Goal: Communication & Community: Answer question/provide support

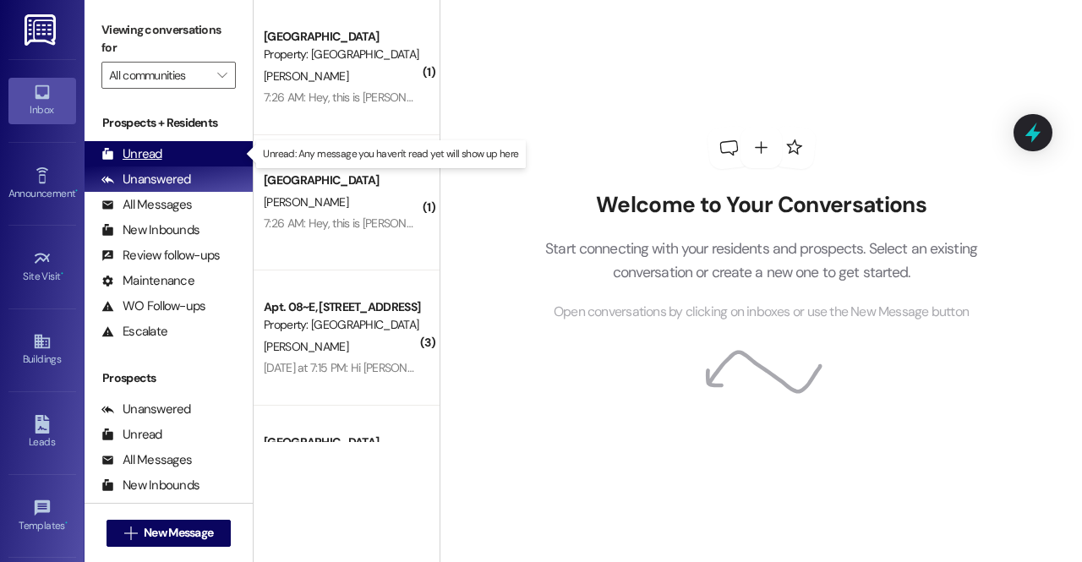
click at [154, 141] on div "Unread (0)" at bounding box center [169, 153] width 168 height 25
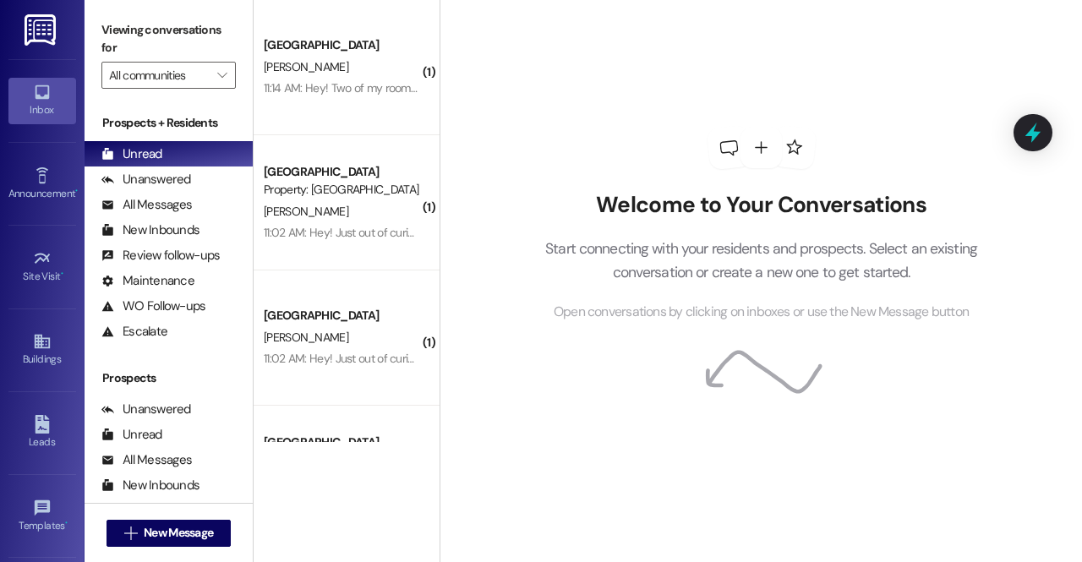
click at [37, 25] on img at bounding box center [42, 29] width 35 height 31
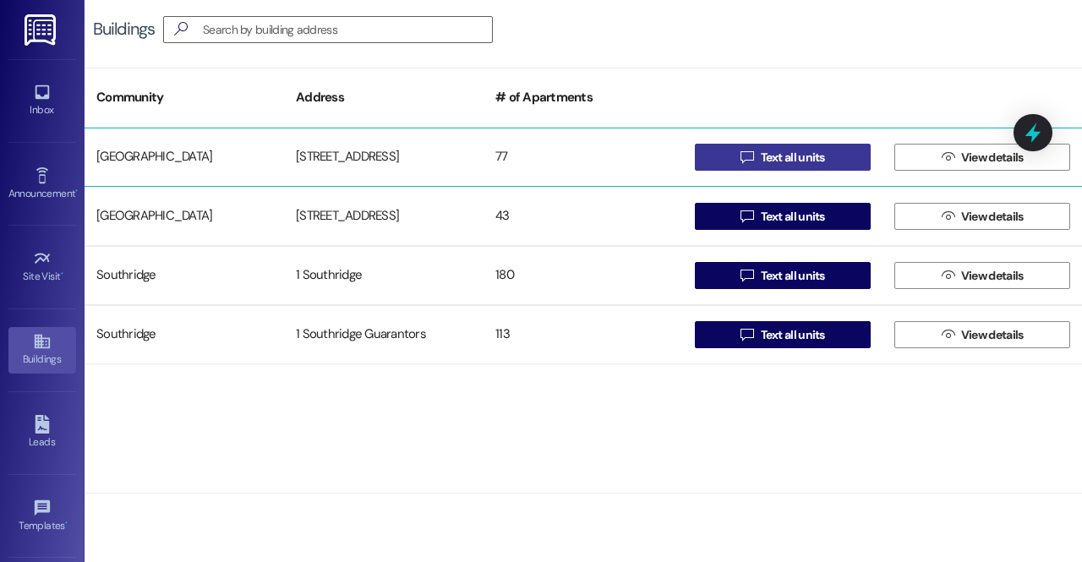
click at [817, 151] on span "Text all units" at bounding box center [793, 158] width 64 height 18
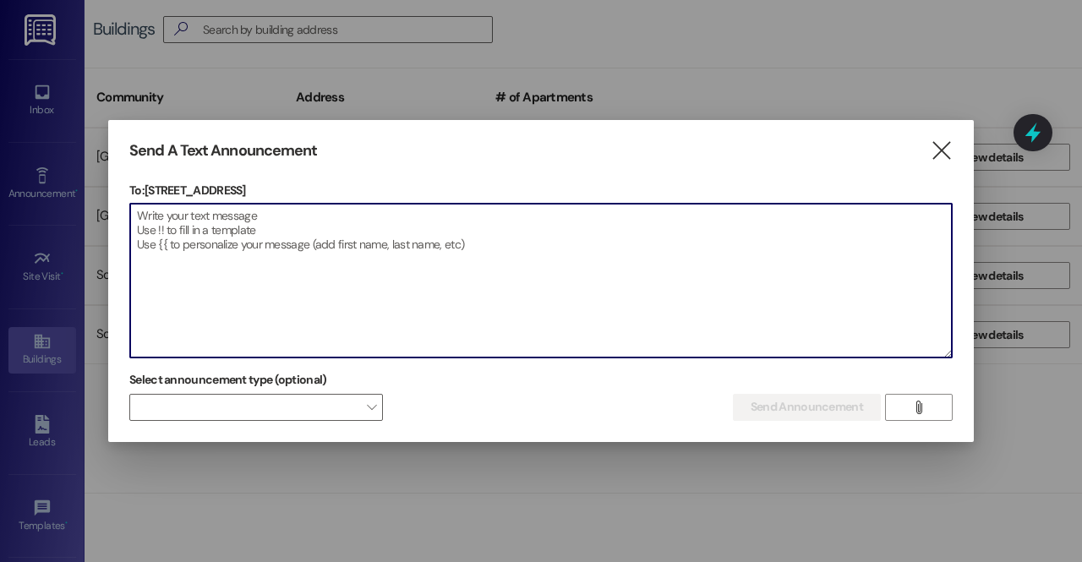
click at [553, 260] on textarea at bounding box center [541, 281] width 822 height 154
type textarea "H"
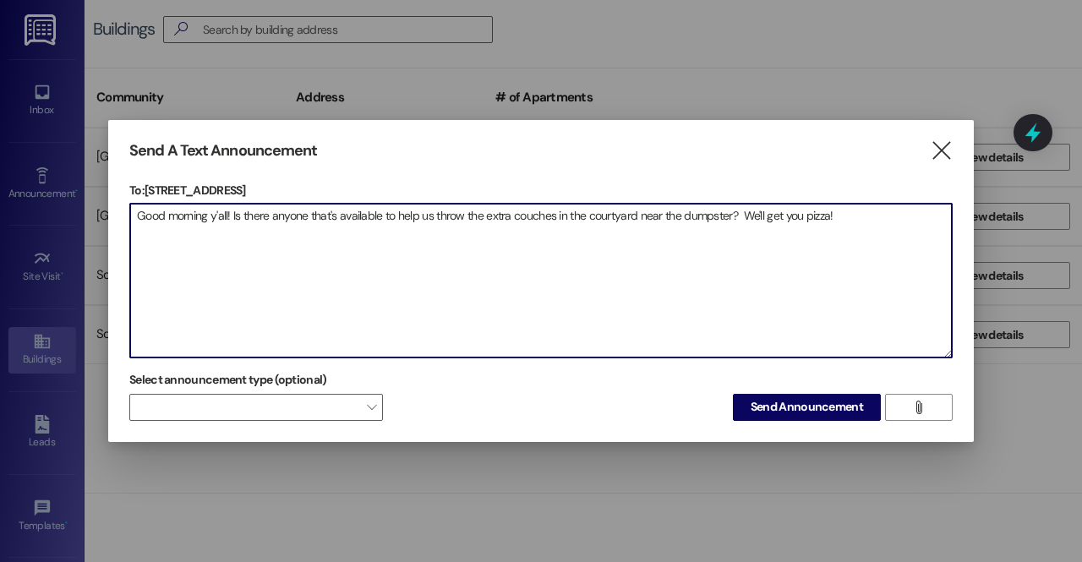
click at [739, 214] on textarea "Good morning y'all! Is there anyone that's available to help us throw the extra…" at bounding box center [541, 281] width 822 height 154
type textarea "Good morning y'all! Is there anyone that's available to help us throw the extra…"
click at [813, 404] on span "Send Announcement" at bounding box center [807, 407] width 112 height 18
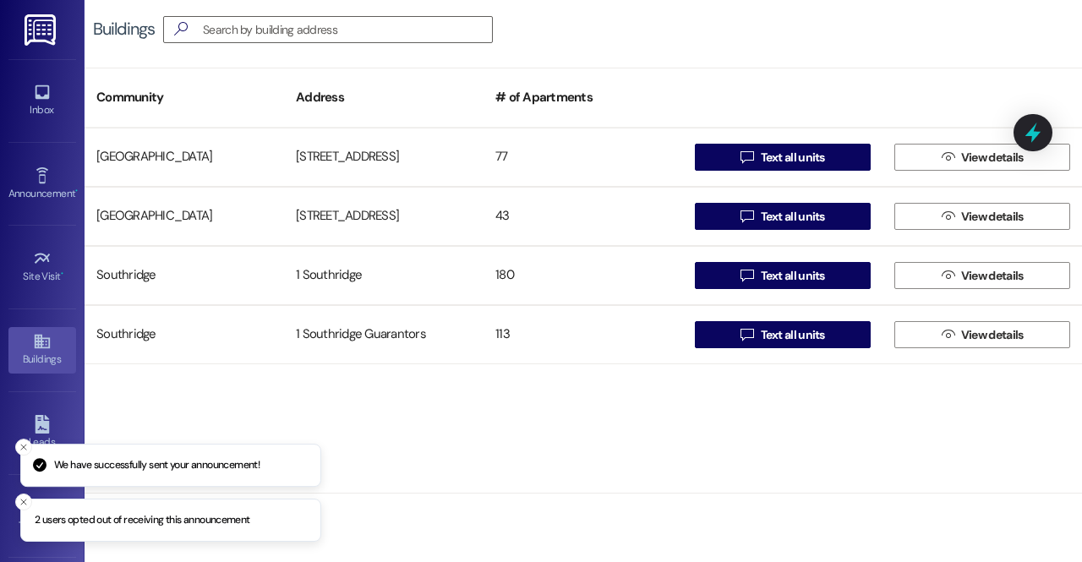
click at [81, 520] on p "2 users opted out of receiving this announcement" at bounding box center [143, 520] width 216 height 15
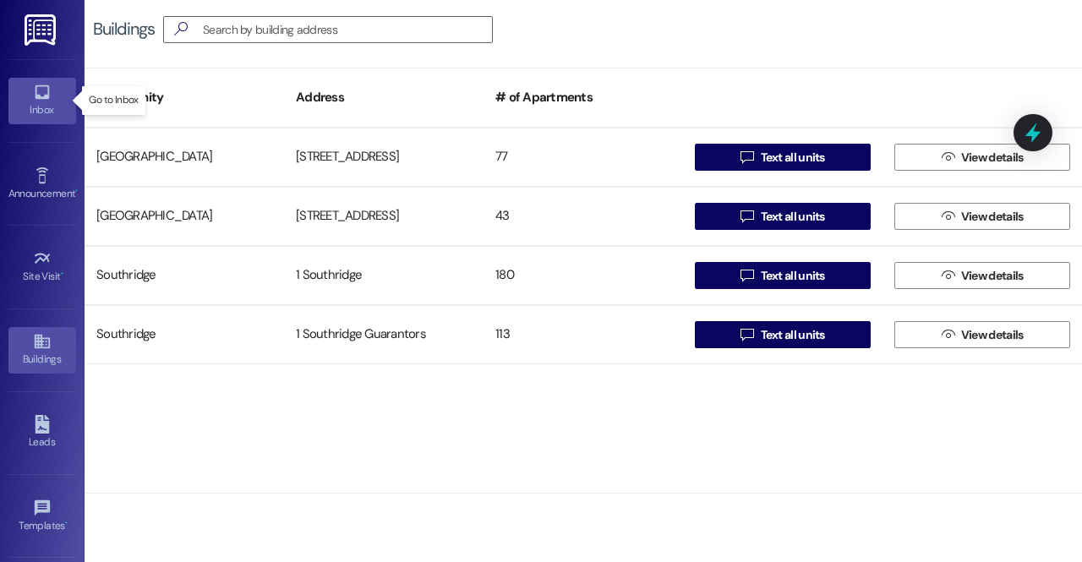
click at [32, 105] on div "Inbox" at bounding box center [42, 109] width 85 height 17
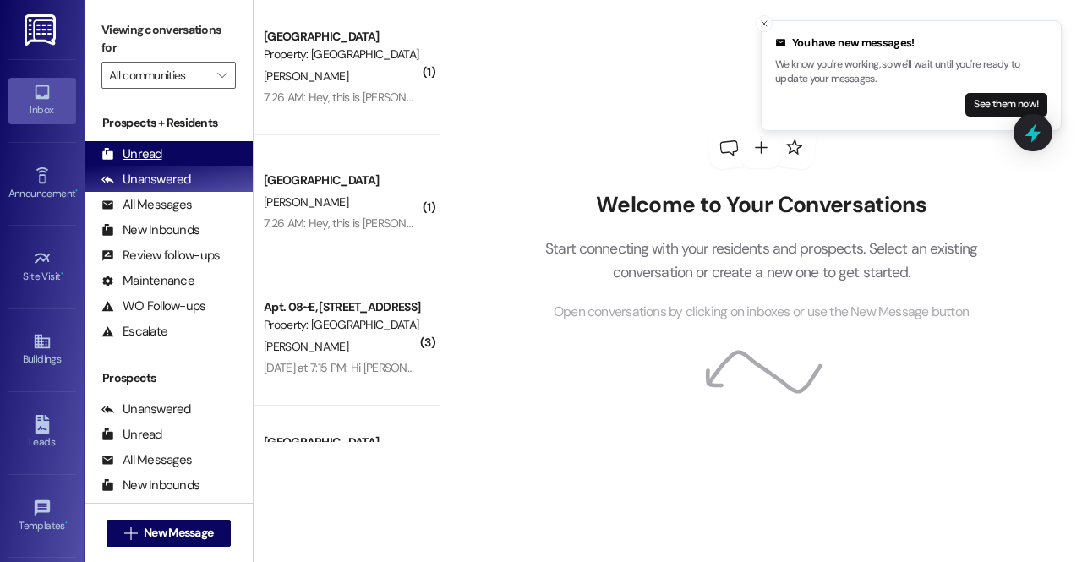
click at [177, 151] on div "Unread (0)" at bounding box center [169, 153] width 168 height 25
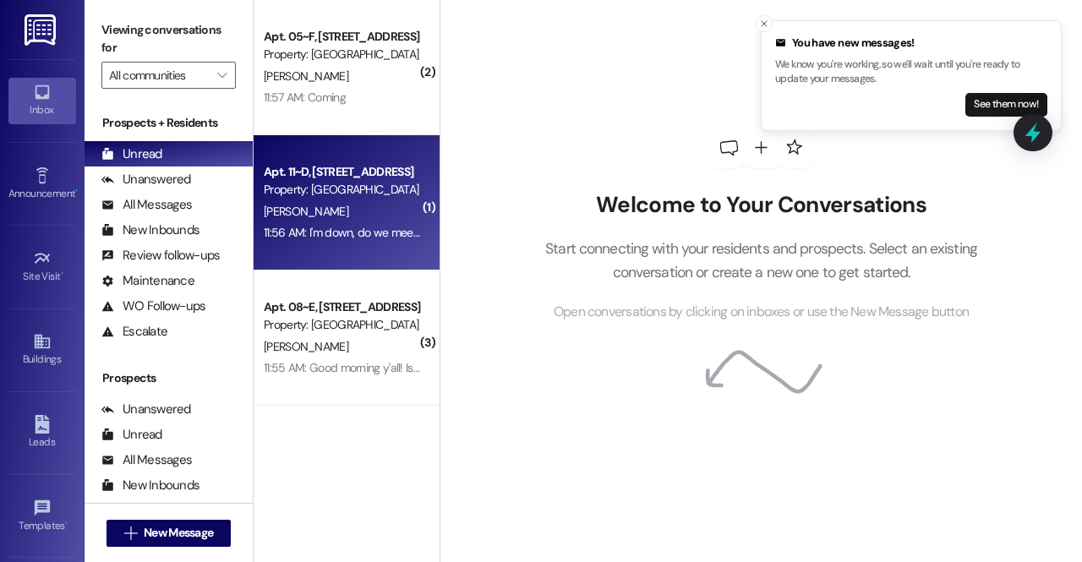
click at [353, 216] on div "M. Faires" at bounding box center [342, 211] width 160 height 21
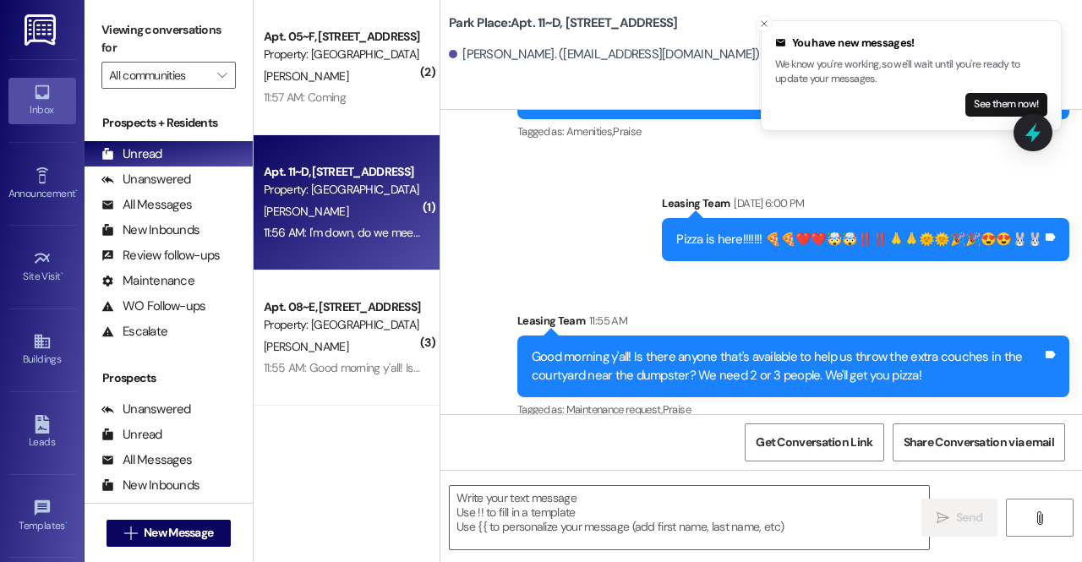
scroll to position [24467, 0]
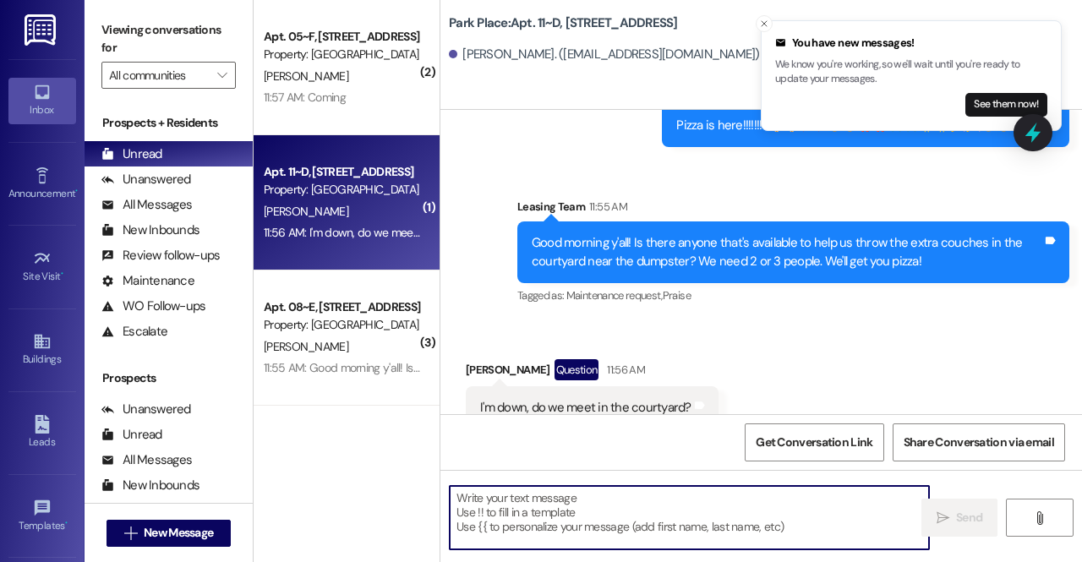
click at [566, 508] on textarea at bounding box center [689, 517] width 479 height 63
type textarea "M"
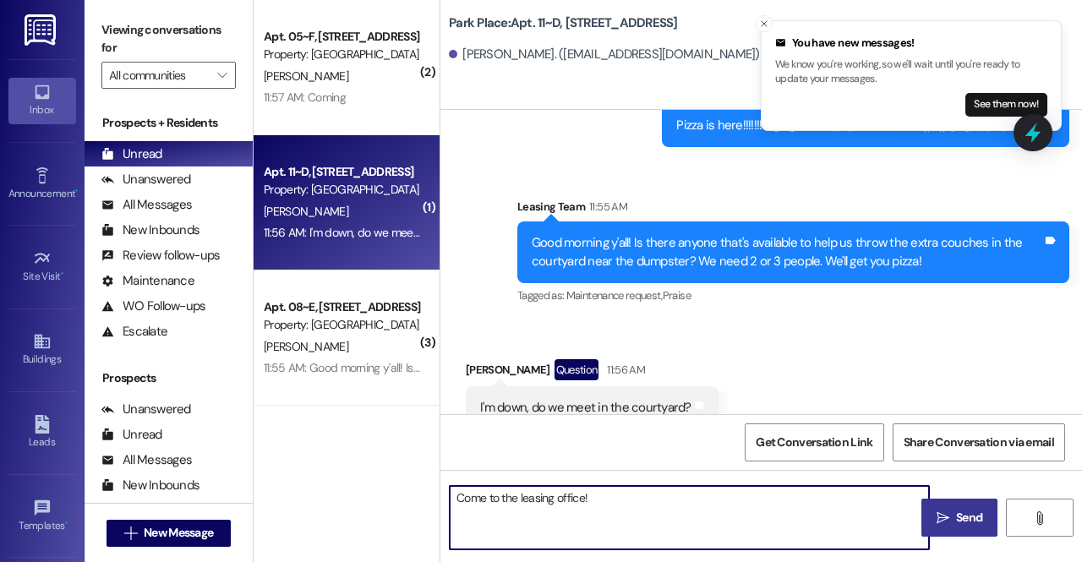
type textarea "Come to the leasing office!"
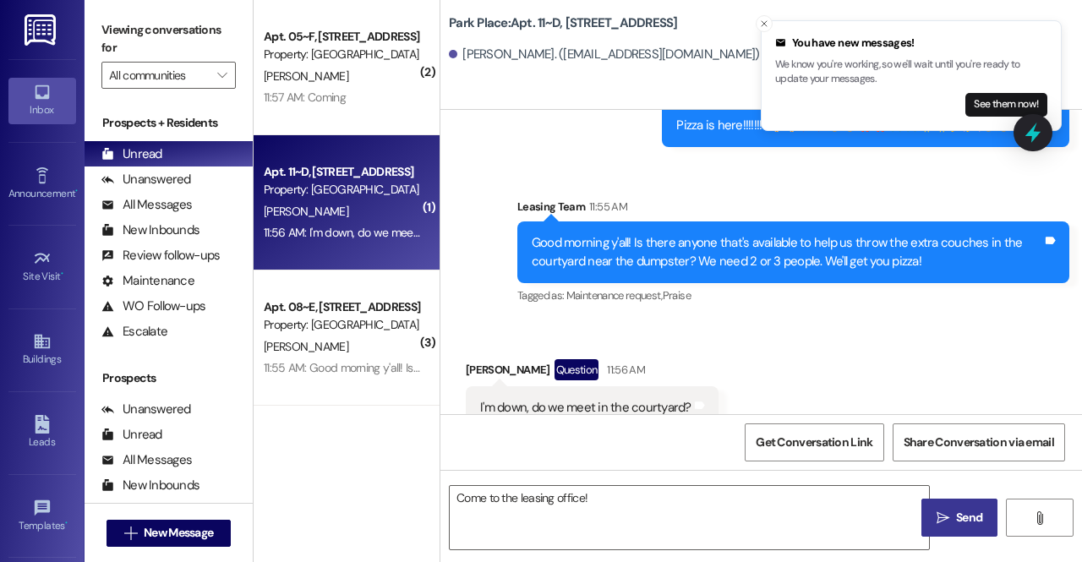
click at [952, 504] on button " Send" at bounding box center [959, 518] width 76 height 38
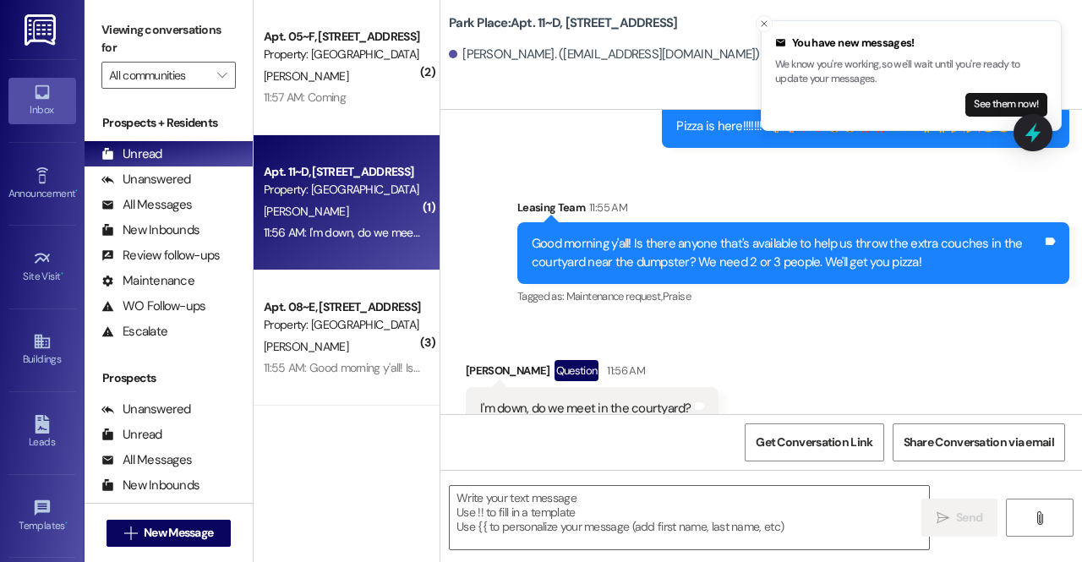
scroll to position [24584, 0]
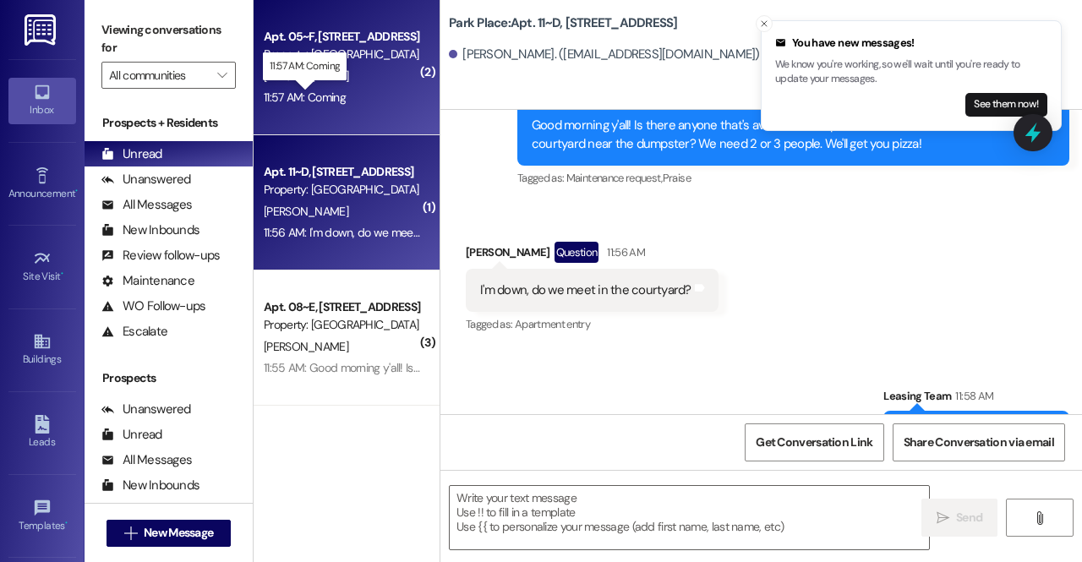
click at [335, 97] on div "11:57 AM: Coming 11:57 AM: Coming" at bounding box center [305, 97] width 82 height 15
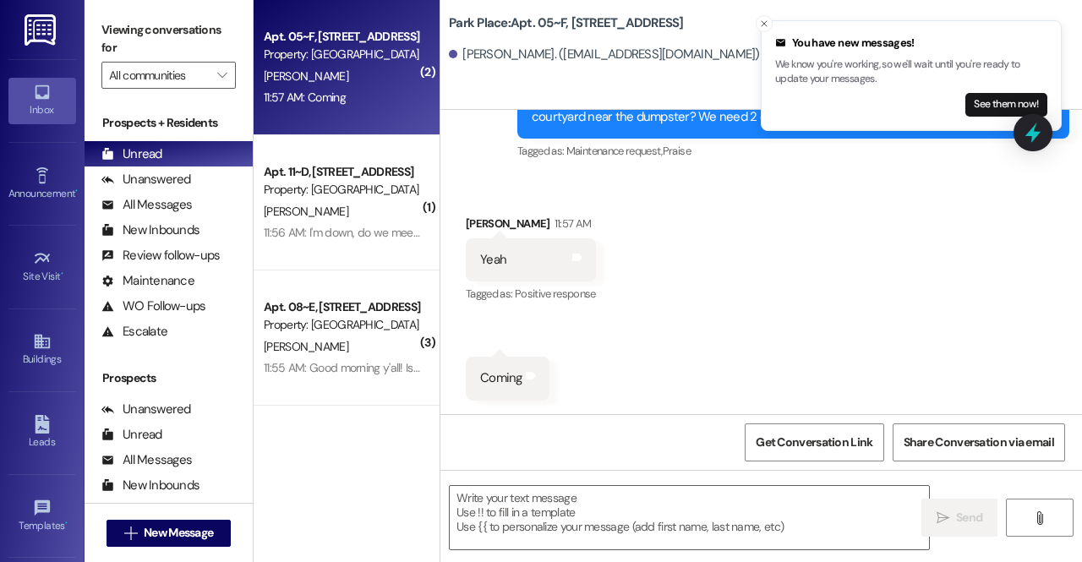
scroll to position [9018, 0]
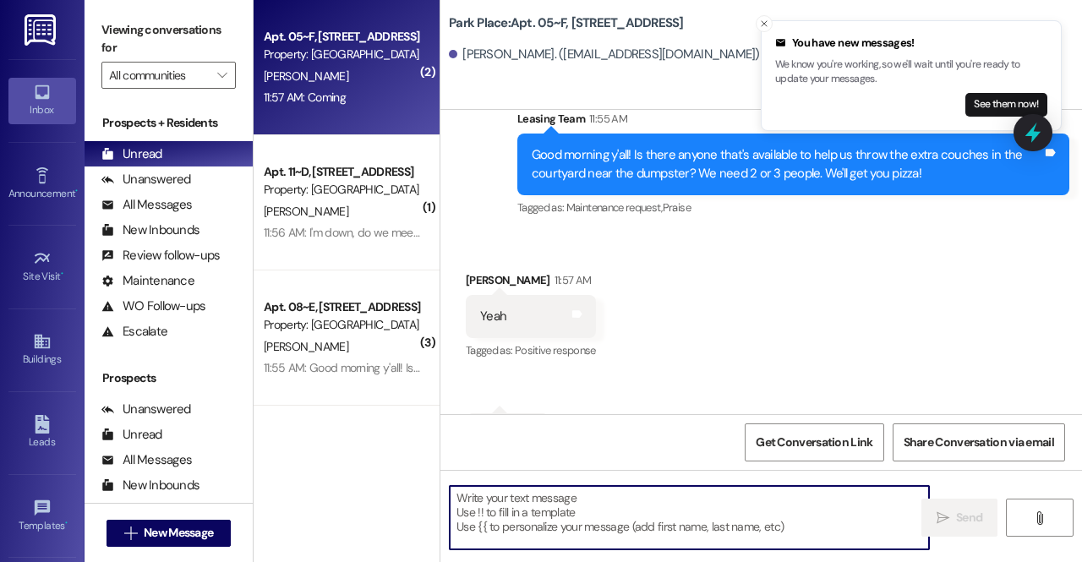
click at [576, 505] on textarea at bounding box center [689, 517] width 479 height 63
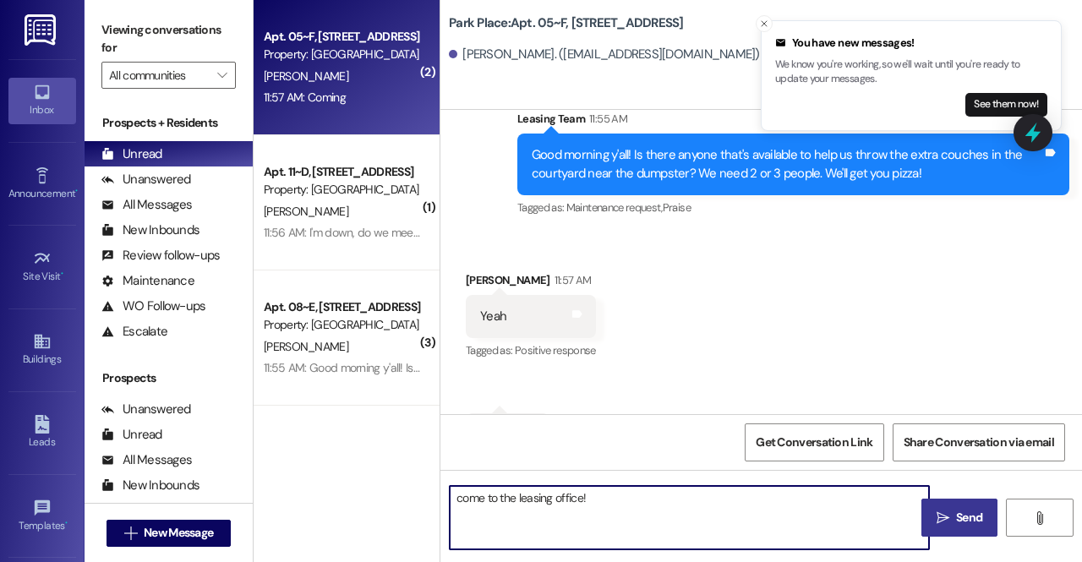
type textarea "come to the leasing office!"
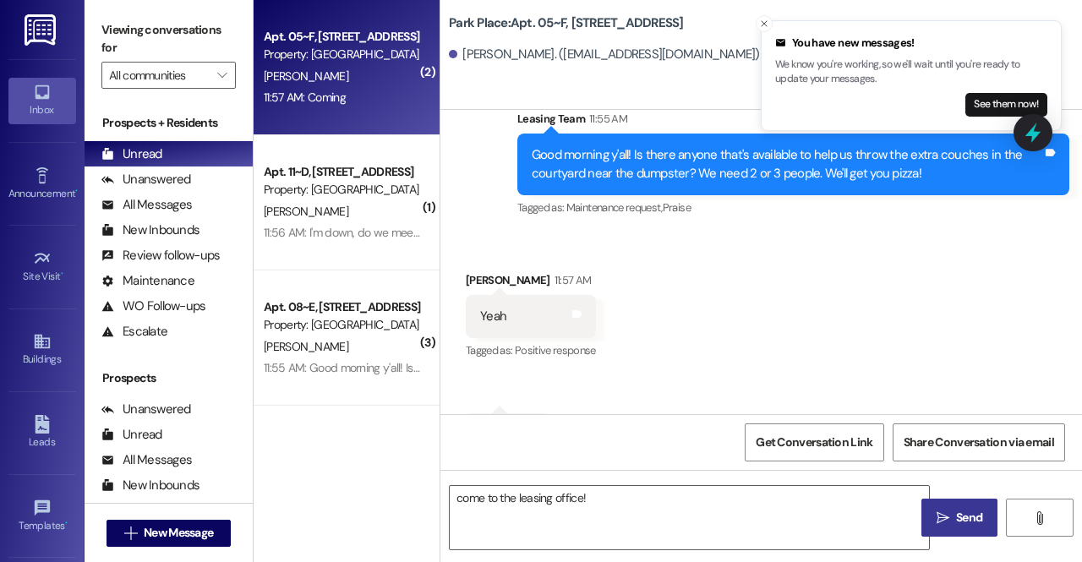
click at [947, 524] on icon "" at bounding box center [943, 518] width 13 height 14
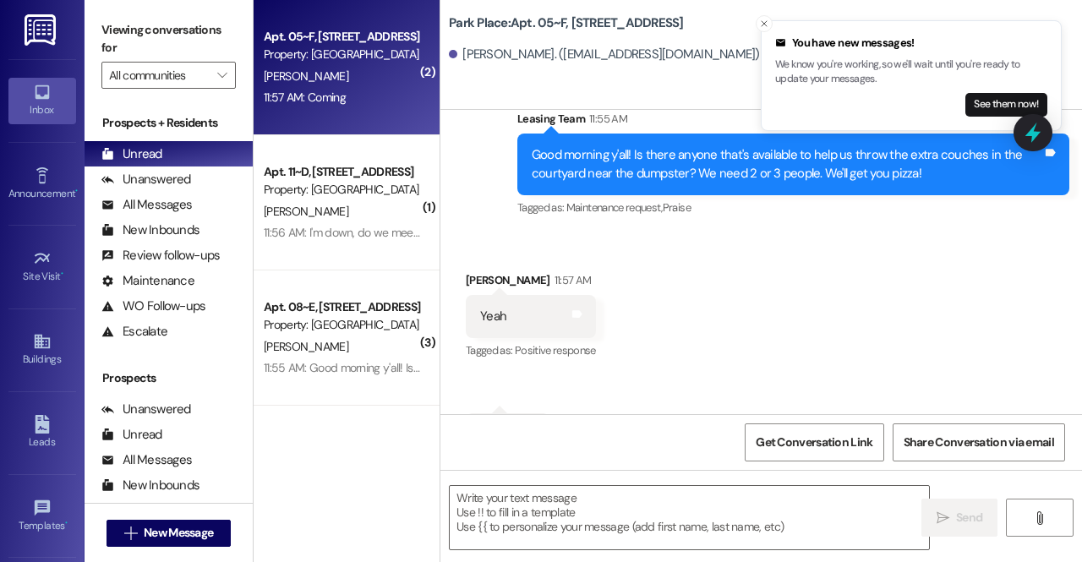
scroll to position [9136, 0]
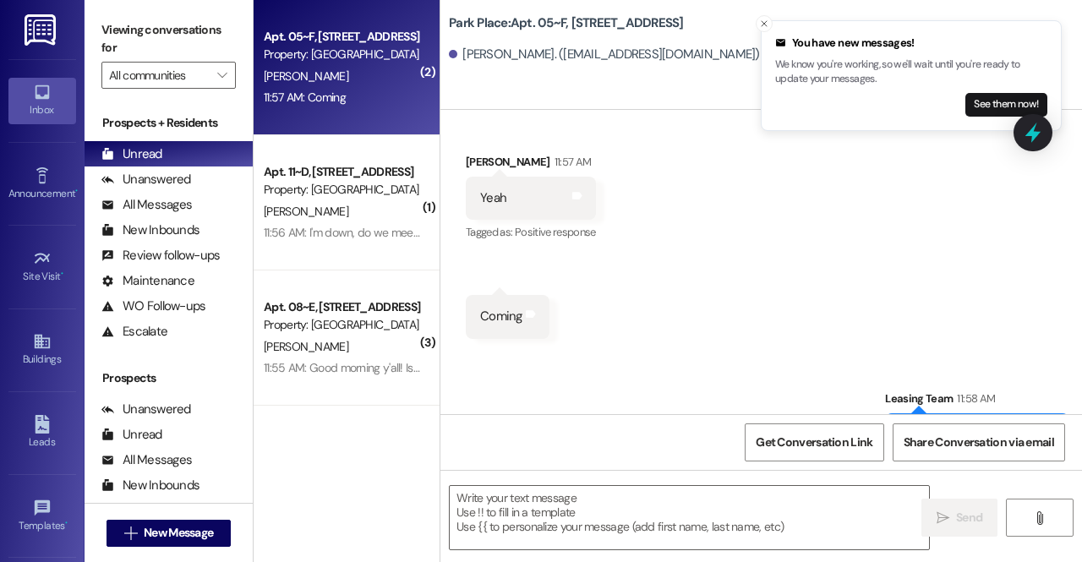
click at [337, 131] on div "Apt. 05~F, 1 Park Place Property: Park Place C. Petersen 11:57 AM: Coming 11:57…" at bounding box center [347, 67] width 186 height 135
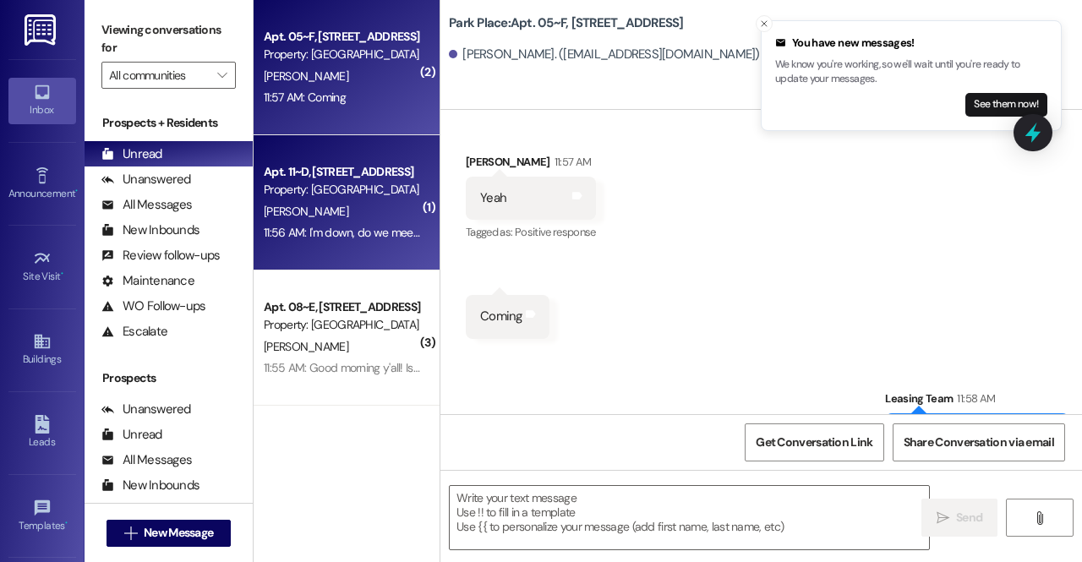
click at [338, 185] on div "Property: [GEOGRAPHIC_DATA]" at bounding box center [342, 190] width 156 height 18
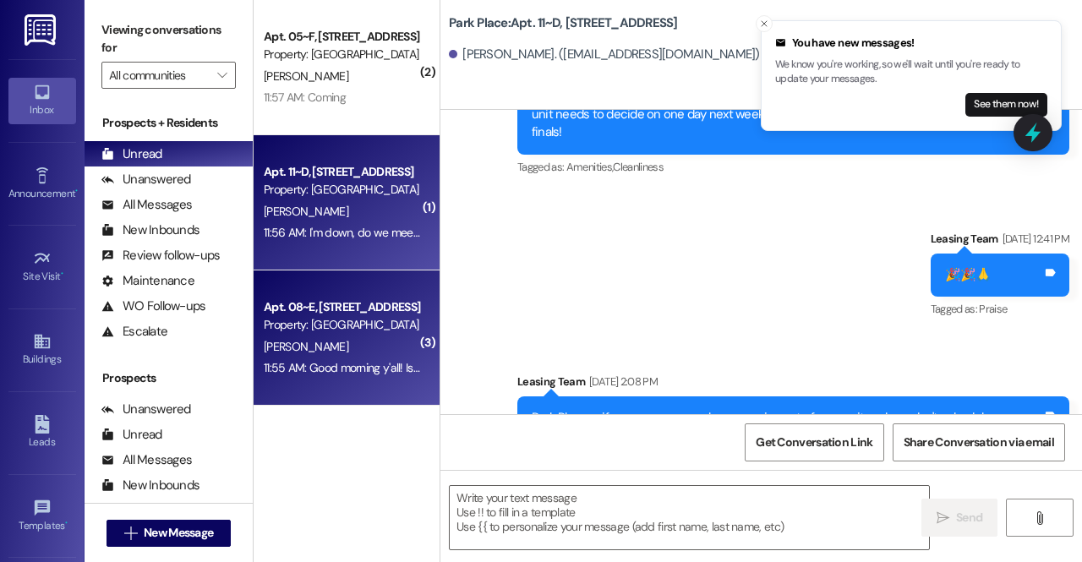
scroll to position [9788, 0]
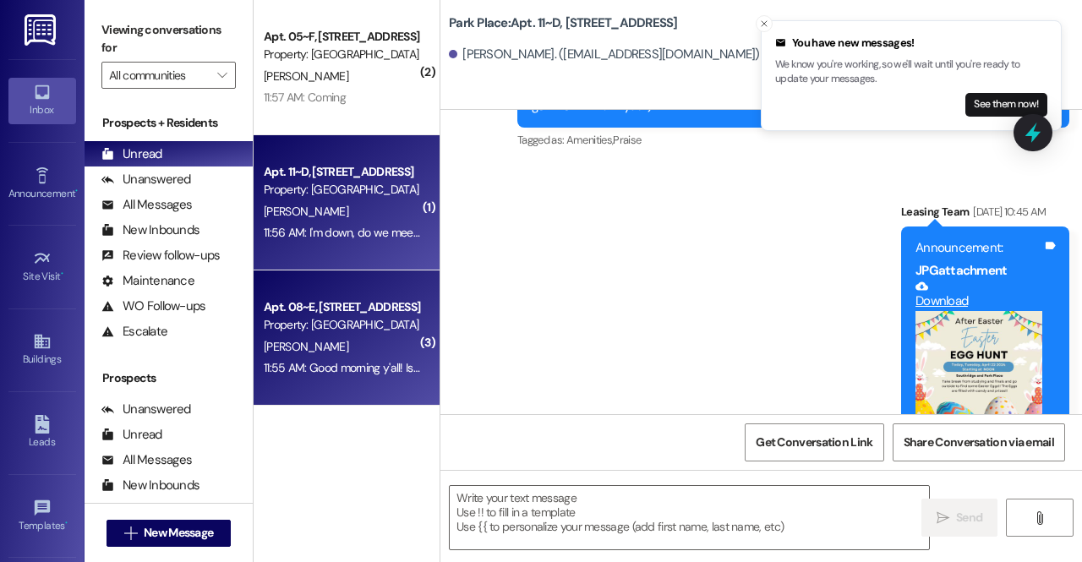
click at [338, 317] on div "Property: [GEOGRAPHIC_DATA]" at bounding box center [342, 325] width 156 height 18
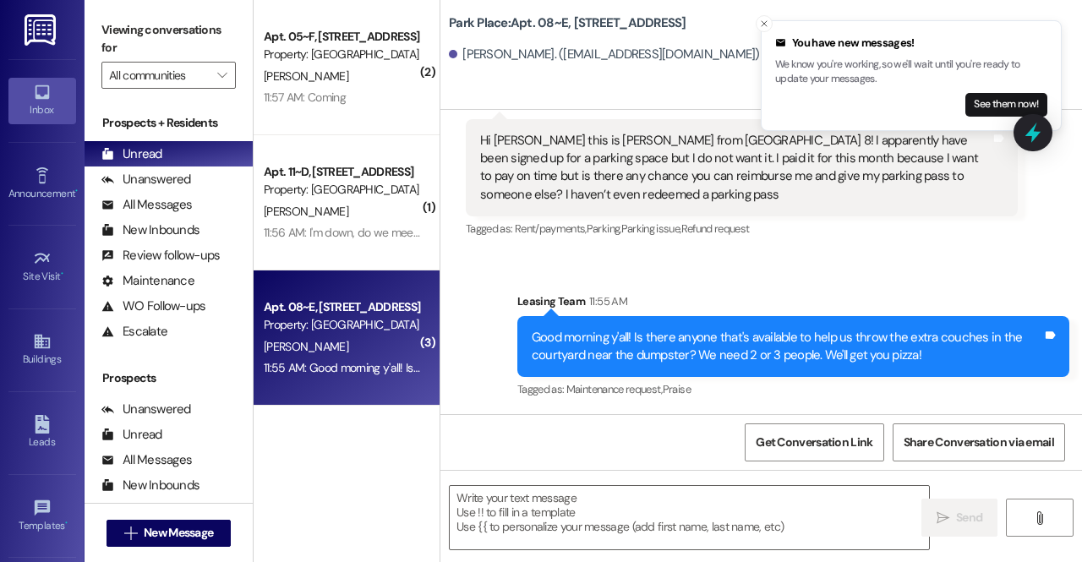
scroll to position [948, 0]
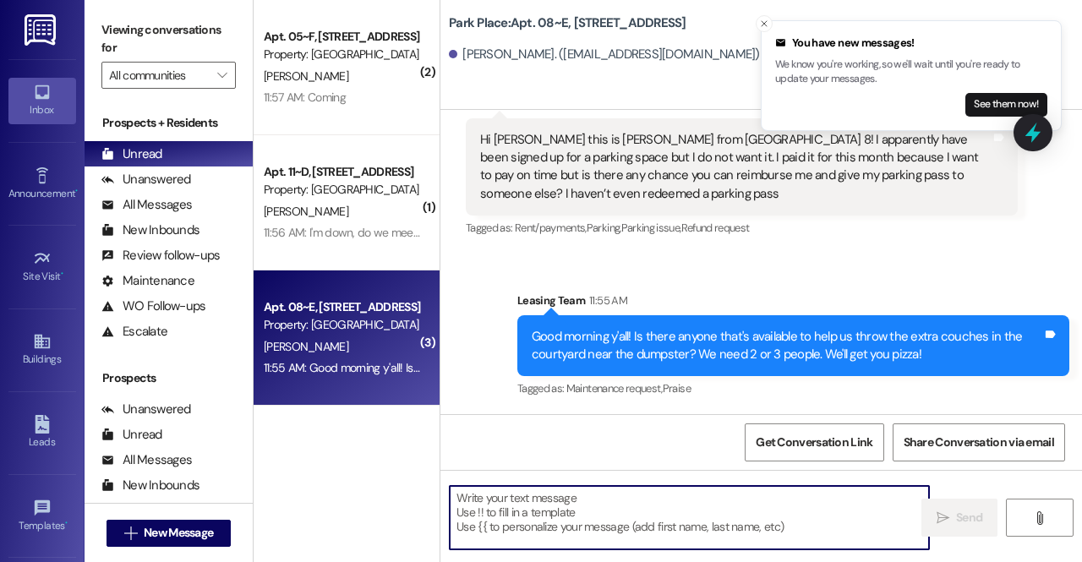
click at [567, 513] on textarea at bounding box center [689, 517] width 479 height 63
click at [531, 525] on textarea at bounding box center [689, 517] width 479 height 63
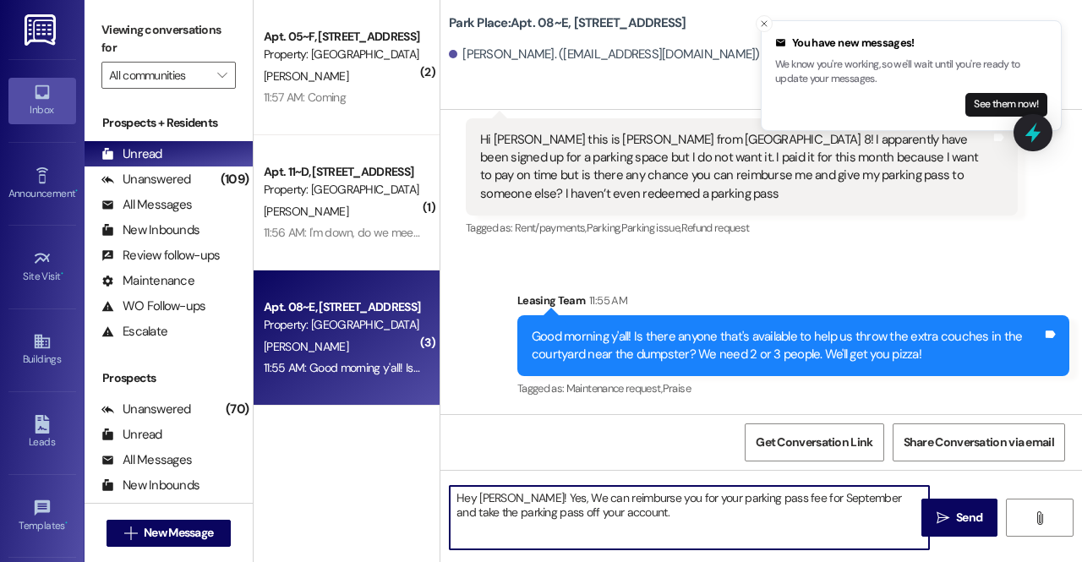
click at [661, 511] on textarea "Hey Andrew! Yes, We can reimburse you for your parking pass fee for September a…" at bounding box center [689, 517] width 479 height 63
type textarea "Hey Andrew! Yes, We can reimburse you for your parking pass fee for September a…"
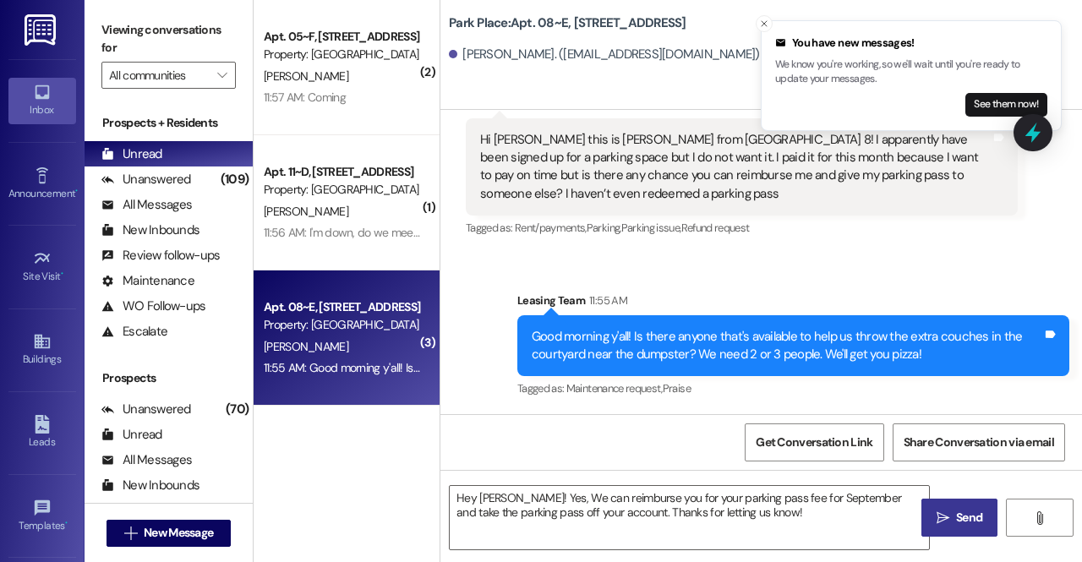
click at [942, 520] on icon "" at bounding box center [943, 518] width 13 height 14
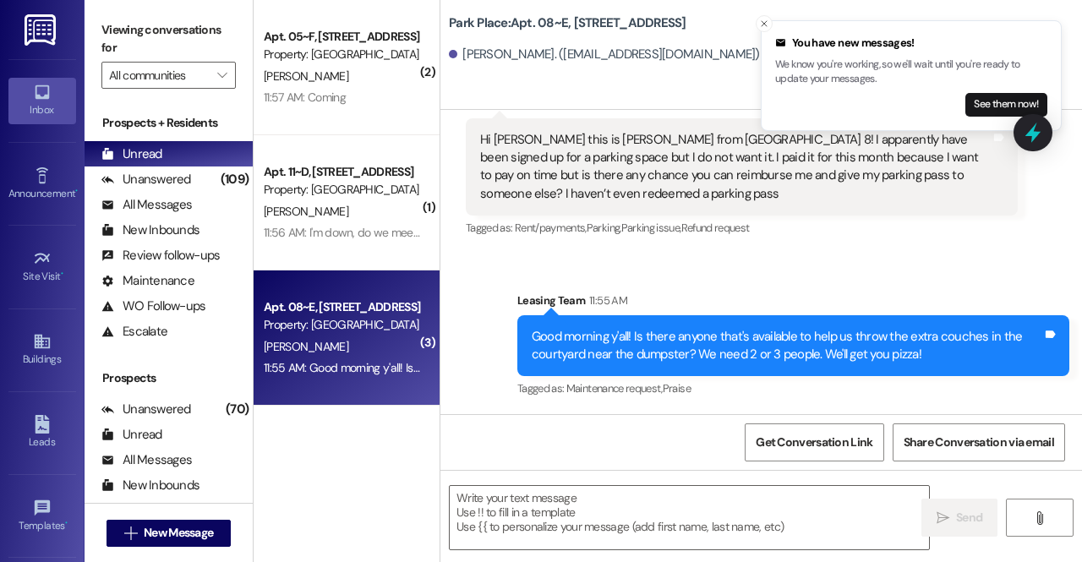
scroll to position [1085, 0]
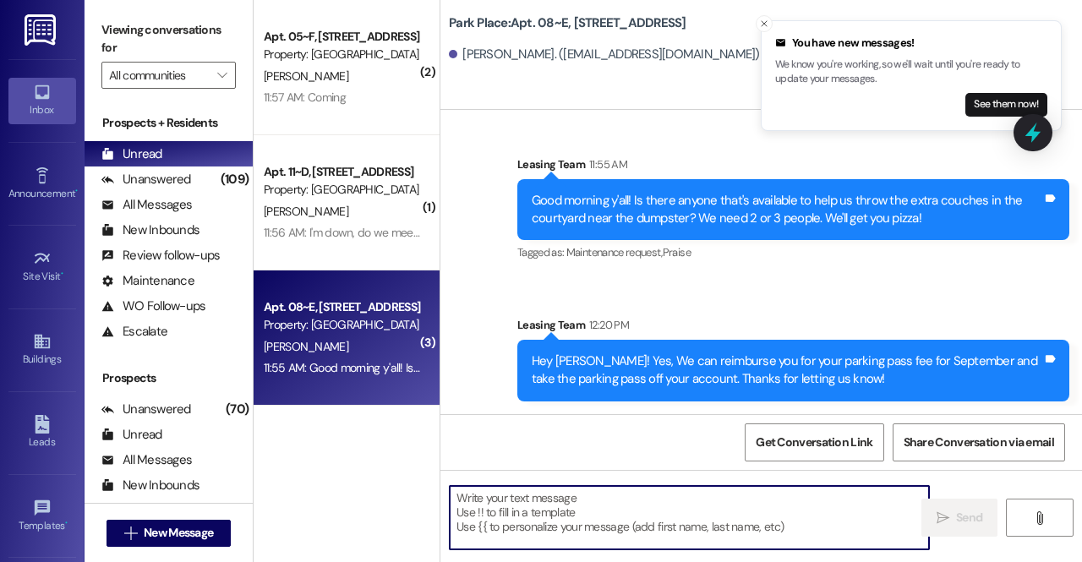
click at [594, 500] on textarea at bounding box center [689, 517] width 479 height 63
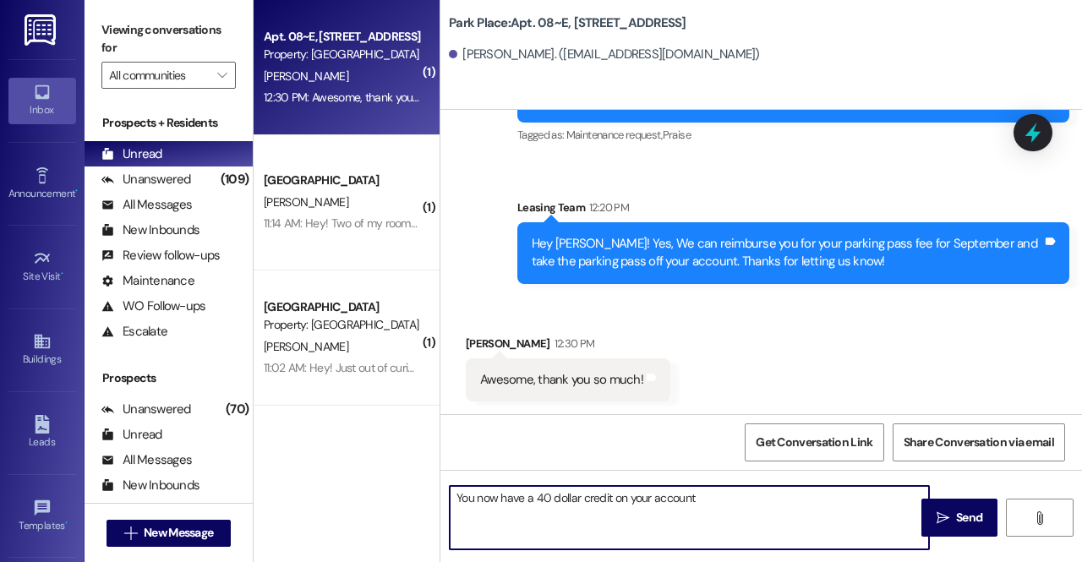
scroll to position [1338, 0]
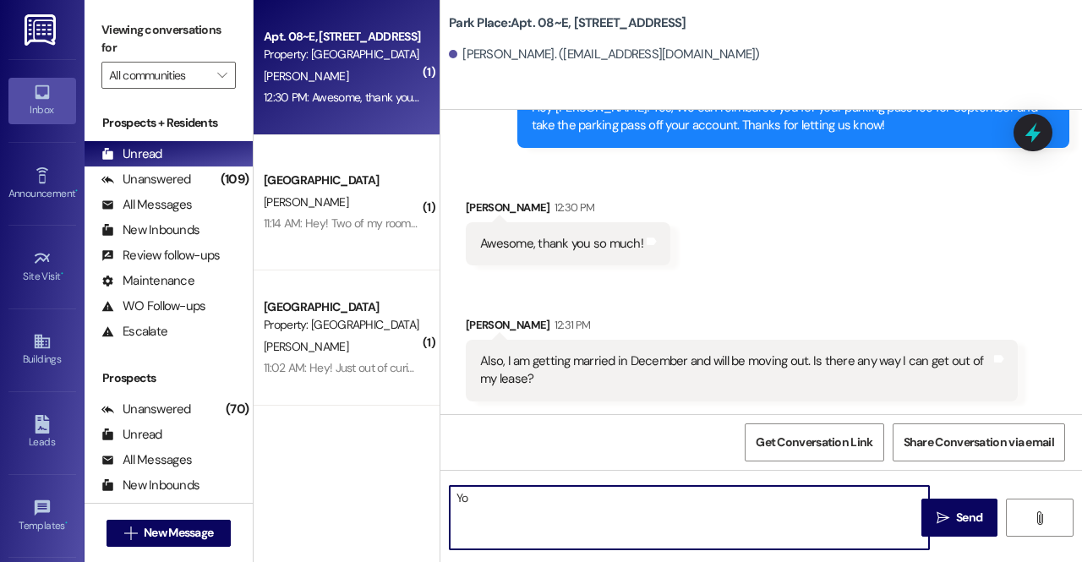
type textarea "Y"
type textarea "W"
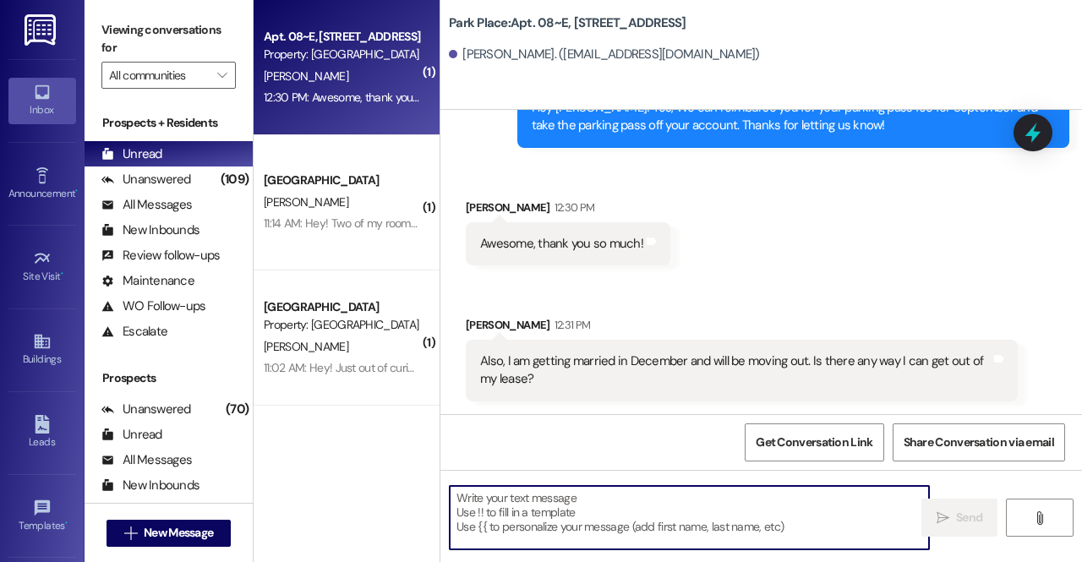
type textarea "y"
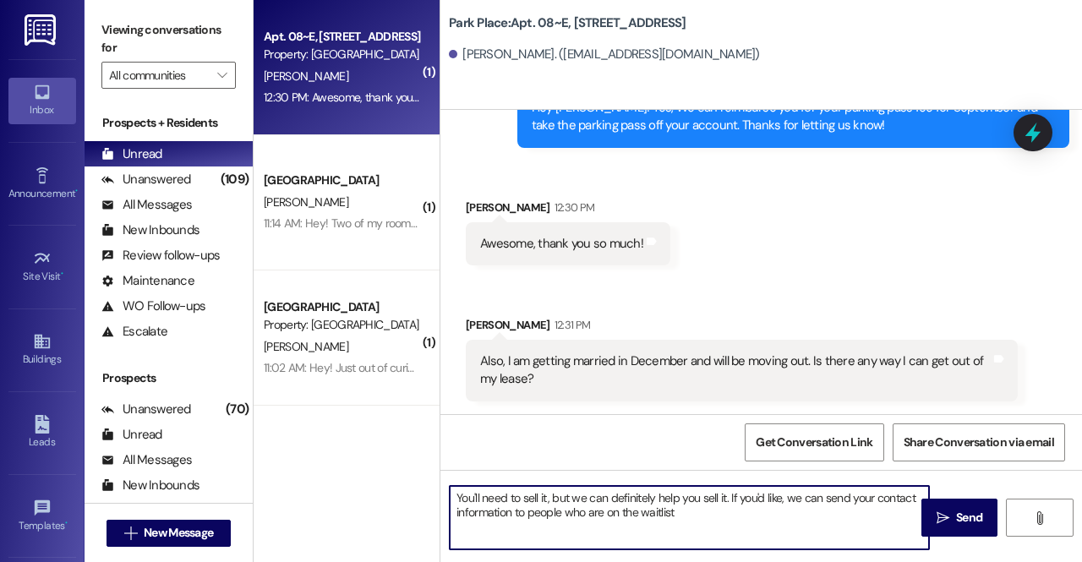
click at [457, 500] on textarea "You'll need to sell it, but we can definitely help you sell it. If you'd like, …" at bounding box center [689, 517] width 479 height 63
click at [837, 527] on textarea "Oh my gosh, CONGRATS!! You'll need to sell it, but we can definitely help you s…" at bounding box center [689, 517] width 479 height 63
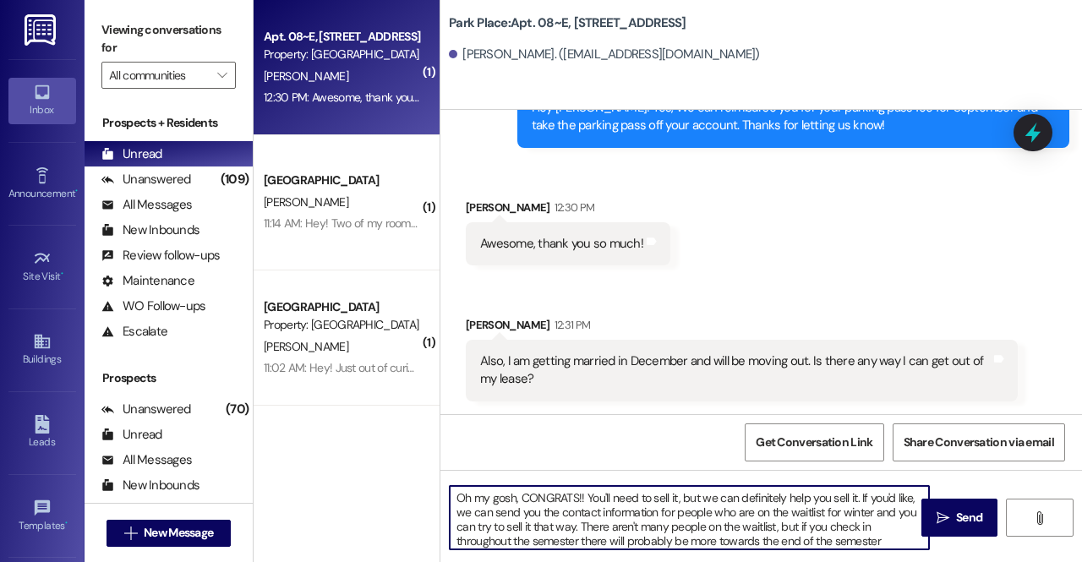
scroll to position [3, 0]
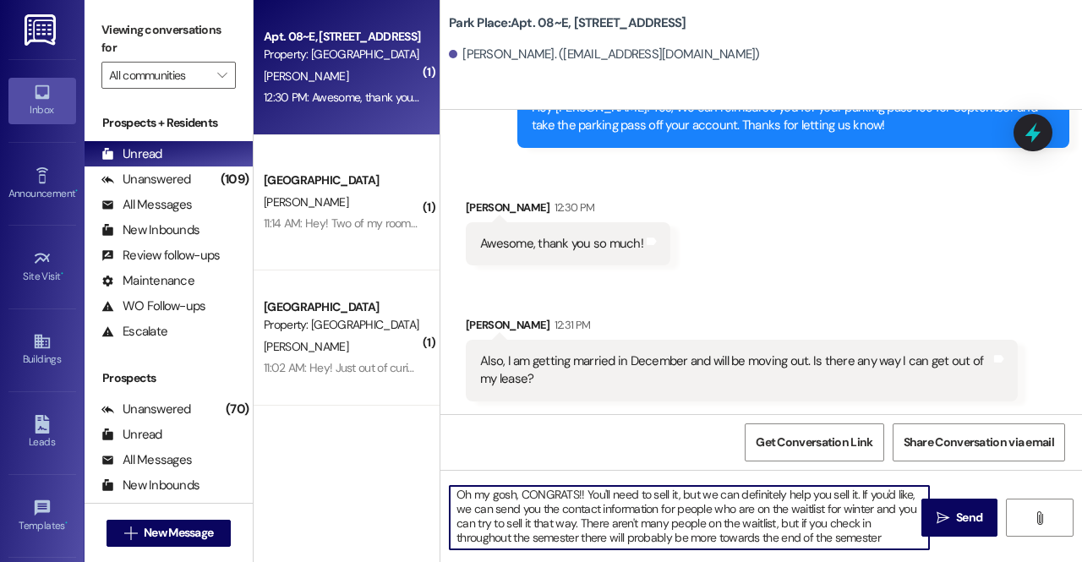
click at [773, 528] on textarea "Oh my gosh, CONGRATS!! You'll need to sell it, but we can definitely help you s…" at bounding box center [689, 517] width 479 height 63
click at [901, 537] on textarea "Oh my gosh, CONGRATS!! You'll need to sell it, but we can definitely help you s…" at bounding box center [689, 517] width 479 height 63
type textarea "Oh my gosh, CONGRATS!! You'll need to sell it, but we can definitely help you s…"
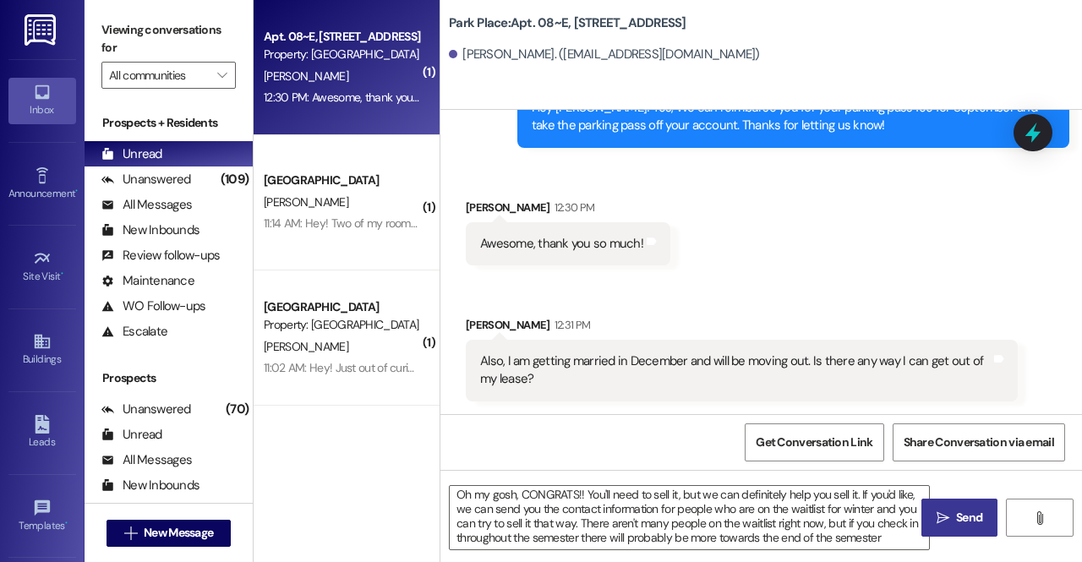
click at [960, 515] on span "Send" at bounding box center [969, 518] width 26 height 18
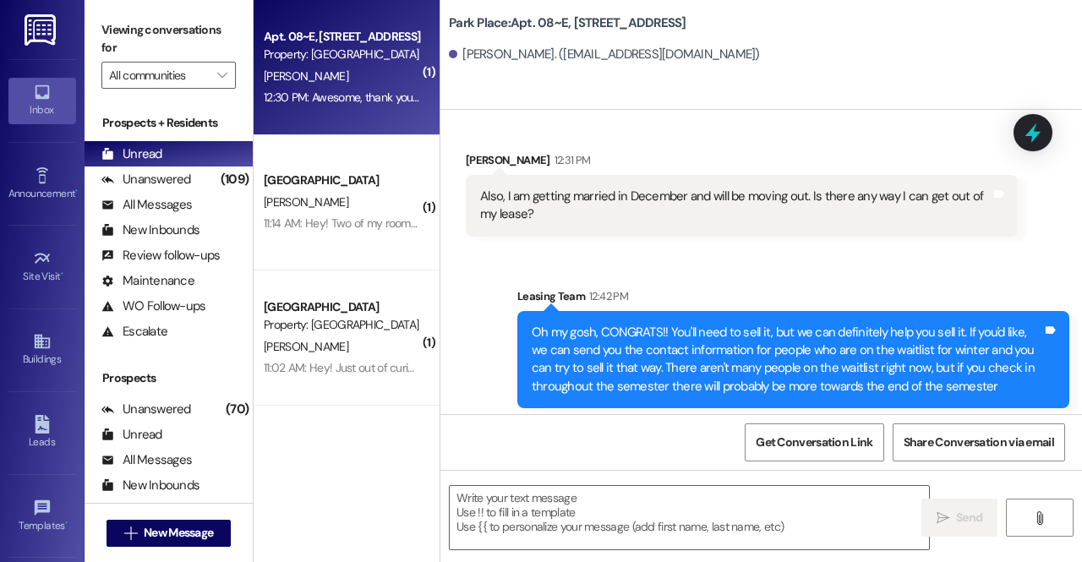
scroll to position [1510, 0]
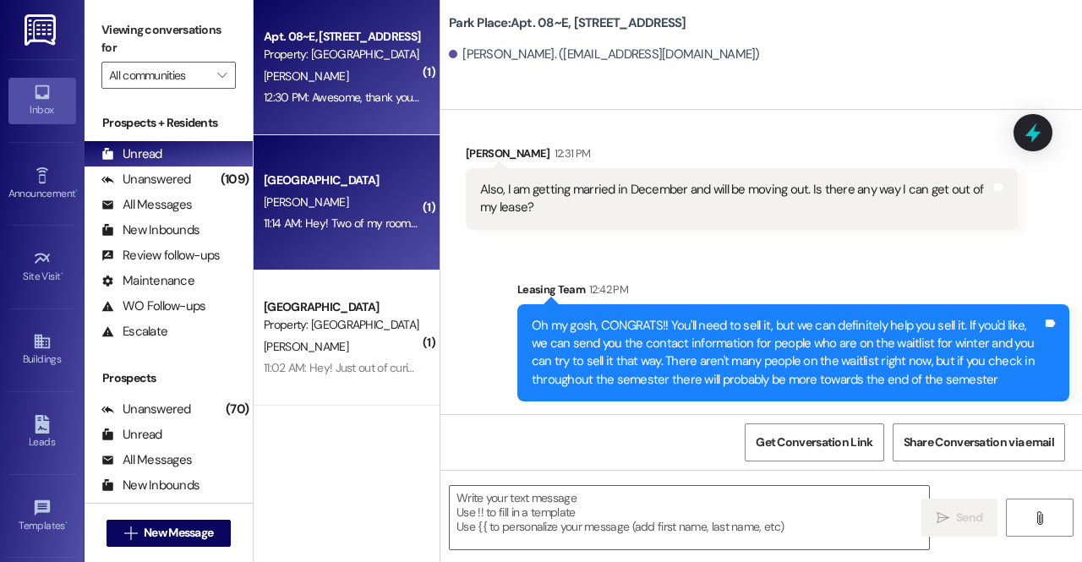
click at [360, 193] on div "[PERSON_NAME]" at bounding box center [342, 202] width 160 height 21
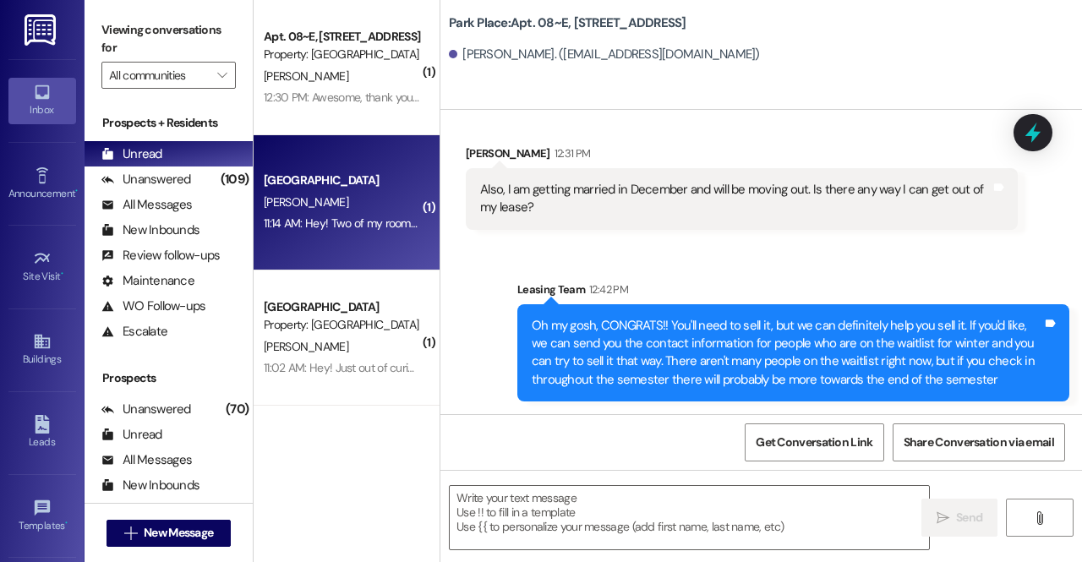
scroll to position [0, 0]
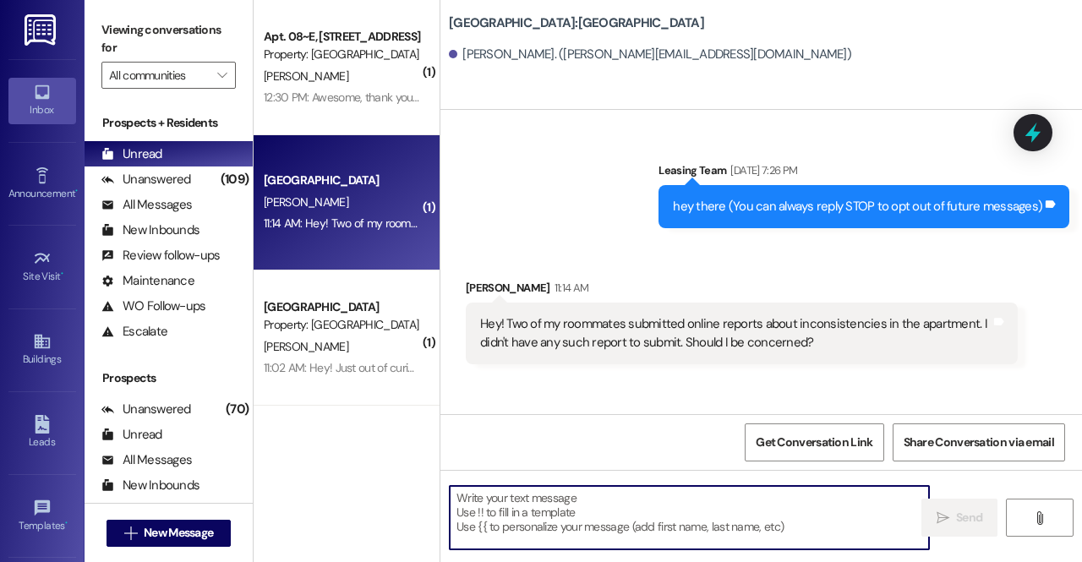
click at [634, 527] on textarea at bounding box center [689, 517] width 479 height 63
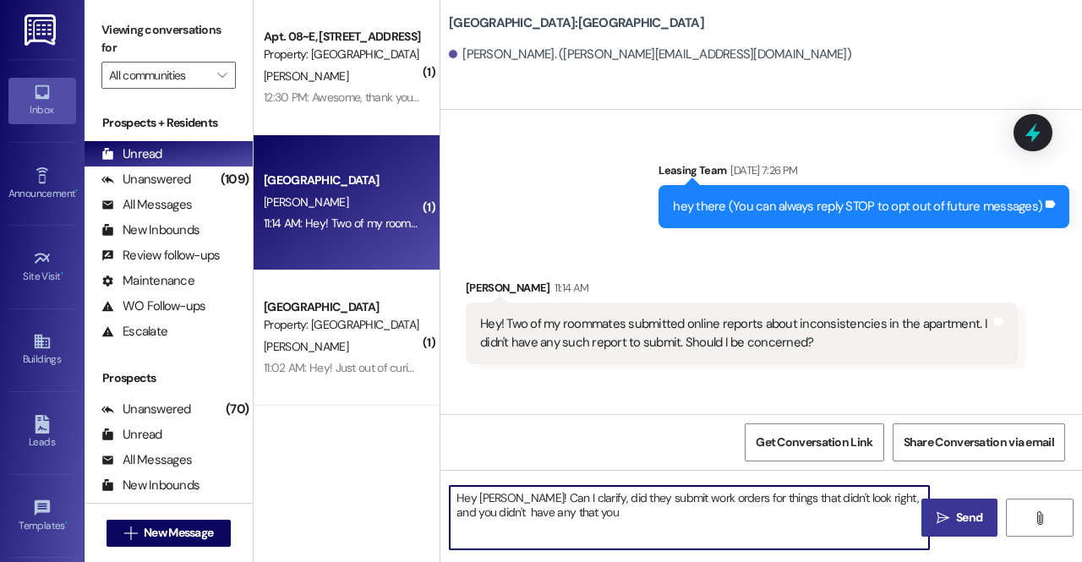
click at [558, 503] on textarea "Hey Jeff! Can I clarify, did they submit work orders for things that didn't loo…" at bounding box center [689, 517] width 479 height 63
click at [566, 503] on textarea "Hey Jeff! Can I clarify? did they submit work orders for things that didn't loo…" at bounding box center [689, 517] width 479 height 63
click at [571, 504] on textarea "Hey Jeff! Can I clarify? did they submit work orders for things that didn't loo…" at bounding box center [689, 517] width 479 height 63
click at [601, 528] on textarea "Hey Jeff! Can I clarify? Did they submit work orders for things that didn't loo…" at bounding box center [689, 517] width 479 height 63
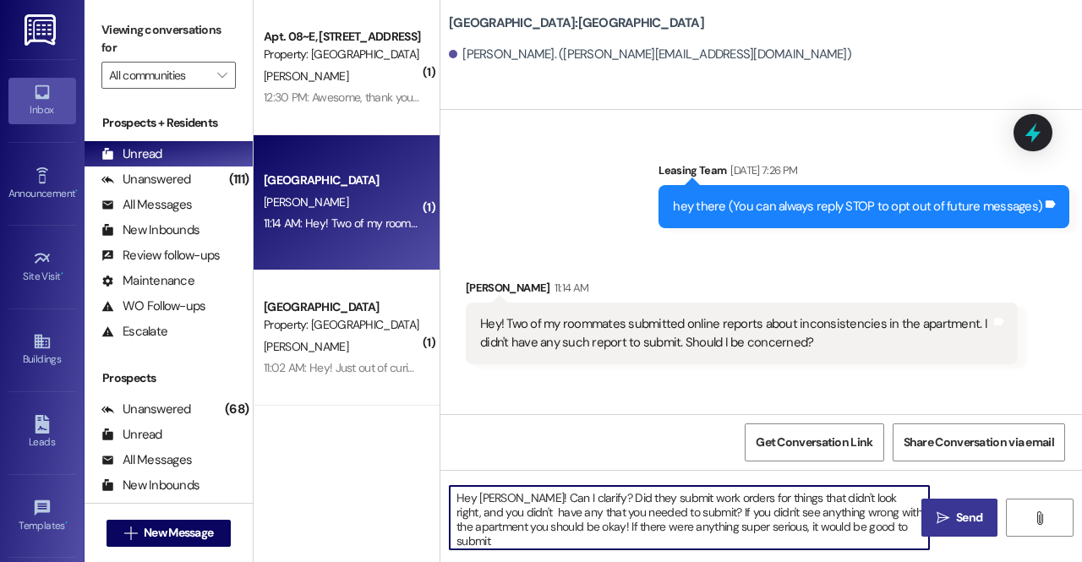
click at [899, 530] on textarea "Hey Jeff! Can I clarify? Did they submit work orders for things that didn't loo…" at bounding box center [689, 517] width 479 height 63
type textarea "Hey [PERSON_NAME]! Can I clarify? Did they submit work orders for things that d…"
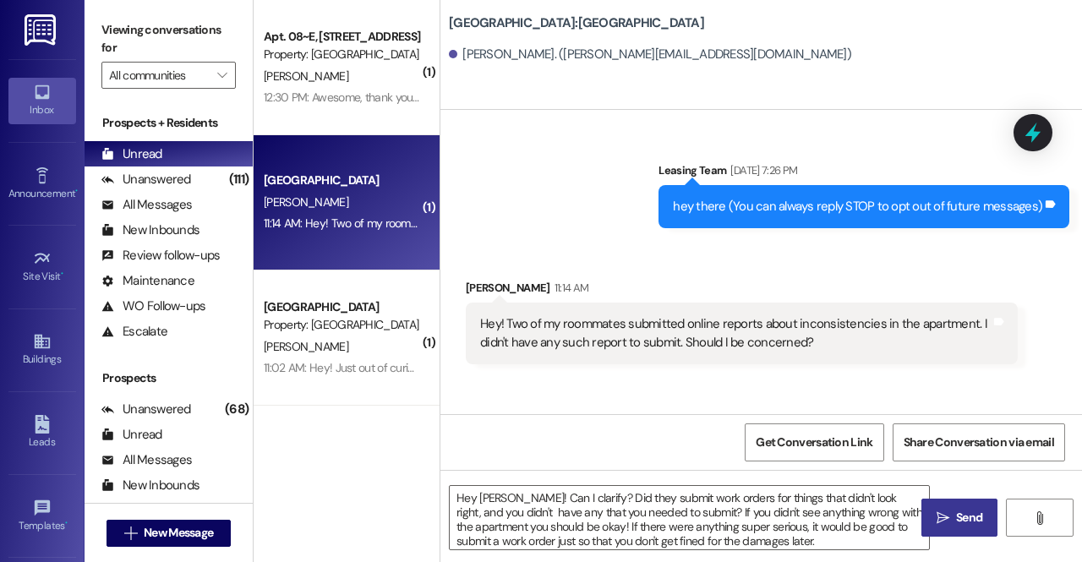
click at [965, 522] on span "Send" at bounding box center [969, 518] width 26 height 18
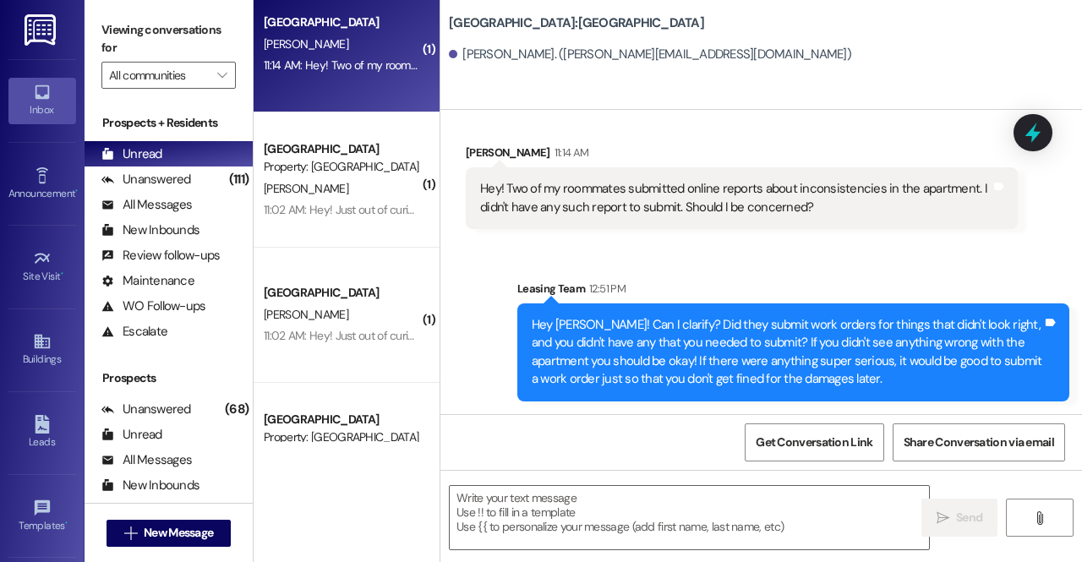
scroll to position [160, 0]
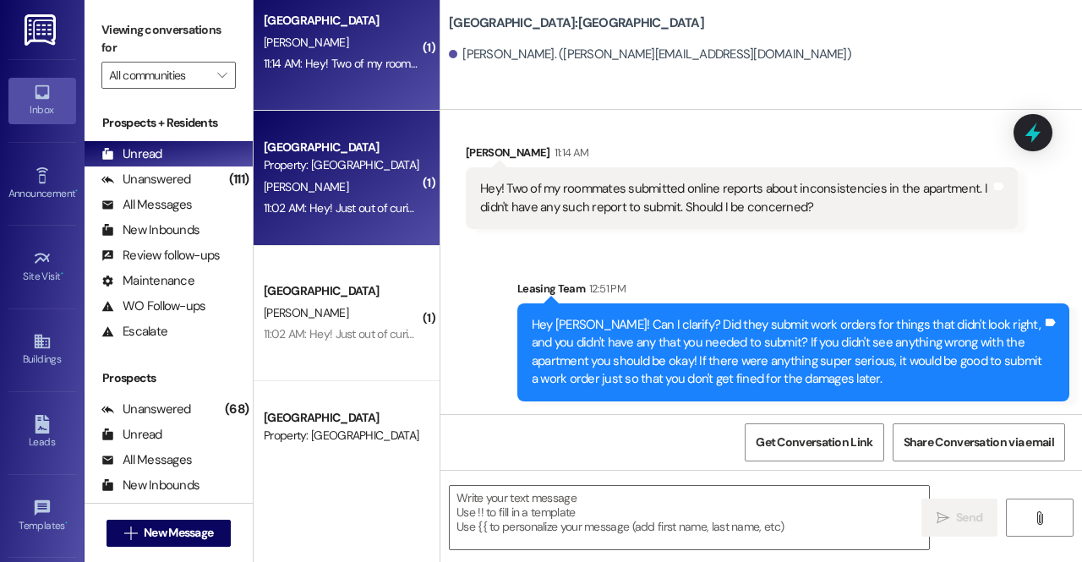
click at [370, 172] on div "Property: [GEOGRAPHIC_DATA]" at bounding box center [342, 165] width 156 height 18
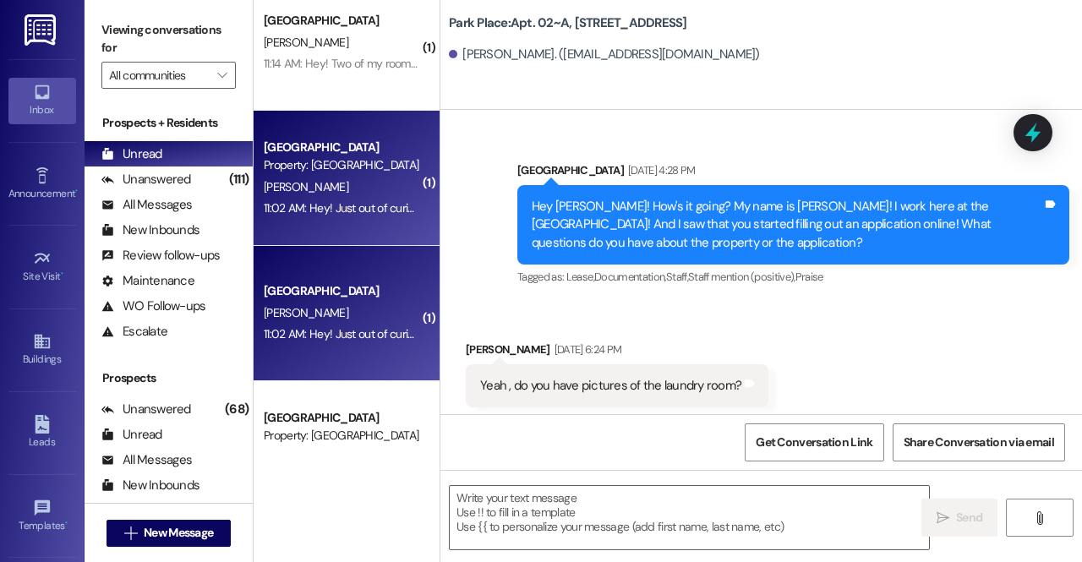
scroll to position [105473, 0]
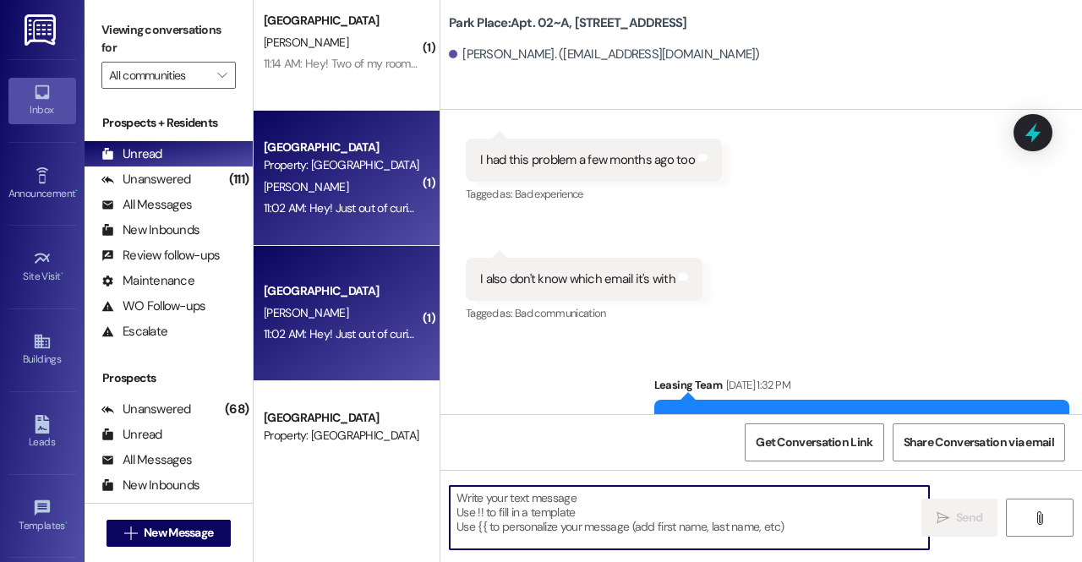
click at [620, 525] on textarea at bounding box center [689, 517] width 479 height 63
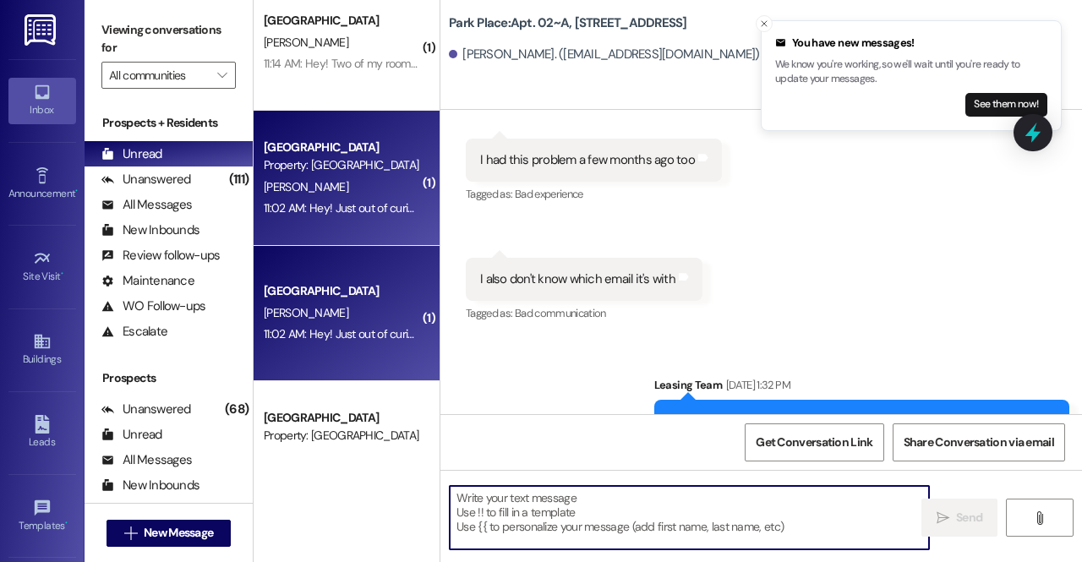
click at [598, 516] on textarea at bounding box center [689, 517] width 479 height 63
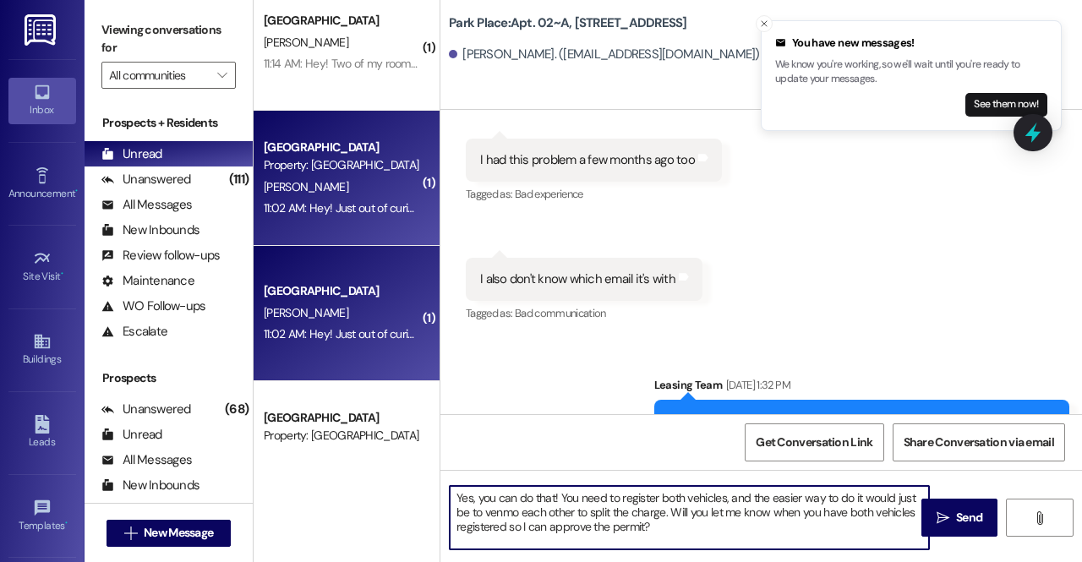
click at [668, 517] on textarea "Yes, you can do that! You need to register both vehicles, and the easier way to…" at bounding box center [689, 517] width 479 height 63
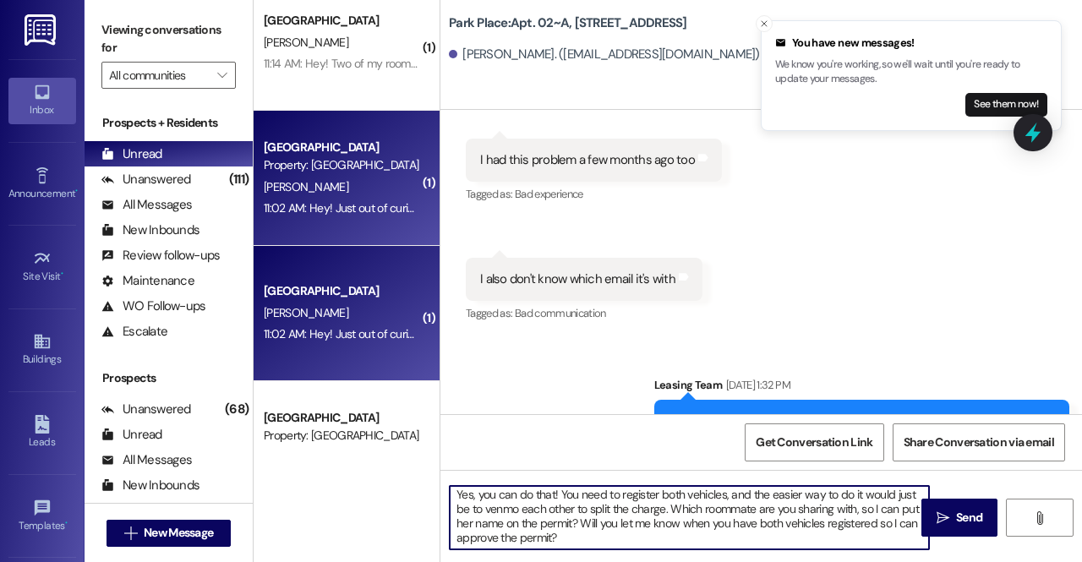
drag, startPoint x: 572, startPoint y: 538, endPoint x: 578, endPoint y: 601, distance: 62.8
click at [578, 561] on html "You have new messages! We know you're working, so we'll wait until you're ready…" at bounding box center [541, 281] width 1082 height 562
type textarea "Yes, you can do that! You need to register both vehicles, and the easier way to…"
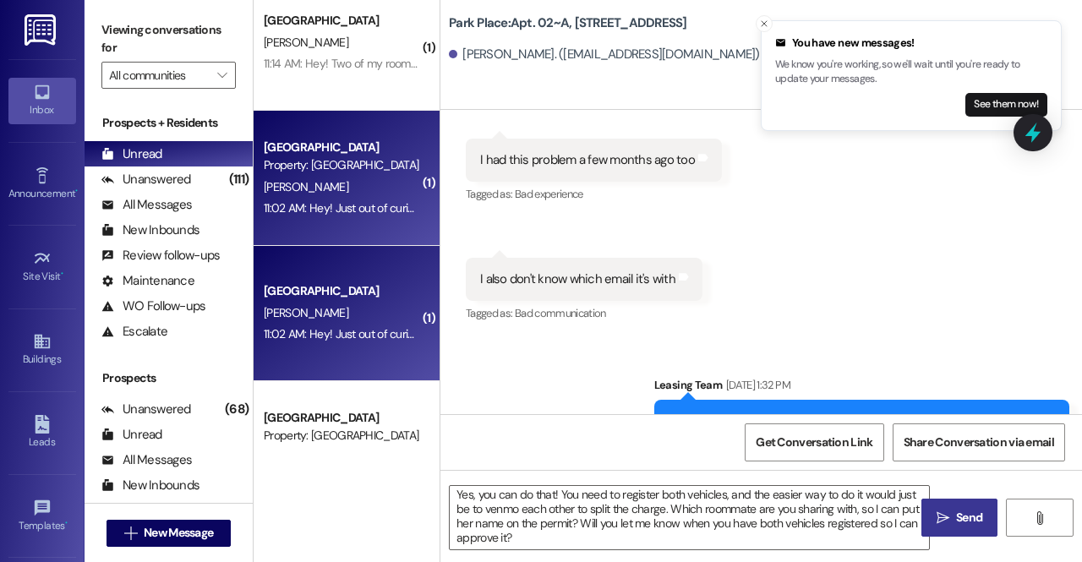
click at [955, 527] on button " Send" at bounding box center [959, 518] width 76 height 38
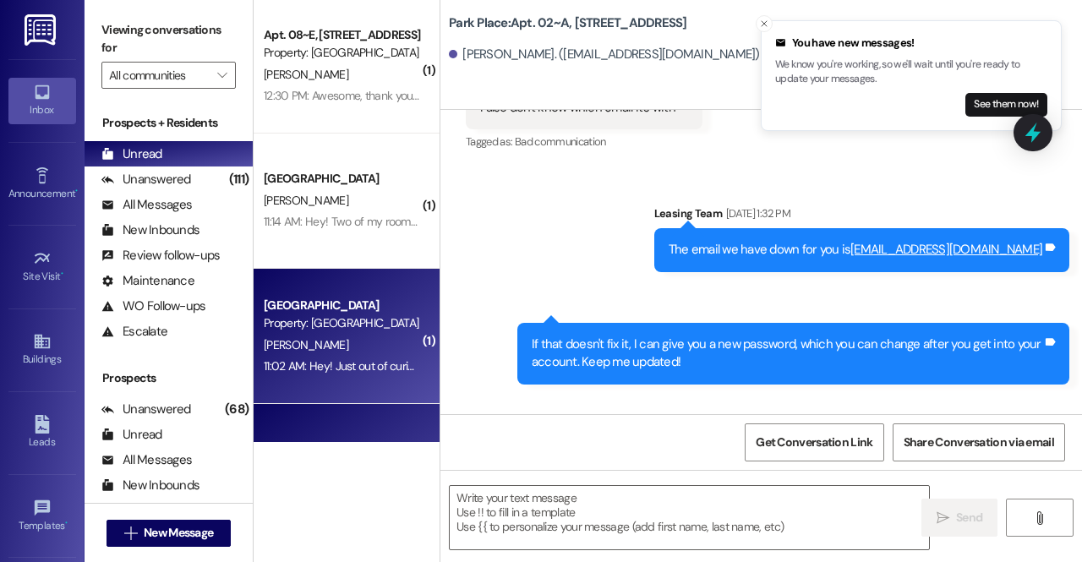
scroll to position [0, 0]
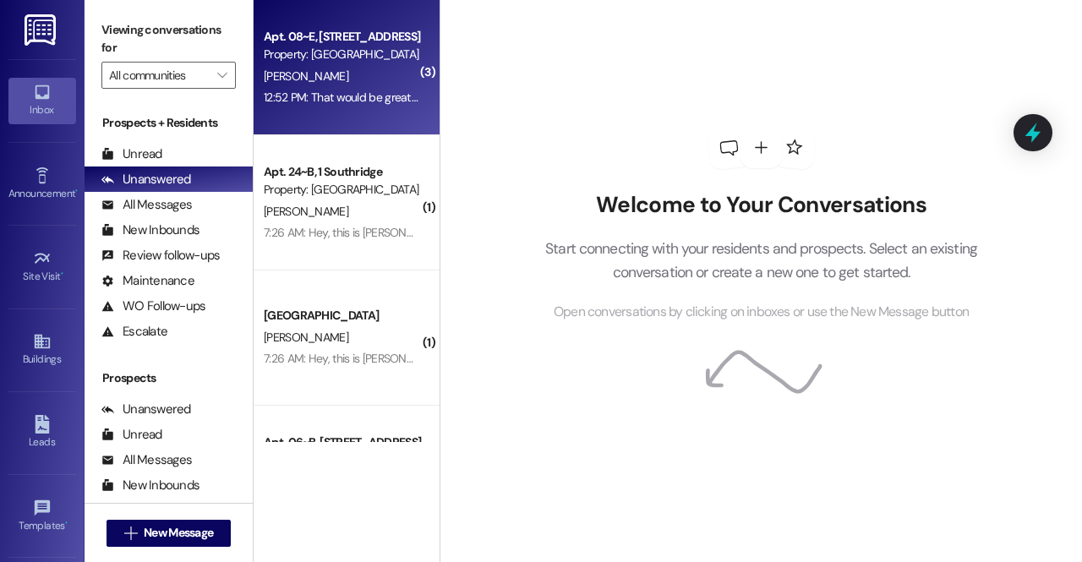
click at [363, 85] on div "[PERSON_NAME]" at bounding box center [342, 76] width 160 height 21
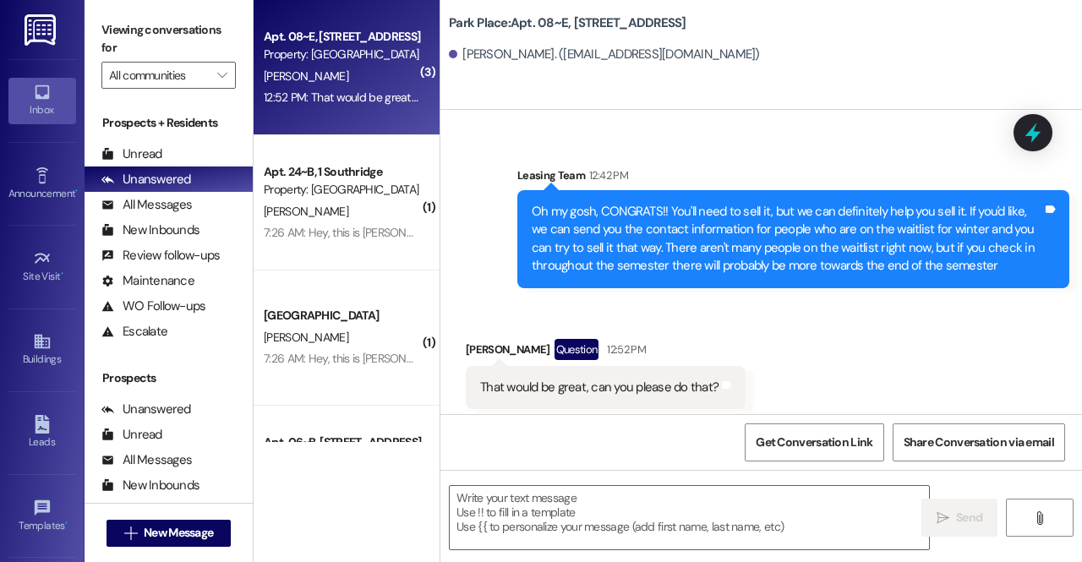
scroll to position [1707, 0]
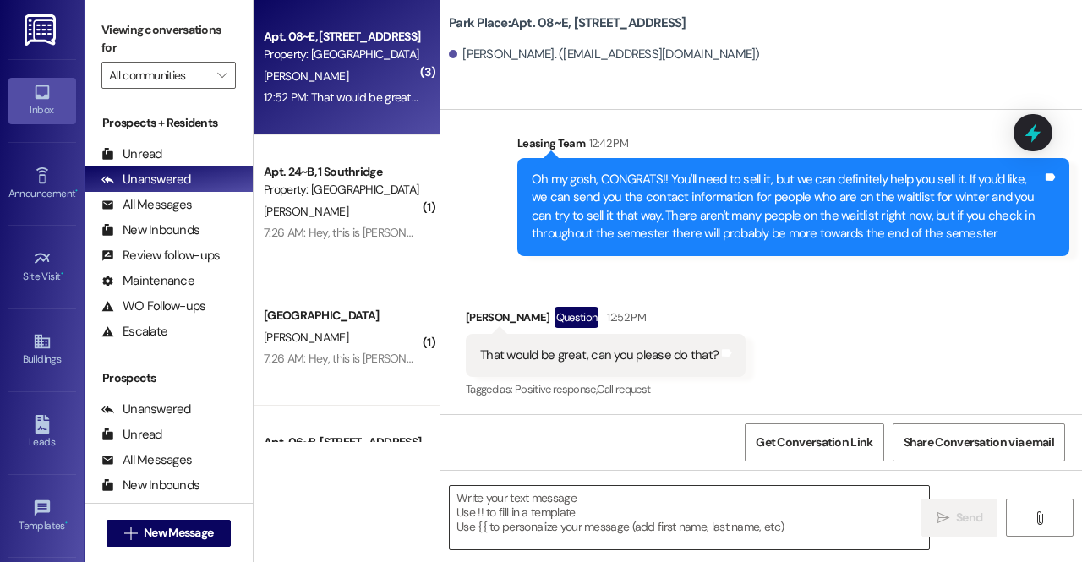
click at [656, 523] on textarea at bounding box center [689, 517] width 479 height 63
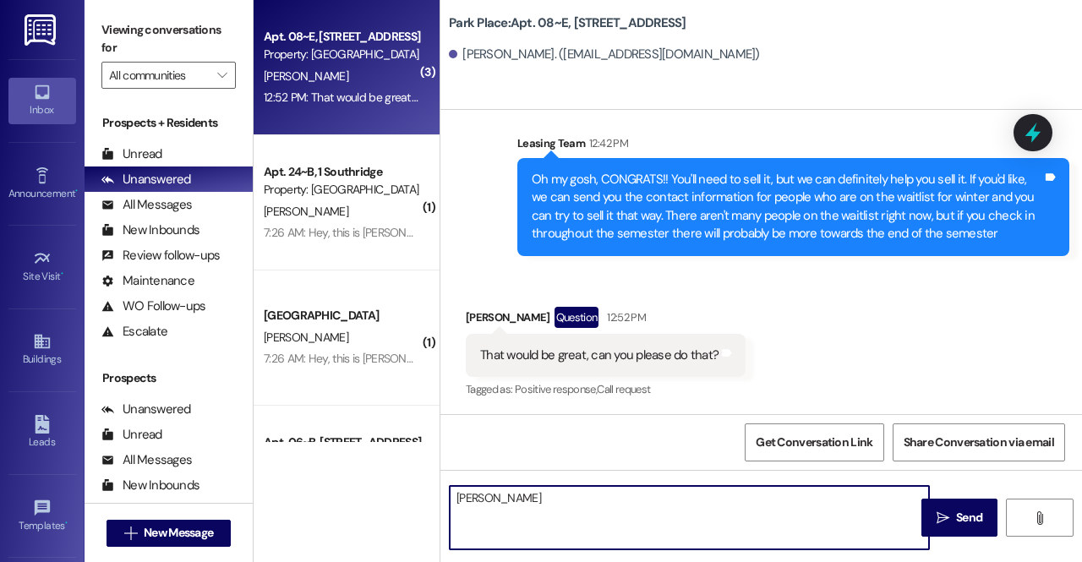
paste textarea "801-655-3560"
paste textarea "3079202706"
click at [691, 498] on textarea "Andrew Parks 801-655-3560, Paul Williams 3079202706" at bounding box center [689, 517] width 479 height 63
click at [717, 502] on textarea "Andrew Parks 801-655-3560, Paul Williams 307-9202706" at bounding box center [689, 517] width 479 height 63
click at [749, 506] on textarea "Andrew Parks 801-655-3560, Paul Williams 307-920-2706" at bounding box center [689, 517] width 479 height 63
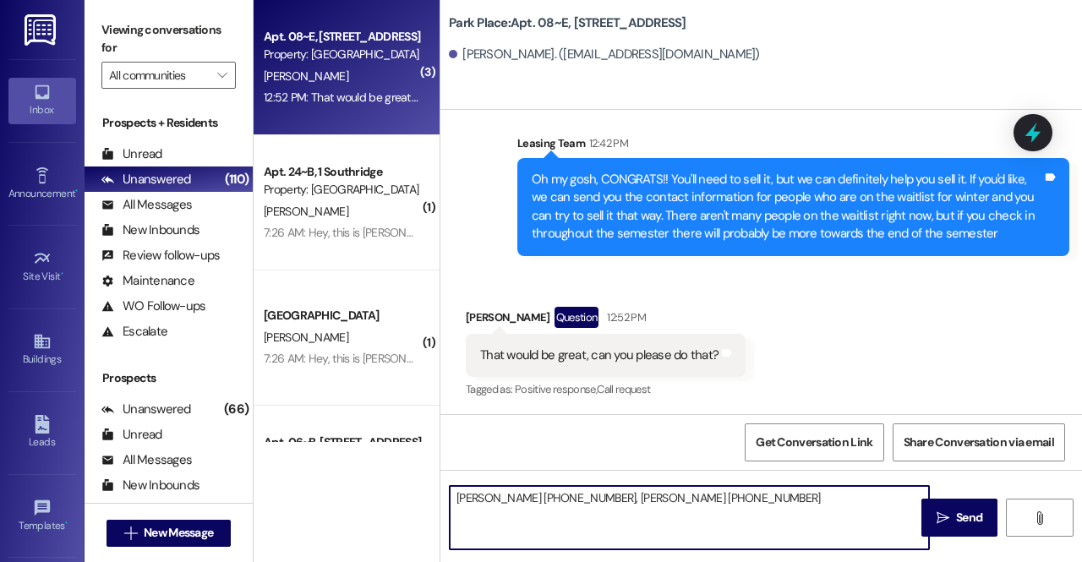
type textarea "Andrew Parks 801-655-3560, Paul Williams 307-920-2706"
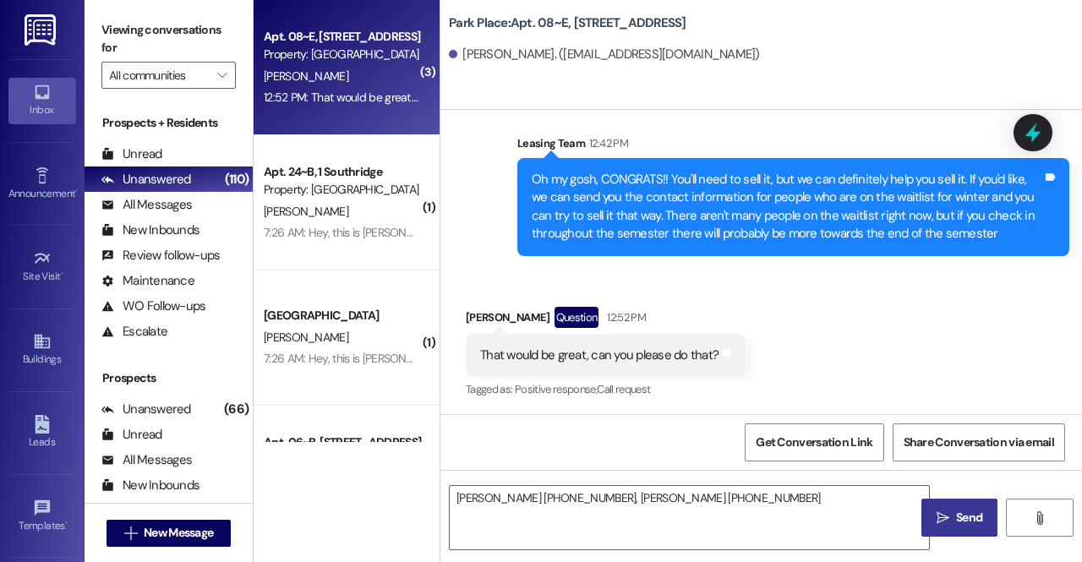
click at [965, 521] on span "Send" at bounding box center [969, 518] width 26 height 18
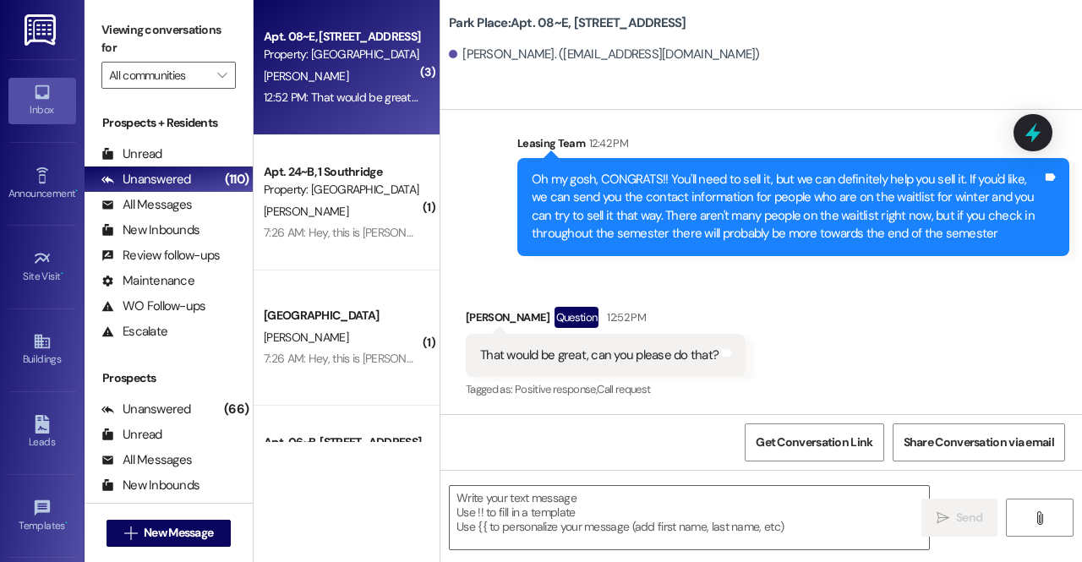
scroll to position [1825, 0]
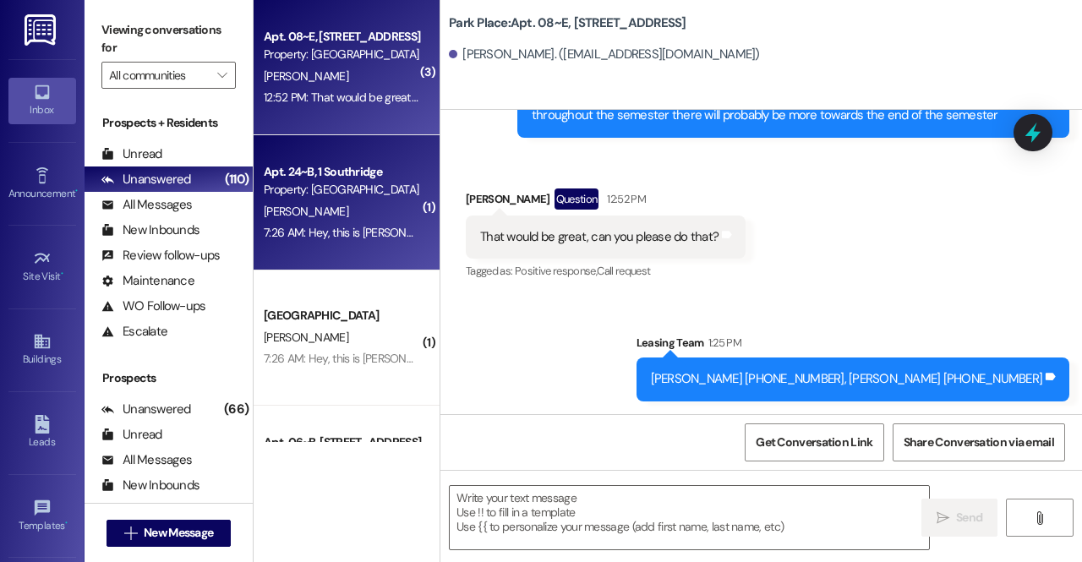
click at [335, 201] on div "K. Allen" at bounding box center [342, 211] width 160 height 21
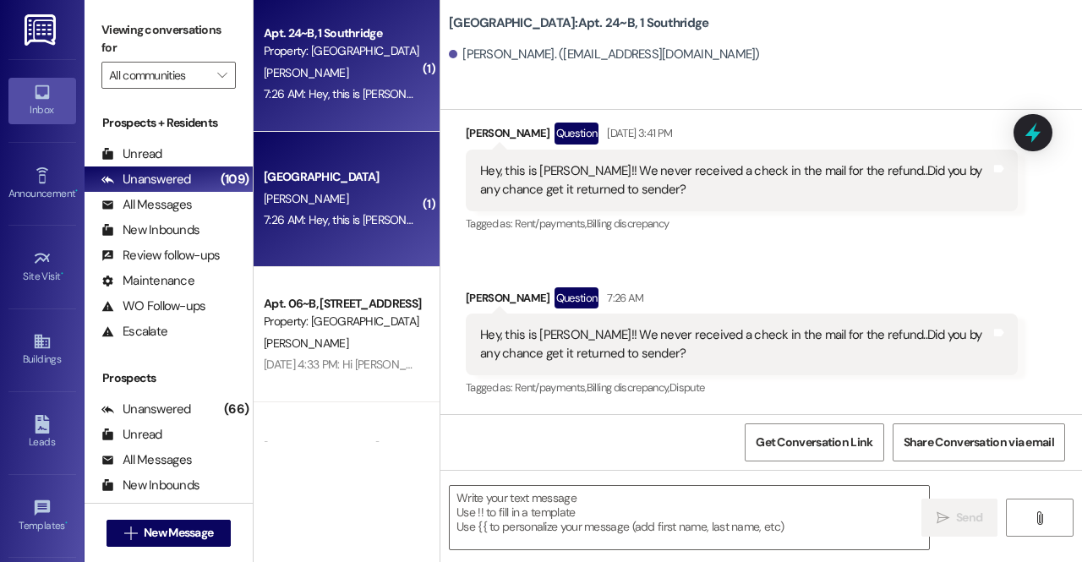
scroll to position [140, 0]
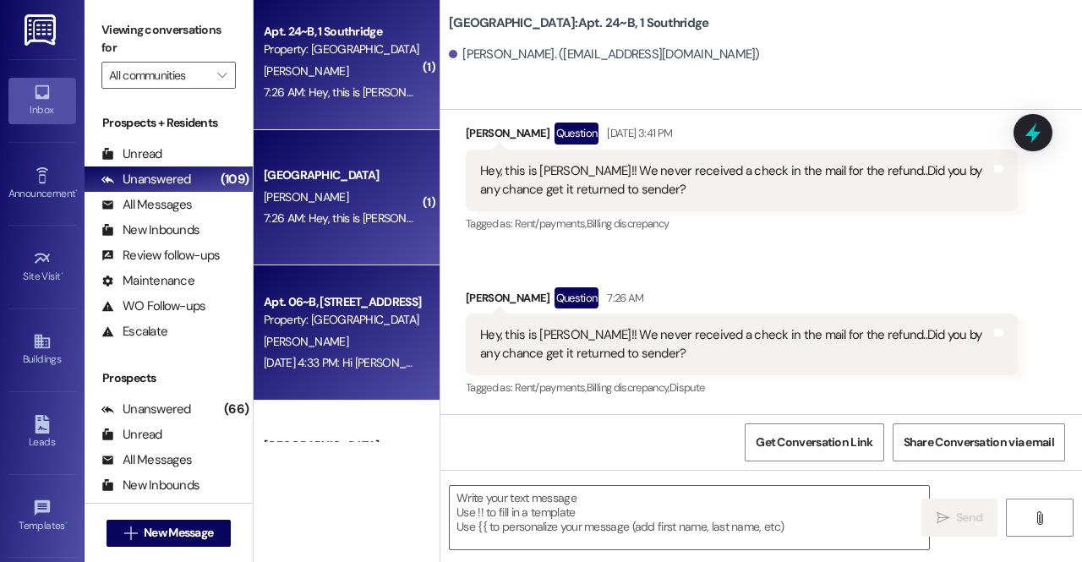
click at [347, 323] on div "Property: [GEOGRAPHIC_DATA]" at bounding box center [342, 320] width 156 height 18
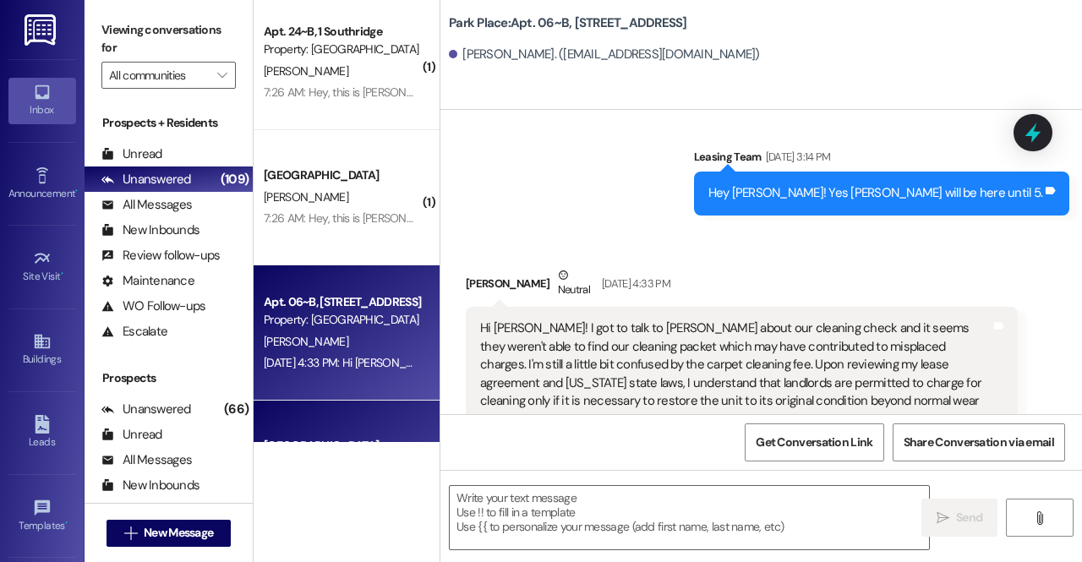
scroll to position [53646, 0]
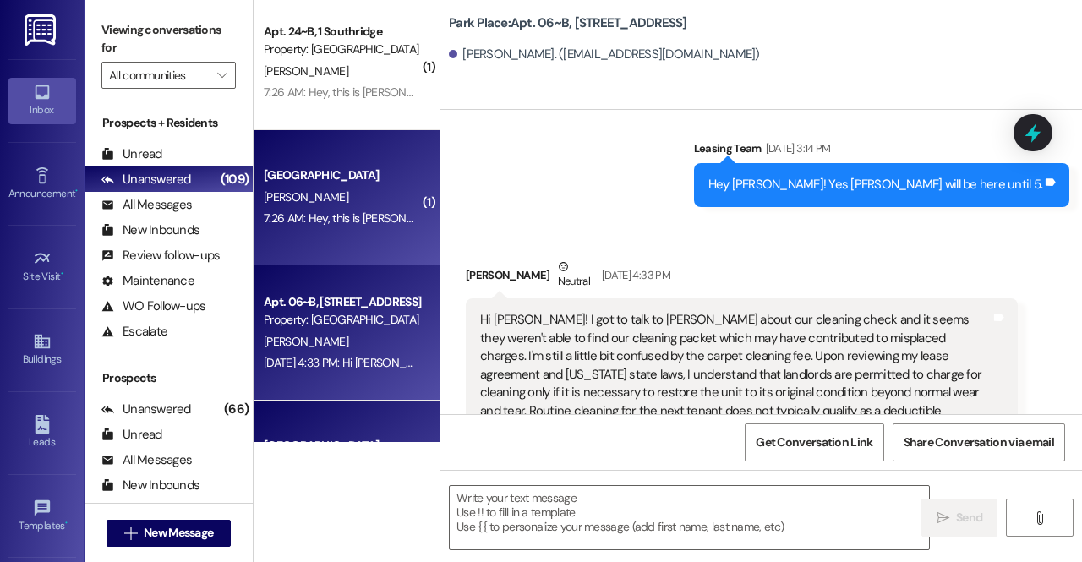
click at [319, 204] on div "K. Allen" at bounding box center [342, 197] width 160 height 21
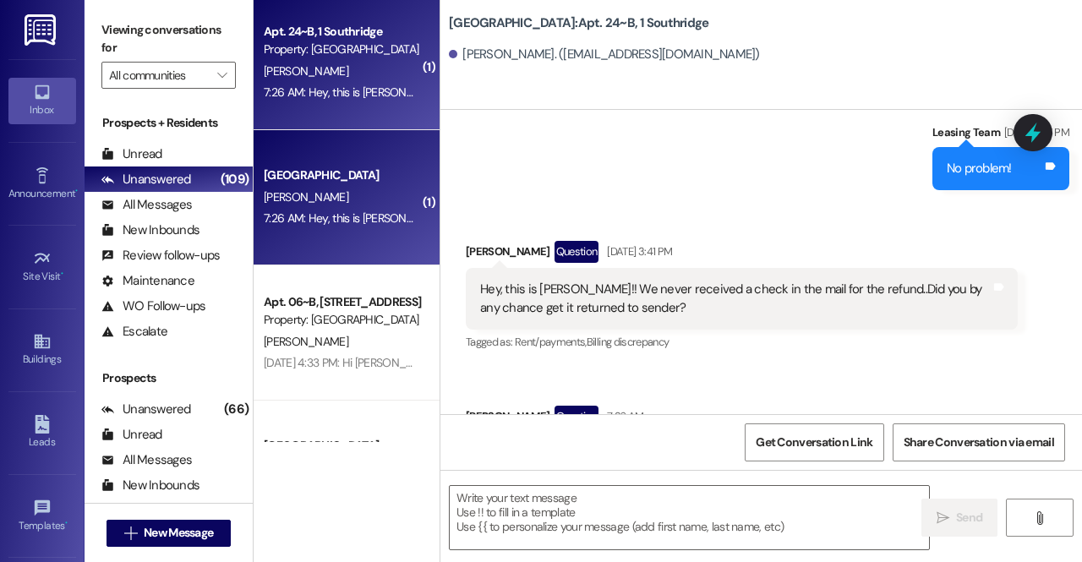
scroll to position [12885, 0]
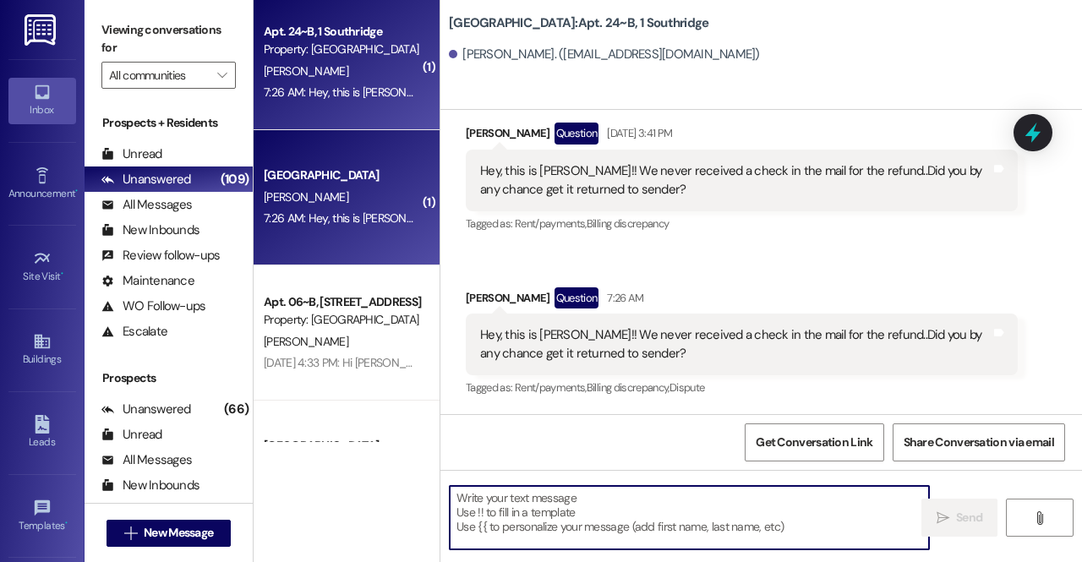
click at [575, 515] on textarea at bounding box center [689, 517] width 479 height 63
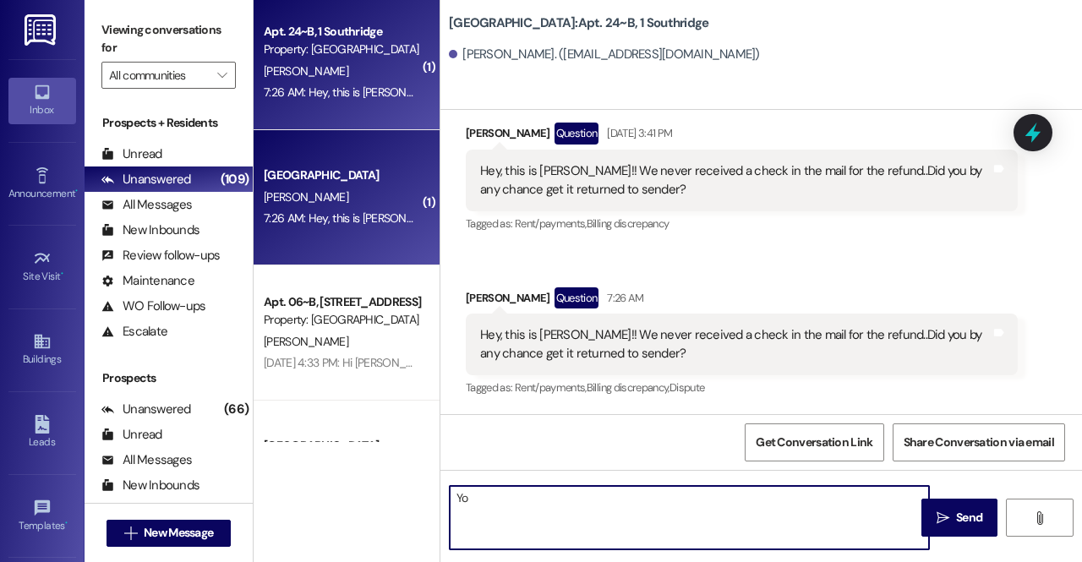
type textarea "Y"
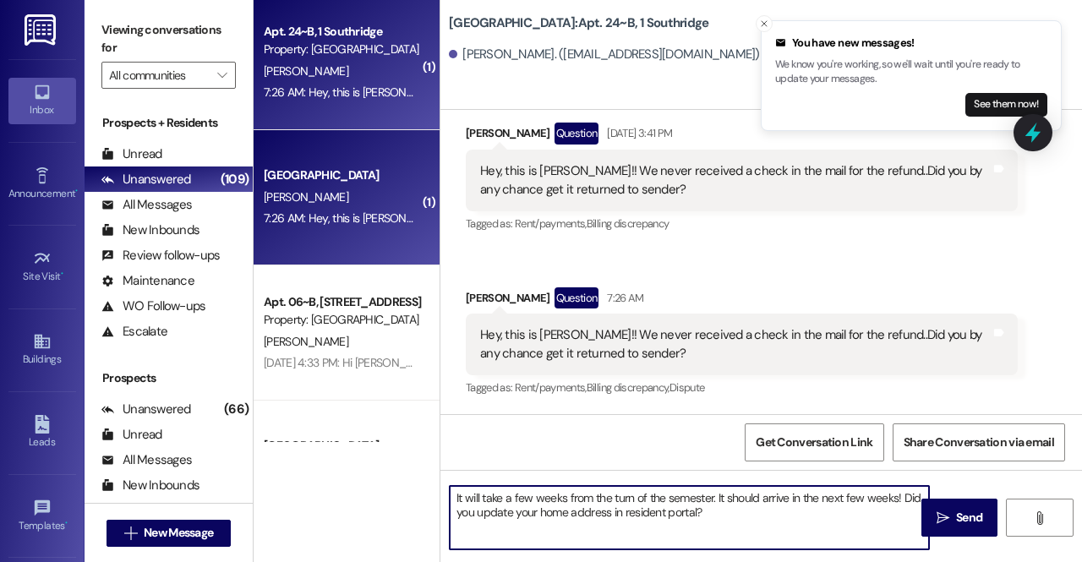
type textarea "It will take a few weeks from the turn of the semester. It should arrive in the…"
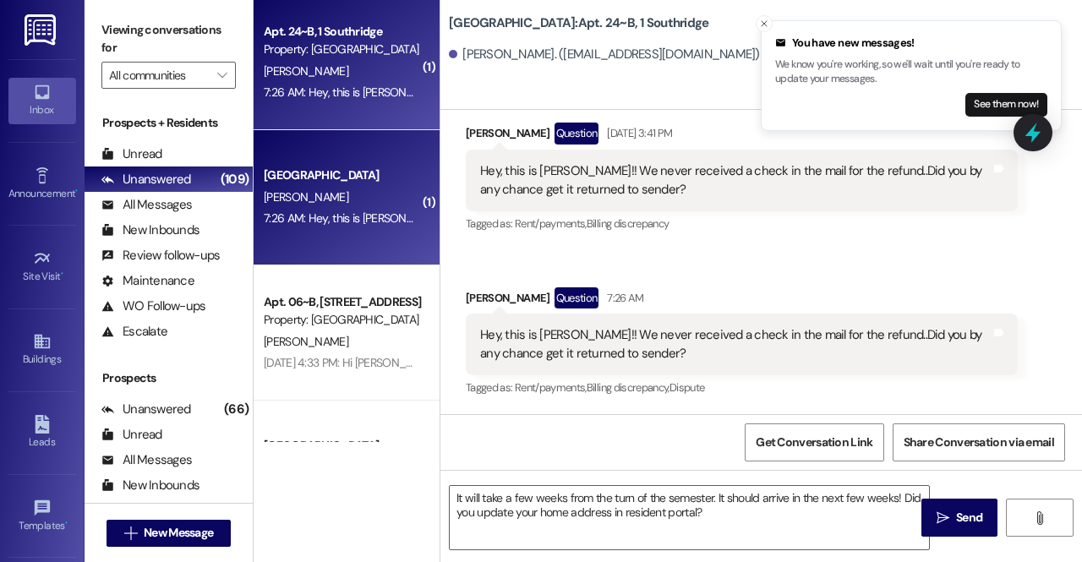
click at [888, 375] on div "Hey, this is Kate Allen!! We never received a check in the mail for the refund.…" at bounding box center [742, 345] width 552 height 62
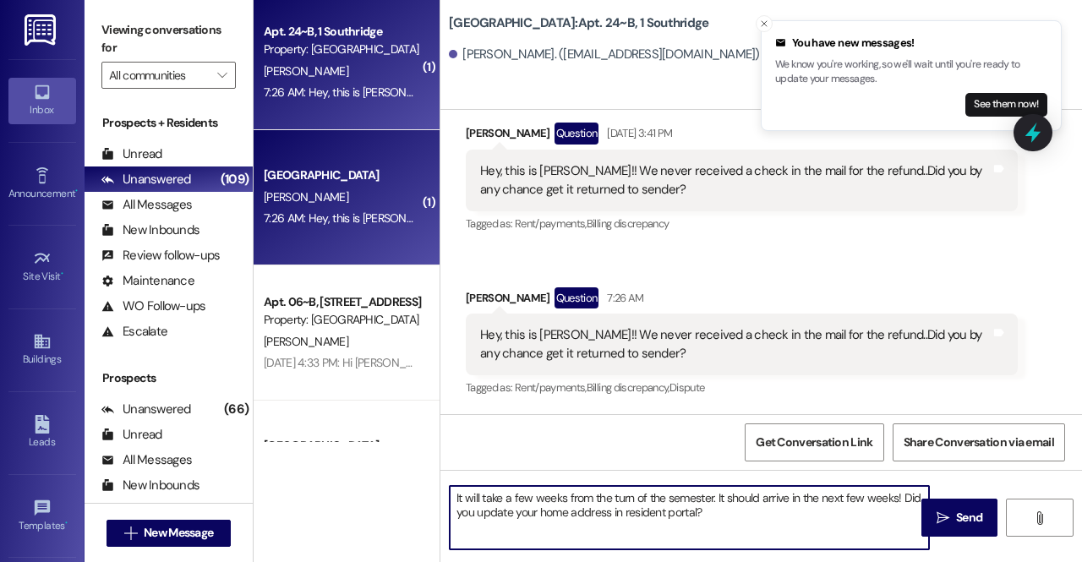
click at [717, 513] on textarea "It will take a few weeks from the turn of the semester. It should arrive in the…" at bounding box center [689, 517] width 479 height 63
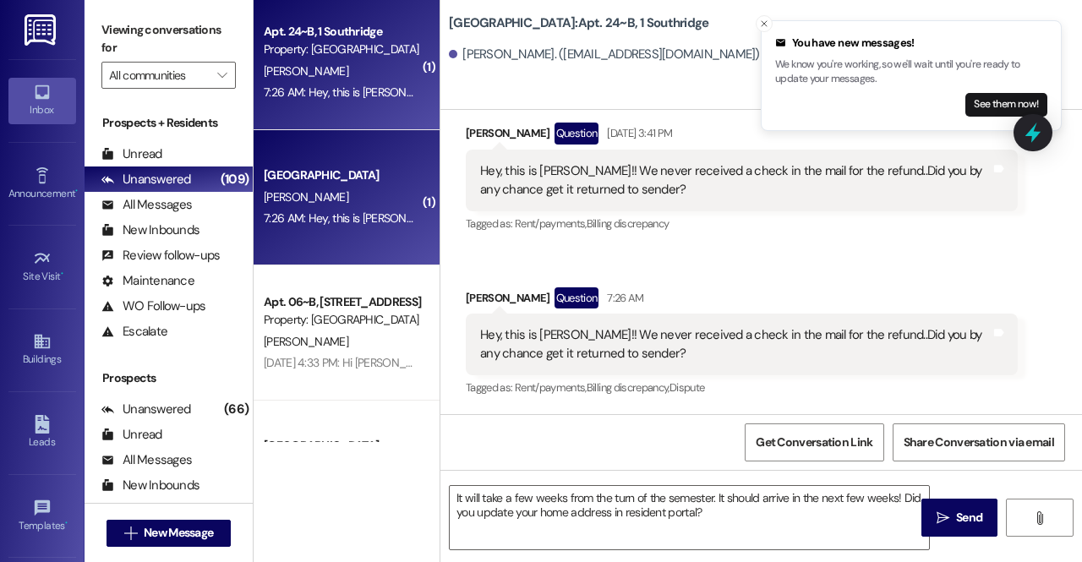
click at [1030, 382] on div "Received via SMS Kathryn Allen Question Aug 28, 2025 at 3:41 PM Hey, this is Ka…" at bounding box center [761, 249] width 642 height 328
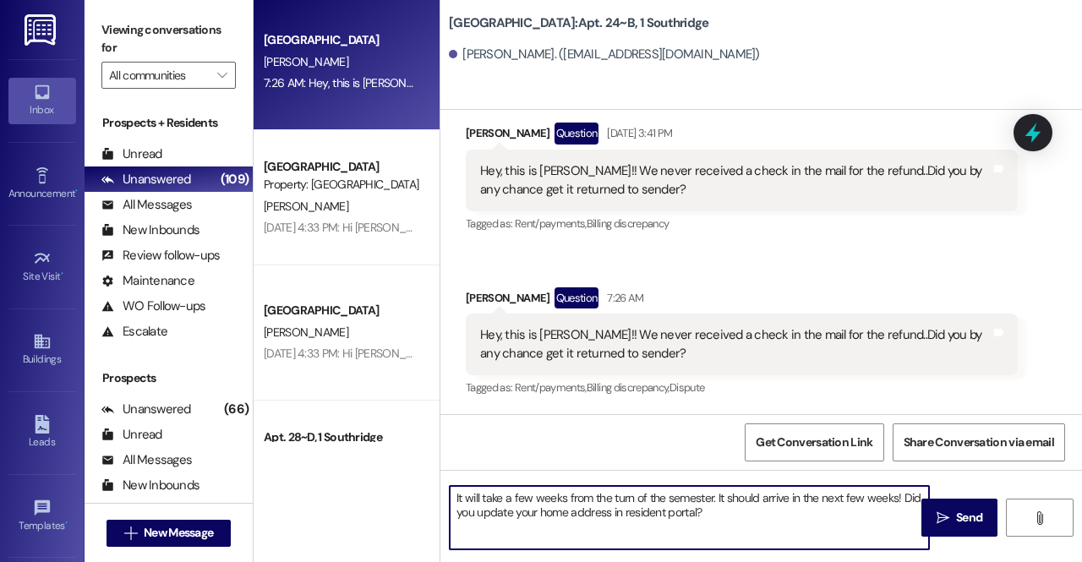
click at [759, 519] on textarea "It will take a few weeks from the turn of the semester. It should arrive in the…" at bounding box center [689, 517] width 479 height 63
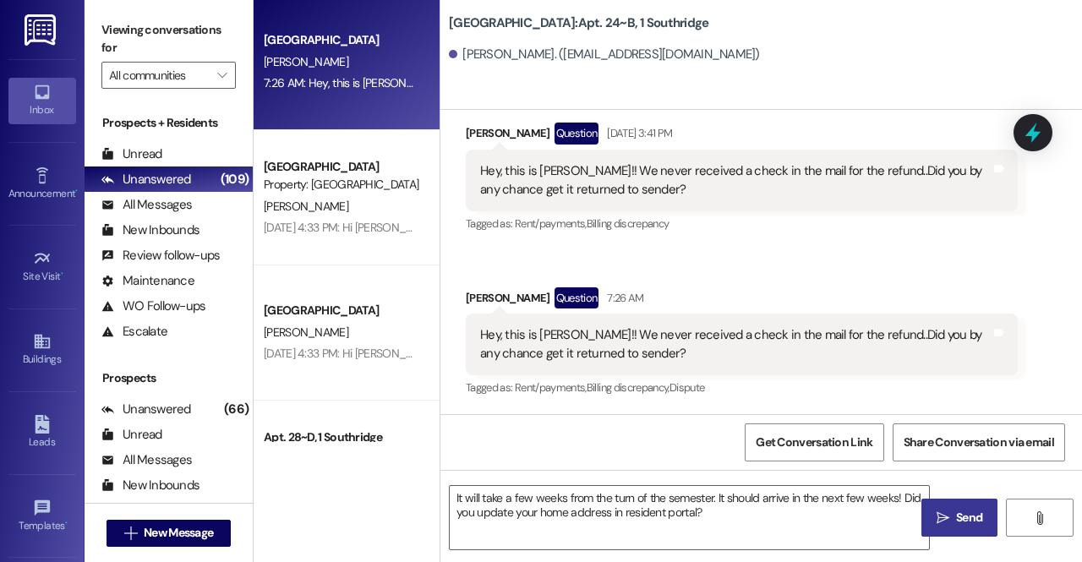
click at [960, 524] on span "Send" at bounding box center [969, 518] width 26 height 18
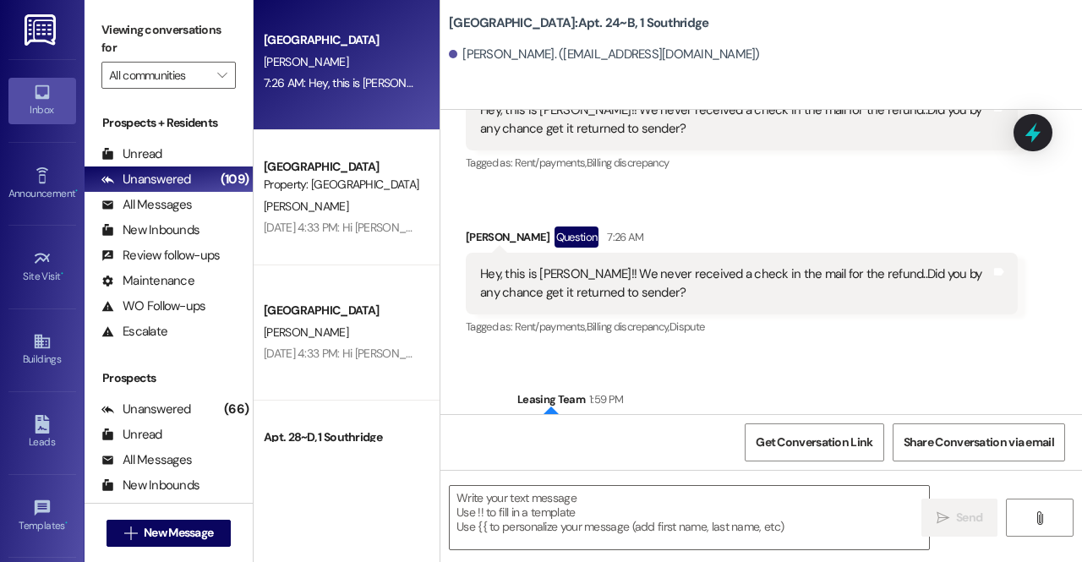
scroll to position [13021, 0]
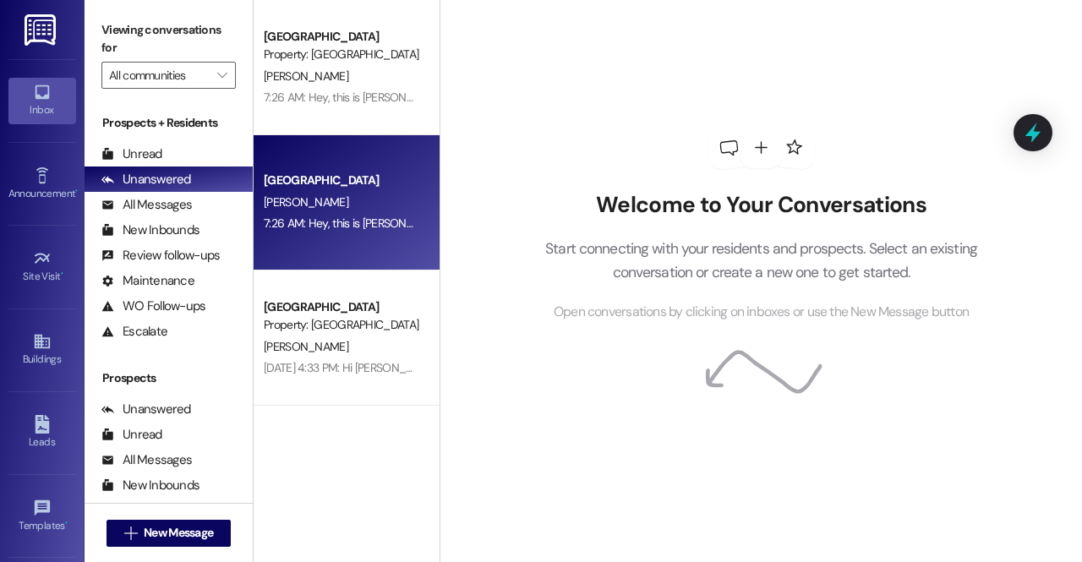
click at [343, 205] on div "[PERSON_NAME]" at bounding box center [342, 202] width 160 height 21
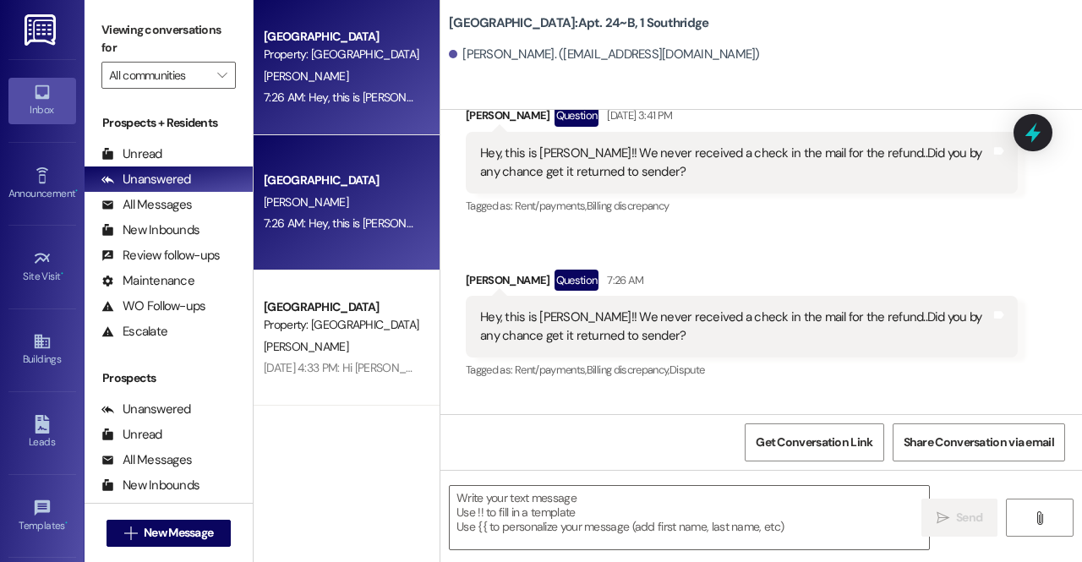
scroll to position [12884, 0]
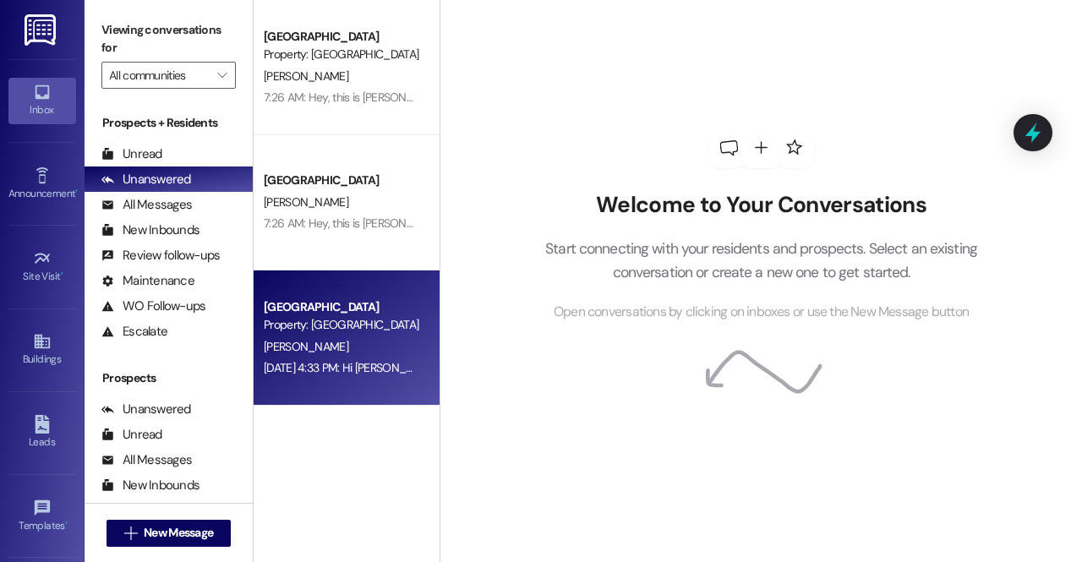
click at [325, 346] on div "[PERSON_NAME]" at bounding box center [342, 346] width 160 height 21
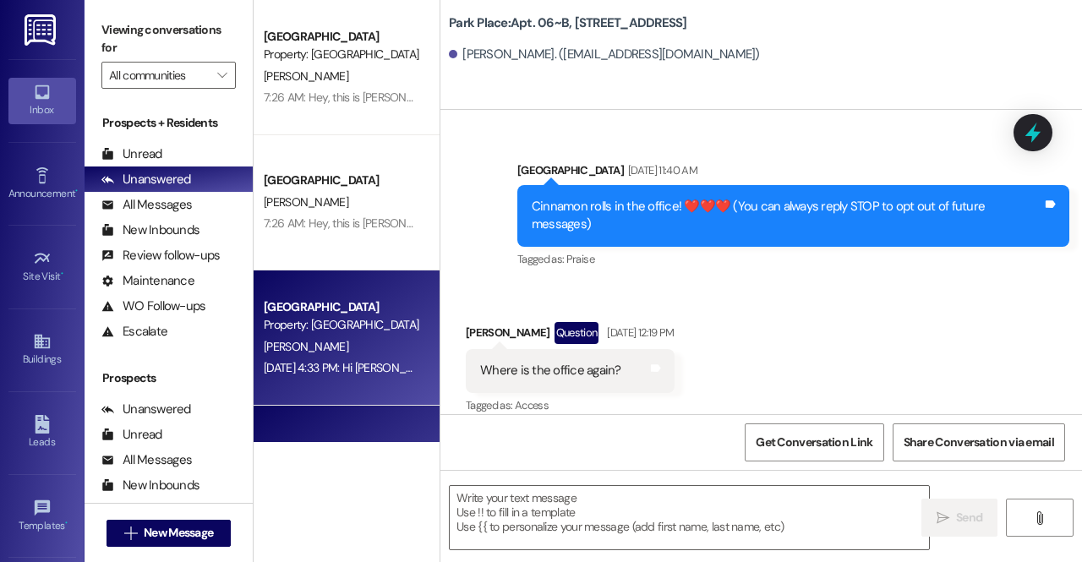
scroll to position [53646, 0]
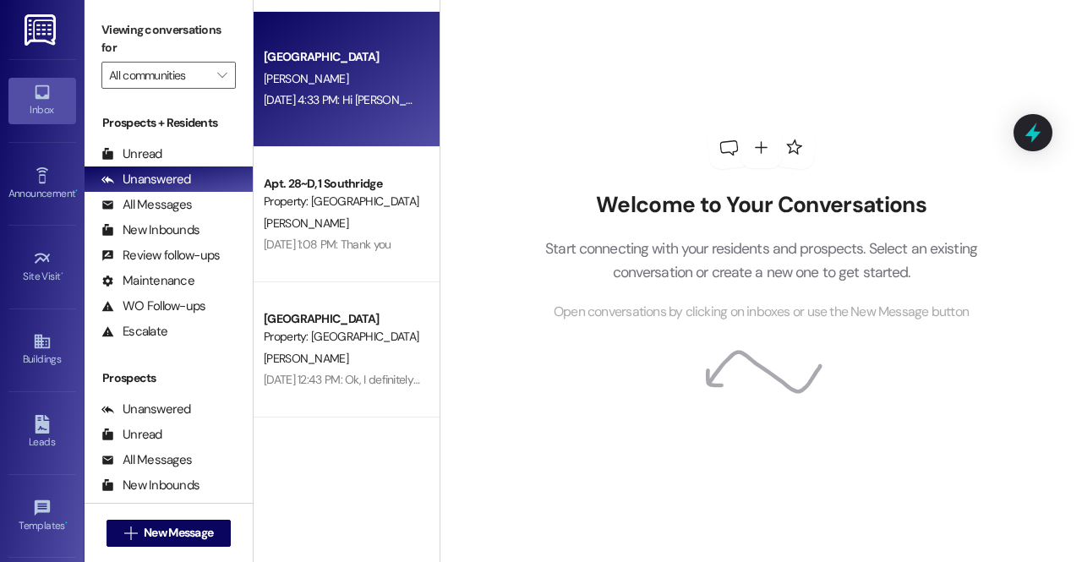
scroll to position [124, 0]
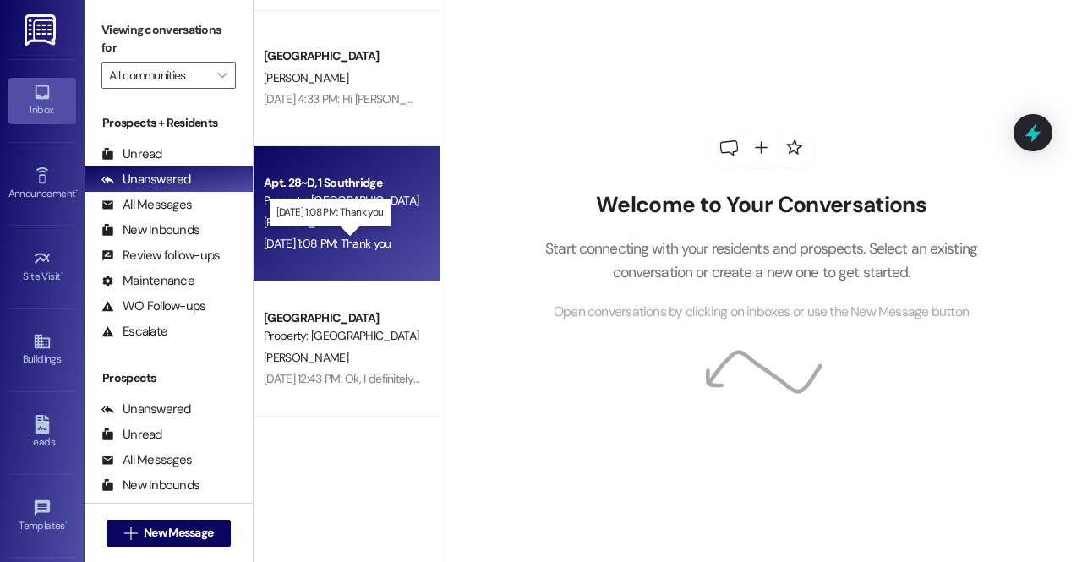
click at [328, 237] on div "[DATE] 1:08 PM: Thank you [DATE] 1:08 PM: Thank you" at bounding box center [328, 243] width 128 height 15
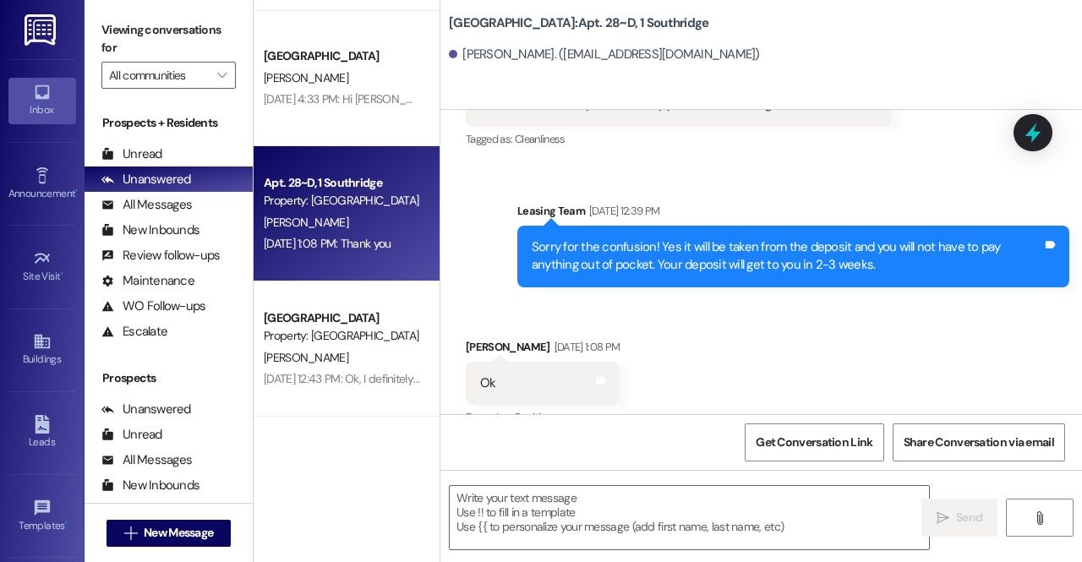
scroll to position [24007, 0]
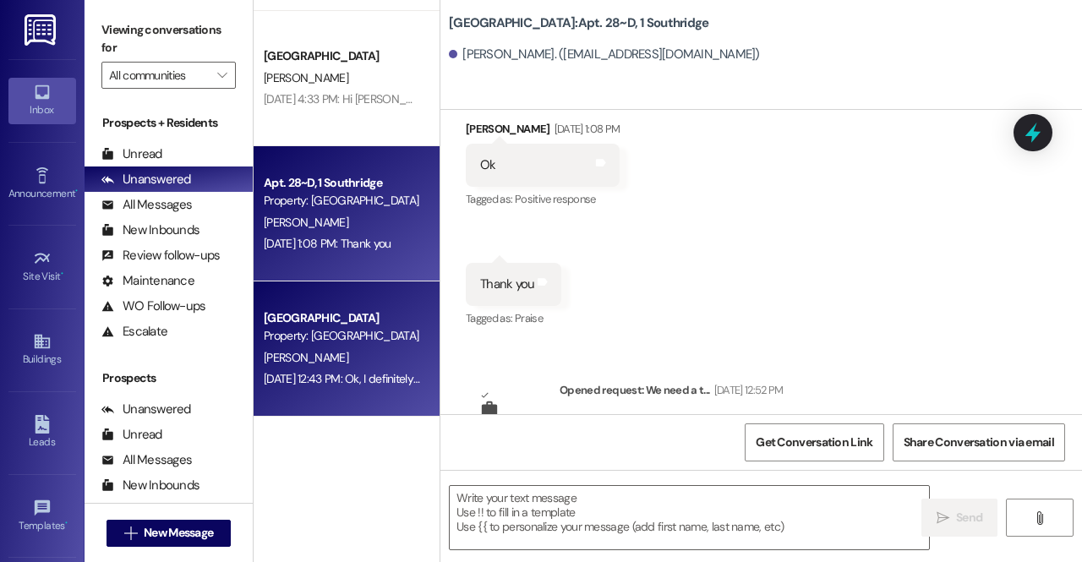
click at [360, 338] on div "Property: [GEOGRAPHIC_DATA]" at bounding box center [342, 336] width 156 height 18
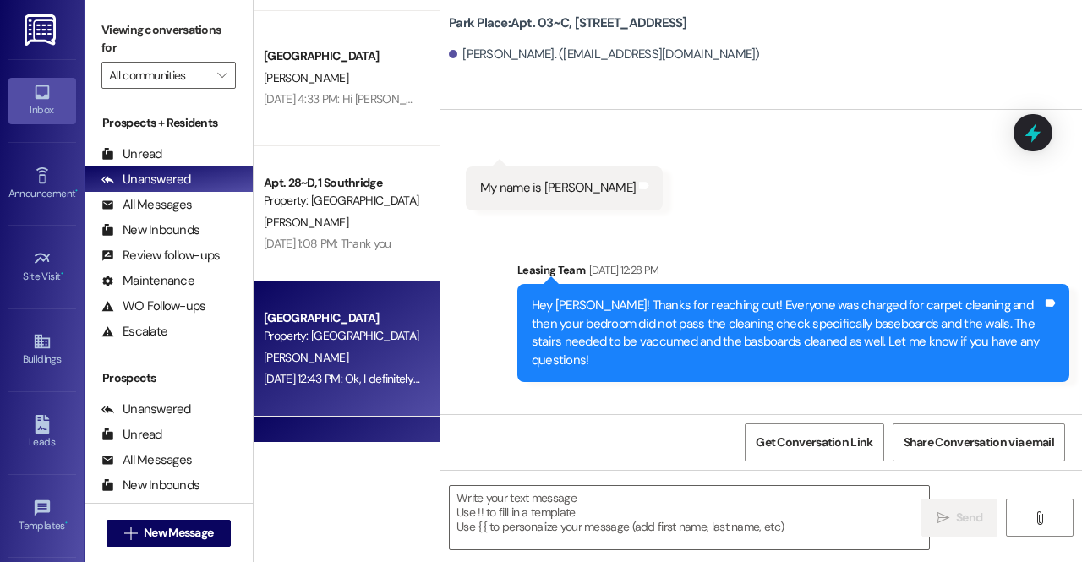
scroll to position [27497, 0]
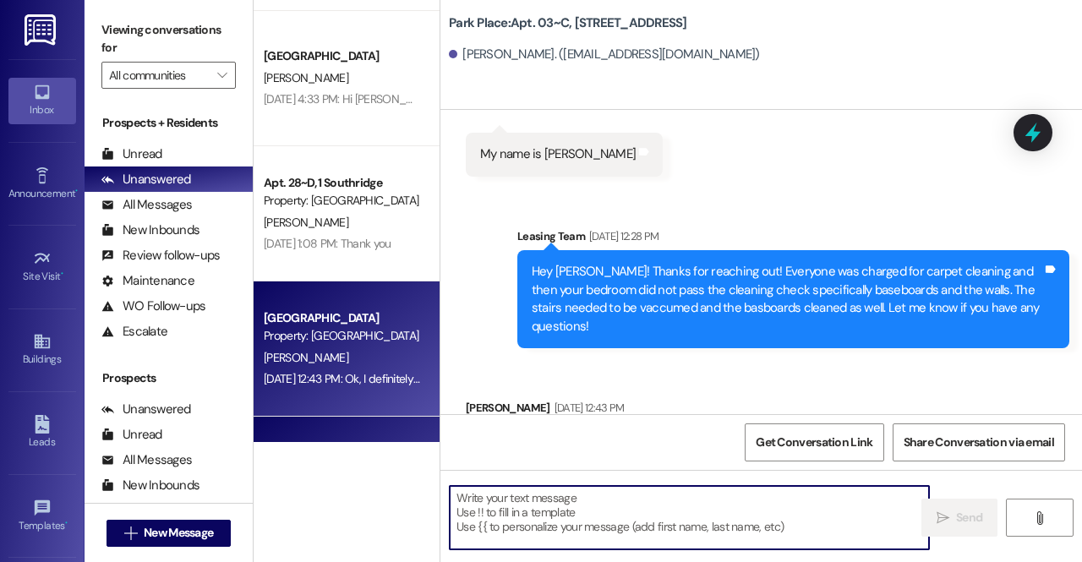
click at [556, 515] on textarea at bounding box center [689, 517] width 479 height 63
click at [549, 517] on textarea at bounding box center [689, 517] width 479 height 63
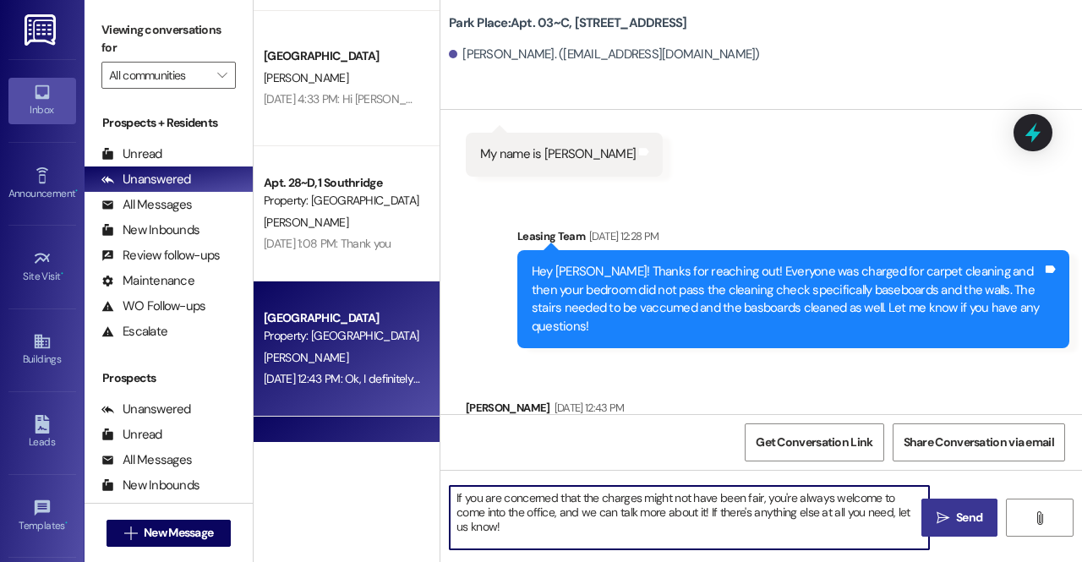
type textarea "If you are concerned that the charges might not have been fair, you're always w…"
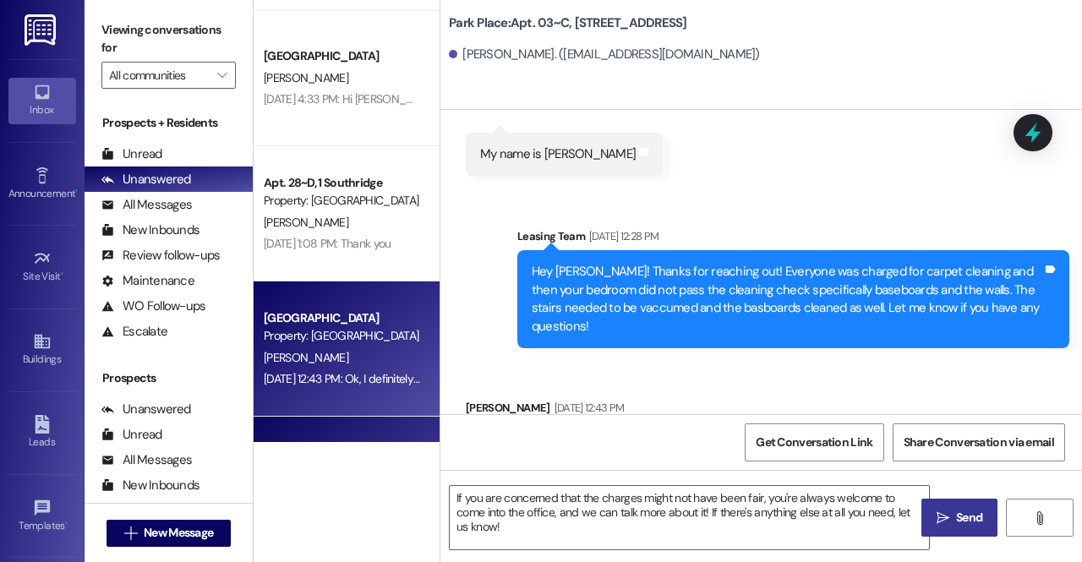
click at [947, 524] on icon "" at bounding box center [943, 518] width 13 height 14
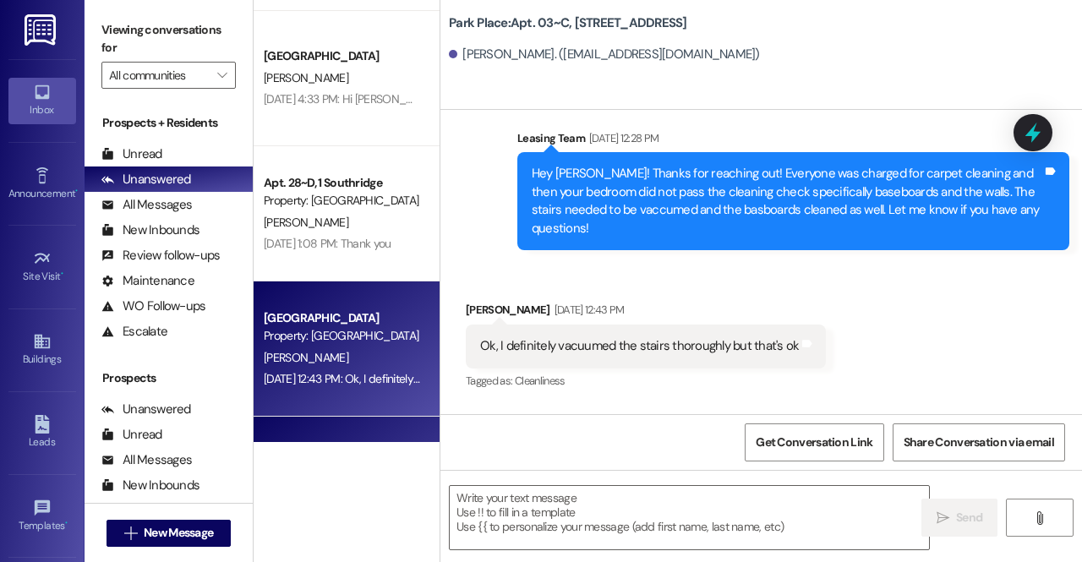
scroll to position [27634, 0]
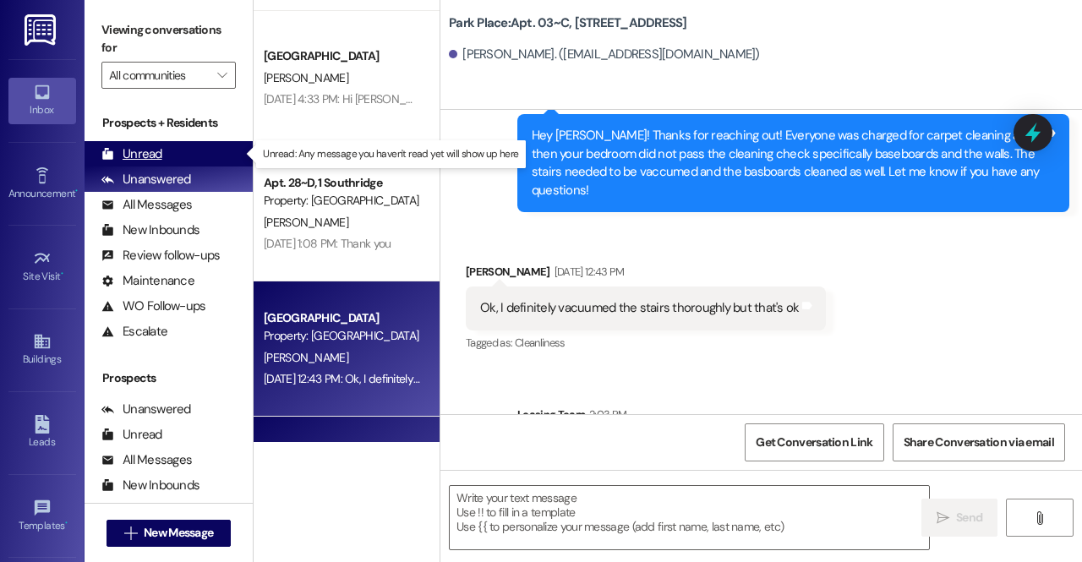
click at [142, 158] on div "Unread" at bounding box center [131, 154] width 61 height 18
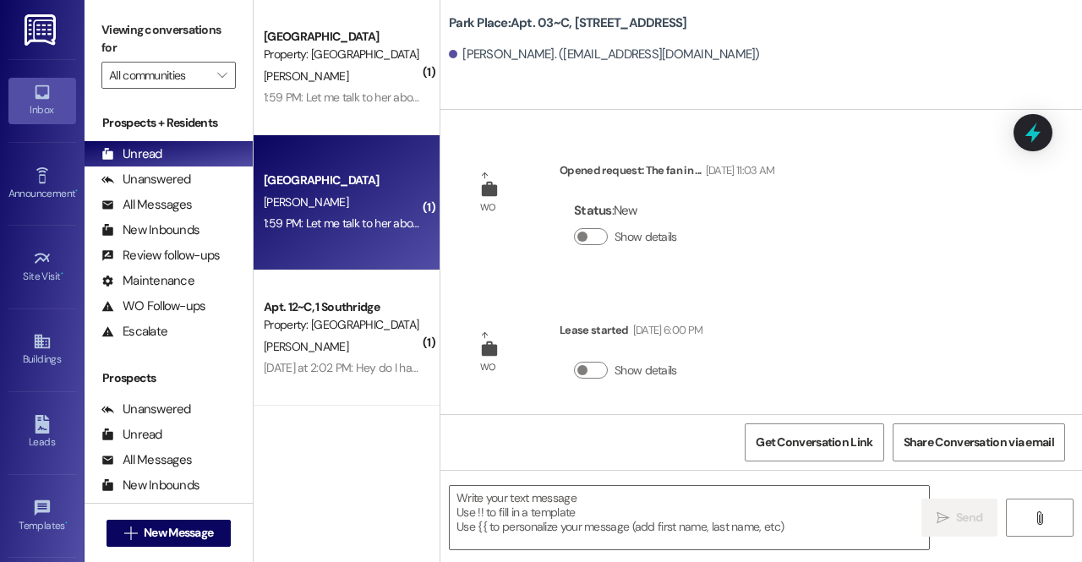
scroll to position [0, 0]
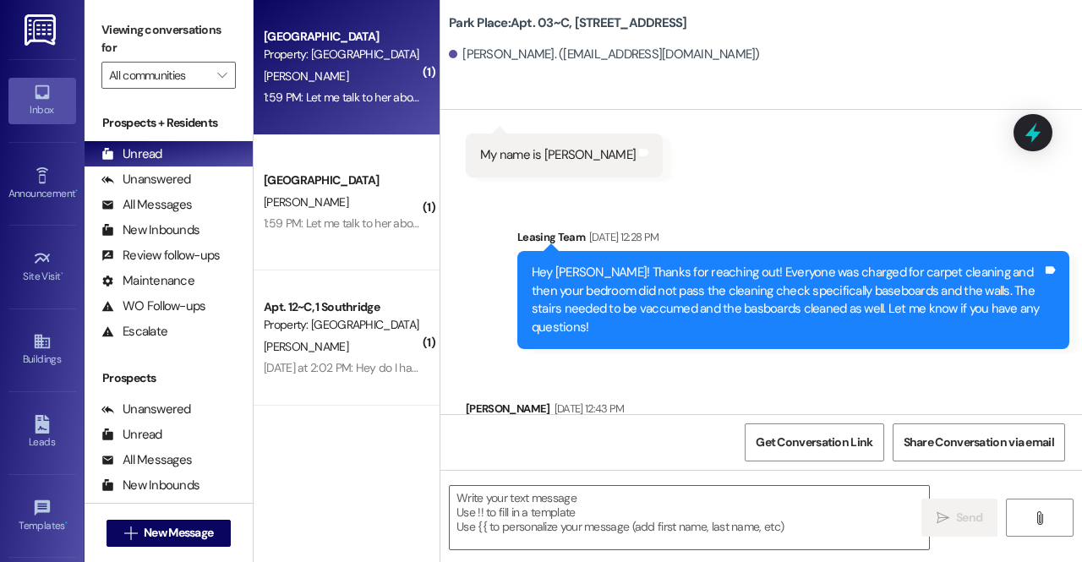
click at [353, 116] on div "Park Place Prospect Property: Park Place A. Davis 1:59 PM: Let me talk to her a…" at bounding box center [347, 67] width 186 height 135
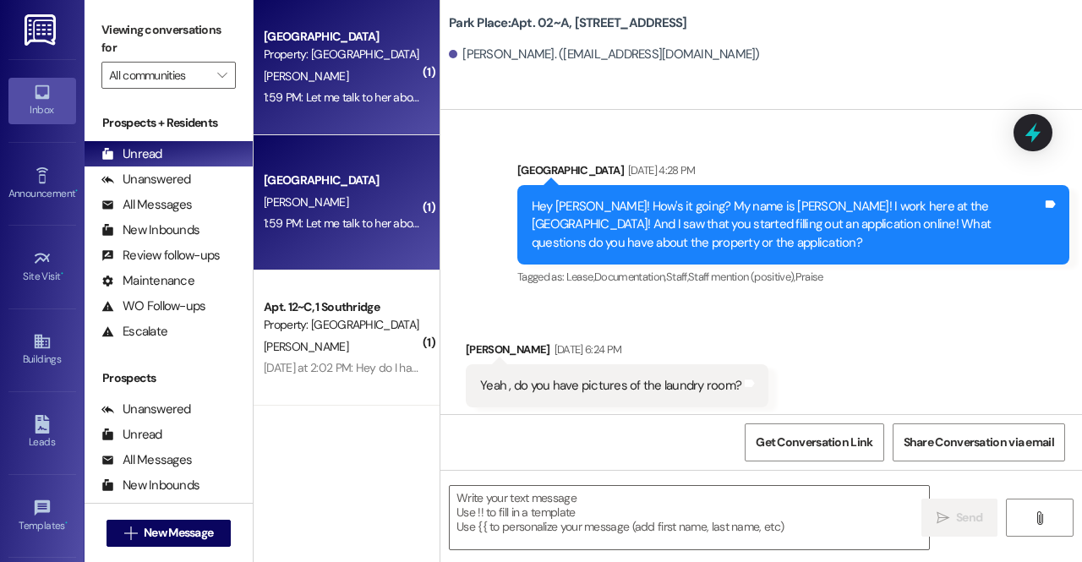
scroll to position [105788, 0]
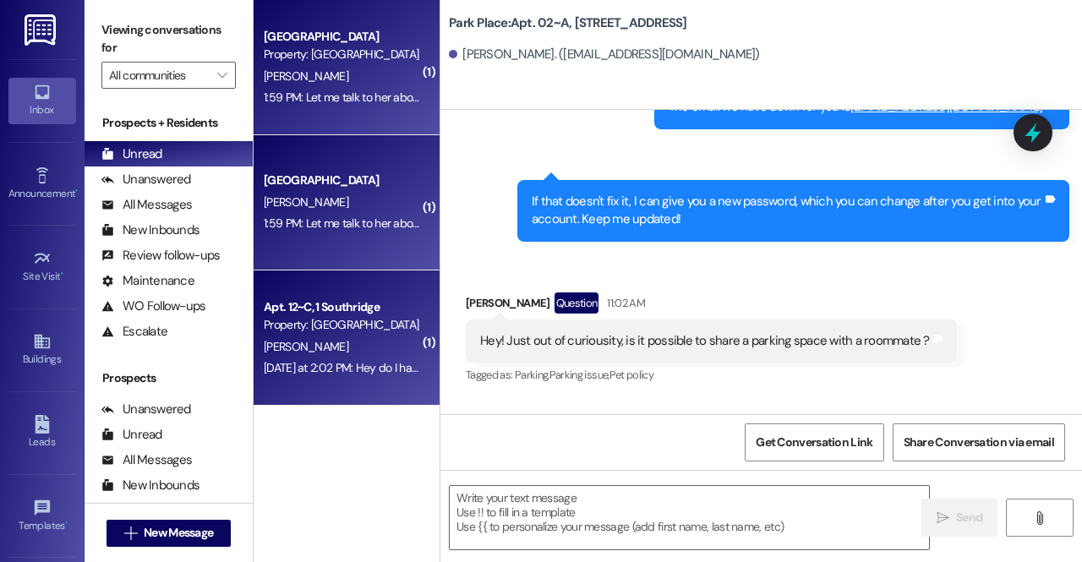
click at [358, 345] on div "N. Gumm" at bounding box center [342, 346] width 160 height 21
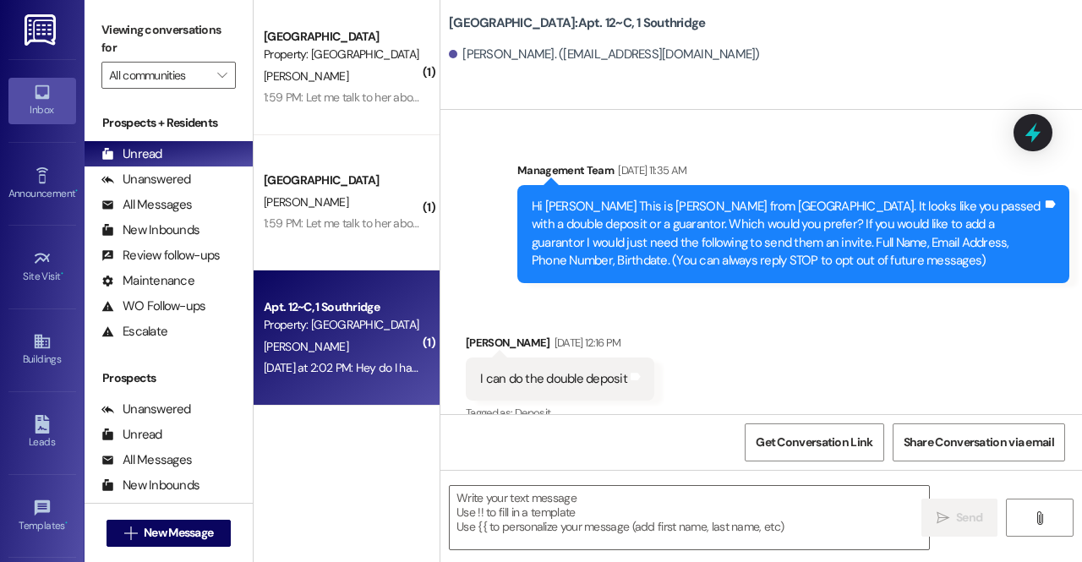
scroll to position [42971, 0]
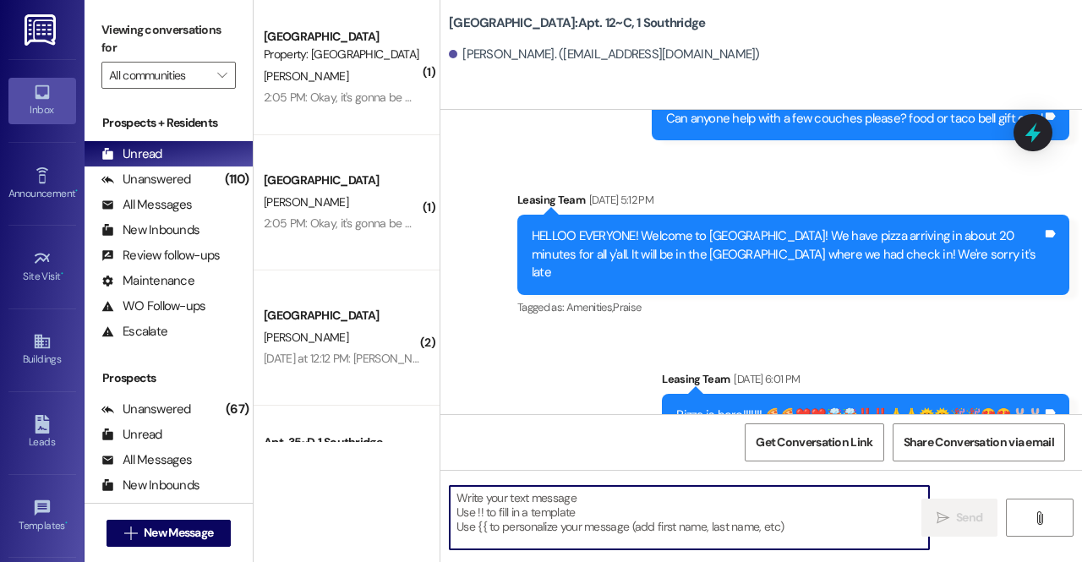
click at [622, 518] on textarea at bounding box center [689, 517] width 479 height 63
click at [622, 516] on textarea at bounding box center [689, 517] width 479 height 63
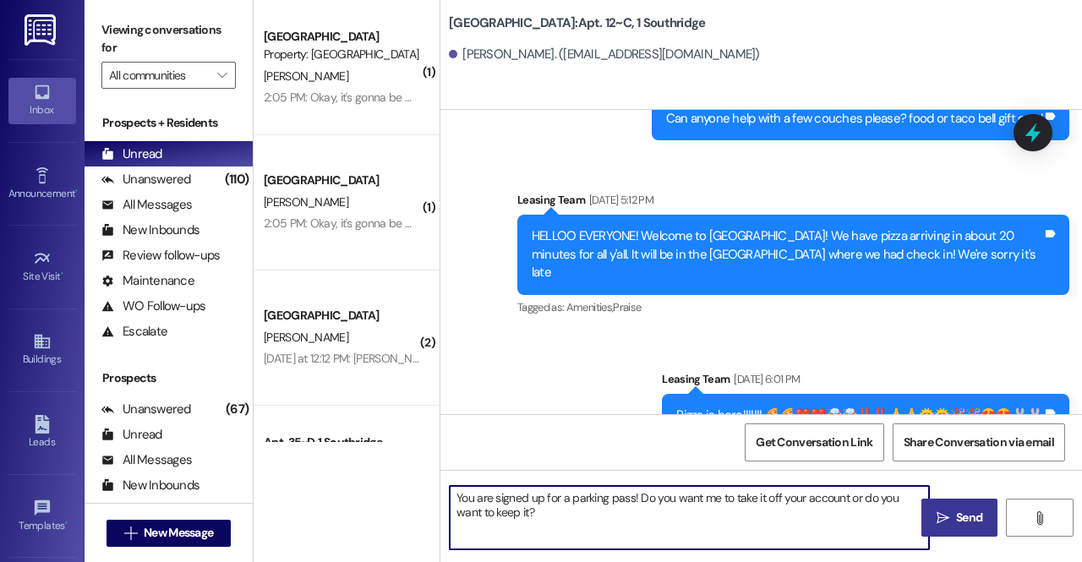
type textarea "You are signed up for a parking pass! Do you want me to take it off your accoun…"
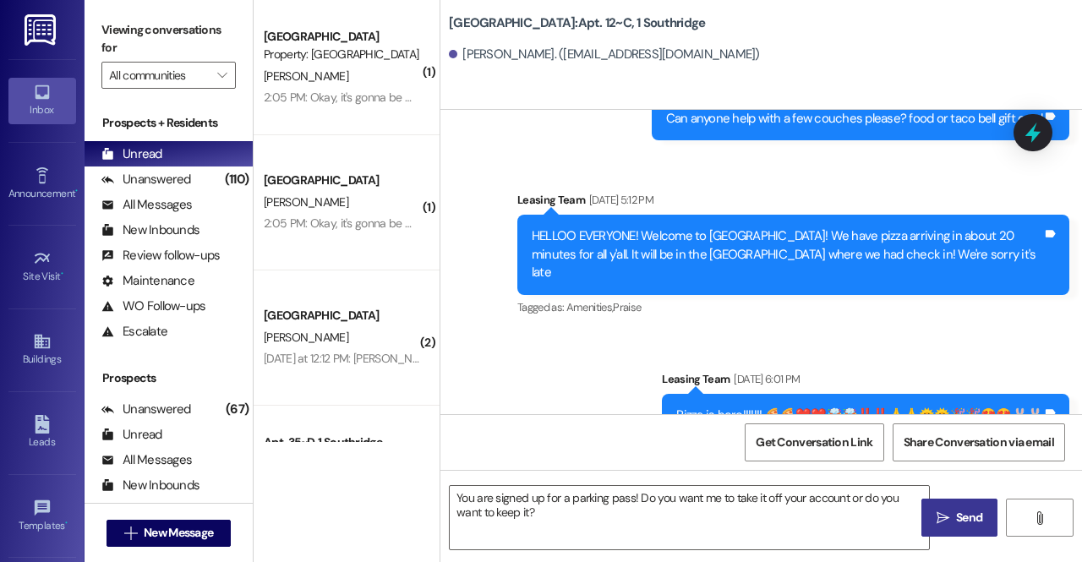
click at [953, 518] on span "Send" at bounding box center [969, 518] width 33 height 18
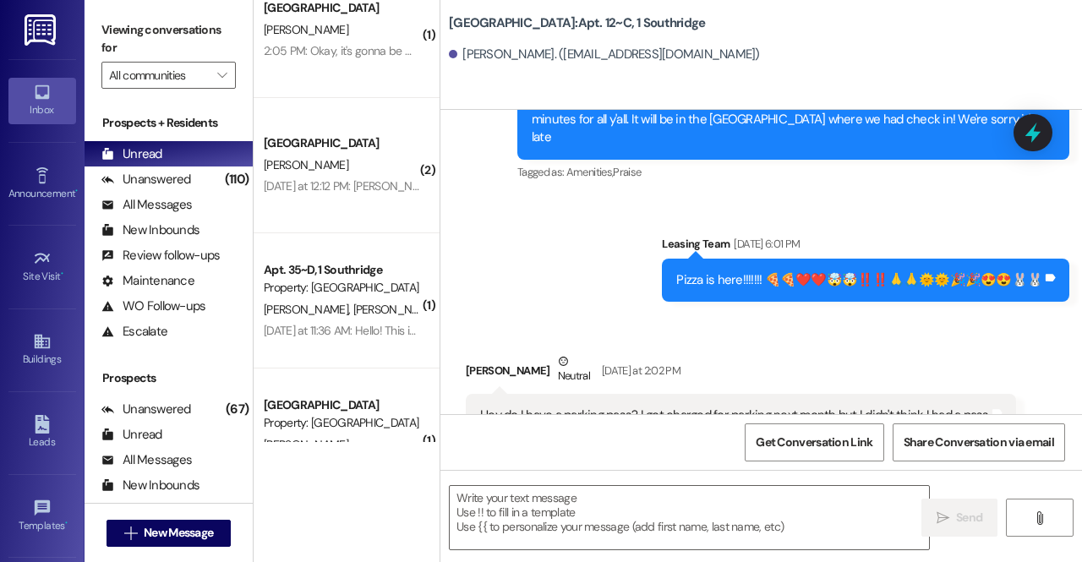
scroll to position [0, 0]
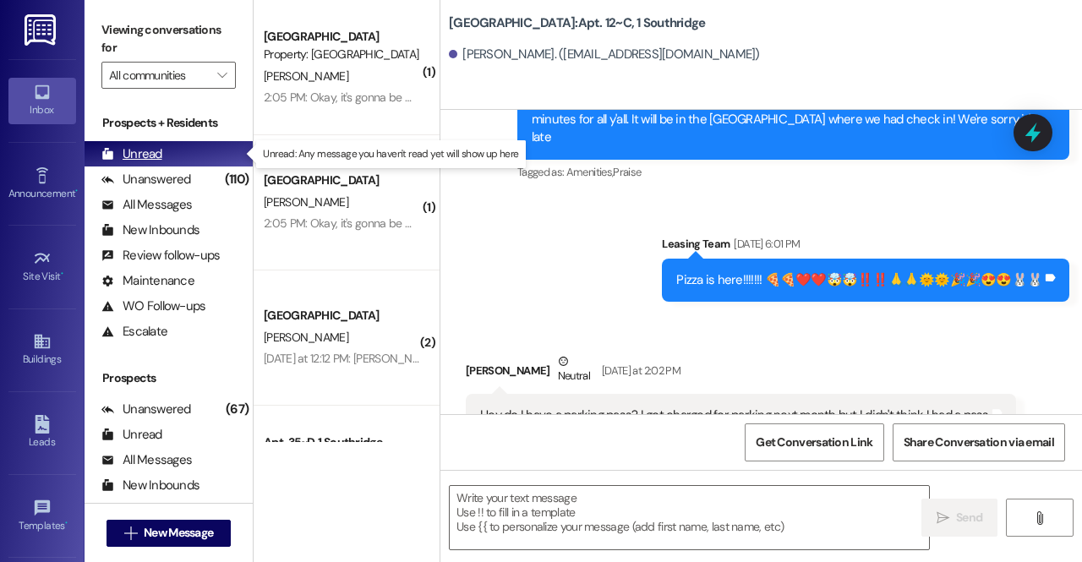
click at [148, 150] on div "Unread" at bounding box center [131, 154] width 61 height 18
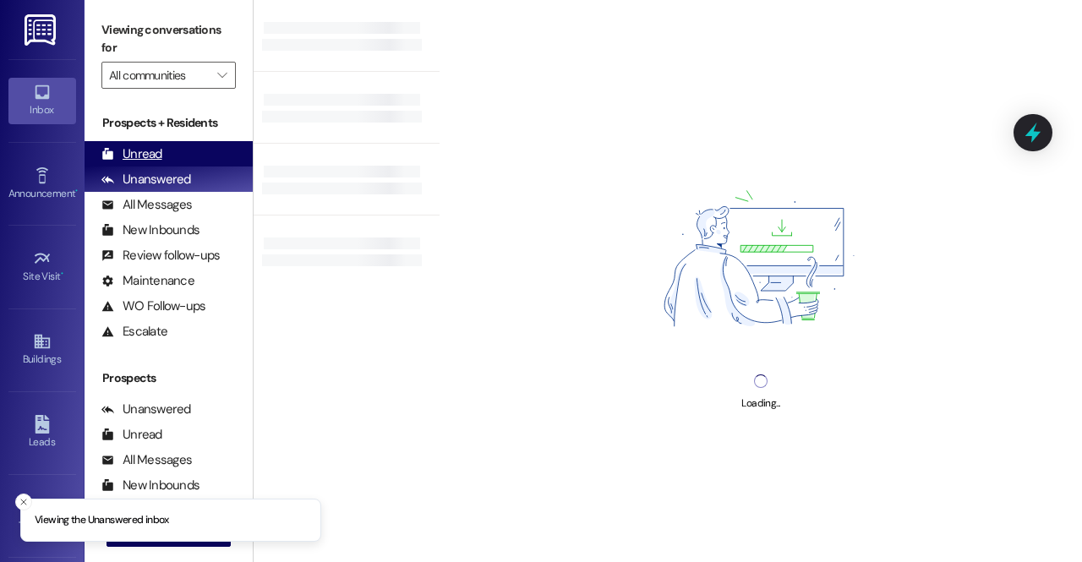
click at [155, 141] on div "Unread (0)" at bounding box center [169, 153] width 168 height 25
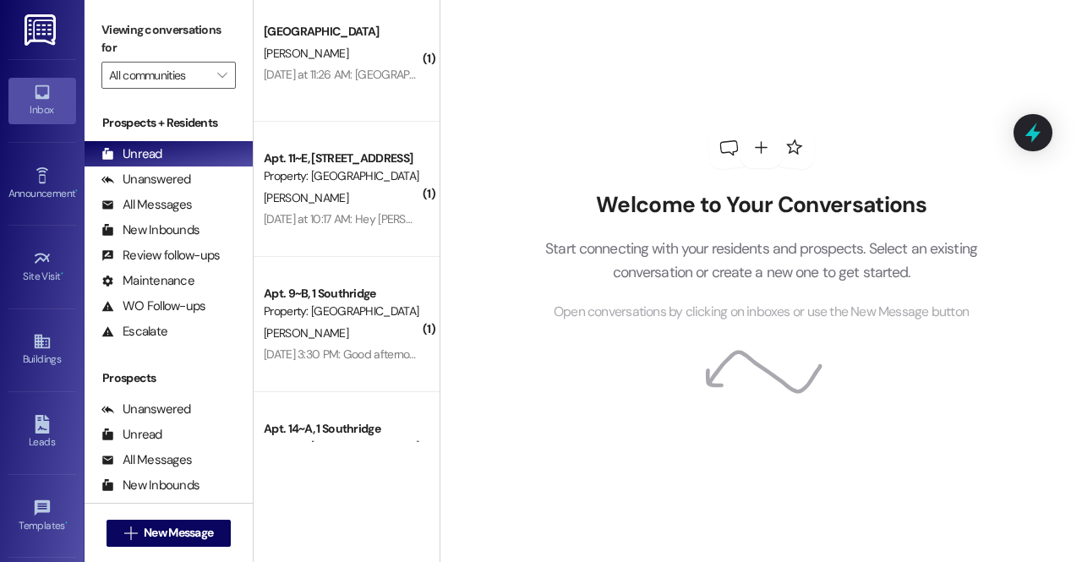
scroll to position [1045, 0]
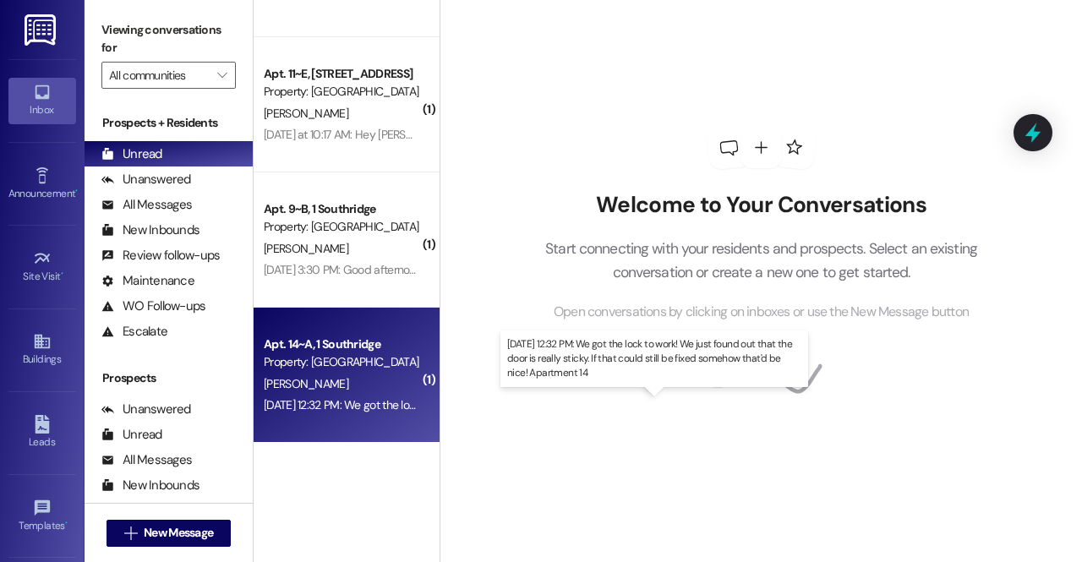
click at [331, 398] on div "[DATE] 12:32 PM: We got the lock to work! We just found out that the door is re…" at bounding box center [634, 404] width 740 height 15
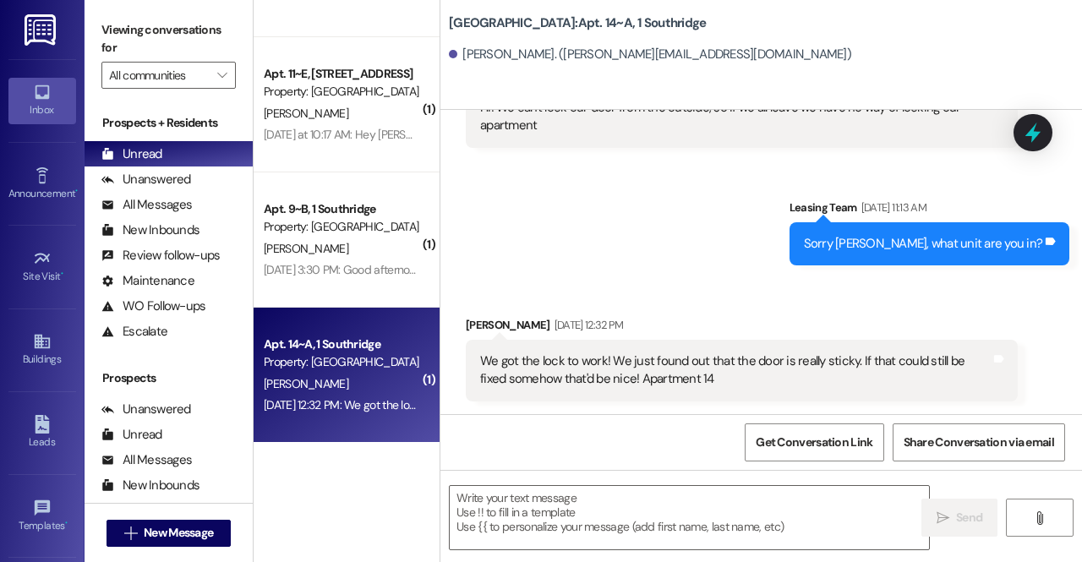
scroll to position [2186, 0]
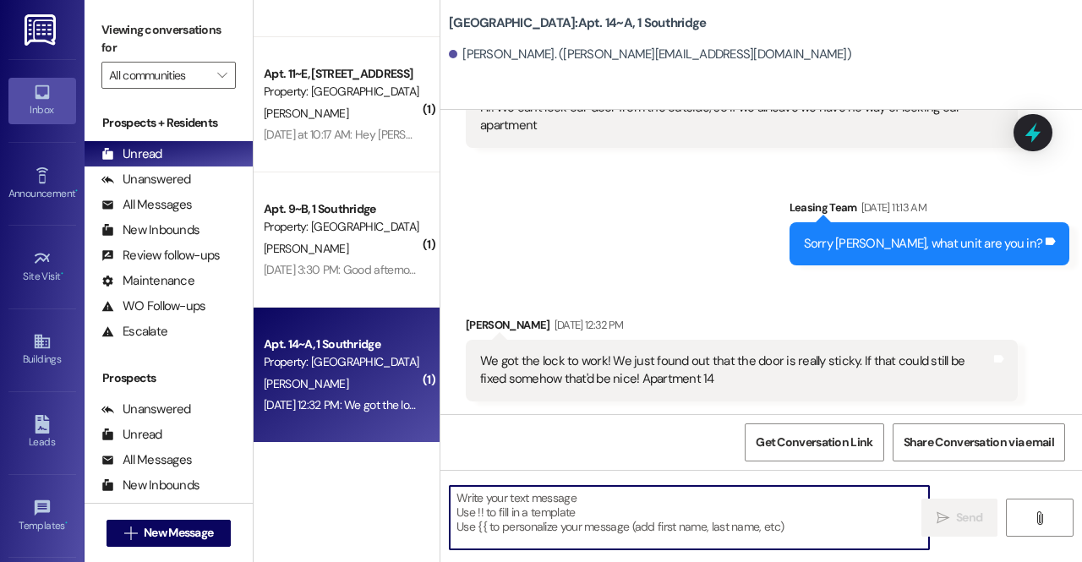
click at [523, 527] on textarea at bounding box center [689, 517] width 479 height 63
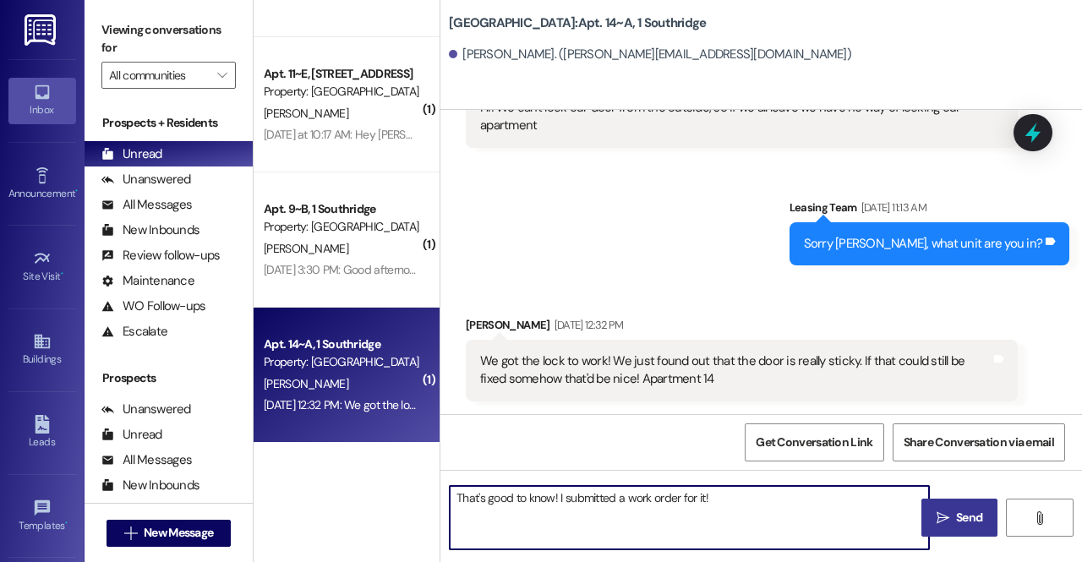
type textarea "That's good to know! I submitted a work order for it!"
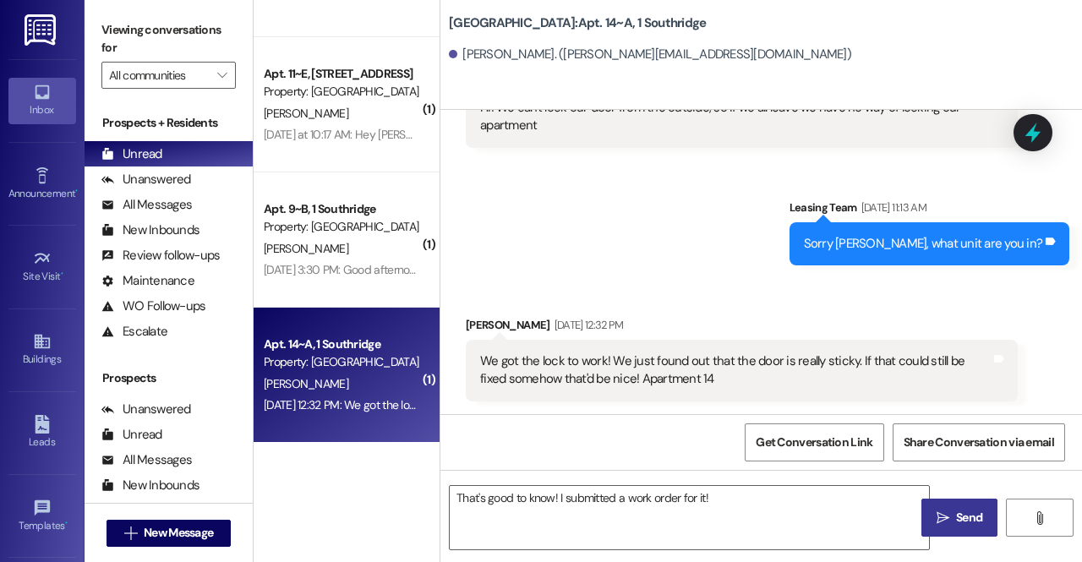
click at [975, 510] on span "Send" at bounding box center [969, 518] width 26 height 18
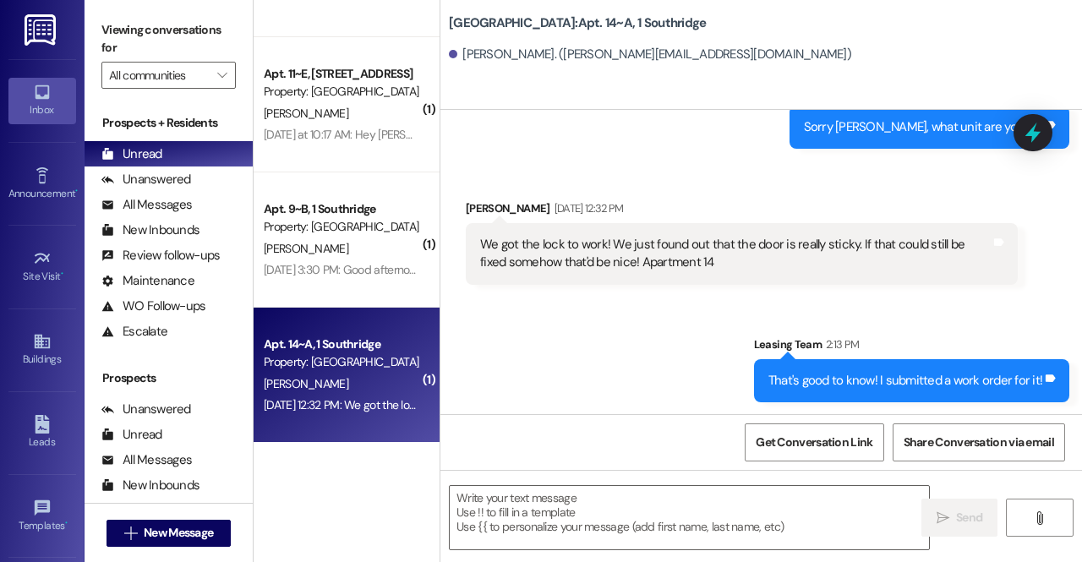
scroll to position [2304, 0]
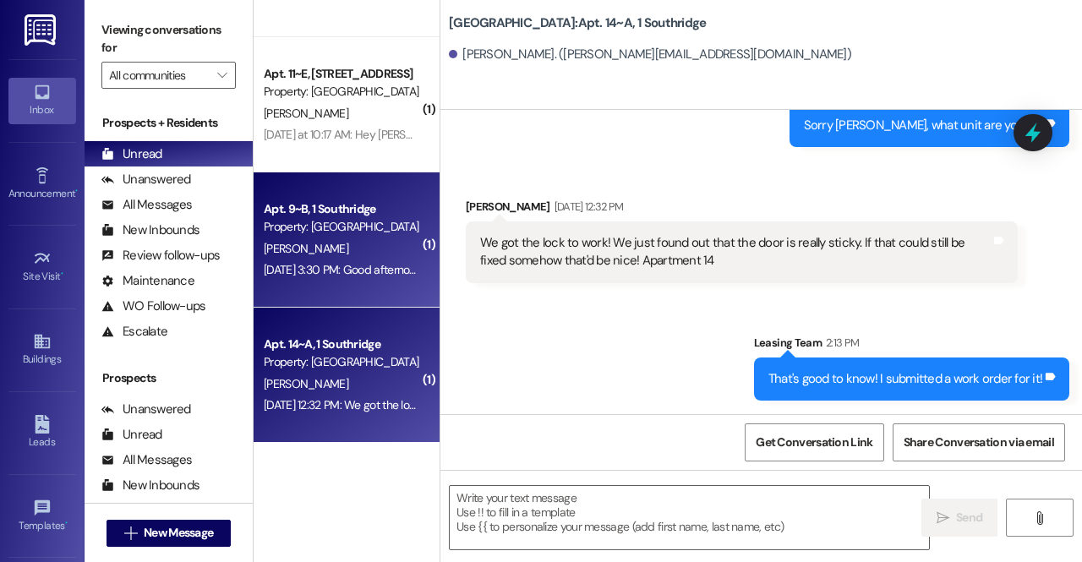
click at [321, 258] on div "[PERSON_NAME]" at bounding box center [342, 248] width 160 height 21
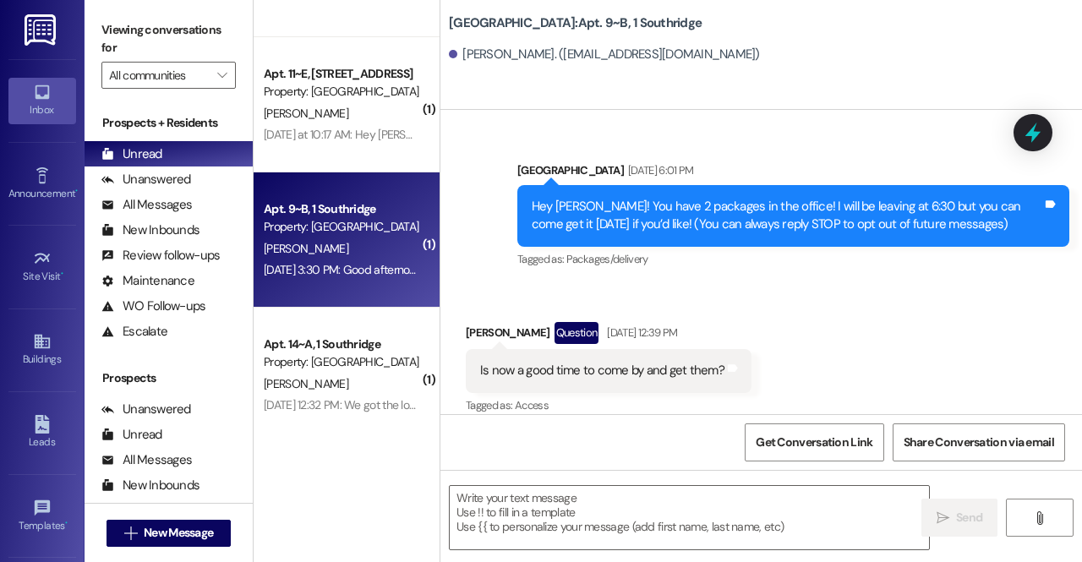
scroll to position [73599, 0]
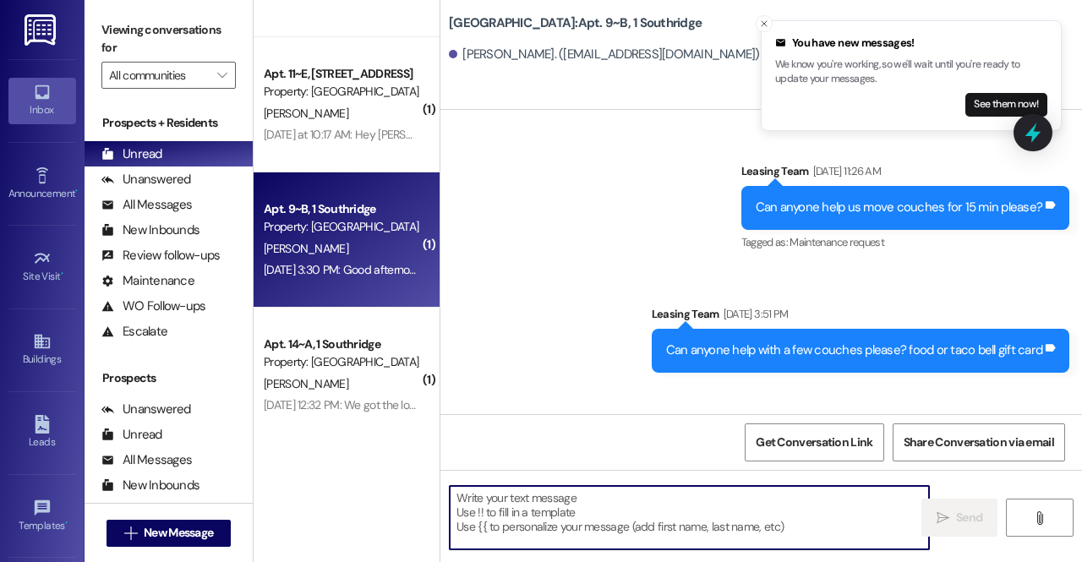
click at [588, 507] on textarea at bounding box center [689, 517] width 479 height 63
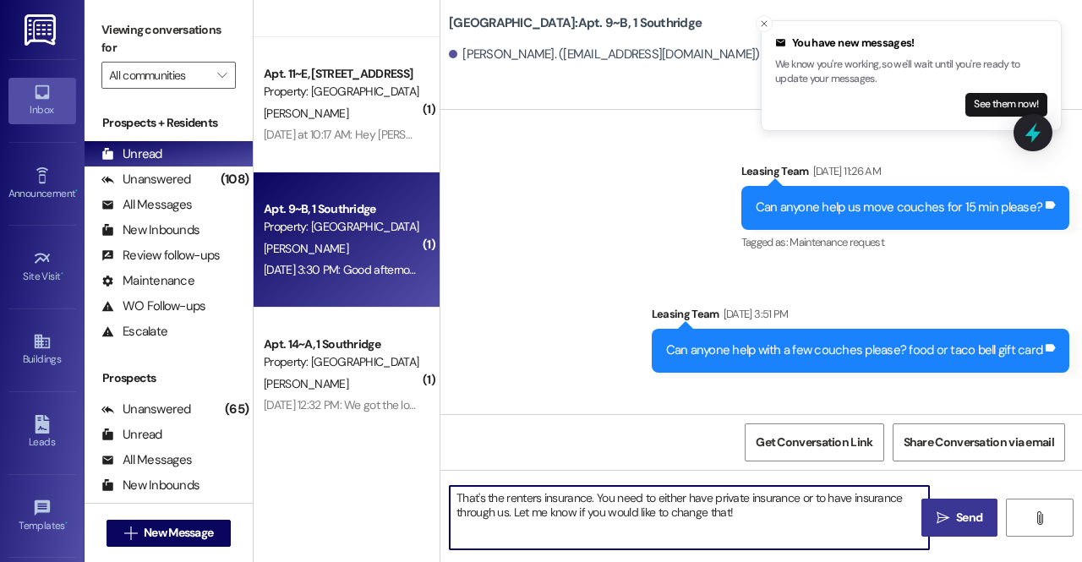
type textarea "That's the renters insurance. You need to either have private insurance or to h…"
click at [932, 523] on button " Send" at bounding box center [959, 518] width 76 height 38
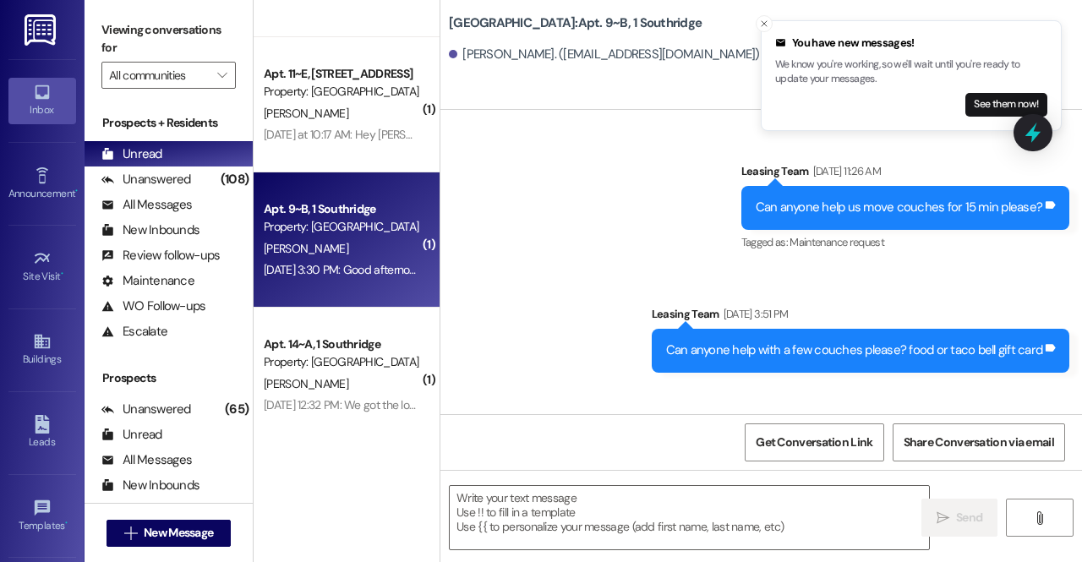
scroll to position [73734, 0]
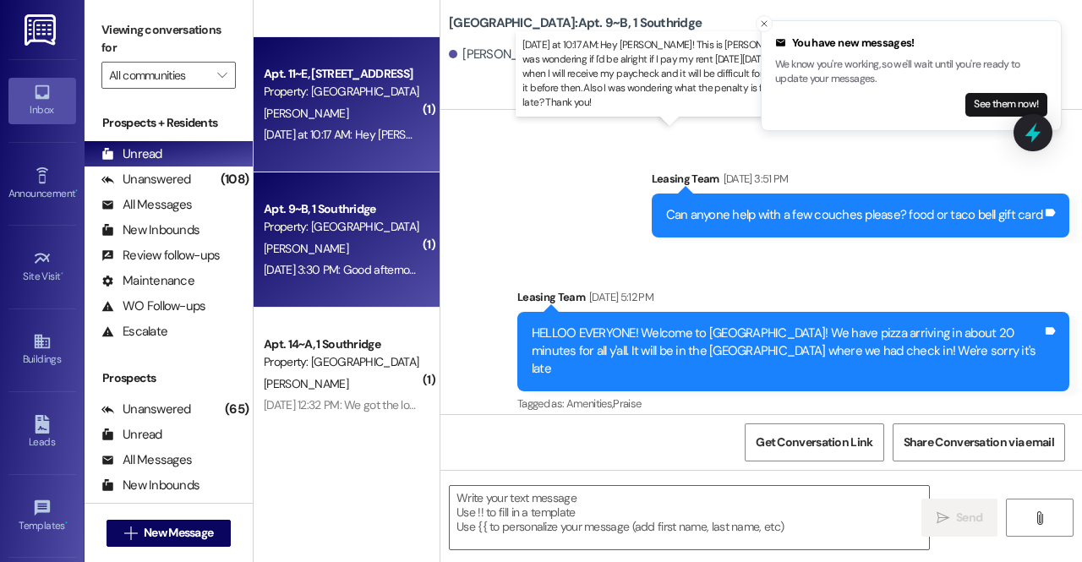
click at [336, 128] on div "Yesterday at 10:17 AM: Hey Jonesie! This is Cayden Andreadakis. I was wondering…" at bounding box center [959, 134] width 1391 height 15
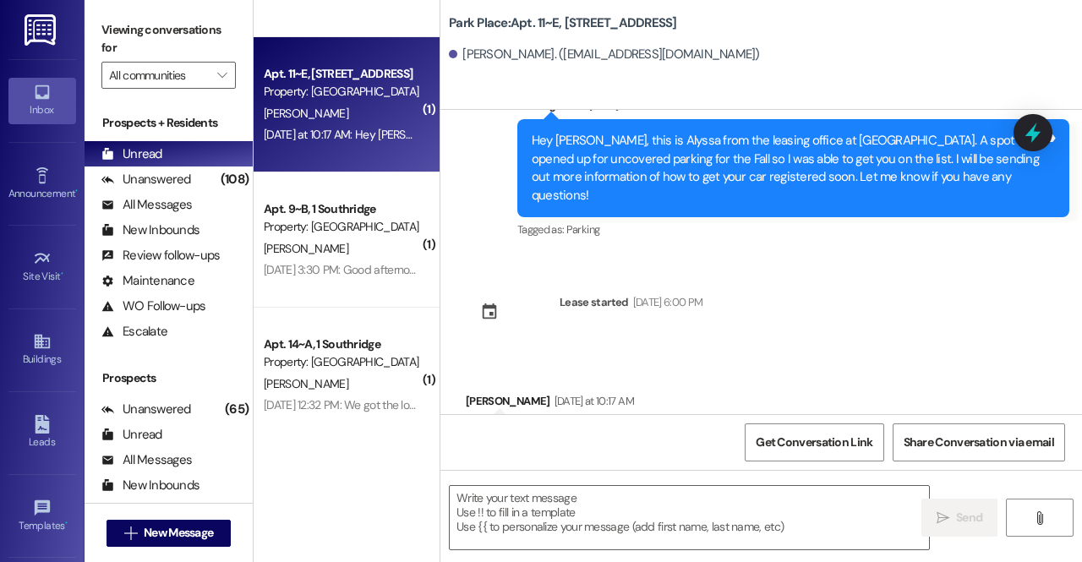
scroll to position [3065, 0]
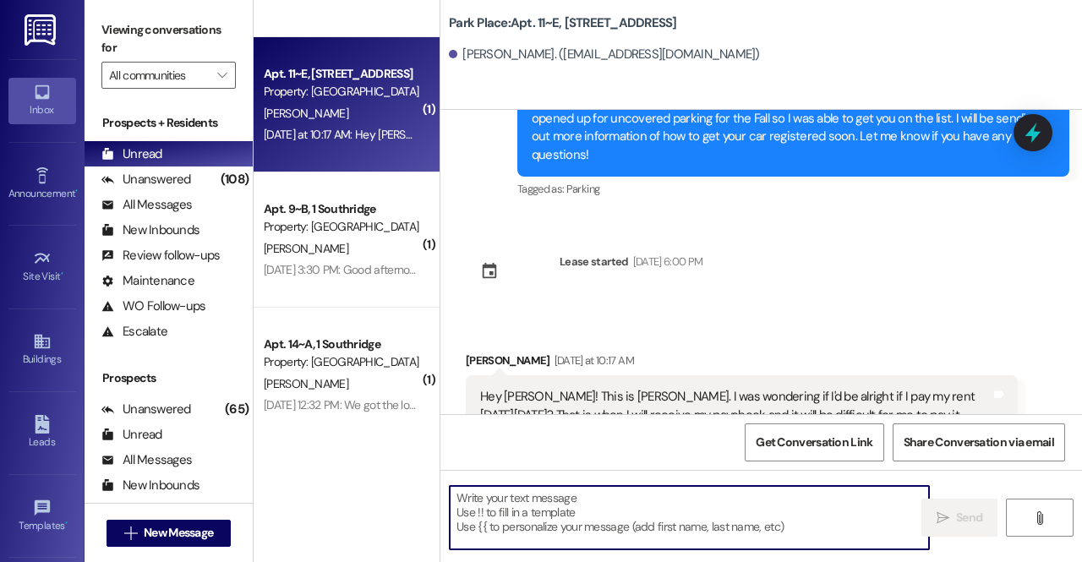
click at [652, 505] on textarea at bounding box center [689, 517] width 479 height 63
click at [626, 504] on textarea at bounding box center [689, 517] width 479 height 63
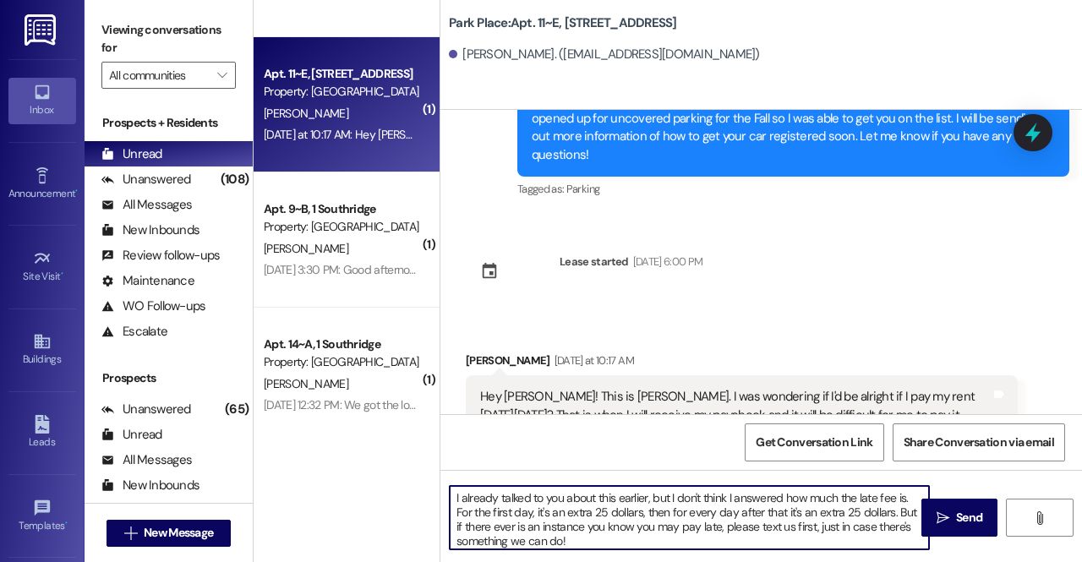
click at [720, 525] on textarea "I already talked to you about this earlier, but I don't think I answered how mu…" at bounding box center [689, 517] width 479 height 63
type textarea "I already talked to you about this earlier, but I don't think I answered how mu…"
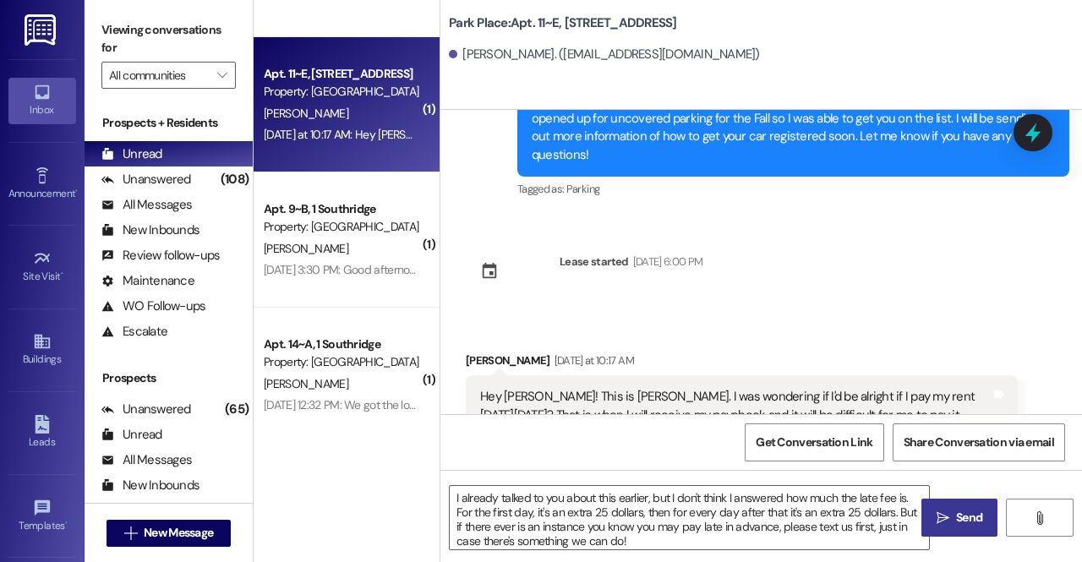
click at [953, 520] on span "Send" at bounding box center [969, 518] width 33 height 18
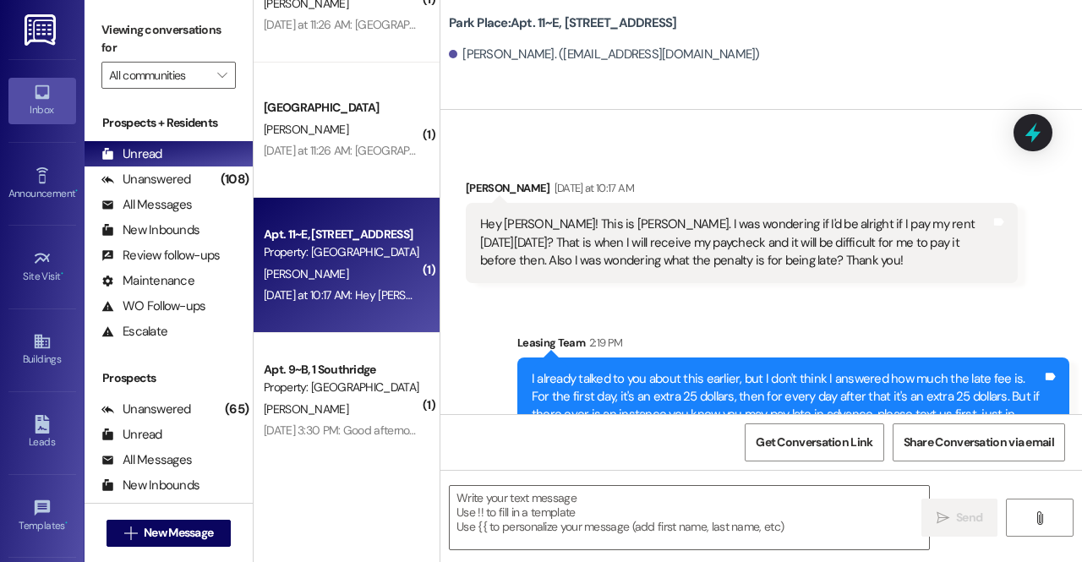
scroll to position [854, 0]
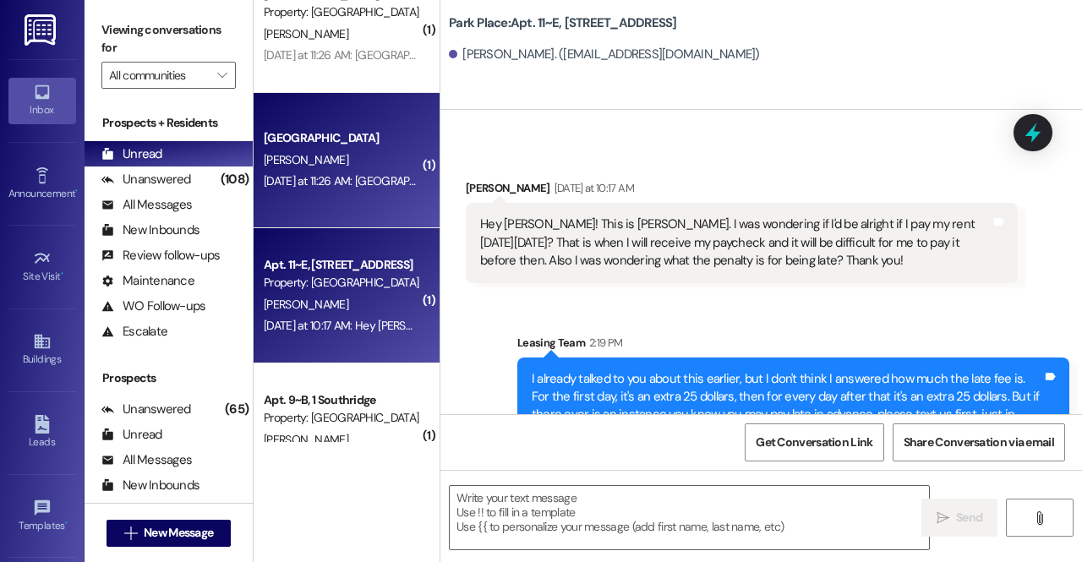
click at [369, 146] on div "[GEOGRAPHIC_DATA]" at bounding box center [342, 138] width 156 height 18
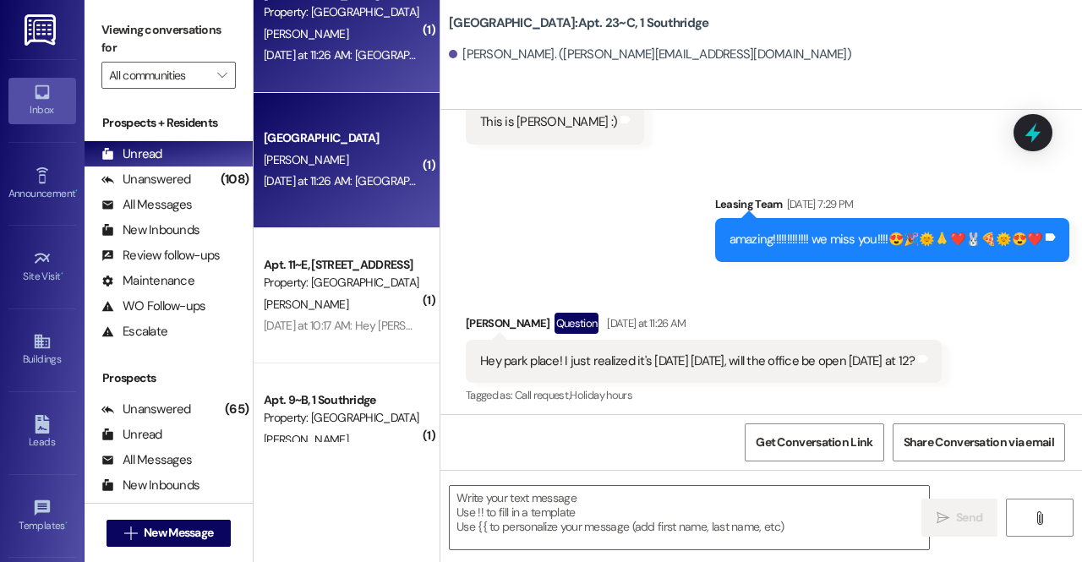
scroll to position [622, 0]
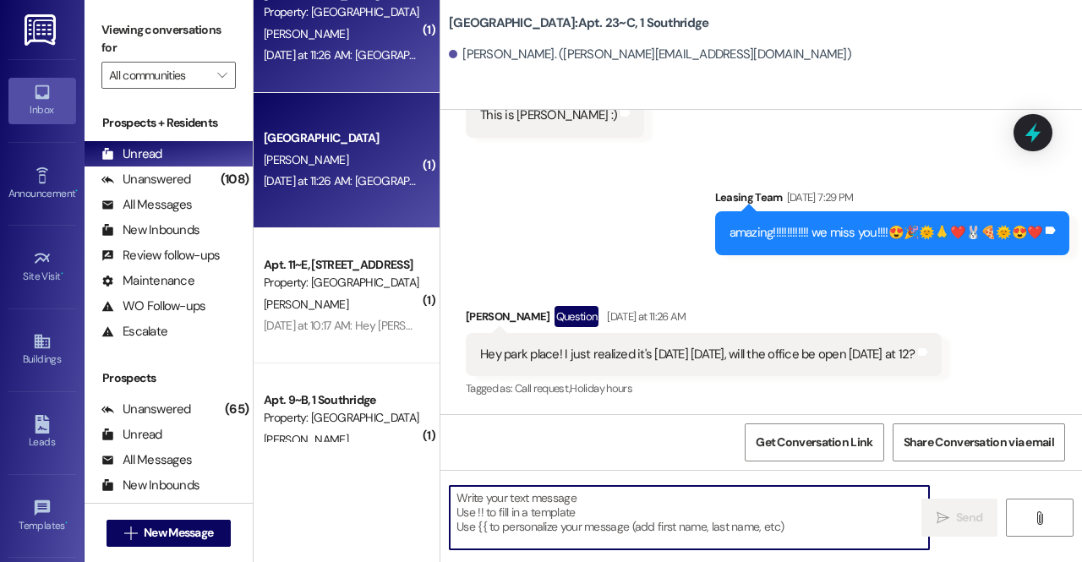
click at [576, 533] on textarea at bounding box center [689, 517] width 479 height 63
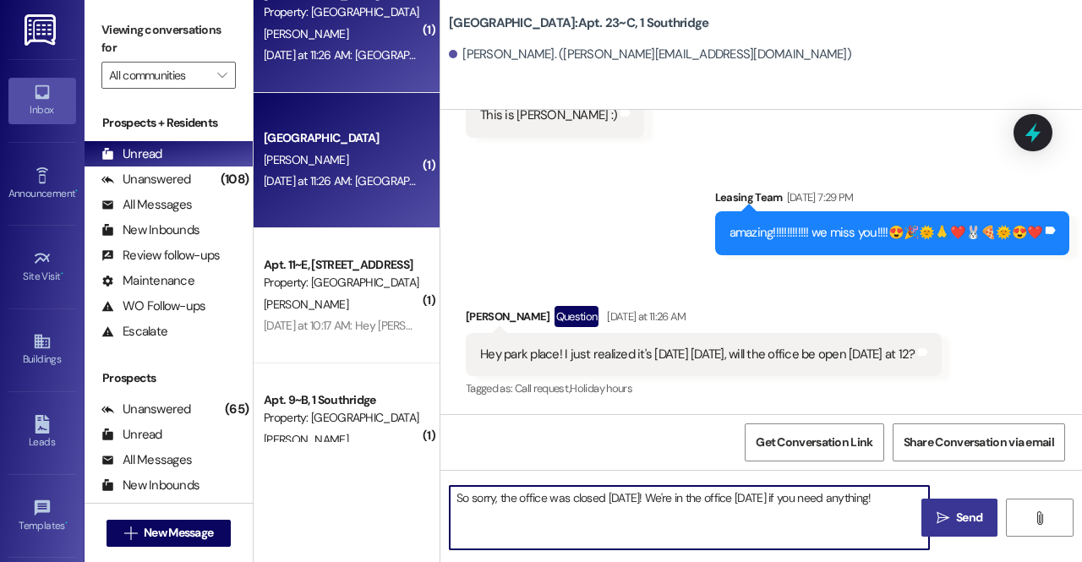
type textarea "So sorry, the office was closed yesterday! We're in the office today if you nee…"
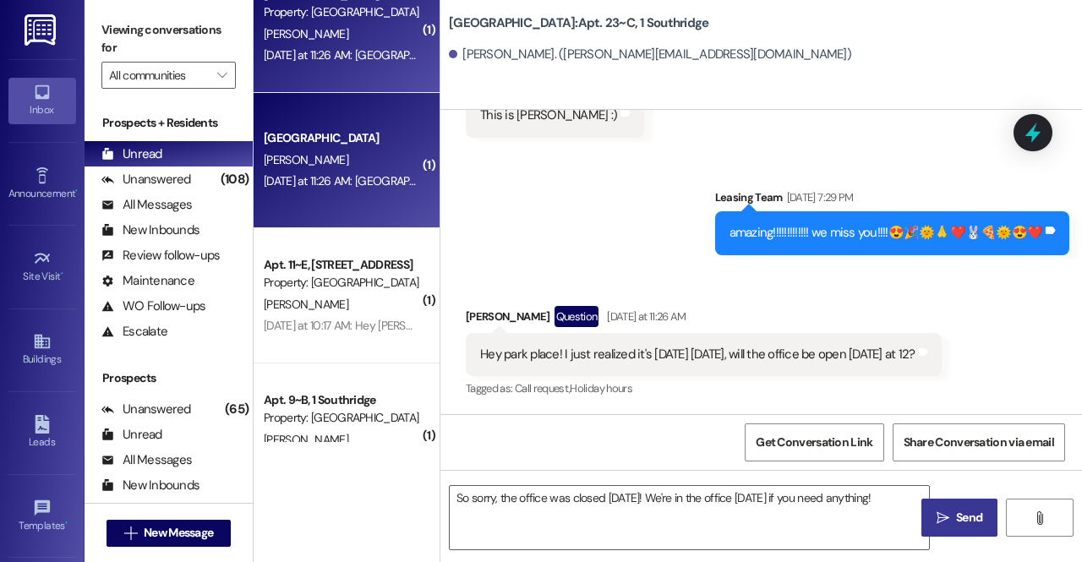
click at [941, 512] on icon "" at bounding box center [943, 518] width 13 height 14
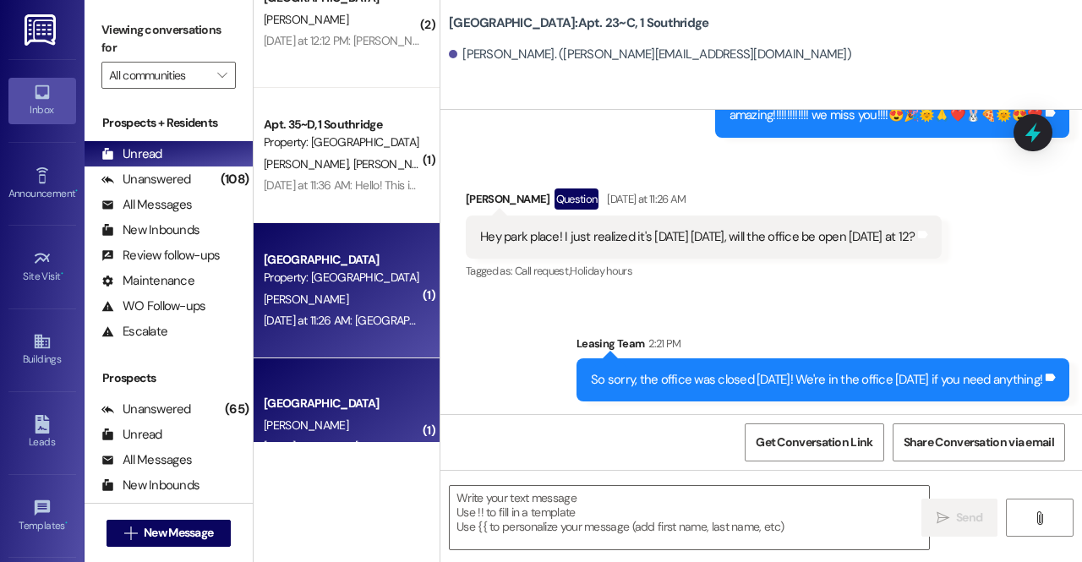
scroll to position [587, 0]
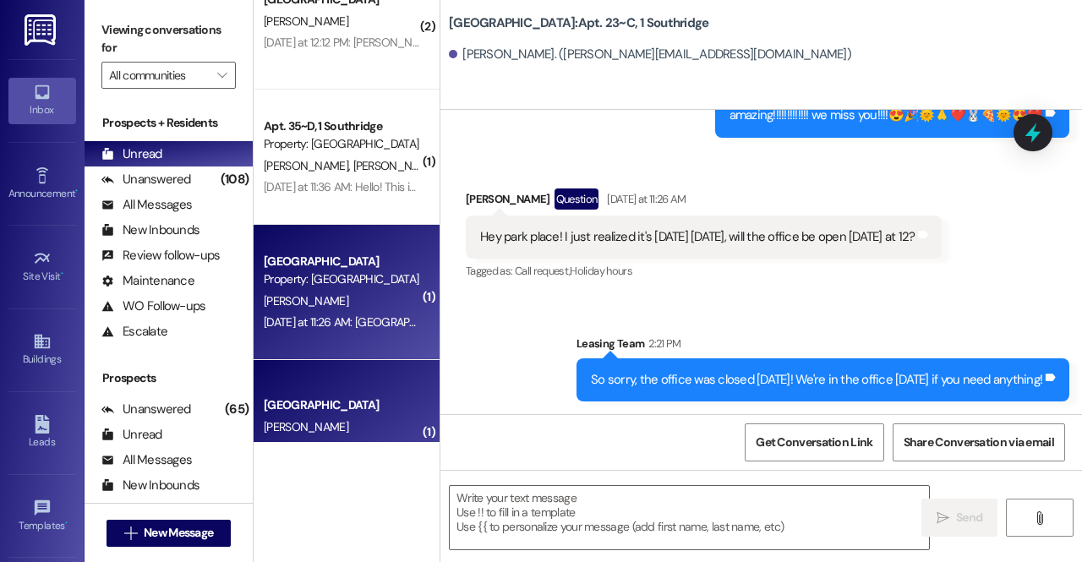
click at [391, 160] on div "( 1 ) Park Place Prospect Property: Park Place R. Stevens 2:05 PM: Where is the…" at bounding box center [347, 221] width 186 height 442
click at [391, 160] on div "K. Skouson L. Putnam" at bounding box center [342, 166] width 160 height 21
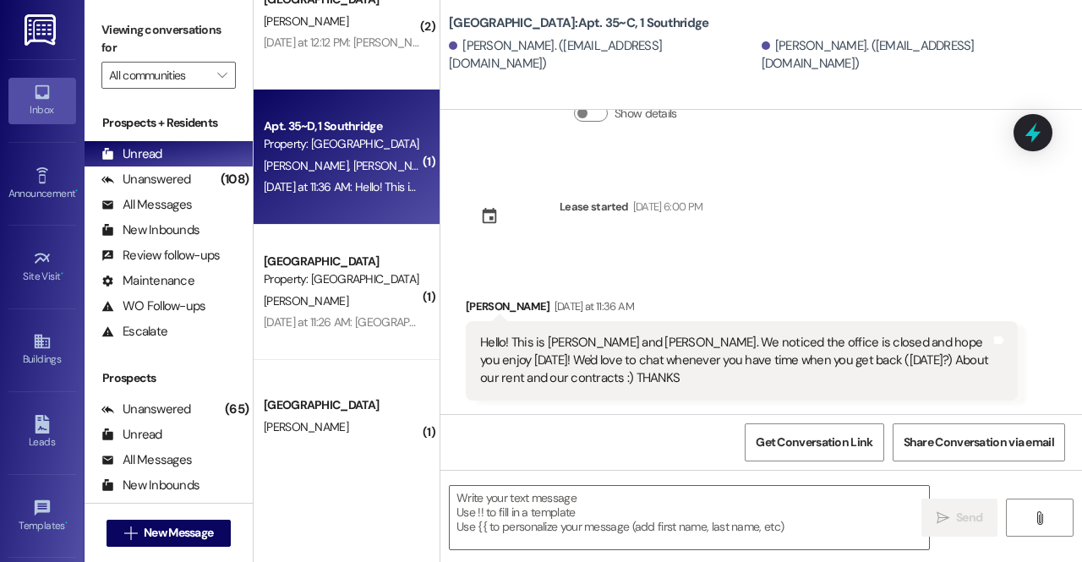
scroll to position [123, 0]
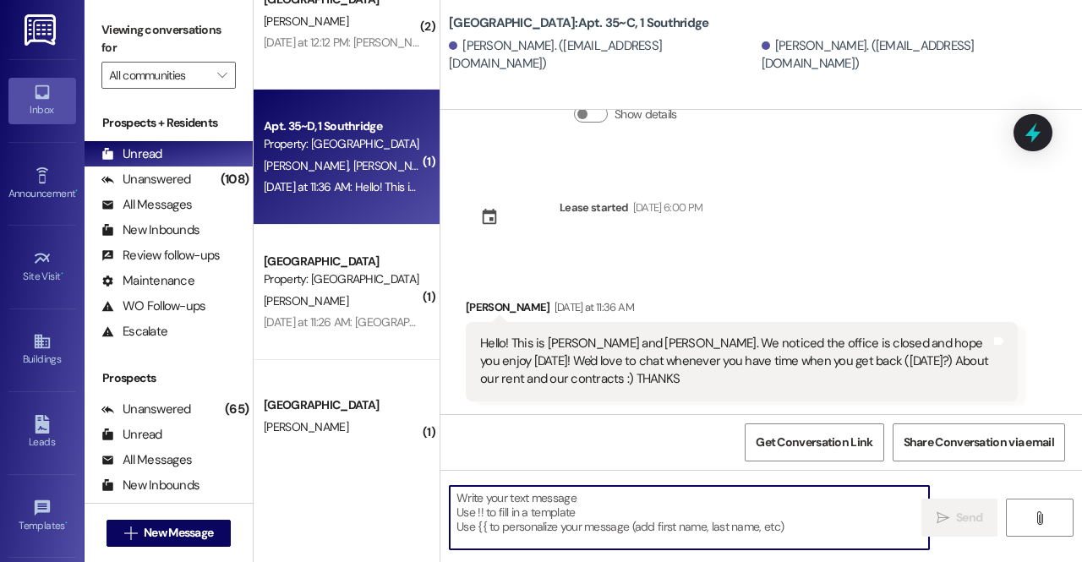
click at [627, 530] on textarea at bounding box center [689, 517] width 479 height 63
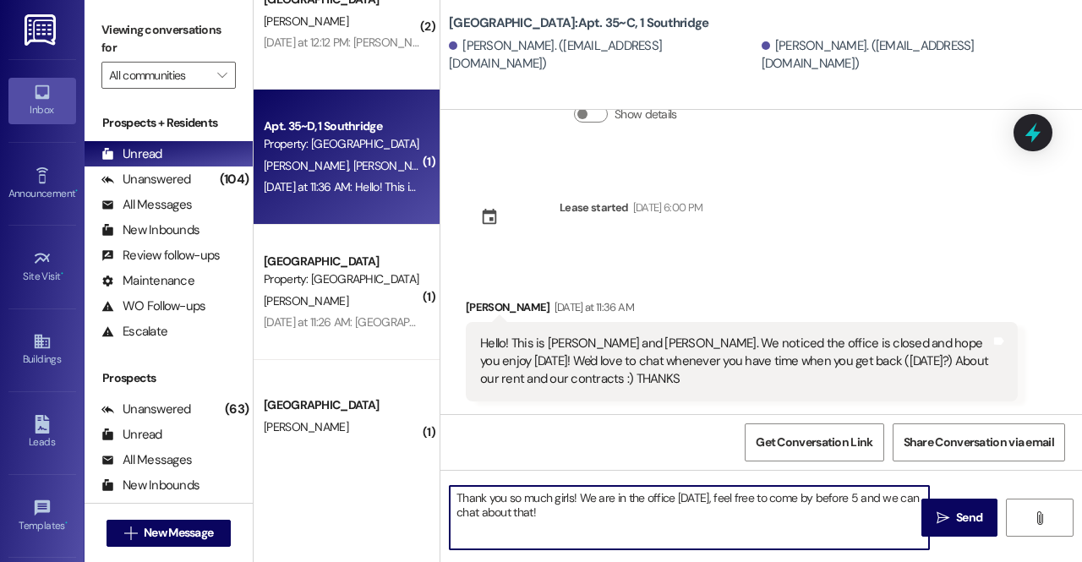
type textarea "Thank you so much girls! We are in the office today, feel free to come by befor…"
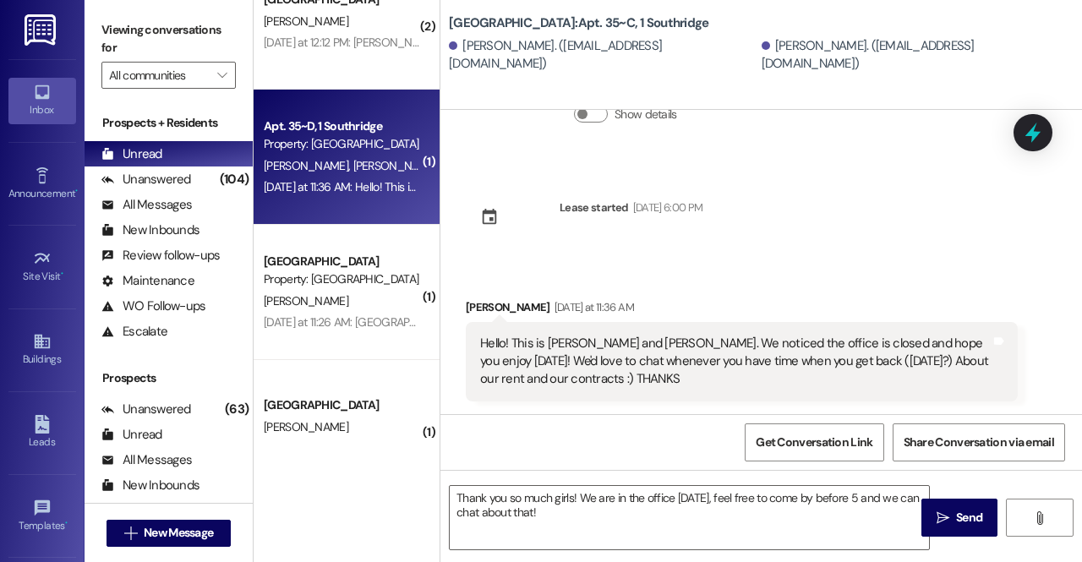
click at [947, 542] on div "Thank you so much girls! We are in the office today, feel free to come by befor…" at bounding box center [761, 533] width 642 height 127
click at [940, 522] on icon "" at bounding box center [943, 518] width 13 height 14
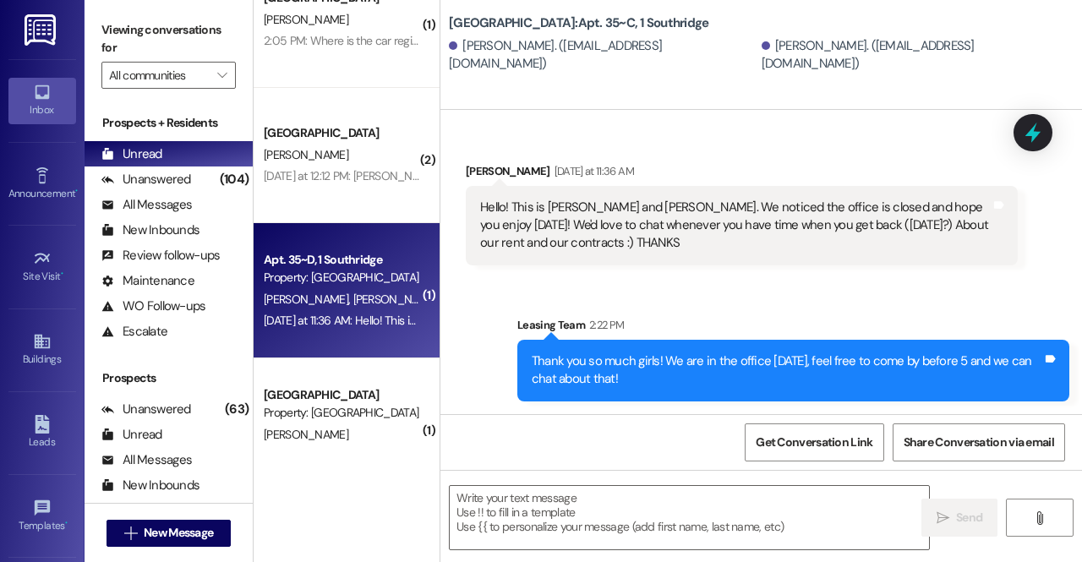
scroll to position [451, 0]
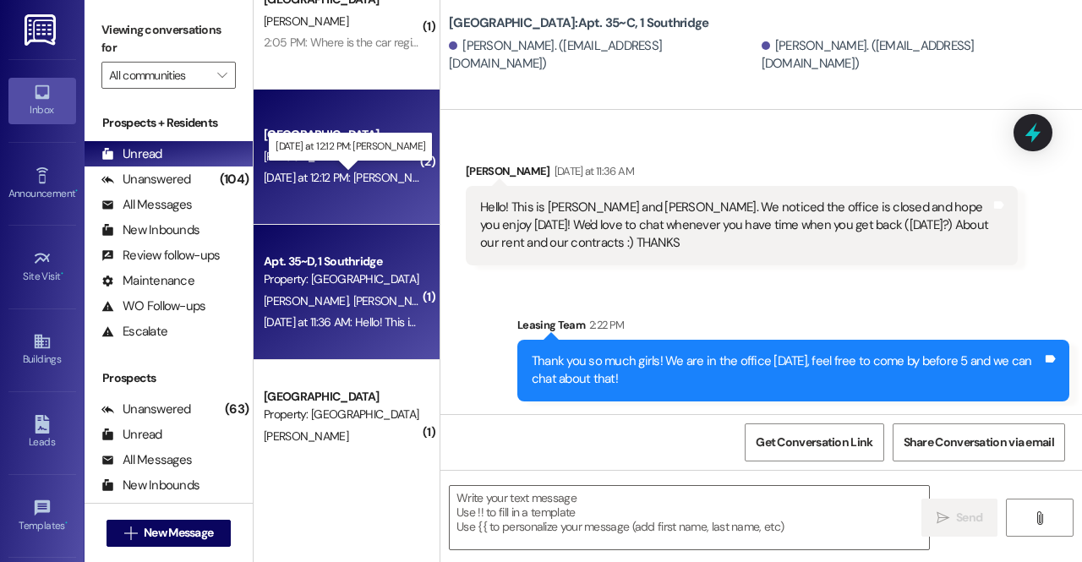
click at [362, 185] on div "Yesterday at 12:12 PM: Naia Cheney Yesterday at 12:12 PM: Naia Cheney" at bounding box center [351, 177] width 174 height 15
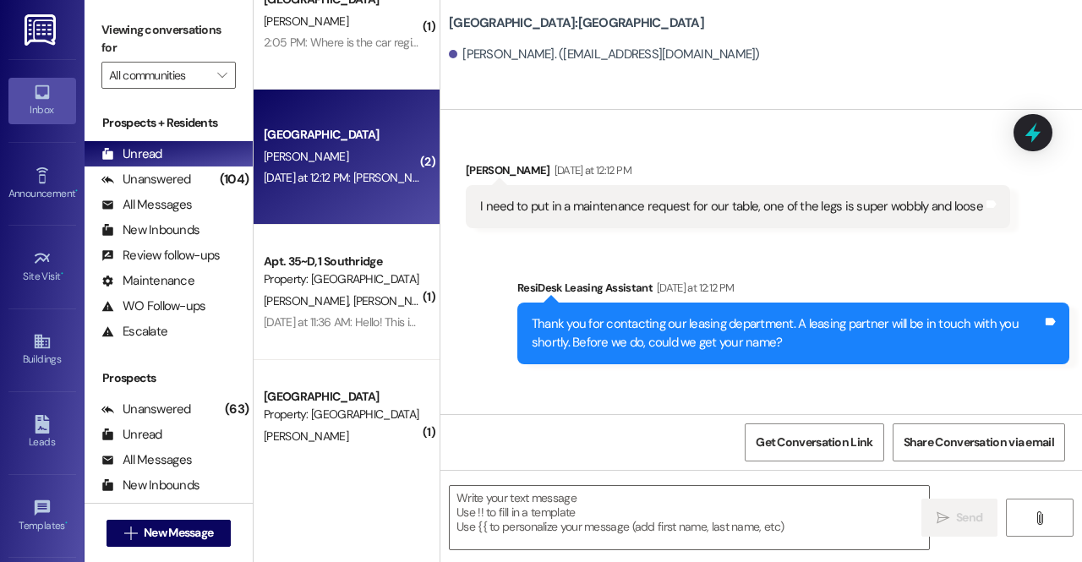
scroll to position [81, 0]
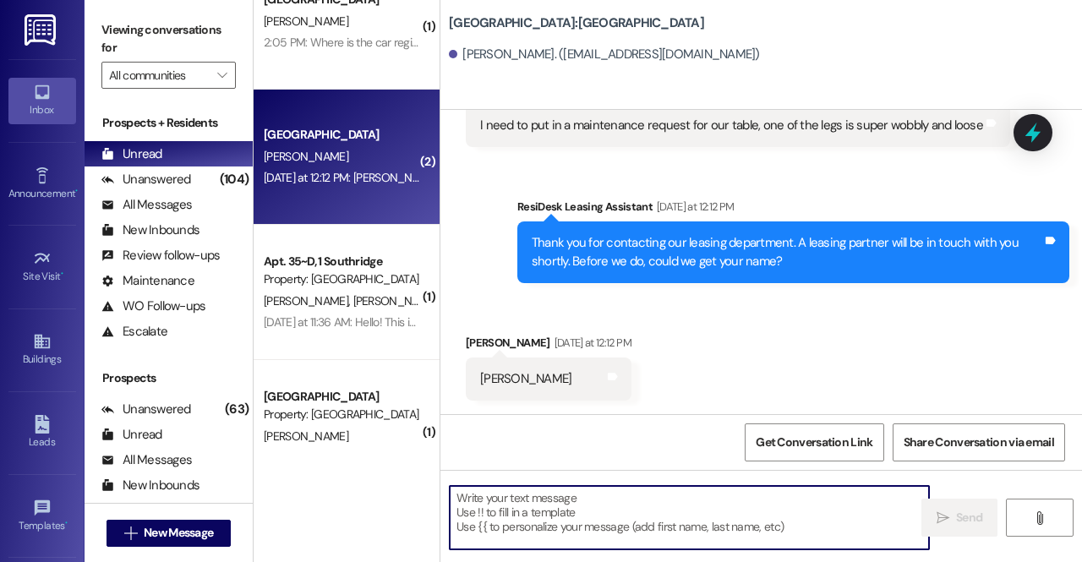
click at [549, 516] on textarea at bounding box center [689, 517] width 479 height 63
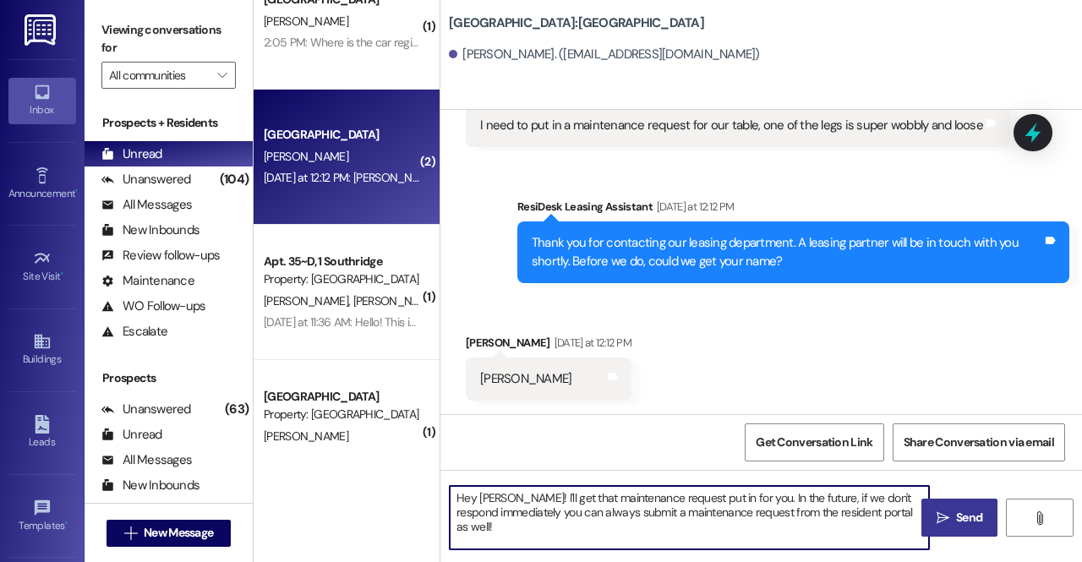
type textarea "Hey [PERSON_NAME]! I'll get that maintenance request put in for you. In the fut…"
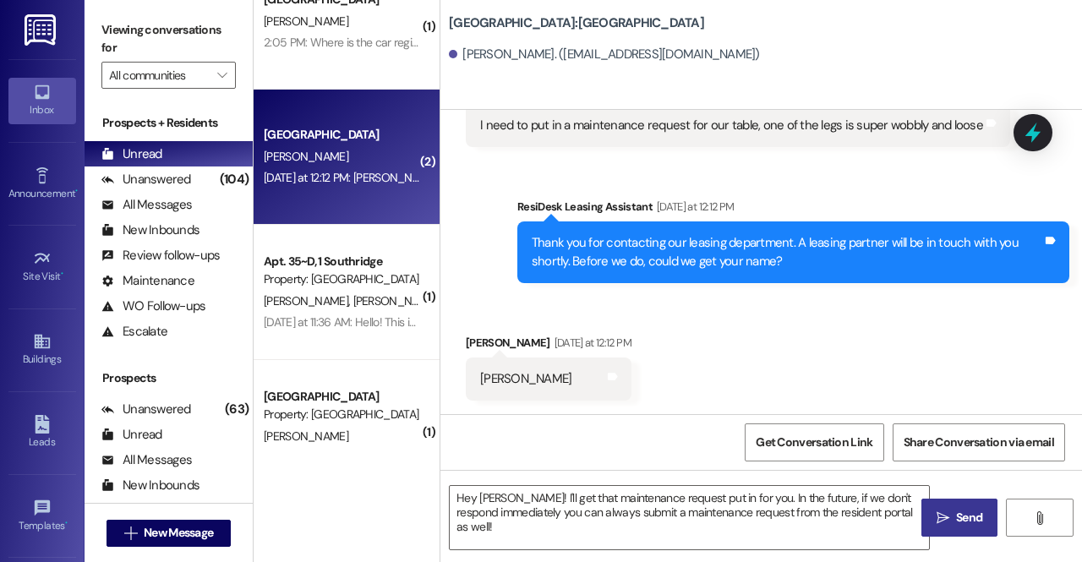
click at [947, 507] on button " Send" at bounding box center [959, 518] width 76 height 38
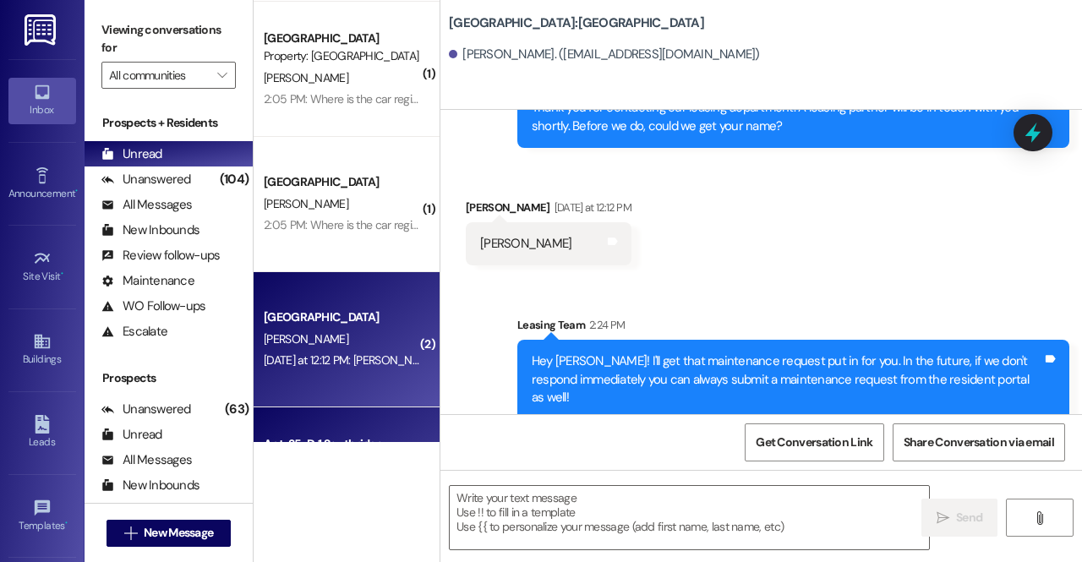
scroll to position [255, 0]
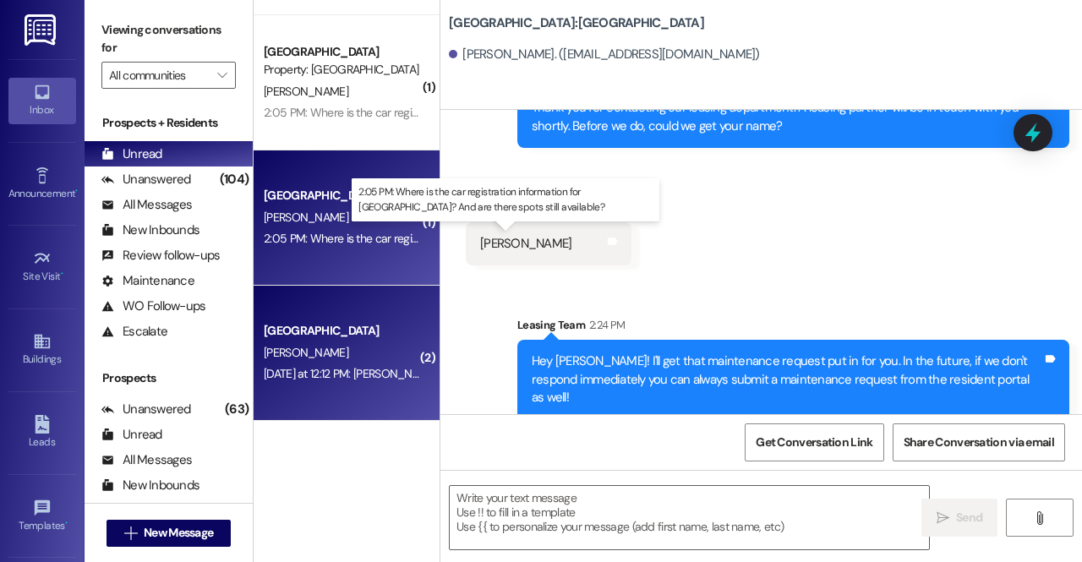
click at [336, 241] on div "2:05 PM: Where is the car registration information for Park Place? And are ther…" at bounding box center [536, 238] width 544 height 15
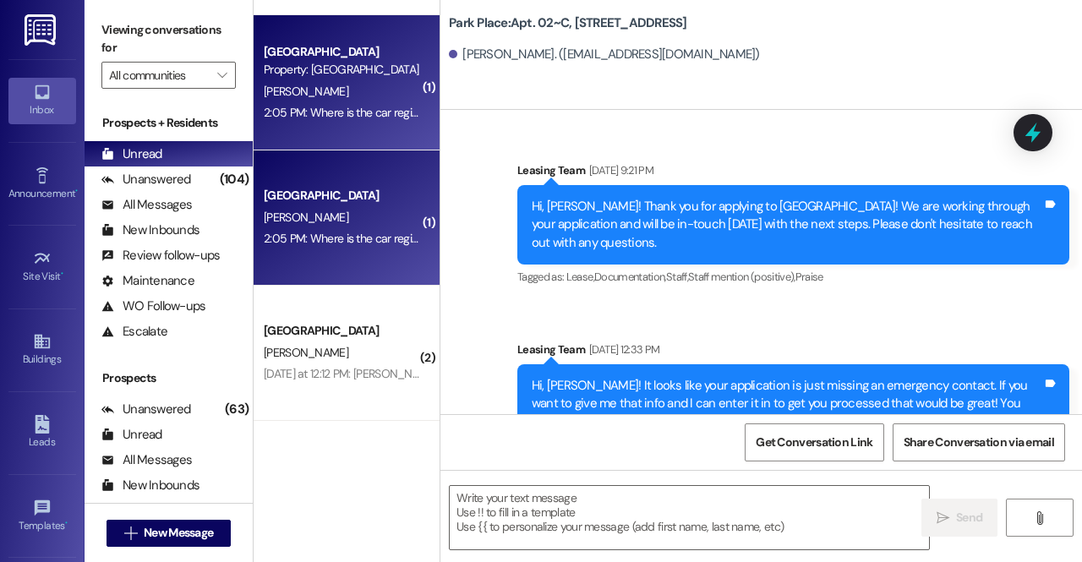
scroll to position [93479, 0]
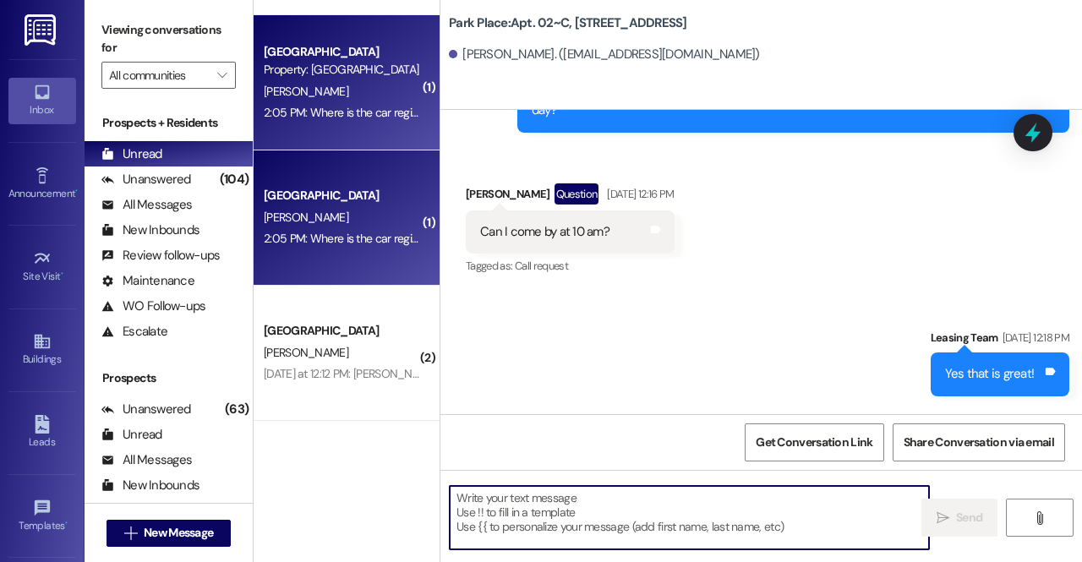
click at [594, 515] on textarea at bounding box center [689, 517] width 479 height 63
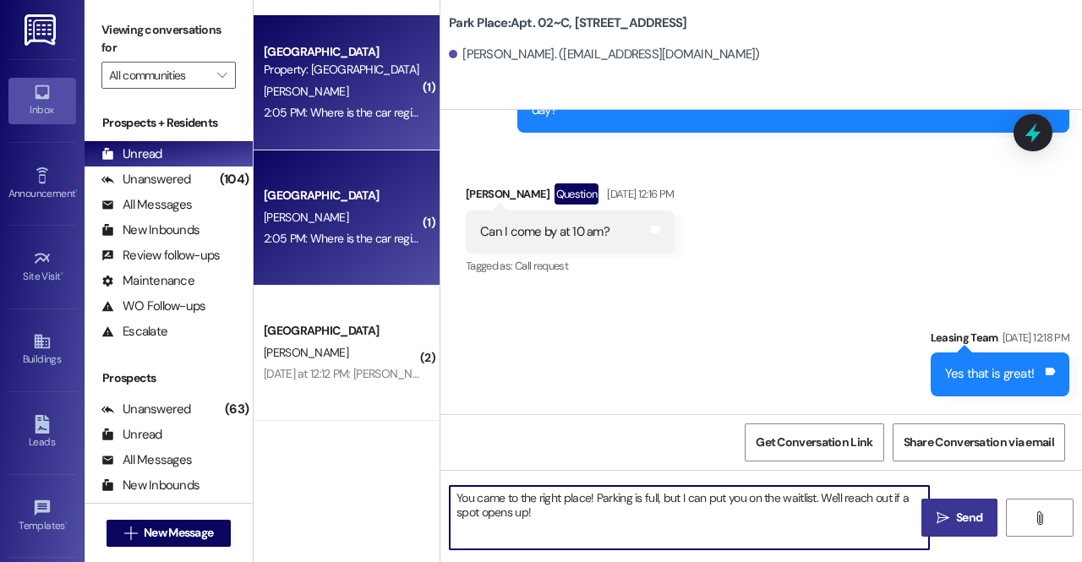
type textarea "You came to the right place! Parking is full, but I can put you on the waitlist…"
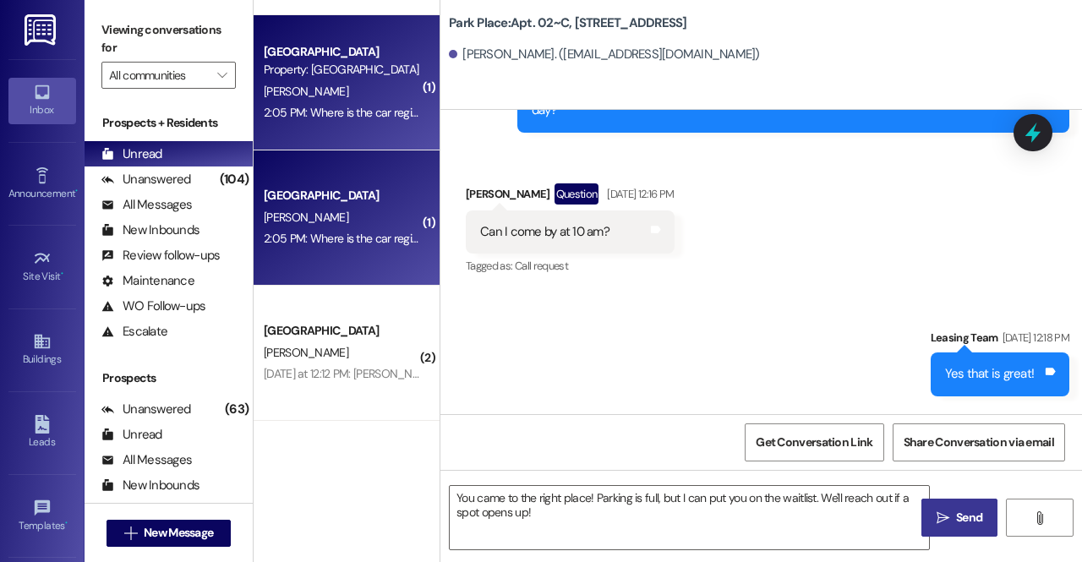
click at [960, 516] on span "Send" at bounding box center [969, 518] width 26 height 18
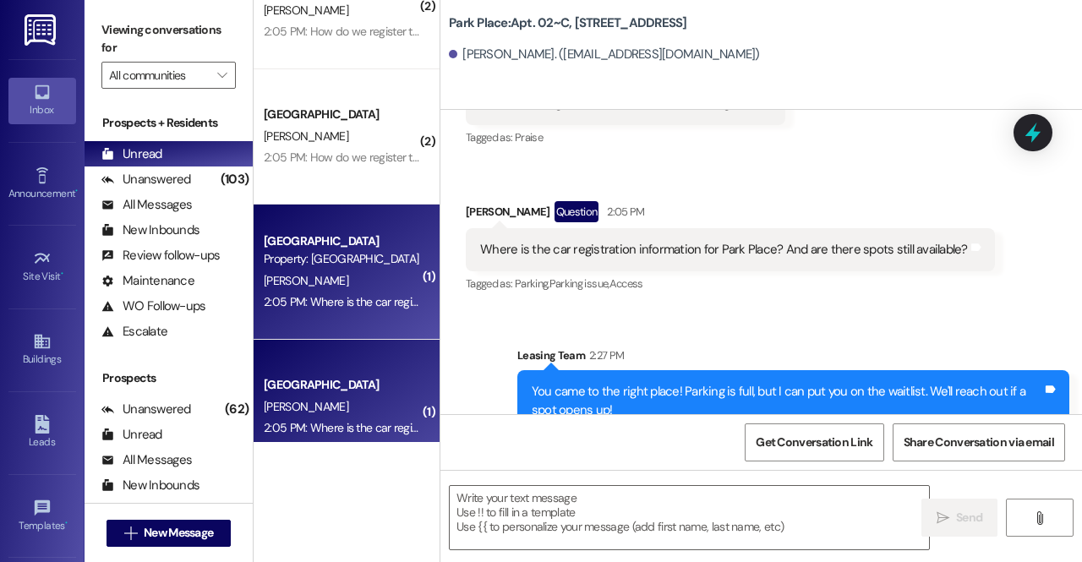
scroll to position [64, 0]
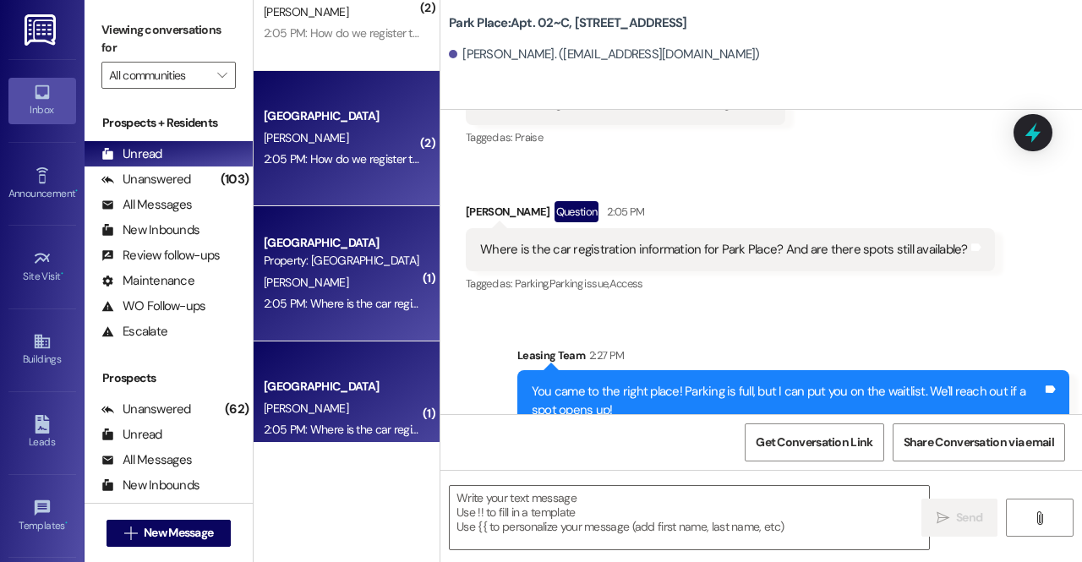
click at [342, 171] on div "Park Place Prospect A. Davis 2:05 PM: How do we register the cars? 2:05 PM: How…" at bounding box center [347, 138] width 186 height 135
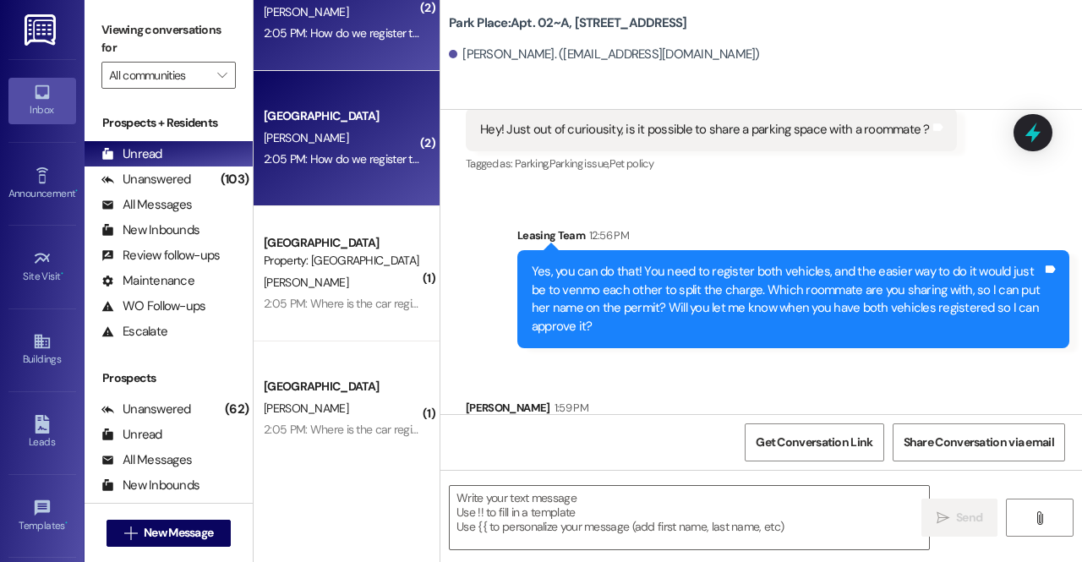
scroll to position [106053, 0]
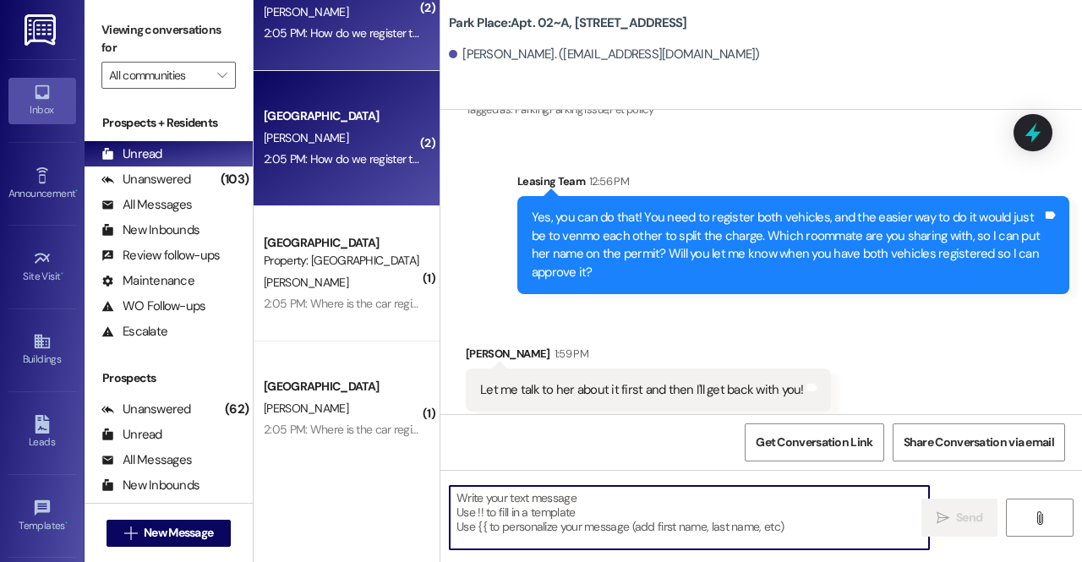
click at [549, 527] on textarea at bounding box center [689, 517] width 479 height 63
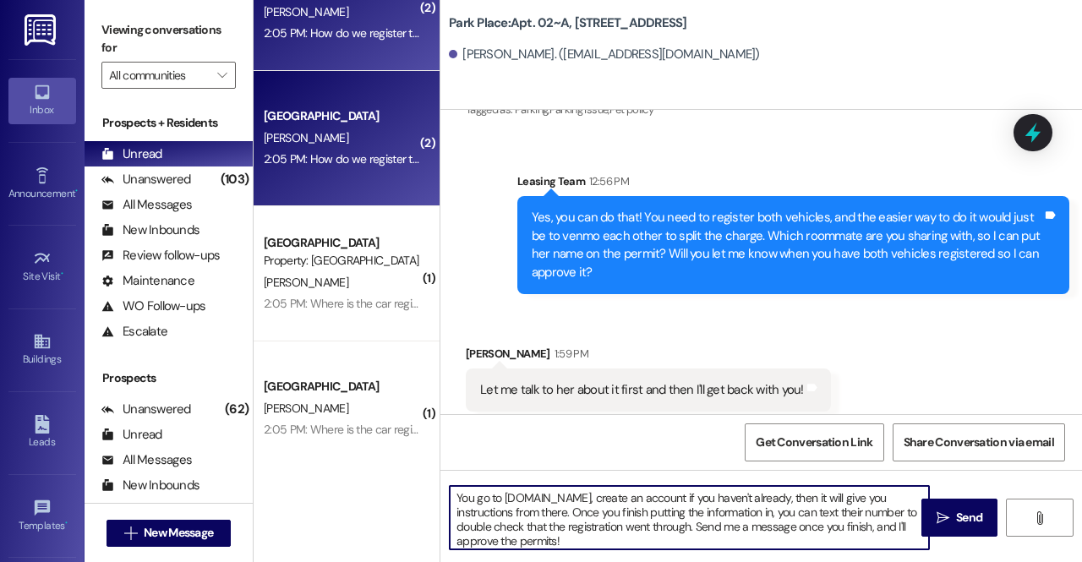
type textarea "You go to Utahparkpass.com, create an account if you haven't already, then it w…"
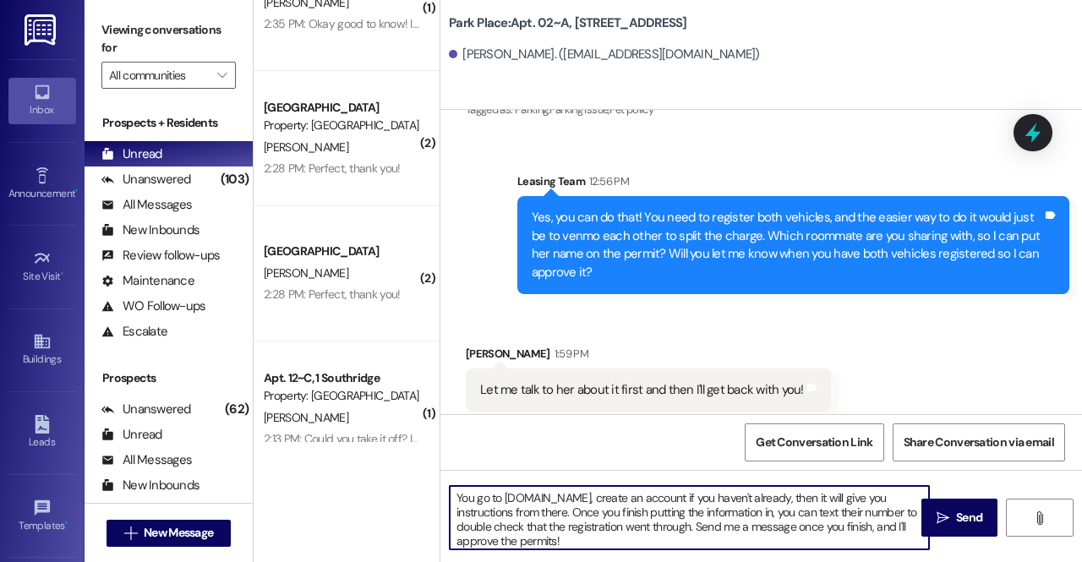
drag, startPoint x: 589, startPoint y: 535, endPoint x: 391, endPoint y: 498, distance: 202.1
click at [391, 498] on div "( 1 ) Southridge Prospect N. Cheney 2:35 PM: Okay good to know! I also emailed …" at bounding box center [668, 281] width 828 height 562
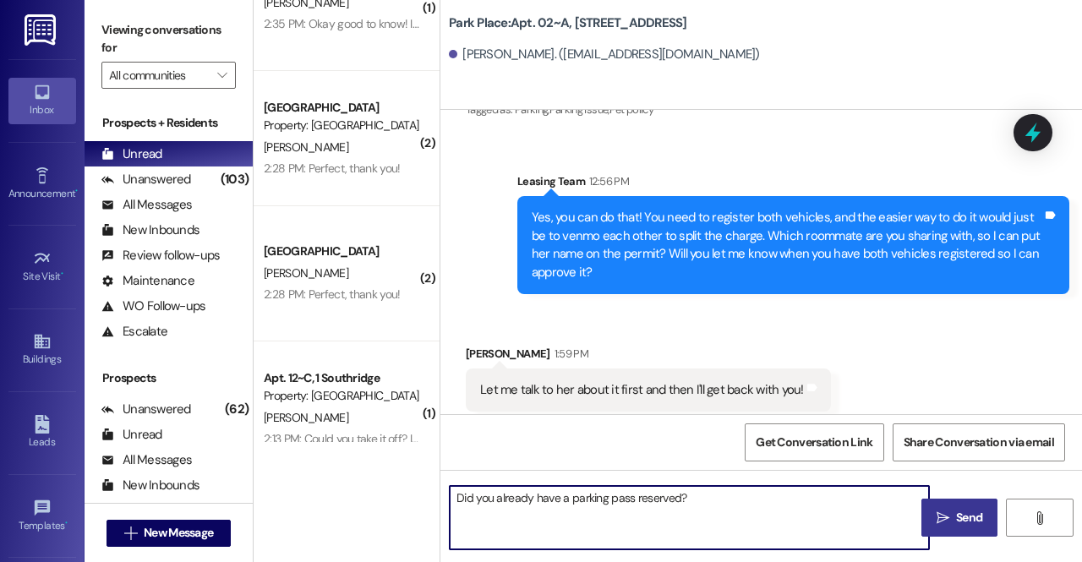
type textarea "Did you already have a parking pass reserved?"
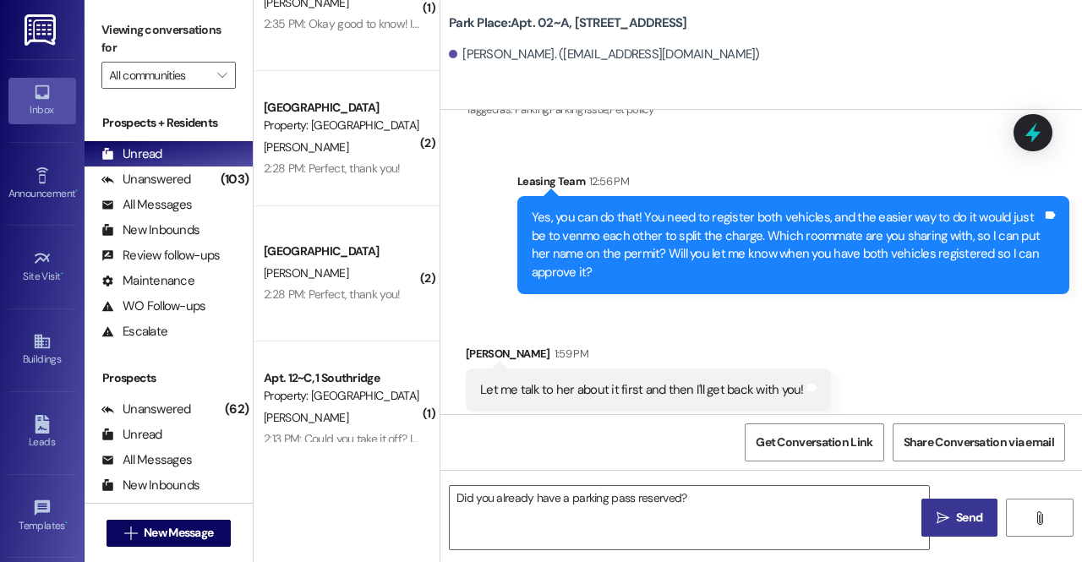
click at [953, 515] on span "Send" at bounding box center [969, 518] width 33 height 18
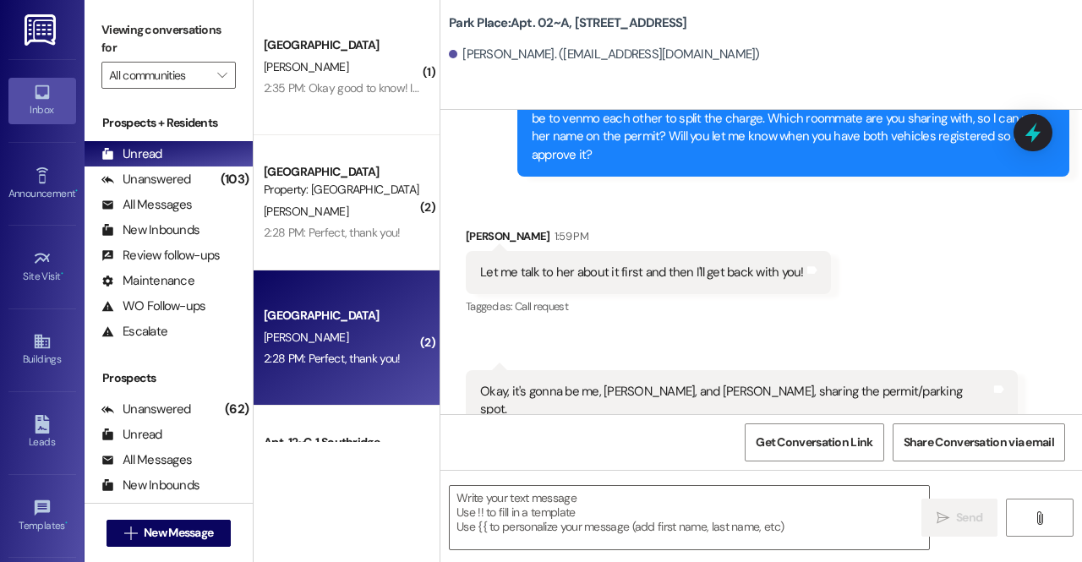
scroll to position [98, 0]
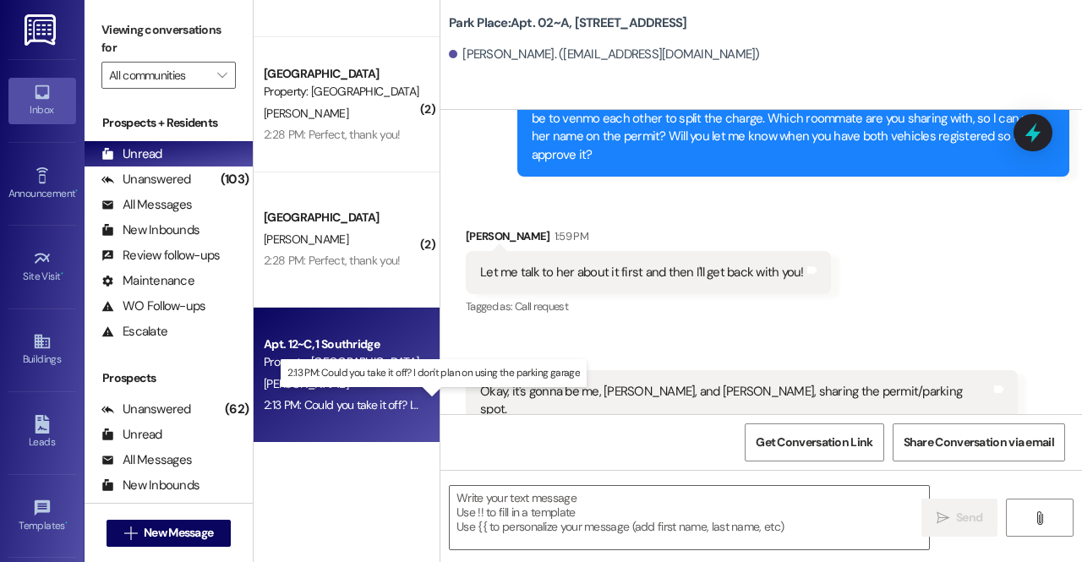
click at [340, 411] on div "2:13 PM: Could you take it off? I don't plan on using the parking garage 2:13 P…" at bounding box center [432, 404] width 337 height 15
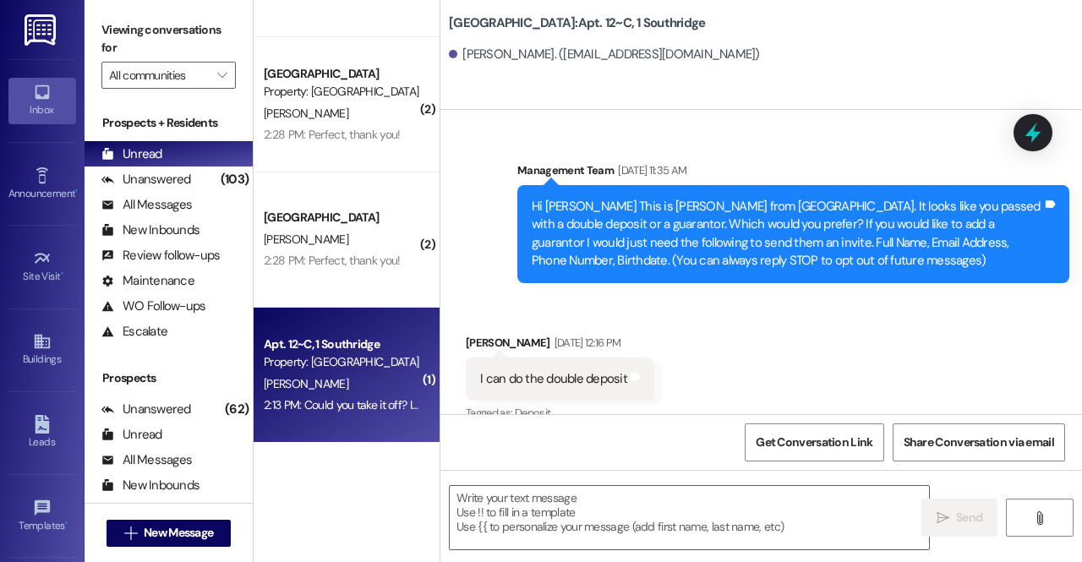
scroll to position [43292, 0]
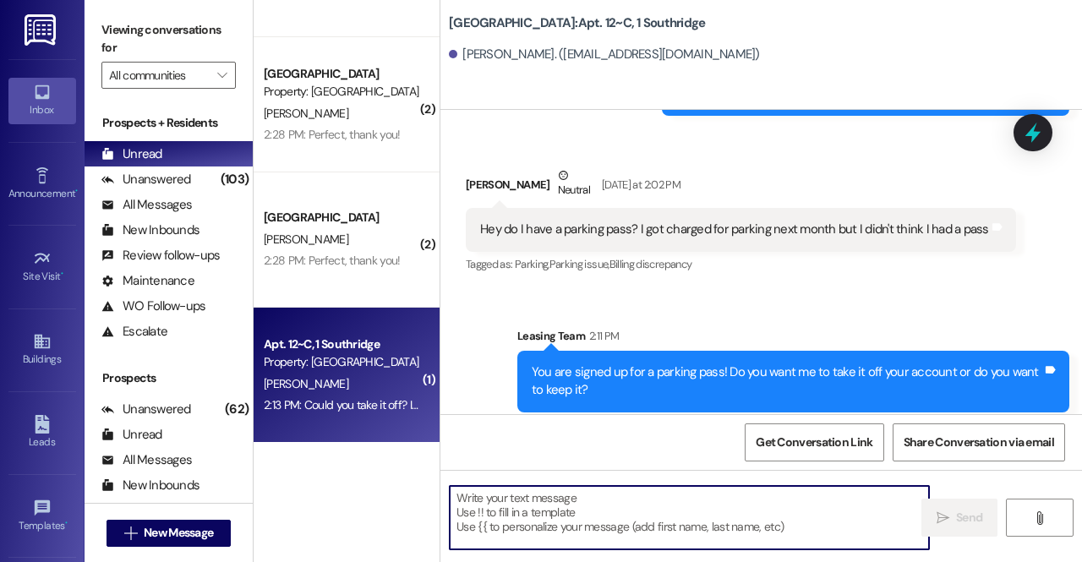
click at [577, 515] on textarea at bounding box center [689, 517] width 479 height 63
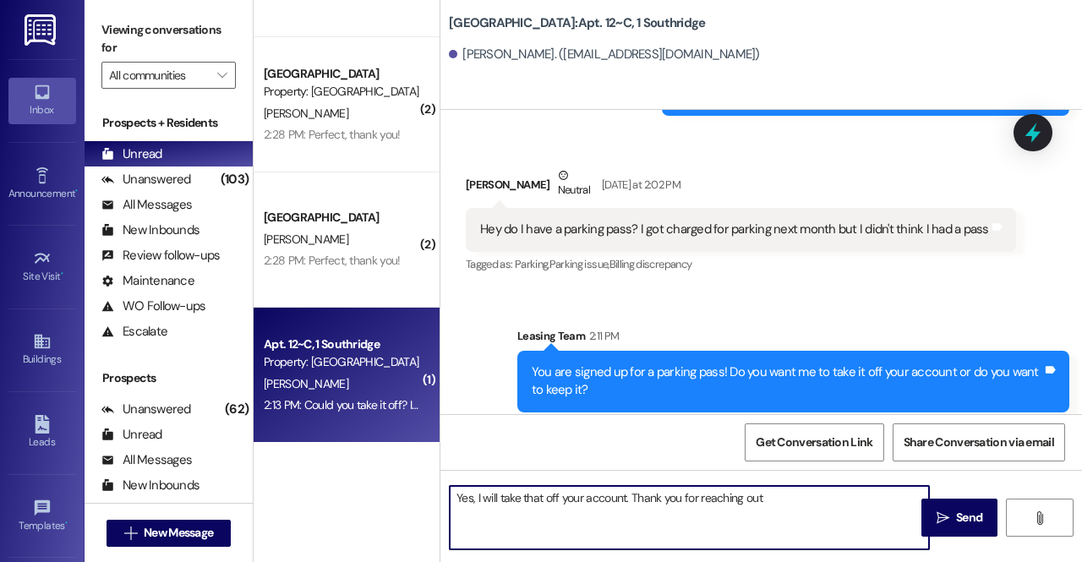
type textarea "Yes, I will take that off your account. Thank you for reaching out!"
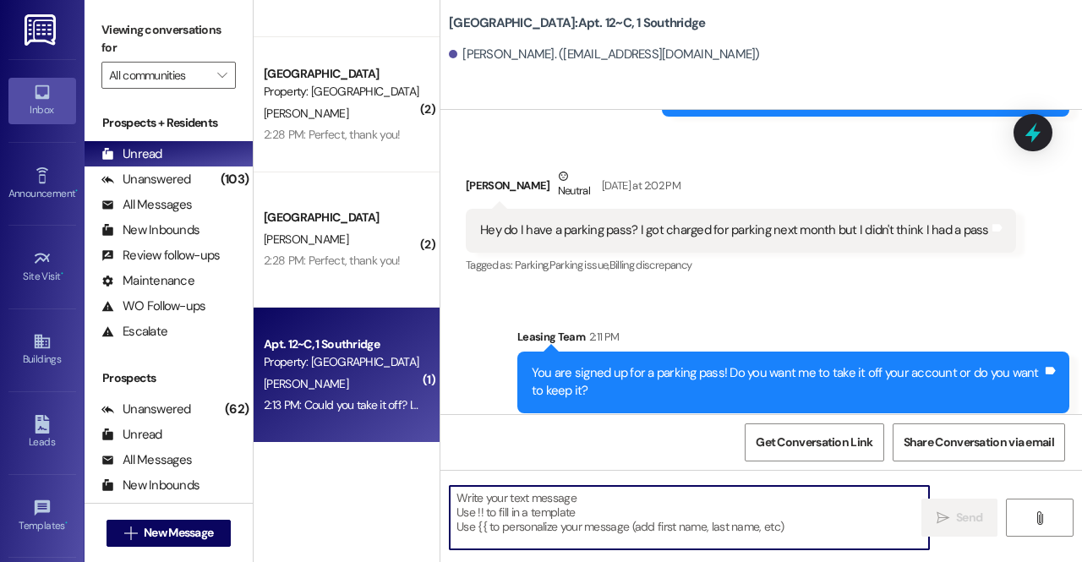
scroll to position [43410, 0]
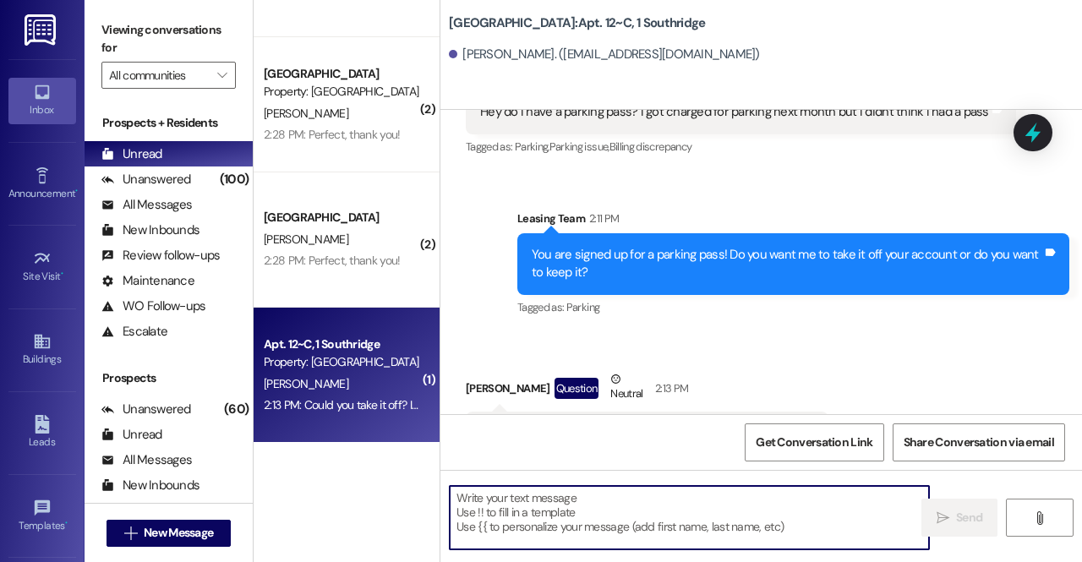
click at [587, 540] on textarea at bounding box center [689, 517] width 479 height 63
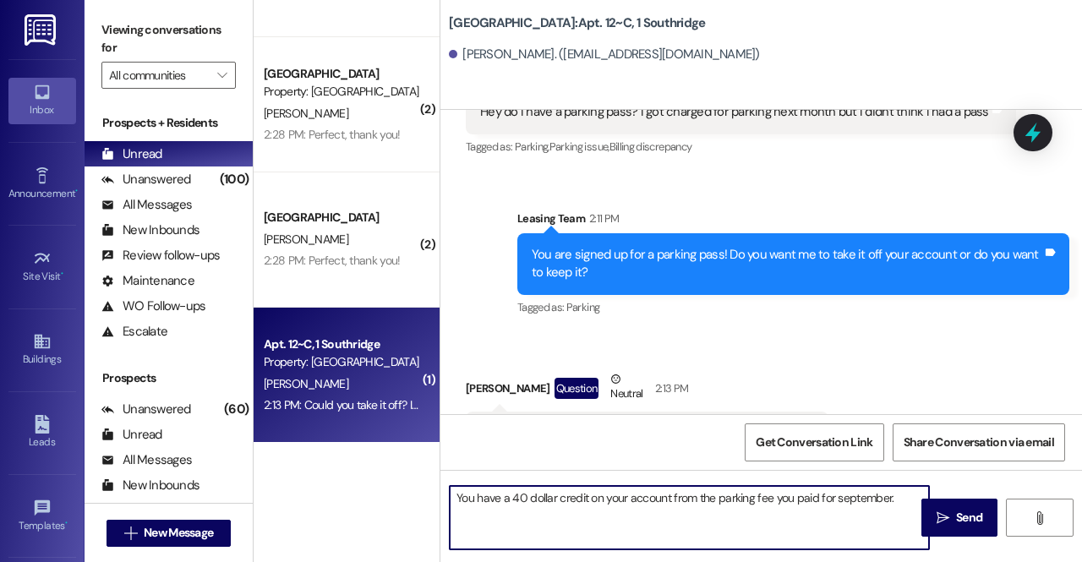
click at [839, 504] on textarea "You have a 40 dollar credit on your account from the parking fee you paid for s…" at bounding box center [689, 517] width 479 height 63
type textarea "You have a 40 dollar credit on your account from the parking fee you paid for S…"
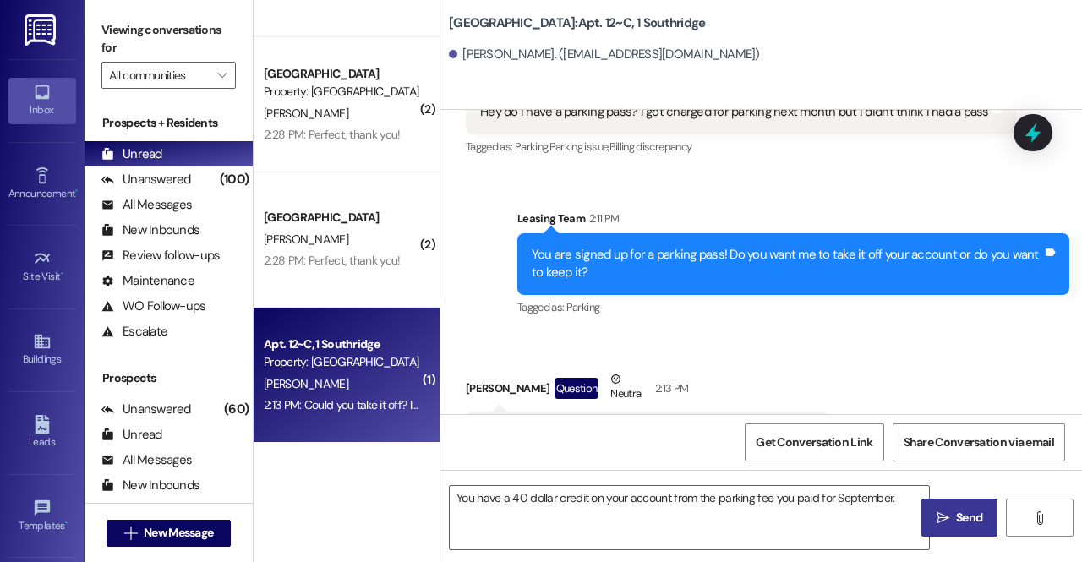
click at [955, 518] on span "Send" at bounding box center [969, 518] width 33 height 18
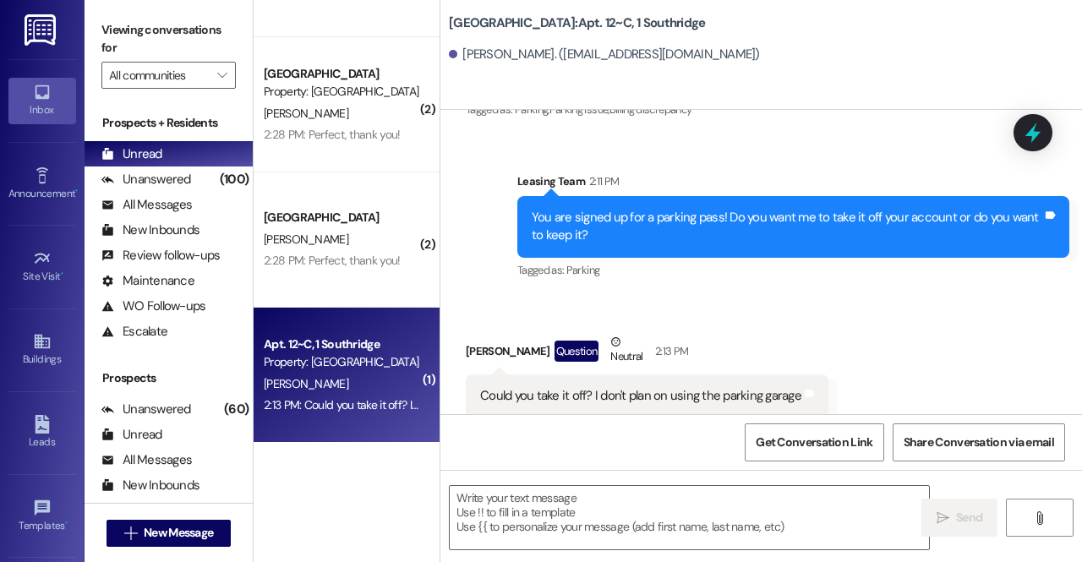
scroll to position [43527, 0]
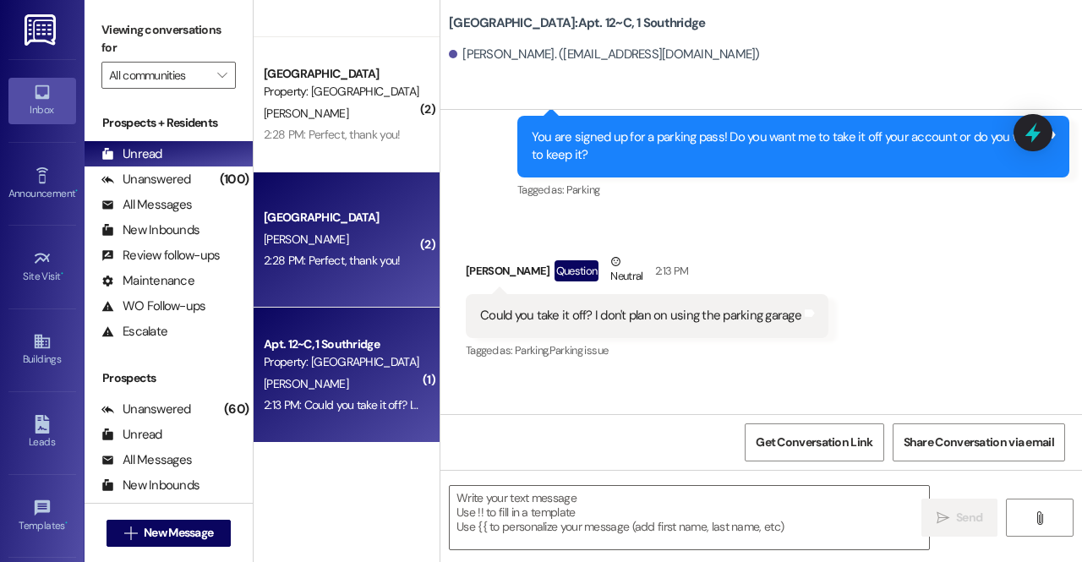
click at [384, 272] on div "Park Place Prospect R. Stevens 2:28 PM: Perfect, thank you! 2:28 PM: Perfect, t…" at bounding box center [347, 239] width 186 height 135
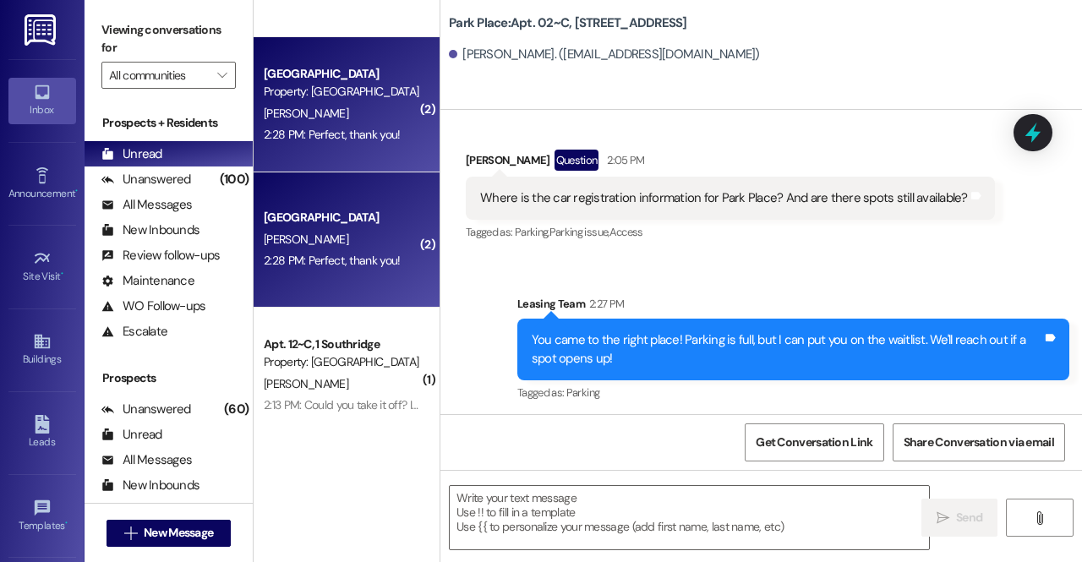
scroll to position [0, 0]
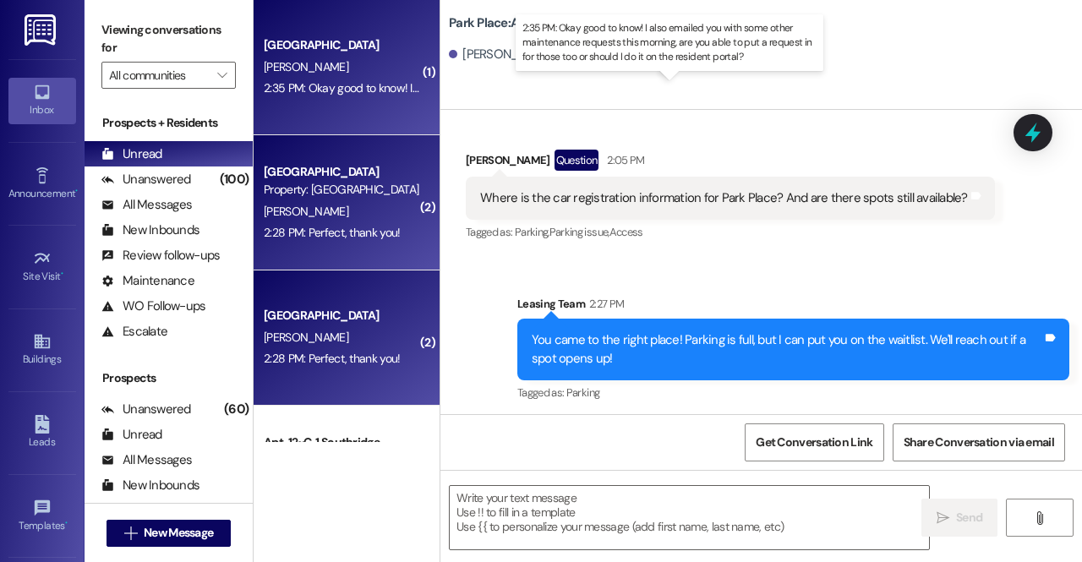
click at [318, 93] on div "2:35 PM: Okay good to know! I also emailed you with some other maintenance requ…" at bounding box center [716, 87] width 905 height 15
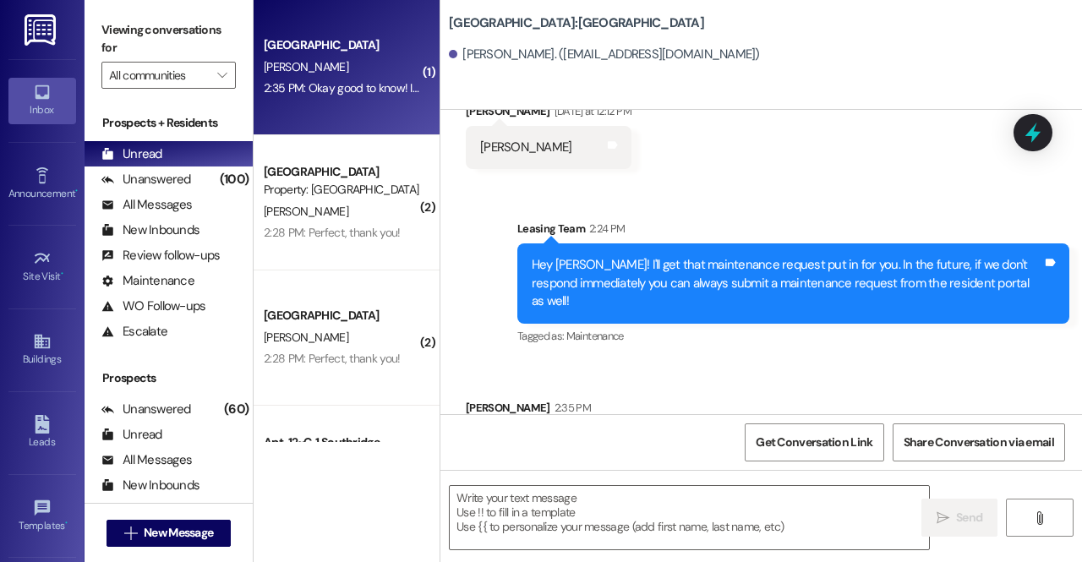
scroll to position [377, 0]
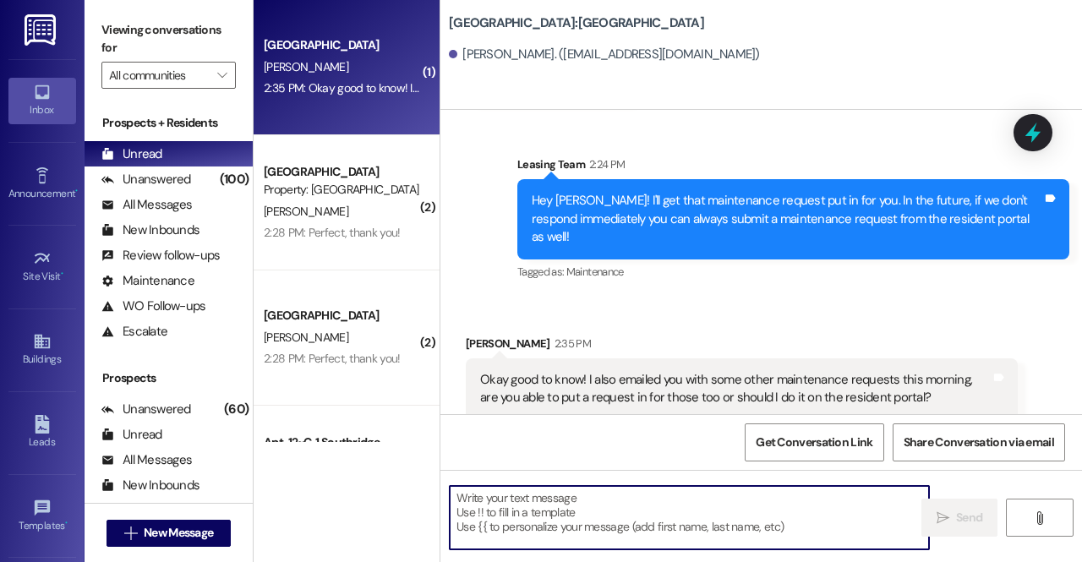
click at [578, 505] on textarea at bounding box center [689, 517] width 479 height 63
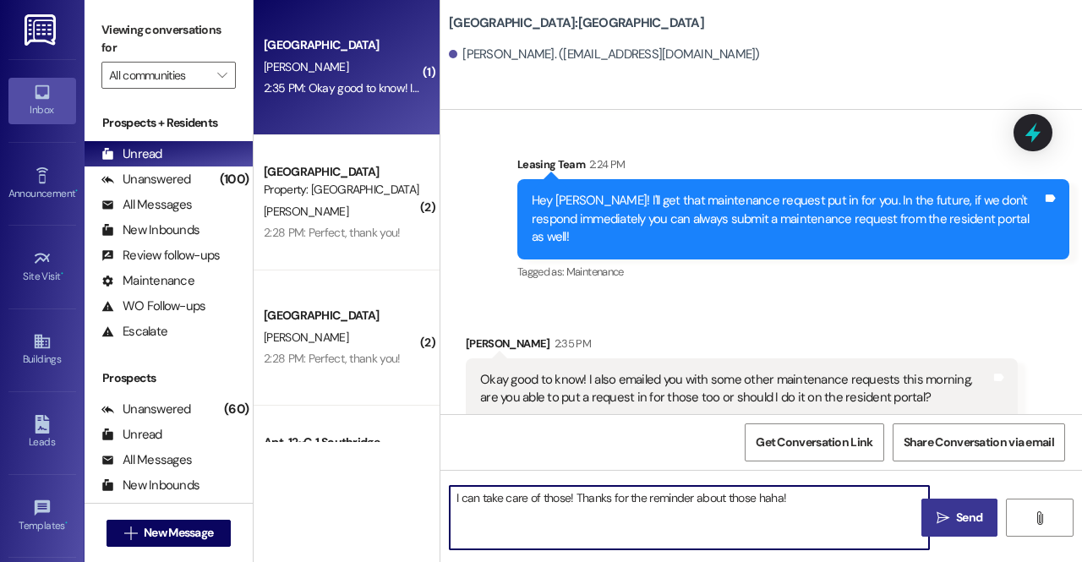
type textarea "I can take care of those! Thanks for the reminder about those haha!"
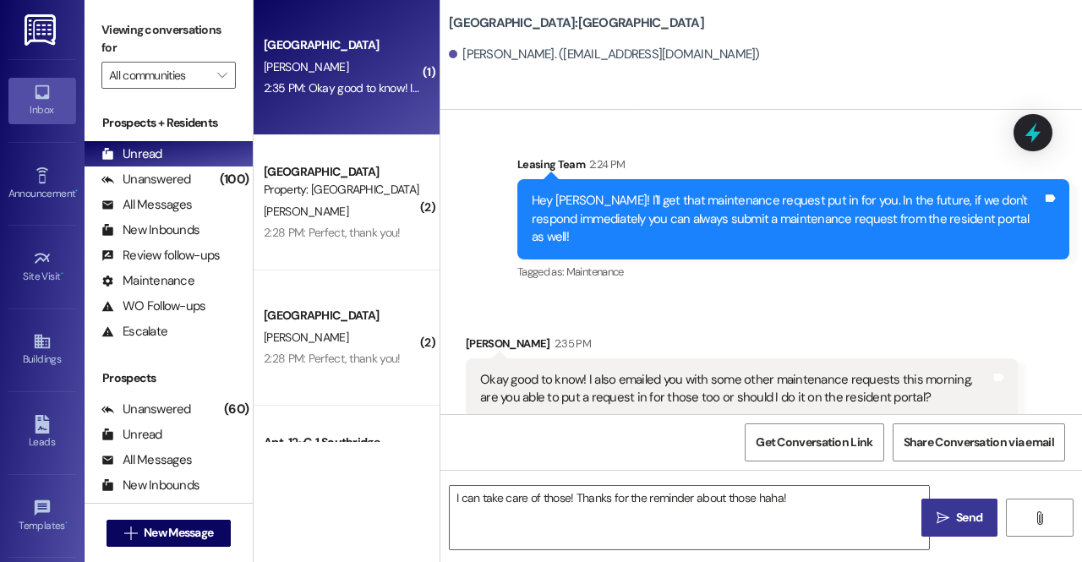
click at [947, 511] on icon "" at bounding box center [943, 518] width 13 height 14
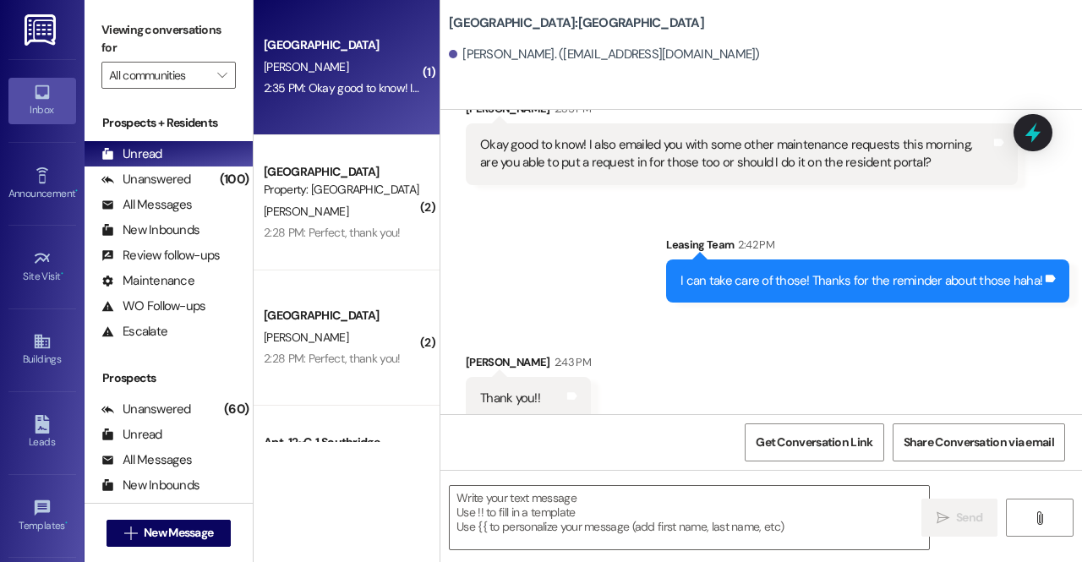
scroll to position [613, 0]
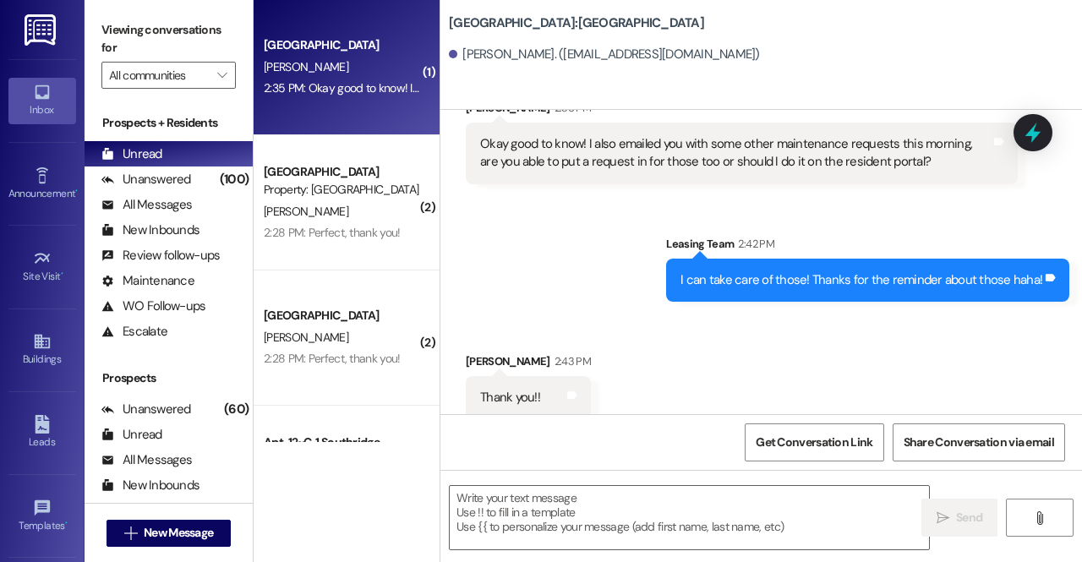
click at [364, 59] on div "N. Cheney" at bounding box center [342, 67] width 160 height 21
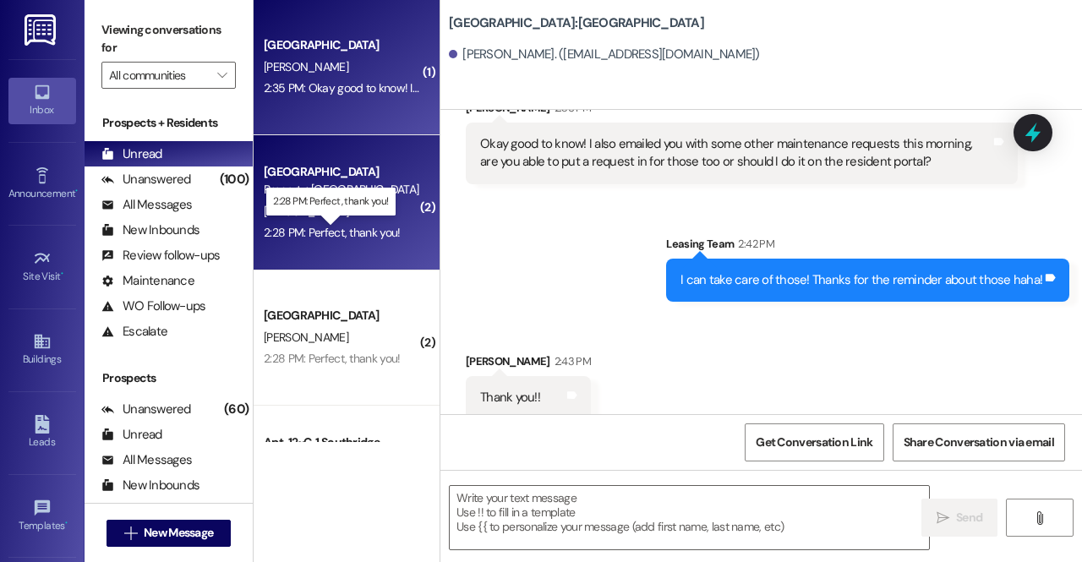
click at [346, 228] on div "2:28 PM: Perfect, thank you! 2:28 PM: Perfect, thank you!" at bounding box center [332, 232] width 136 height 15
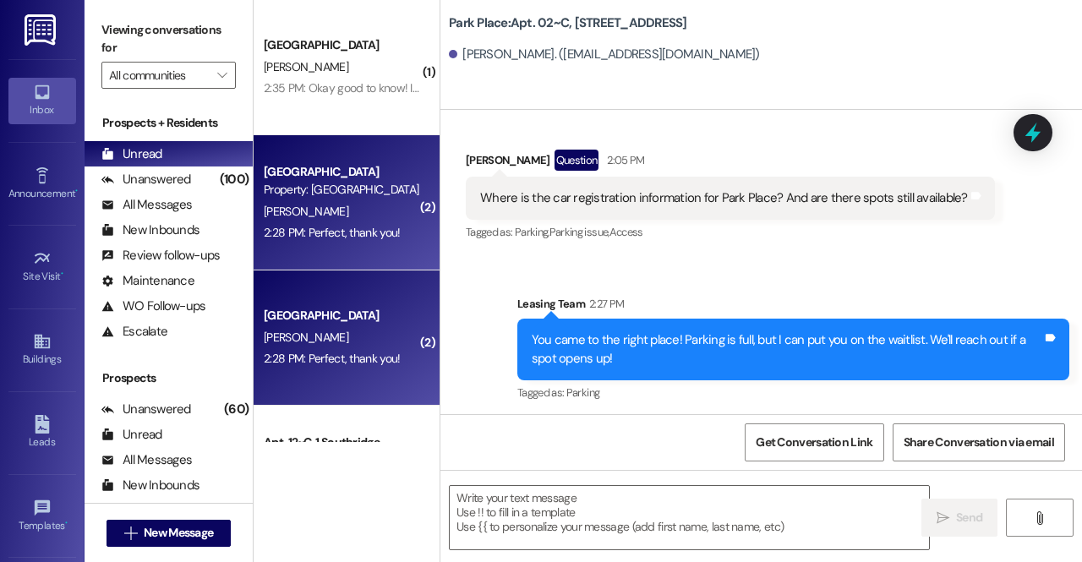
scroll to position [98, 0]
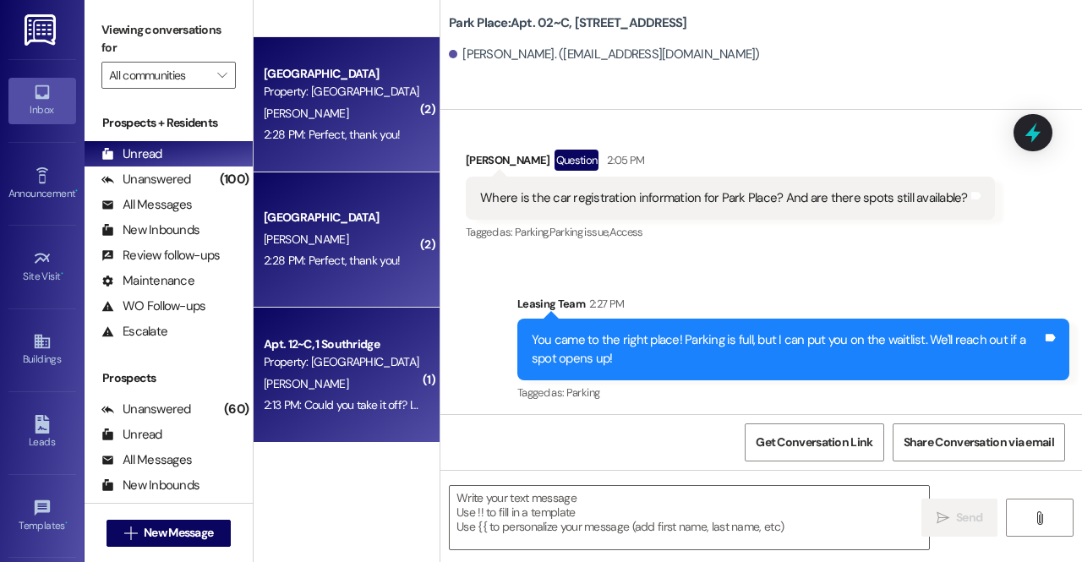
click at [337, 388] on div "N. Gumm" at bounding box center [342, 384] width 160 height 21
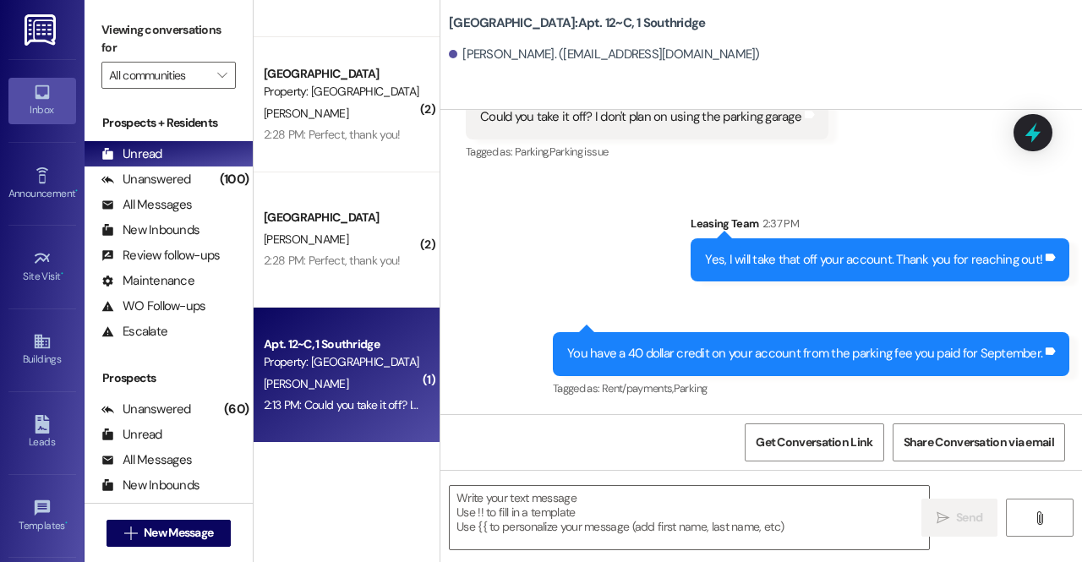
scroll to position [43529, 0]
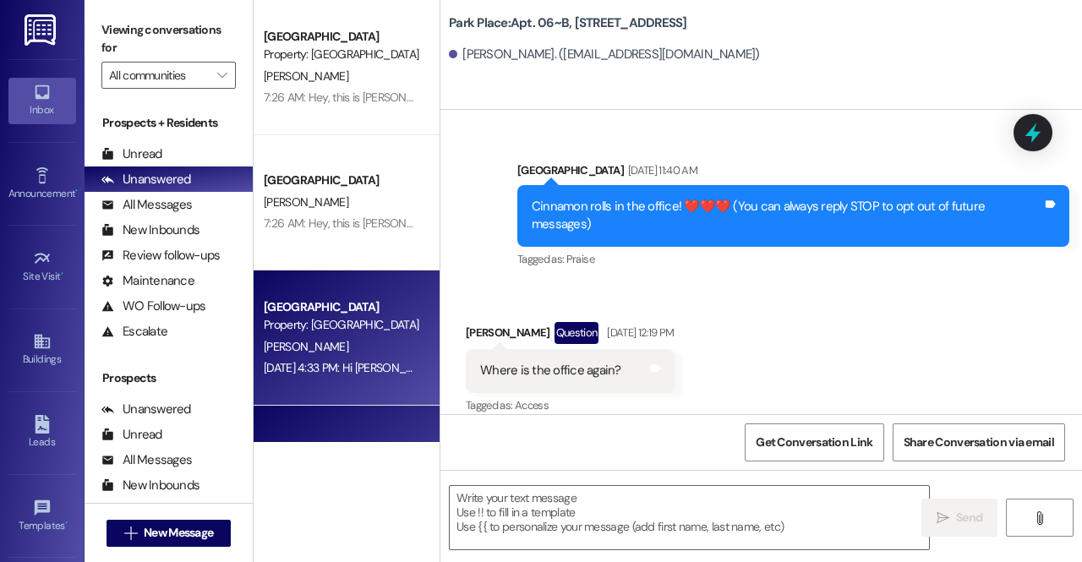
scroll to position [53646, 0]
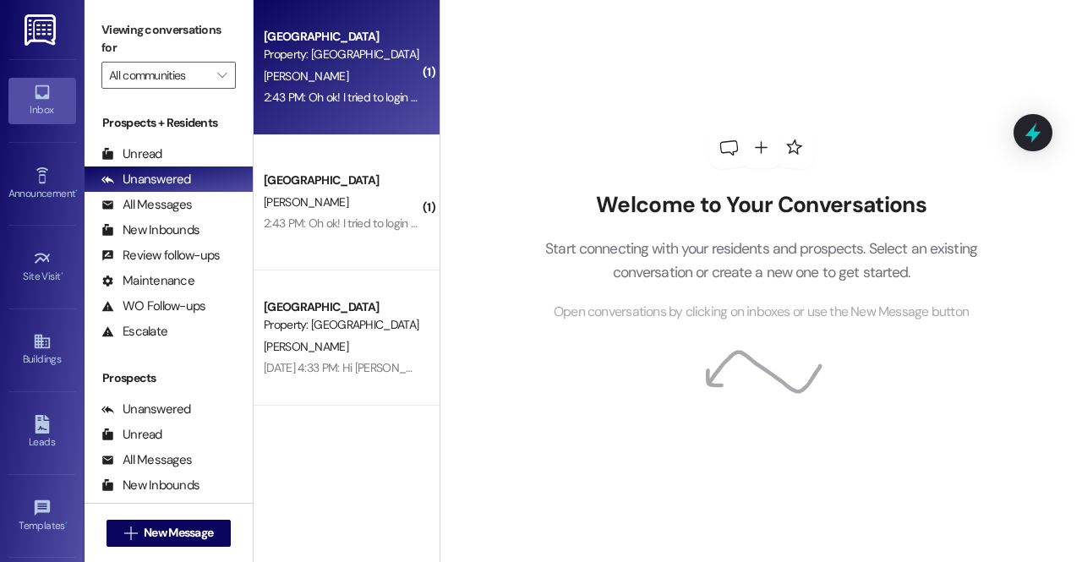
click at [344, 80] on div "[PERSON_NAME]" at bounding box center [342, 76] width 160 height 21
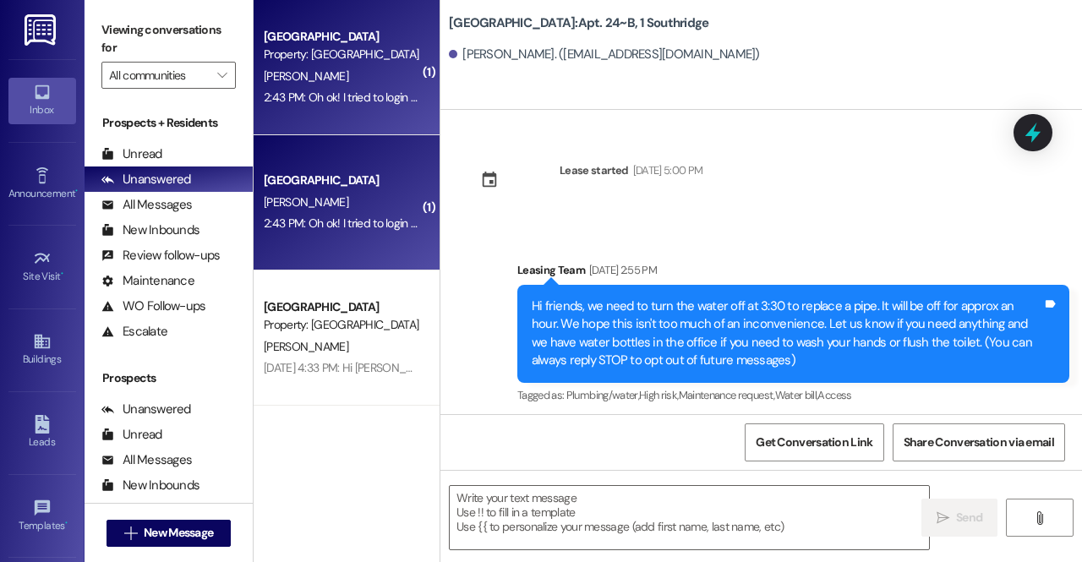
scroll to position [13204, 0]
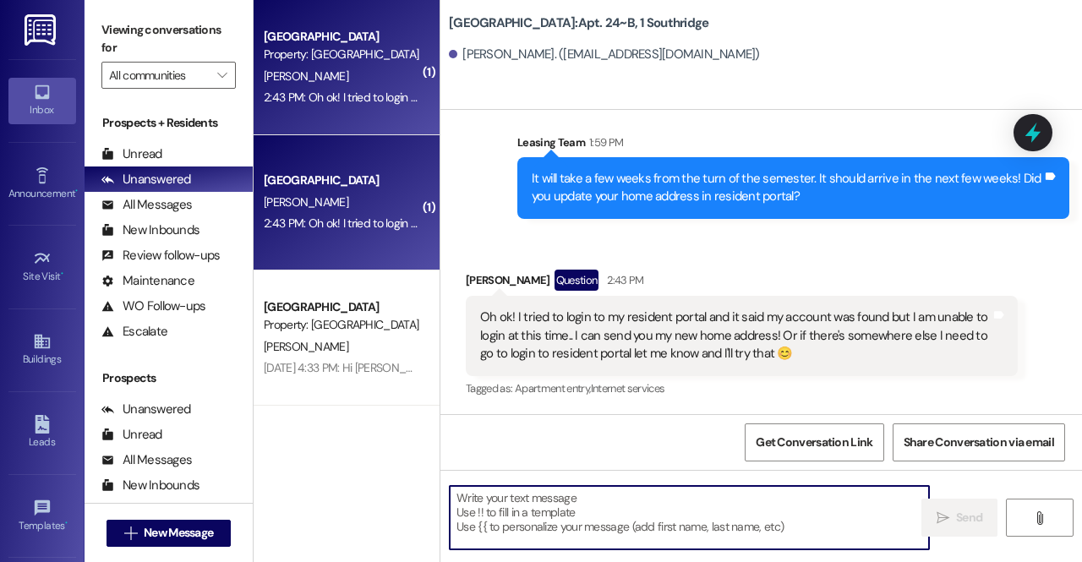
click at [653, 513] on textarea at bounding box center [689, 517] width 479 height 63
click at [666, 527] on textarea at bounding box center [689, 517] width 479 height 63
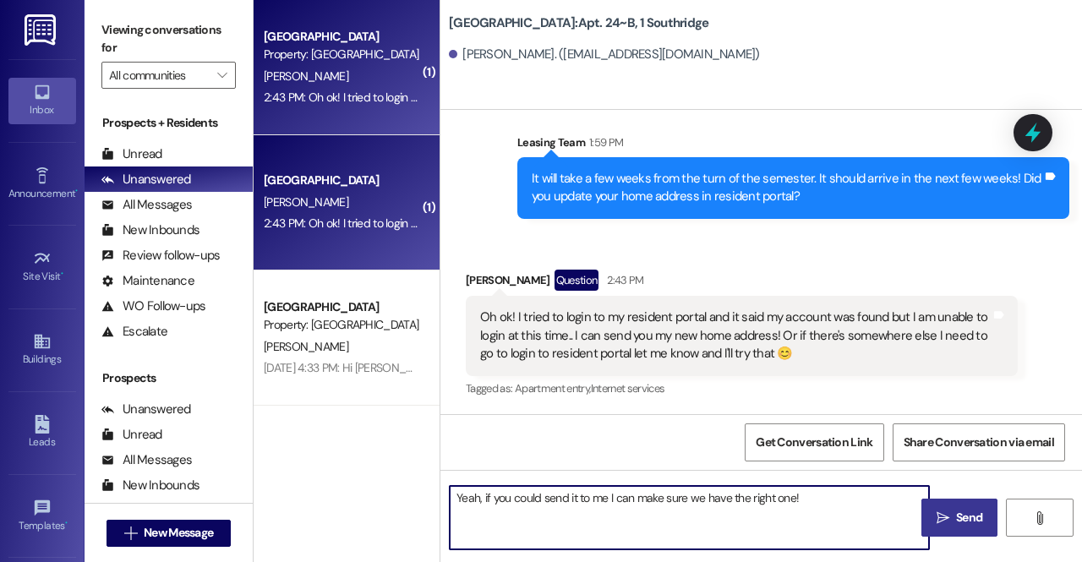
type textarea "Yeah, if you could send it to me I can make sure we have the right one!"
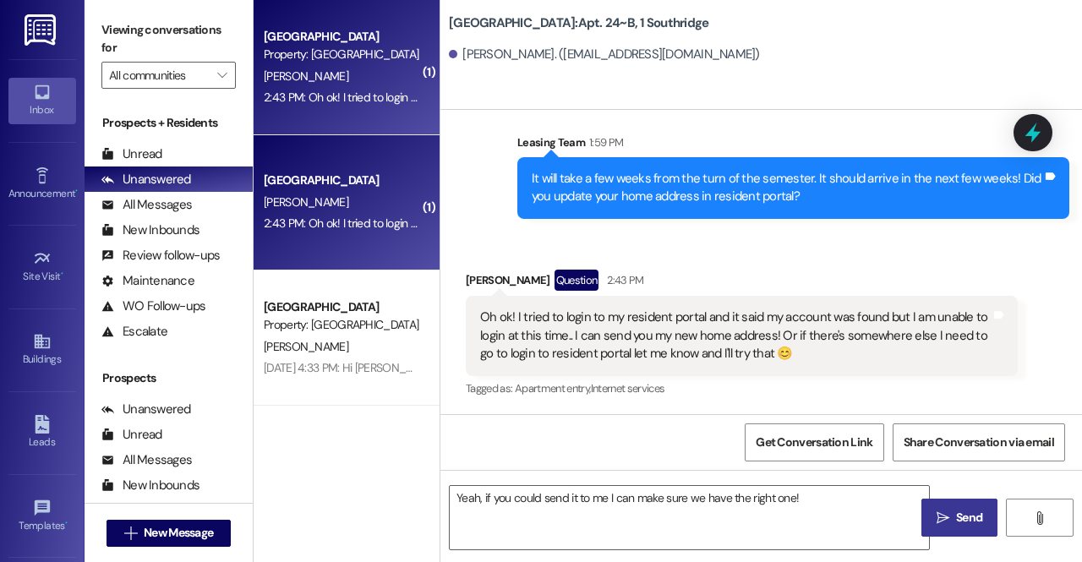
click at [979, 513] on span "Send" at bounding box center [969, 518] width 26 height 18
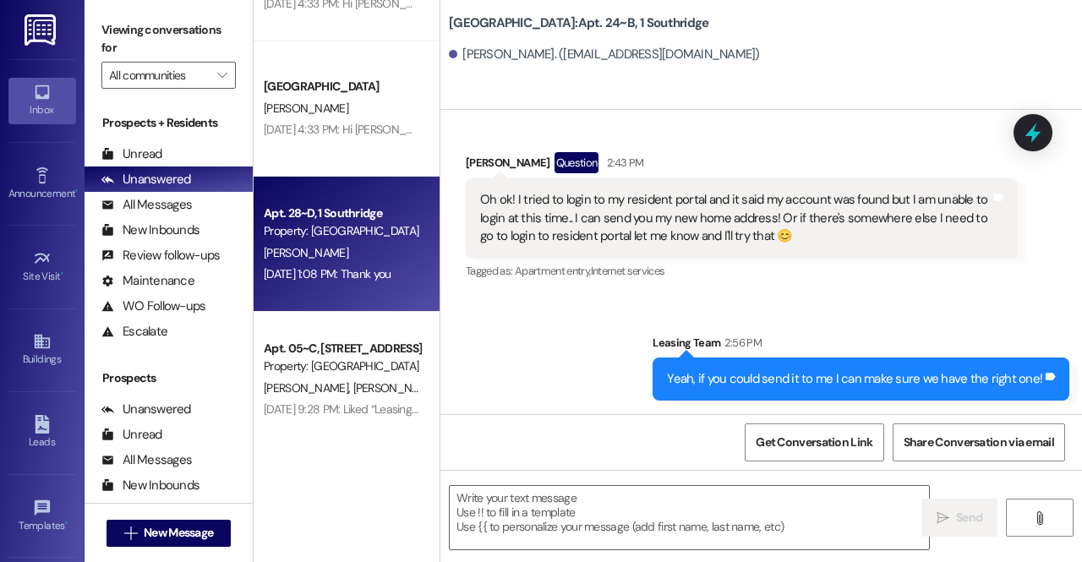
scroll to position [363, 0]
click at [347, 238] on div "Property: [GEOGRAPHIC_DATA]" at bounding box center [342, 233] width 156 height 18
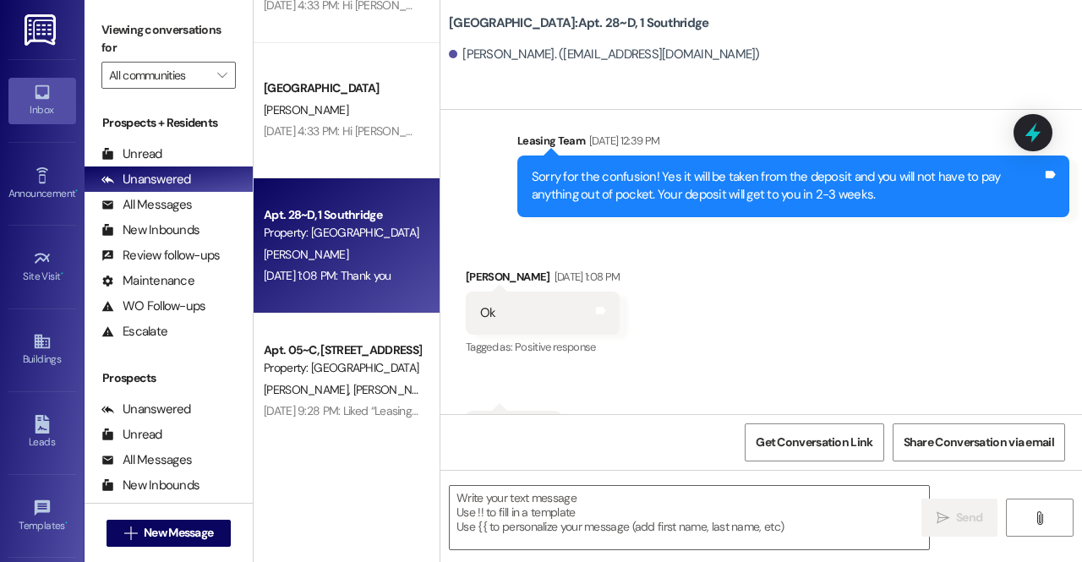
scroll to position [24007, 0]
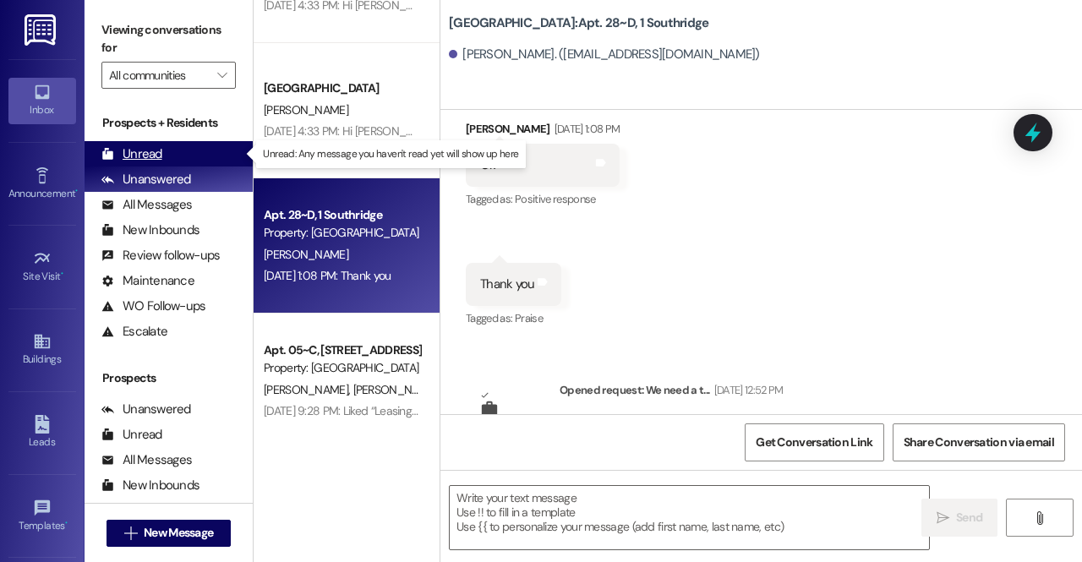
click at [194, 155] on div "Unread (0)" at bounding box center [169, 153] width 168 height 25
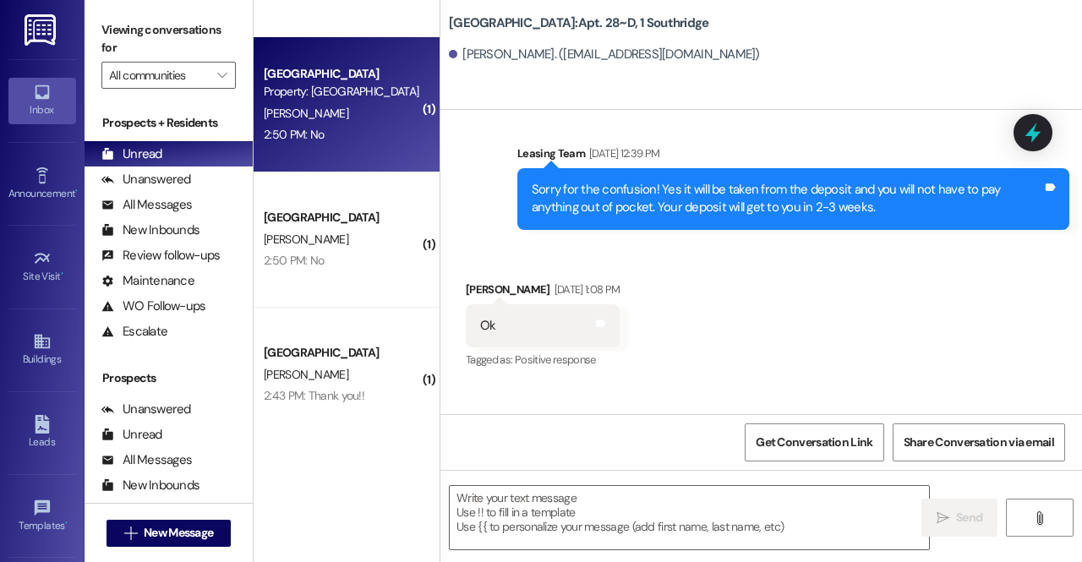
scroll to position [0, 0]
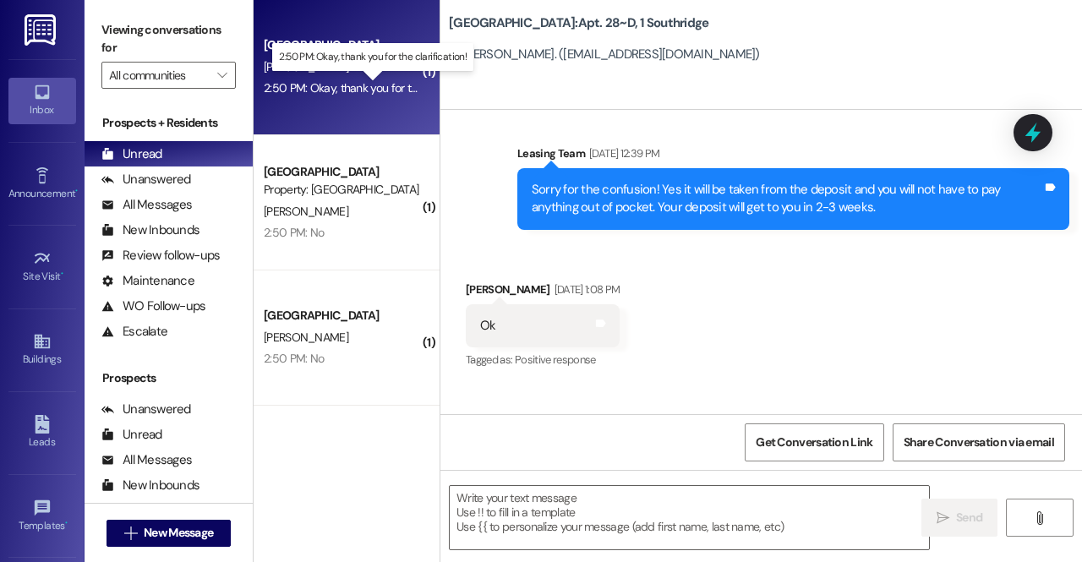
click at [349, 90] on div "2:50 PM: Okay, thank you for the clarification! 2:50 PM: Okay, thank you for th…" at bounding box center [374, 87] width 221 height 15
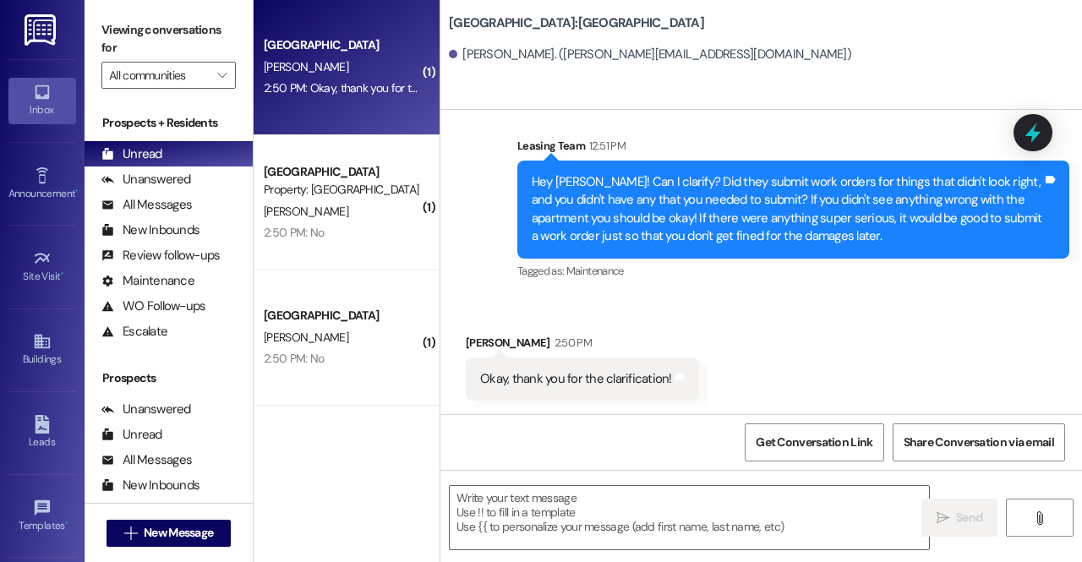
scroll to position [277, 0]
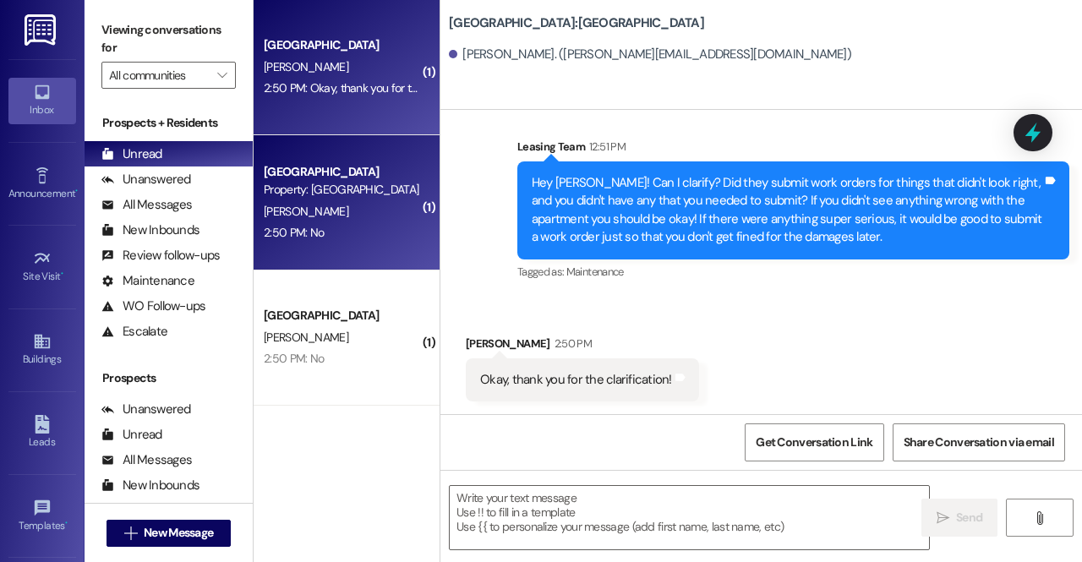
click at [302, 174] on div "[GEOGRAPHIC_DATA]" at bounding box center [342, 172] width 156 height 18
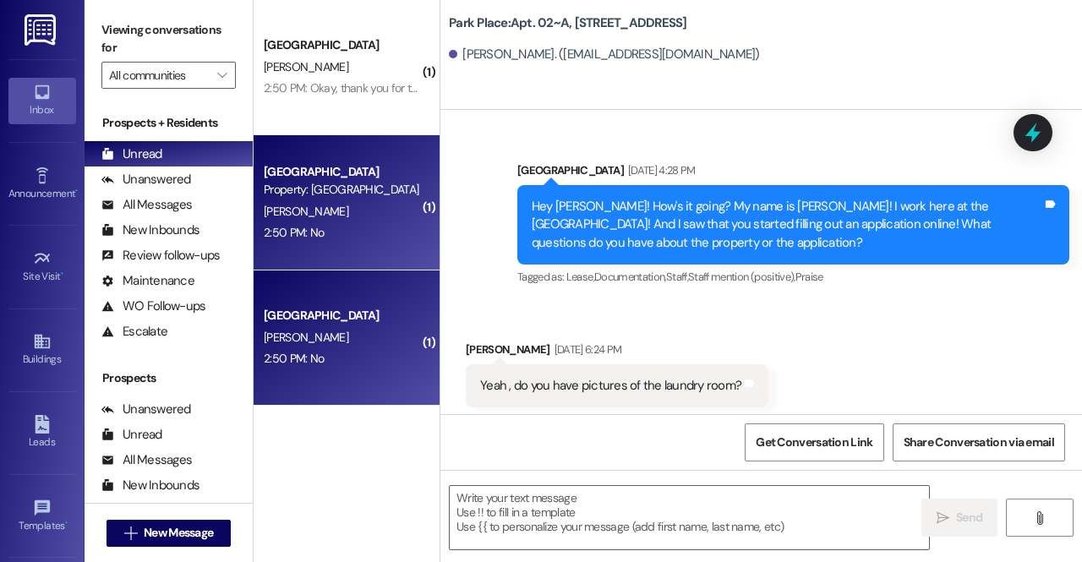
scroll to position [106338, 0]
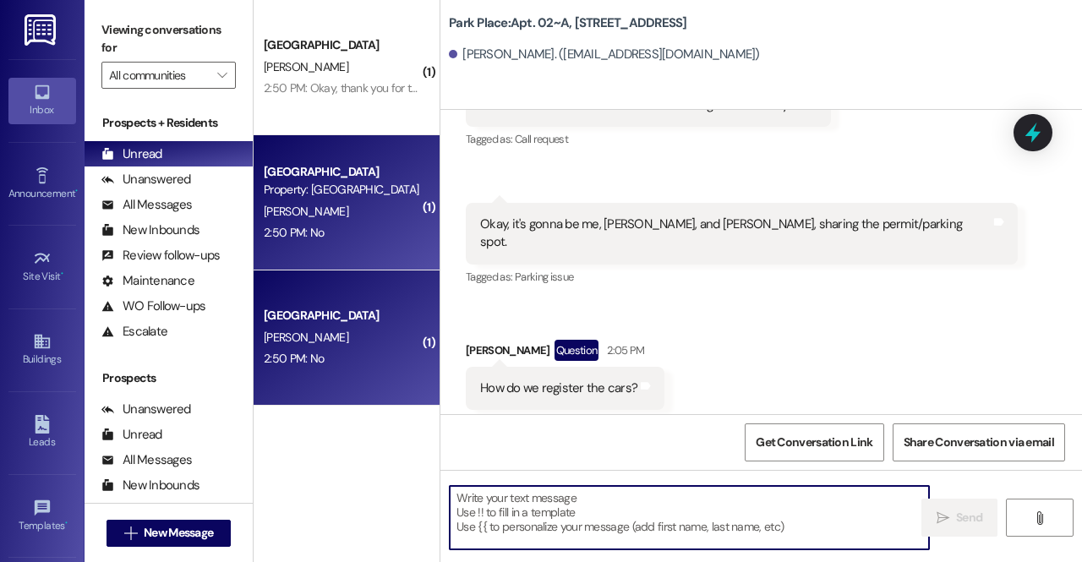
click at [516, 513] on textarea at bounding box center [689, 517] width 479 height 63
type textarea "L"
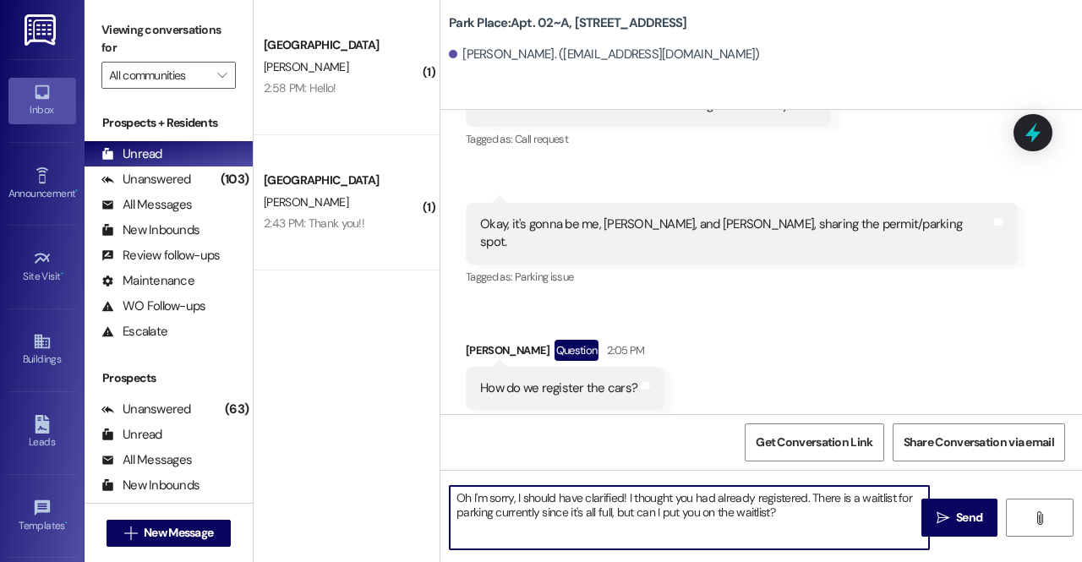
click at [850, 516] on textarea "Oh I'm sorry, I should have clarified! I thought you had already registered. Th…" at bounding box center [689, 517] width 479 height 63
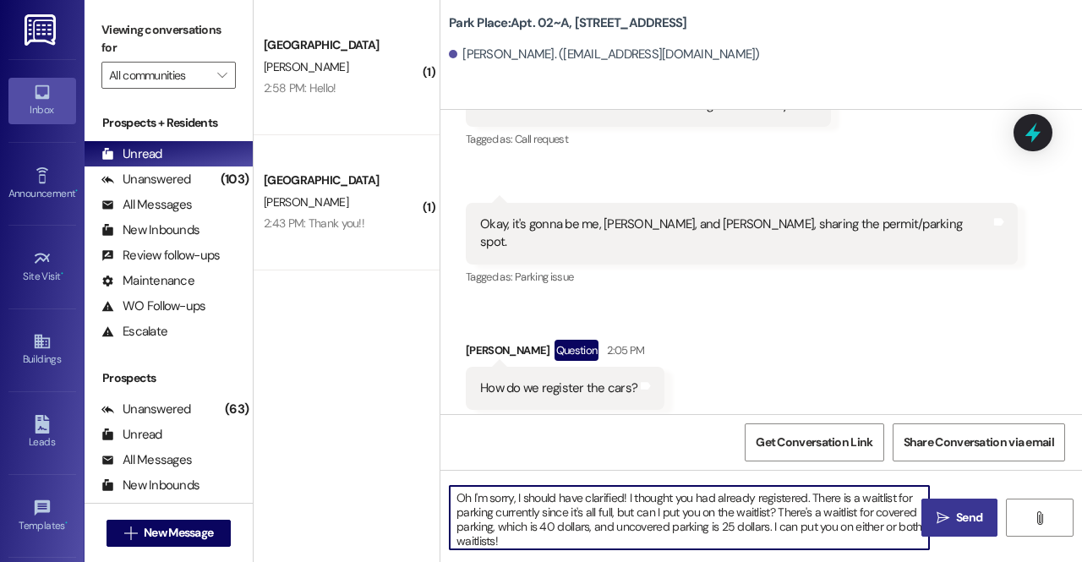
type textarea "Oh I'm sorry, I should have clarified! I thought you had already registered. Th…"
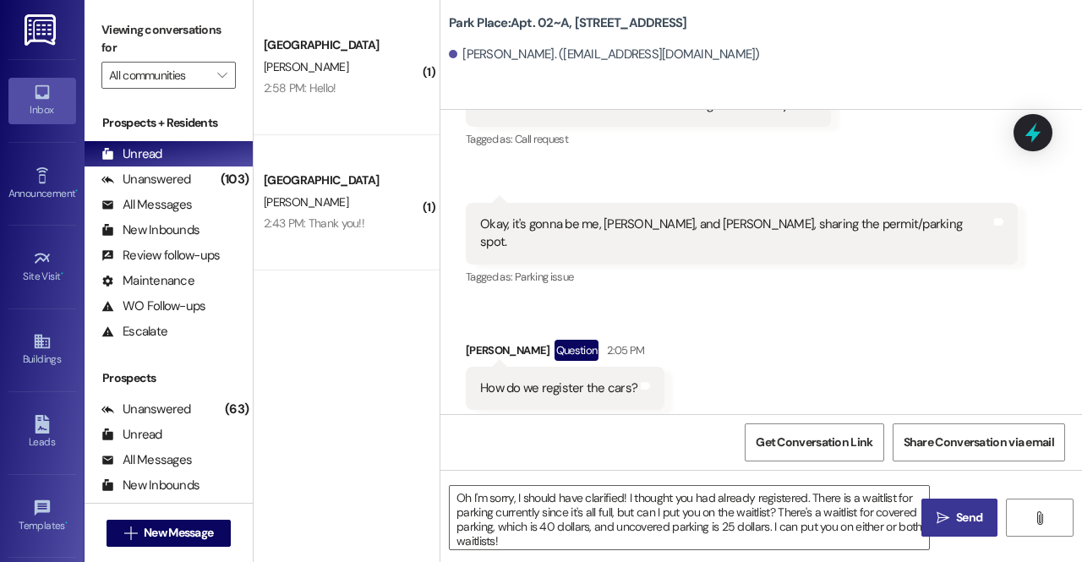
click at [959, 521] on span "Send" at bounding box center [969, 518] width 26 height 18
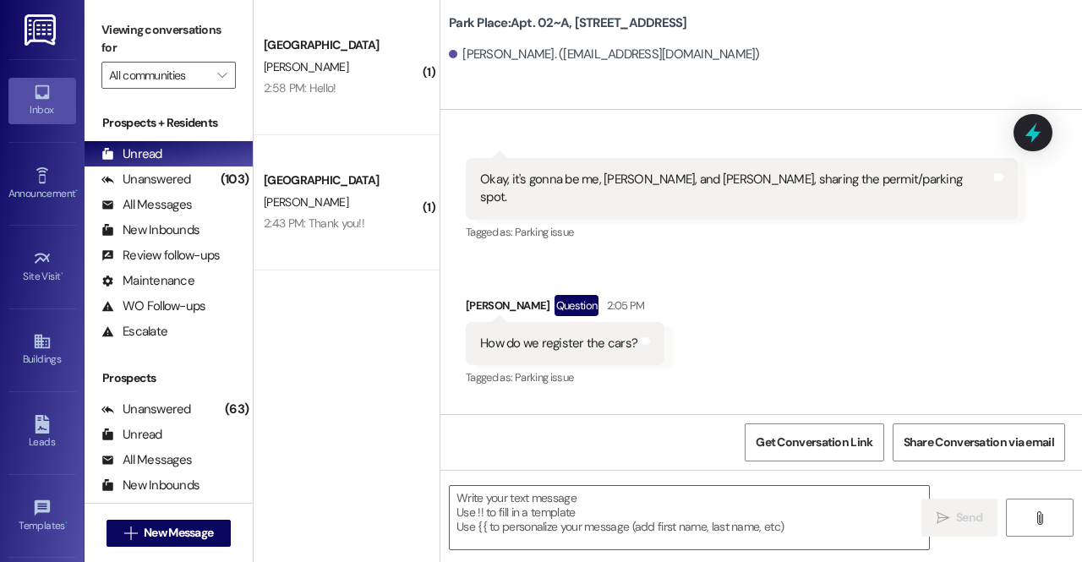
scroll to position [106510, 0]
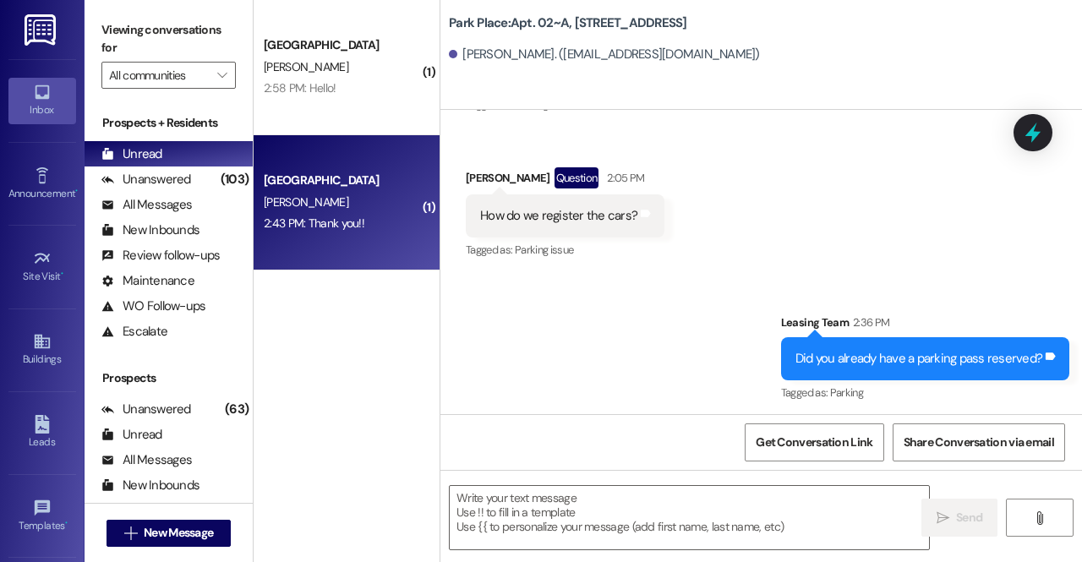
click at [347, 190] on div "[GEOGRAPHIC_DATA]" at bounding box center [342, 180] width 160 height 21
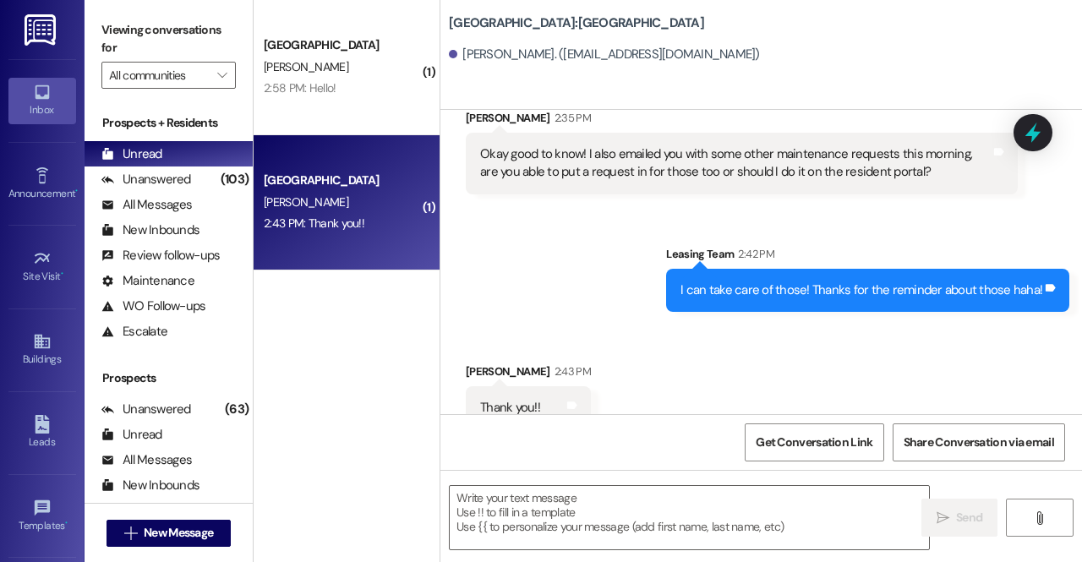
scroll to position [613, 0]
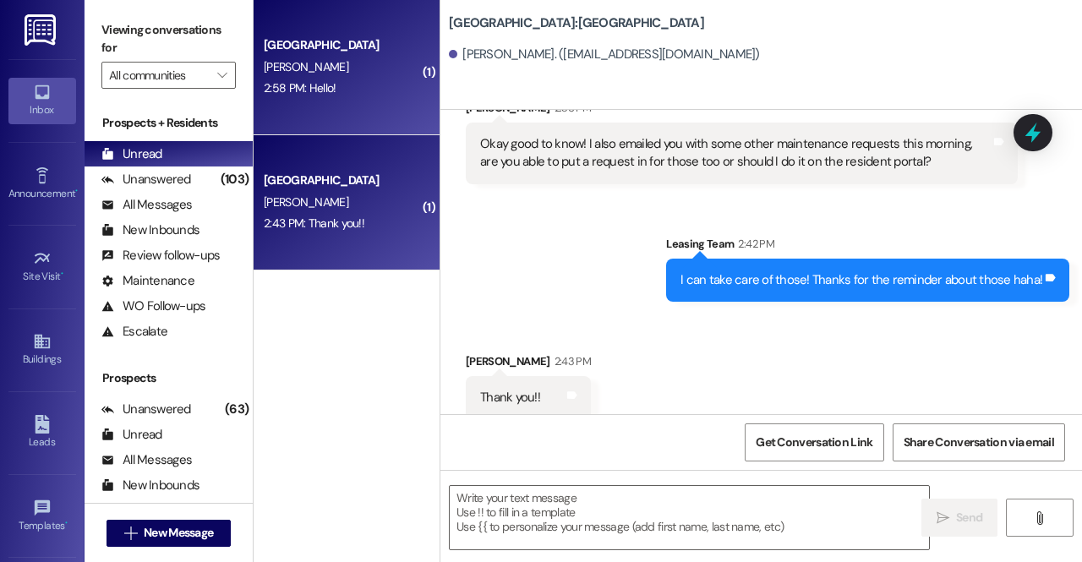
click at [321, 109] on div "Park Place Prospect [PERSON_NAME] 2:58 PM: Hello! 2:58 PM: Hello!" at bounding box center [347, 67] width 186 height 135
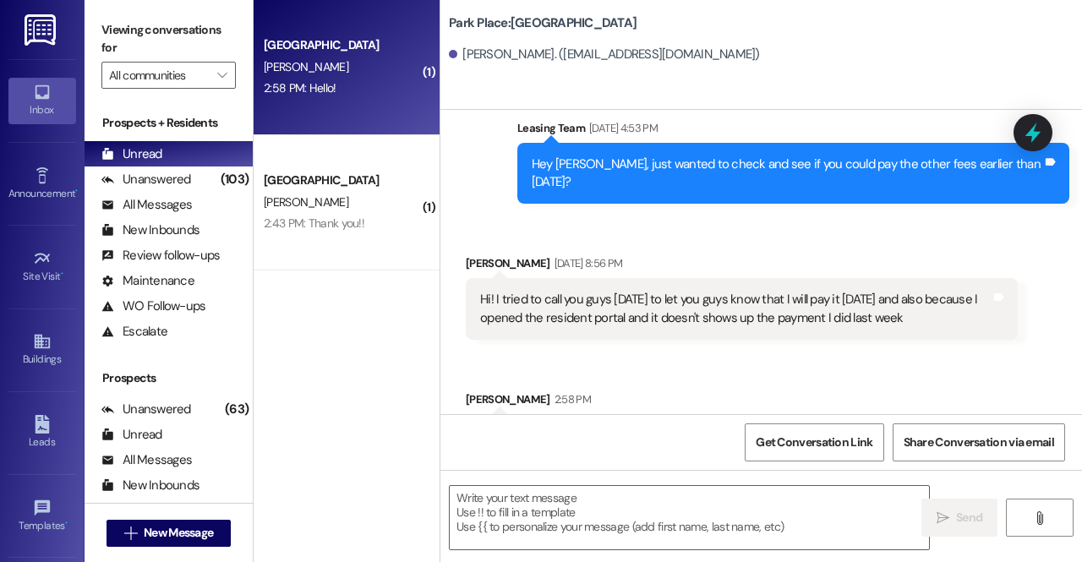
scroll to position [2451, 0]
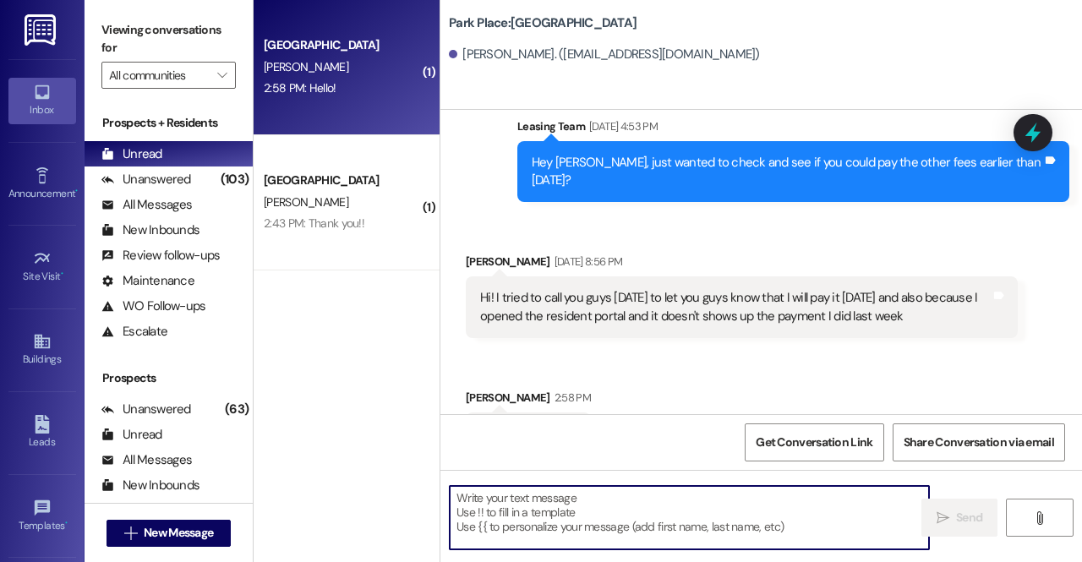
click at [561, 519] on textarea at bounding box center [689, 517] width 479 height 63
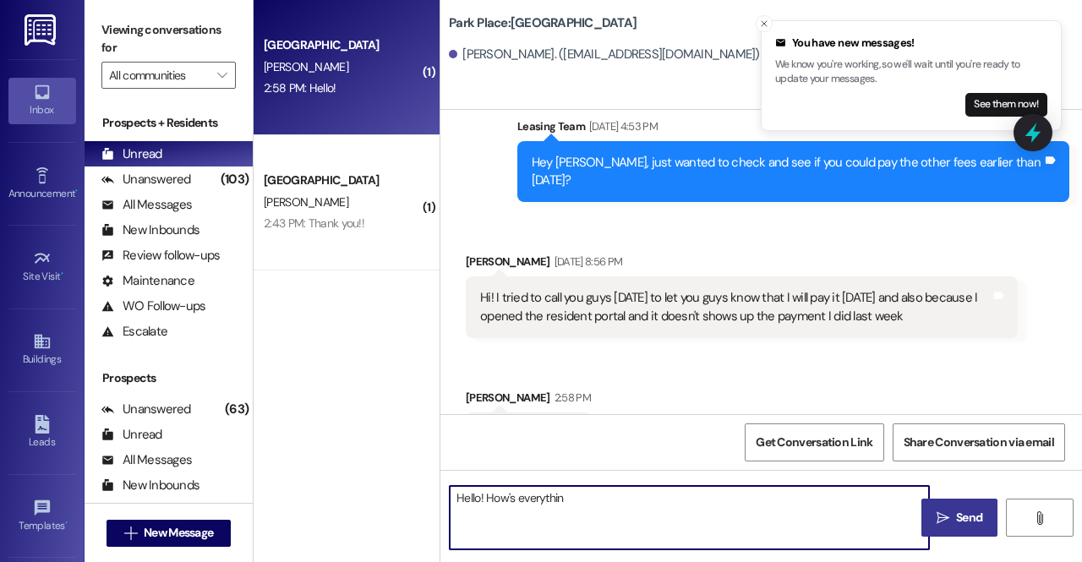
type textarea "Hello! How's everythinh"
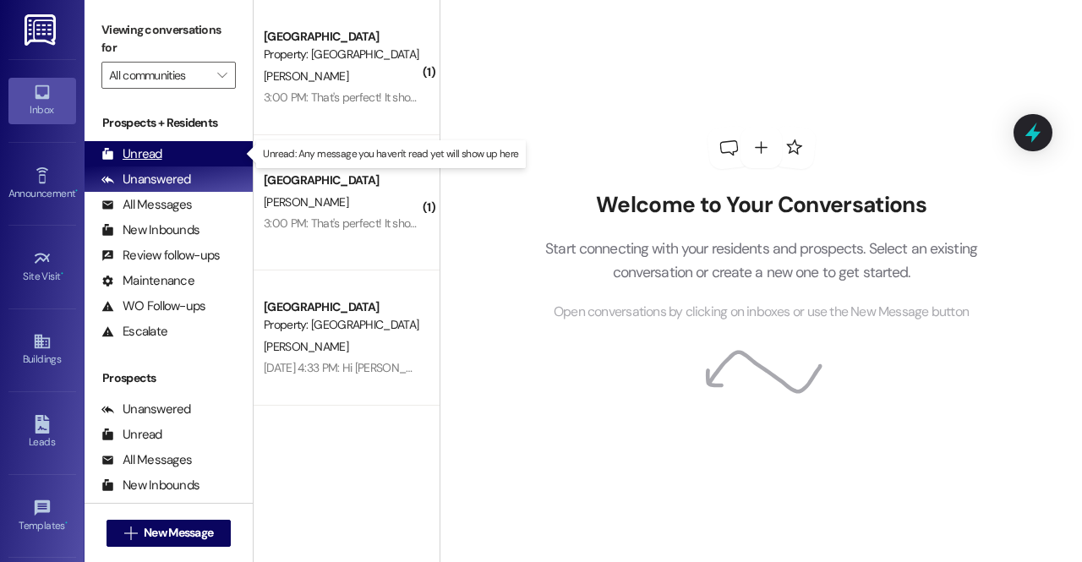
click at [187, 141] on div "Unread (0)" at bounding box center [169, 153] width 168 height 25
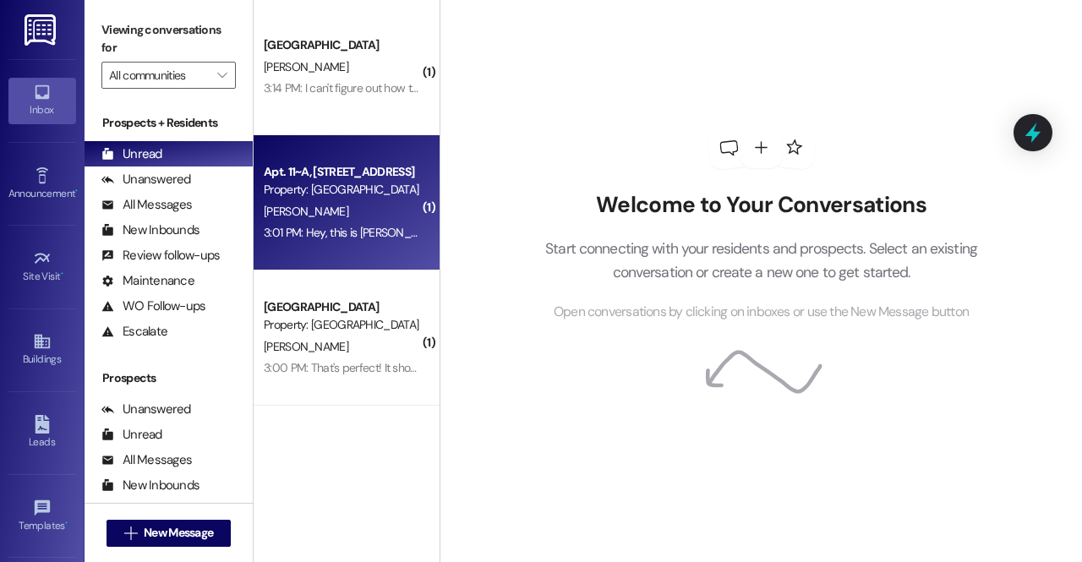
click at [358, 203] on div "[PERSON_NAME]" at bounding box center [342, 211] width 160 height 21
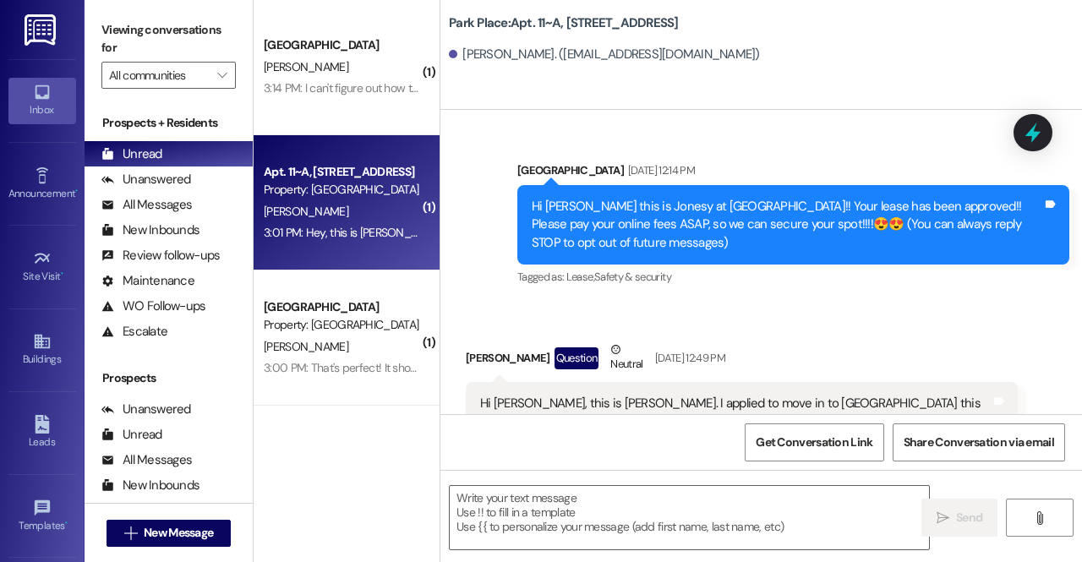
scroll to position [13228, 0]
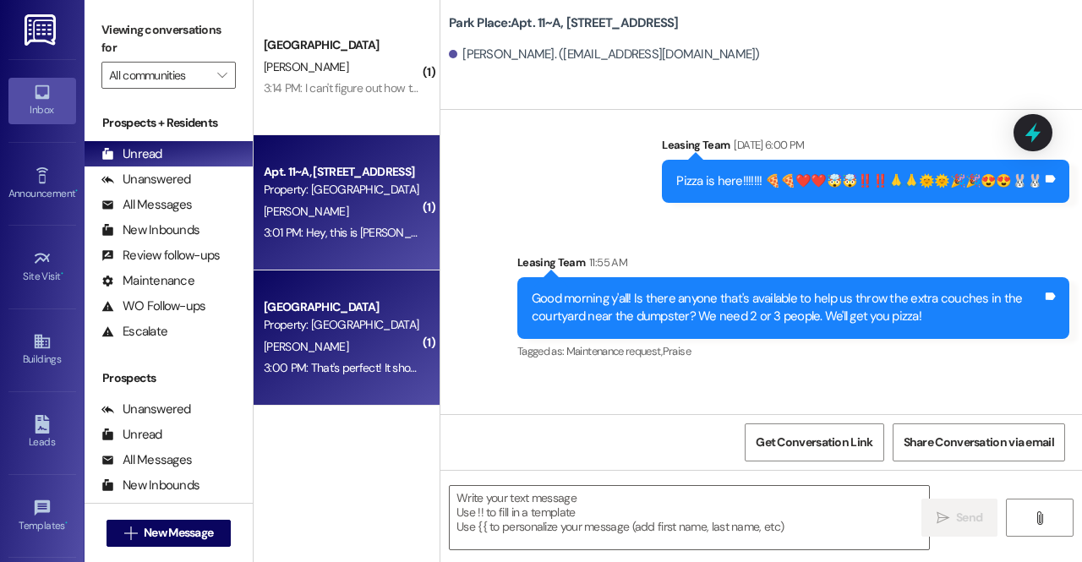
click at [338, 320] on div "Property: [GEOGRAPHIC_DATA]" at bounding box center [342, 325] width 156 height 18
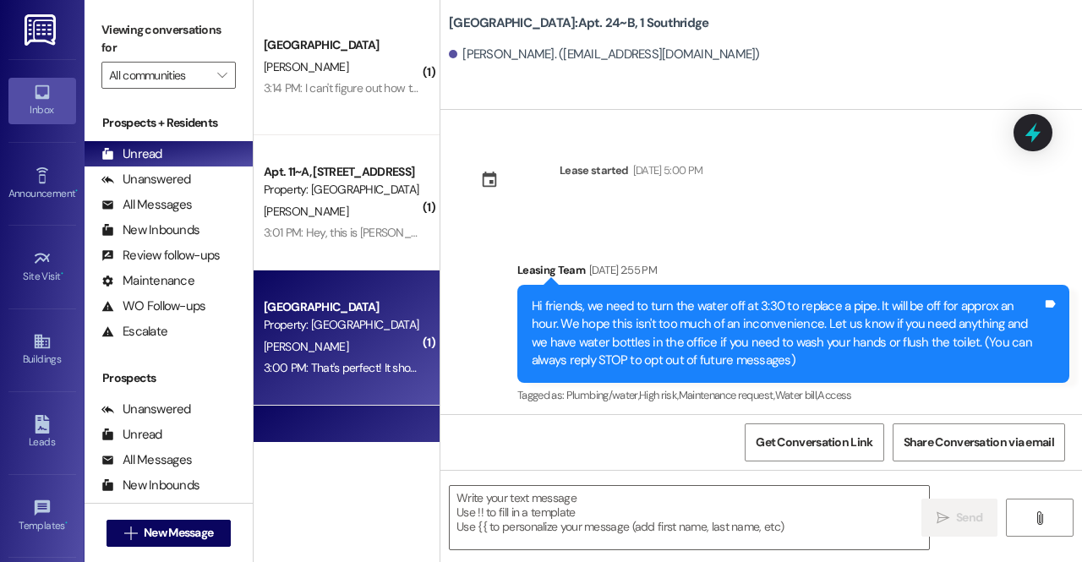
scroll to position [13482, 0]
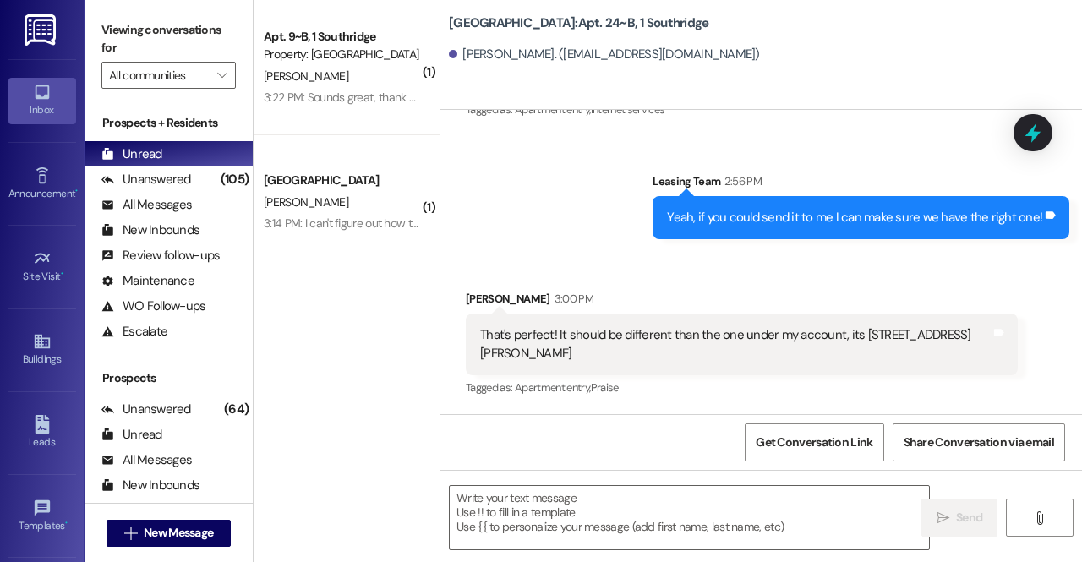
click at [167, 518] on div " New Message" at bounding box center [169, 533] width 125 height 42
click at [171, 528] on span "New Message" at bounding box center [178, 533] width 69 height 18
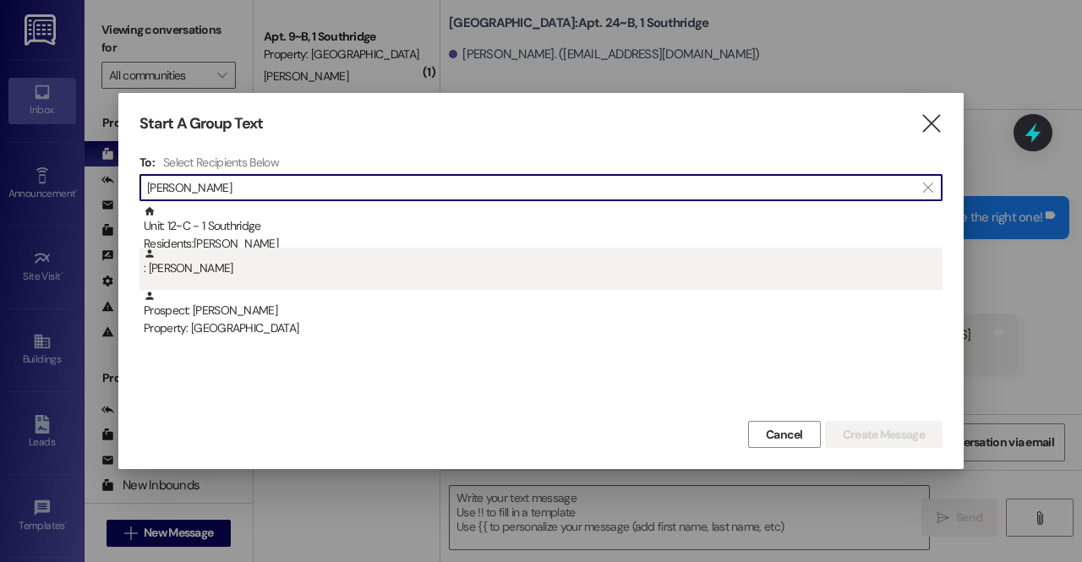
type input "nicolas"
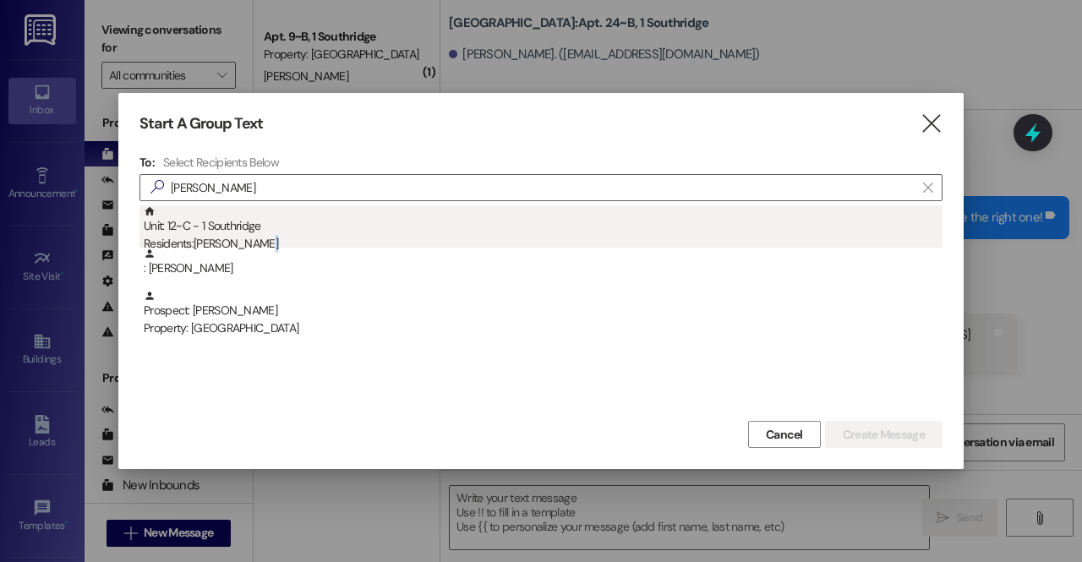
drag, startPoint x: 432, startPoint y: 249, endPoint x: 383, endPoint y: 238, distance: 50.2
click at [383, 238] on div "Unit: 12~C - 1 Southridge Residents: Nicolas Gumm : Nicolas Gumm Prospect: Nico…" at bounding box center [540, 268] width 803 height 127
click at [383, 238] on div "Residents: Nicolas Gumm" at bounding box center [543, 244] width 799 height 18
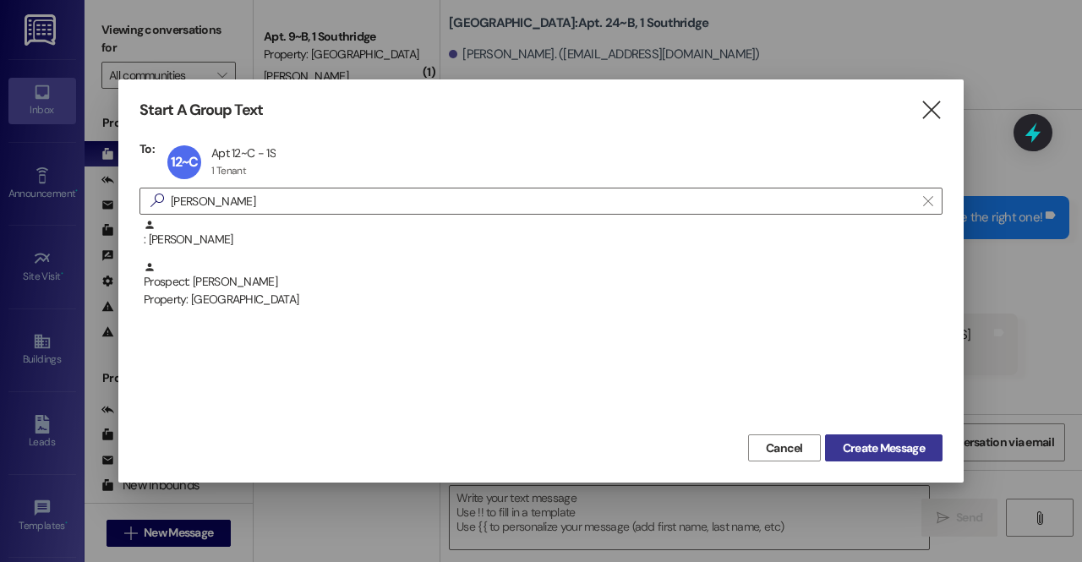
click at [884, 442] on span "Create Message" at bounding box center [884, 449] width 82 height 18
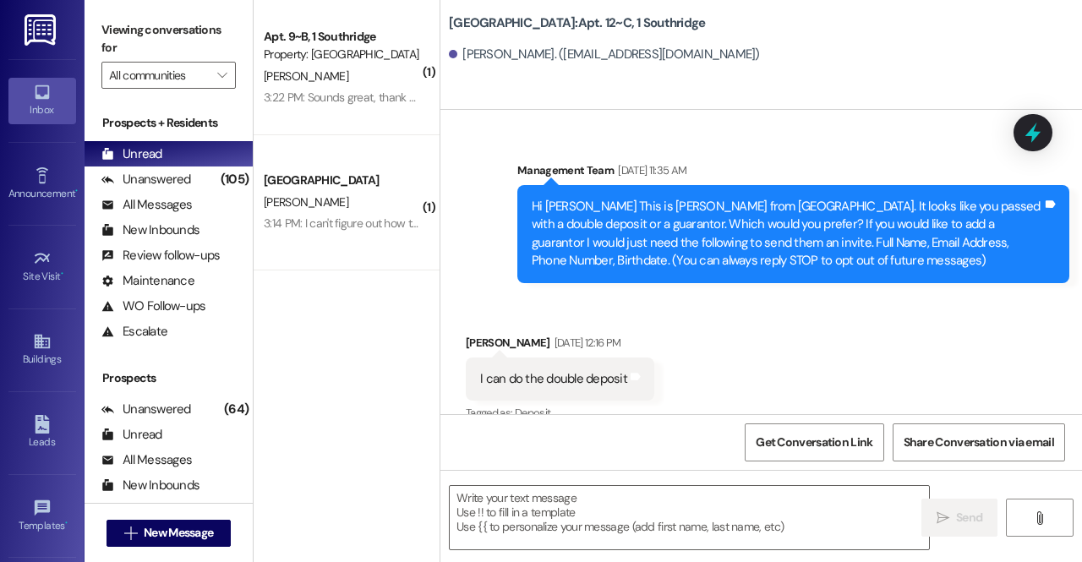
scroll to position [43529, 0]
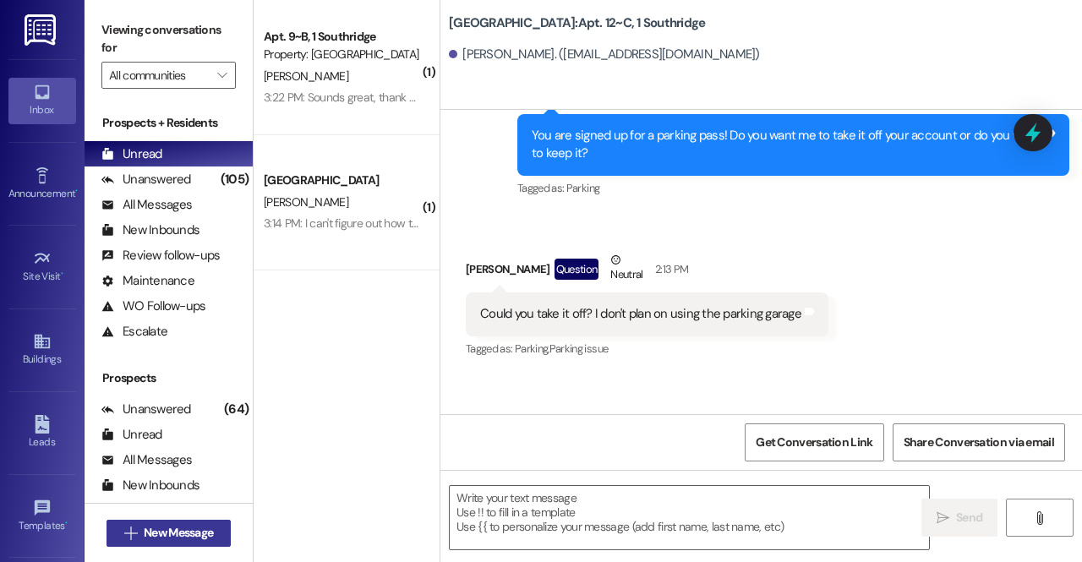
click at [148, 525] on span "New Message" at bounding box center [178, 533] width 69 height 18
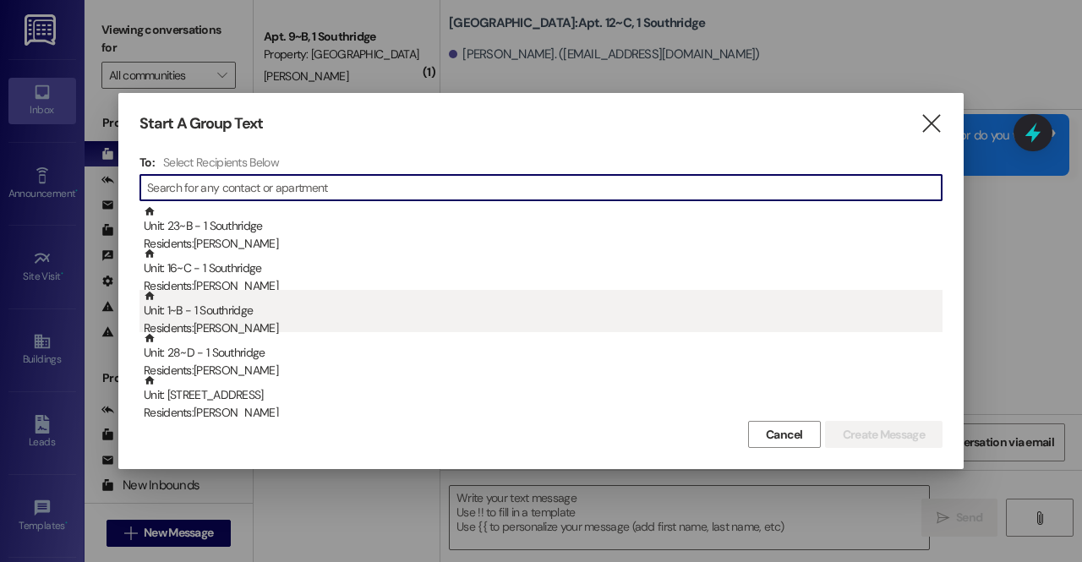
type input ","
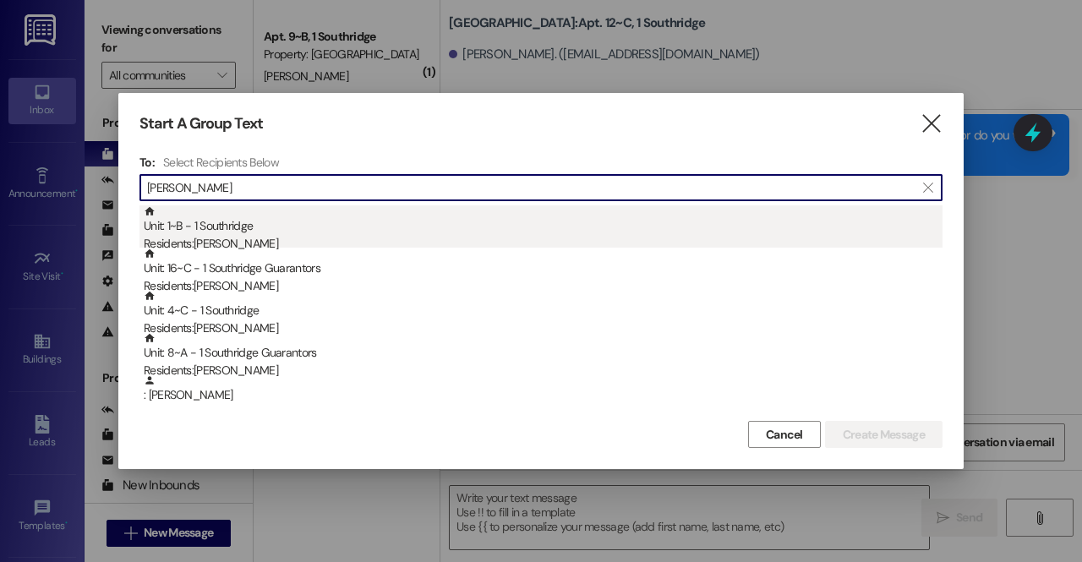
type input "michael"
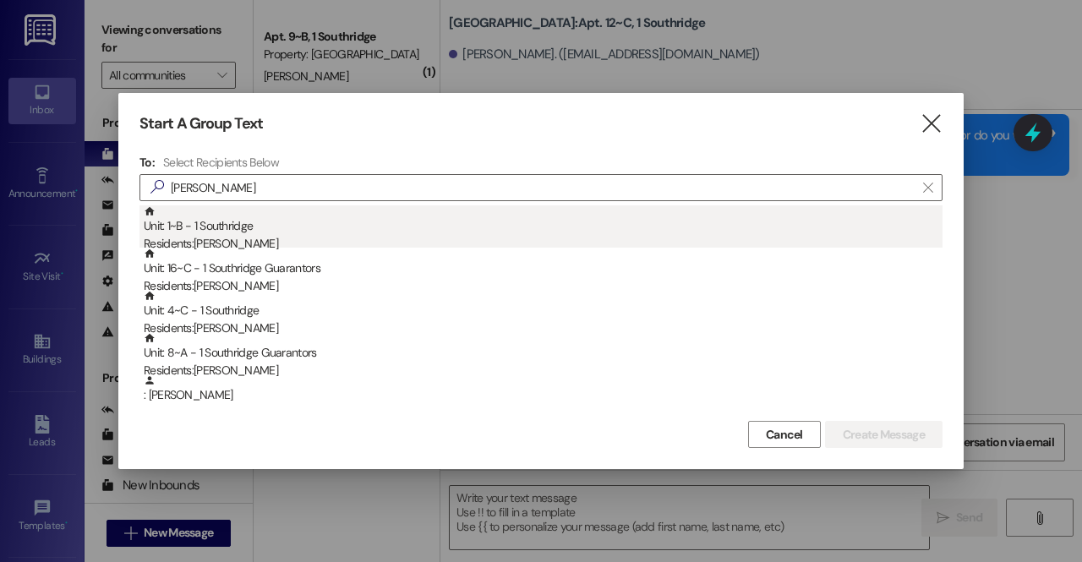
click at [280, 240] on div "Residents: Michael Massey" at bounding box center [543, 244] width 799 height 18
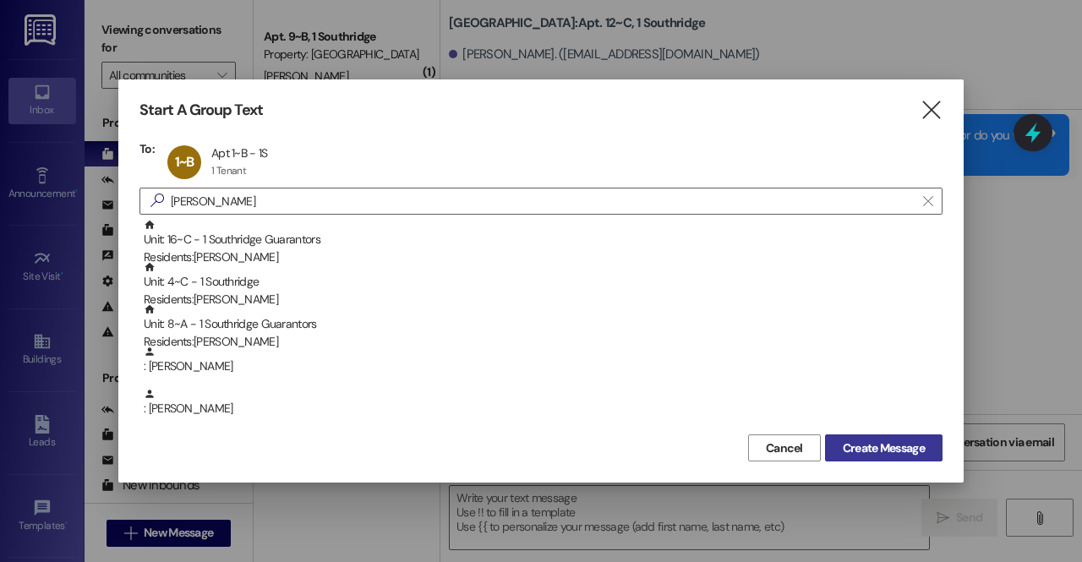
click at [889, 448] on span "Create Message" at bounding box center [884, 449] width 82 height 18
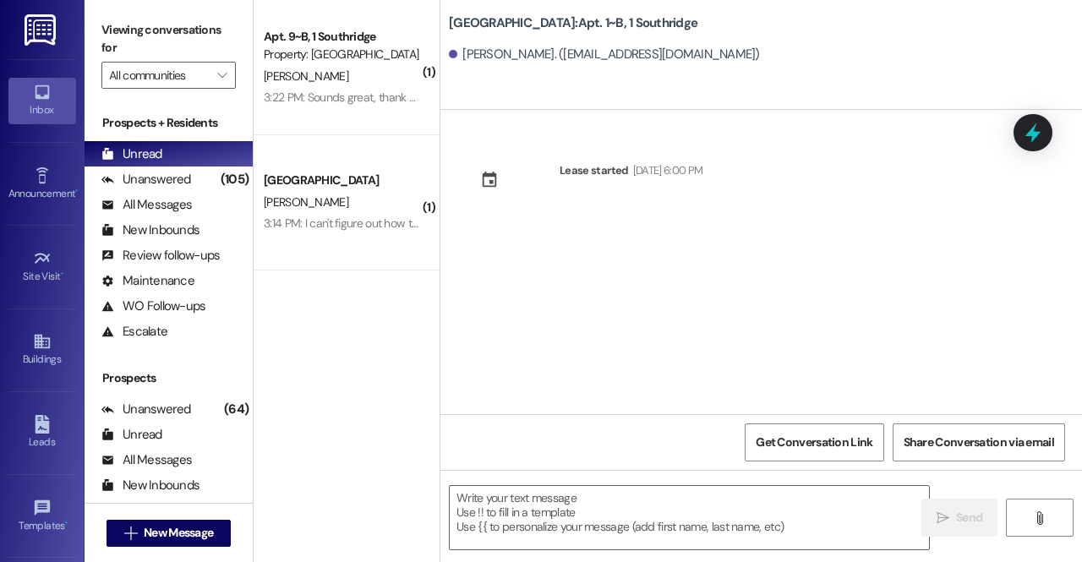
scroll to position [0, 0]
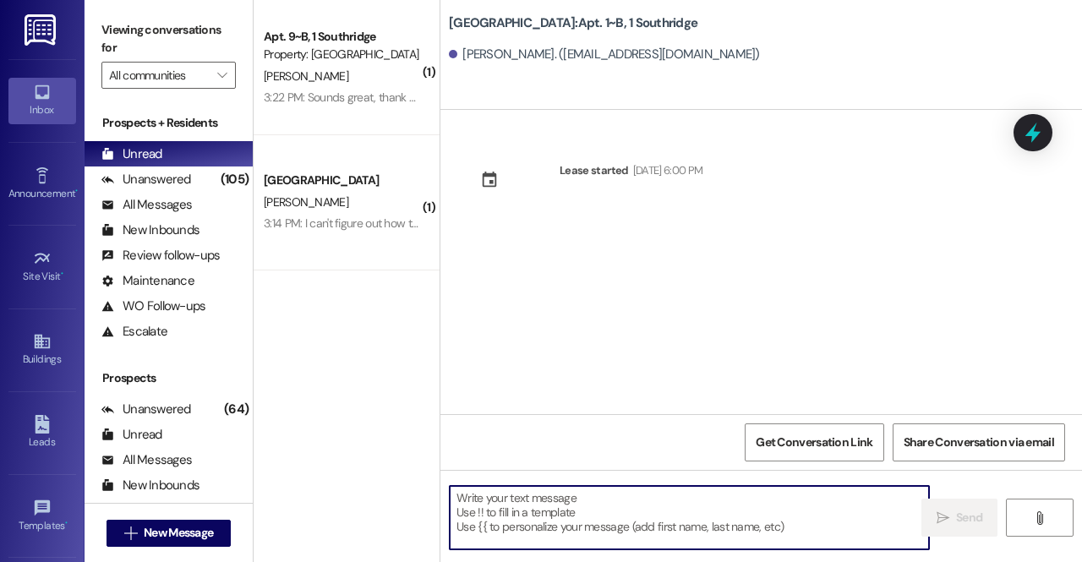
click at [580, 511] on textarea at bounding box center [689, 517] width 479 height 63
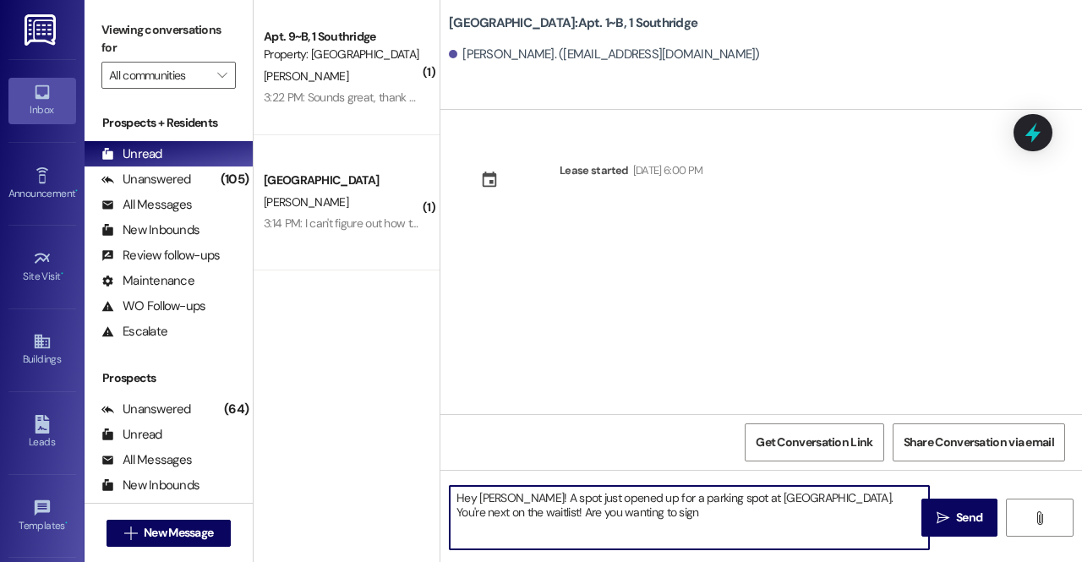
click at [519, 501] on textarea "Hey Michael! A spot just opened up for a parking spot at Southridge. You're nex…" at bounding box center [689, 517] width 479 height 63
click at [875, 515] on textarea "Hey Michael! This is Brielle from the Southridge leasing office. A spot just op…" at bounding box center [689, 517] width 479 height 63
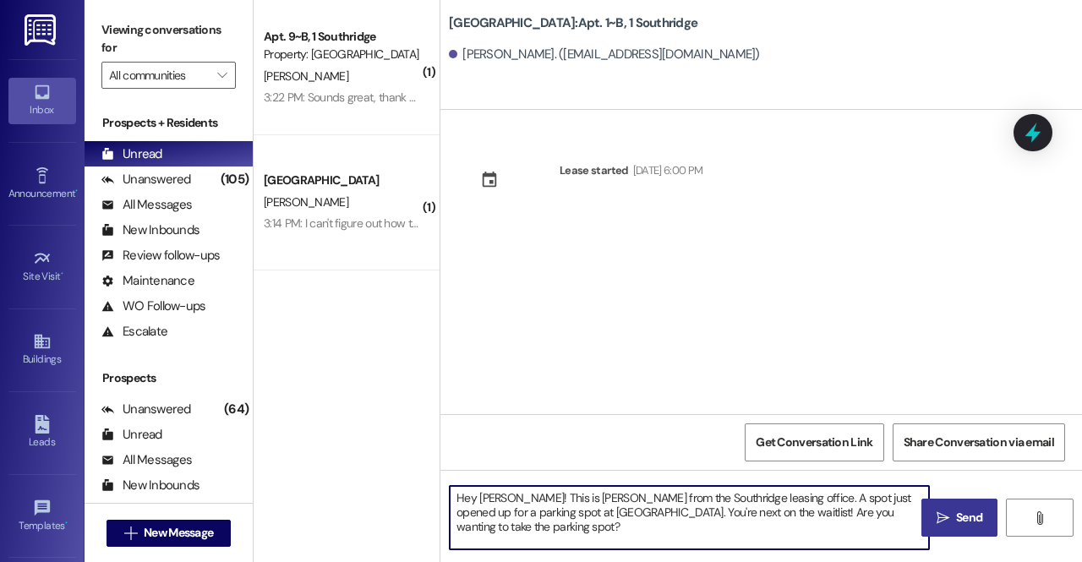
type textarea "Hey Michael! This is Brielle from the Southridge leasing office. A spot just op…"
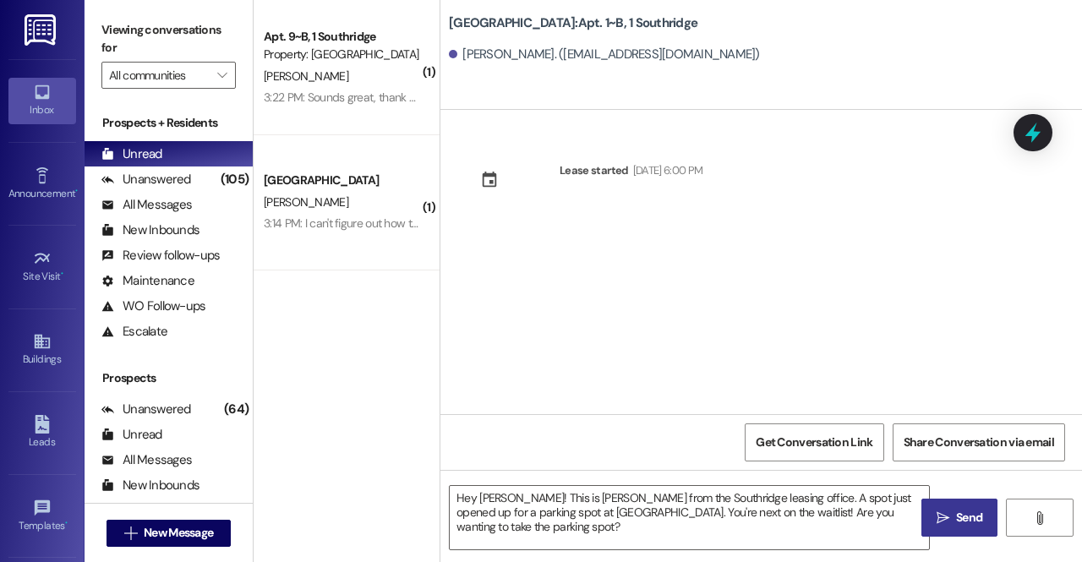
click at [955, 513] on span "Send" at bounding box center [969, 518] width 33 height 18
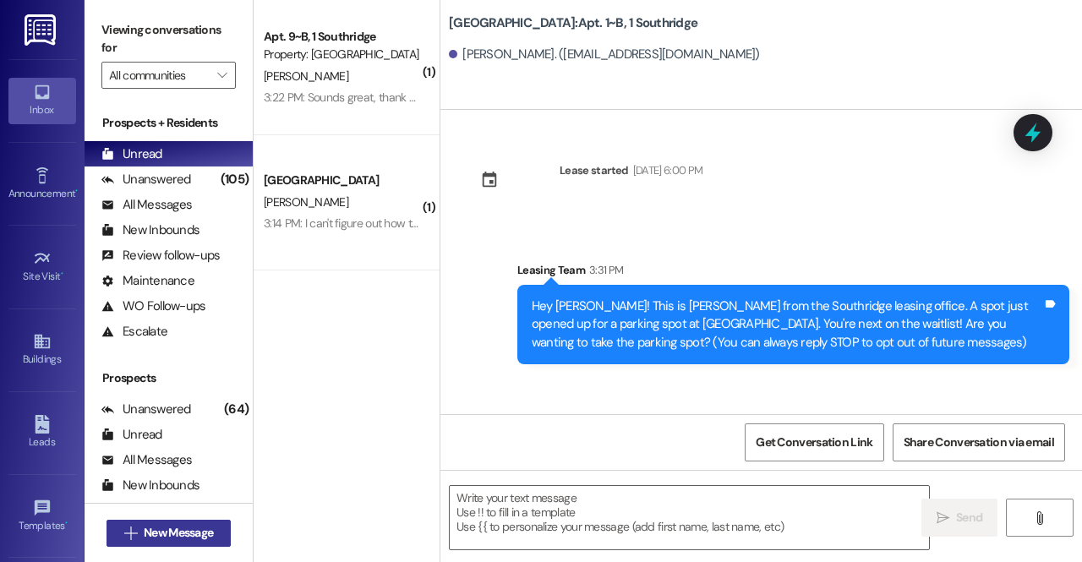
click at [151, 539] on span "New Message" at bounding box center [178, 533] width 69 height 18
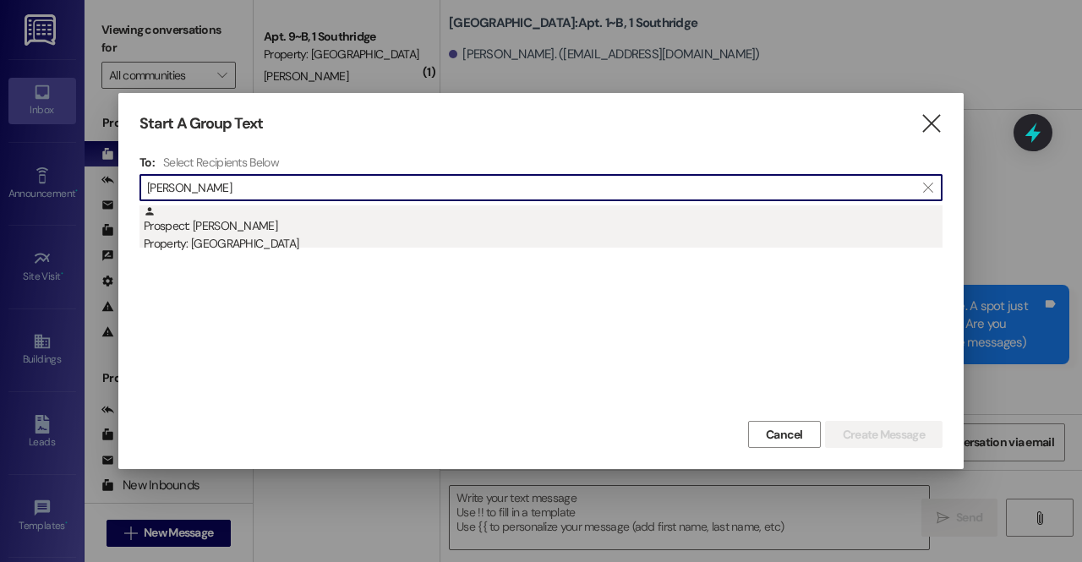
type input "elyse"
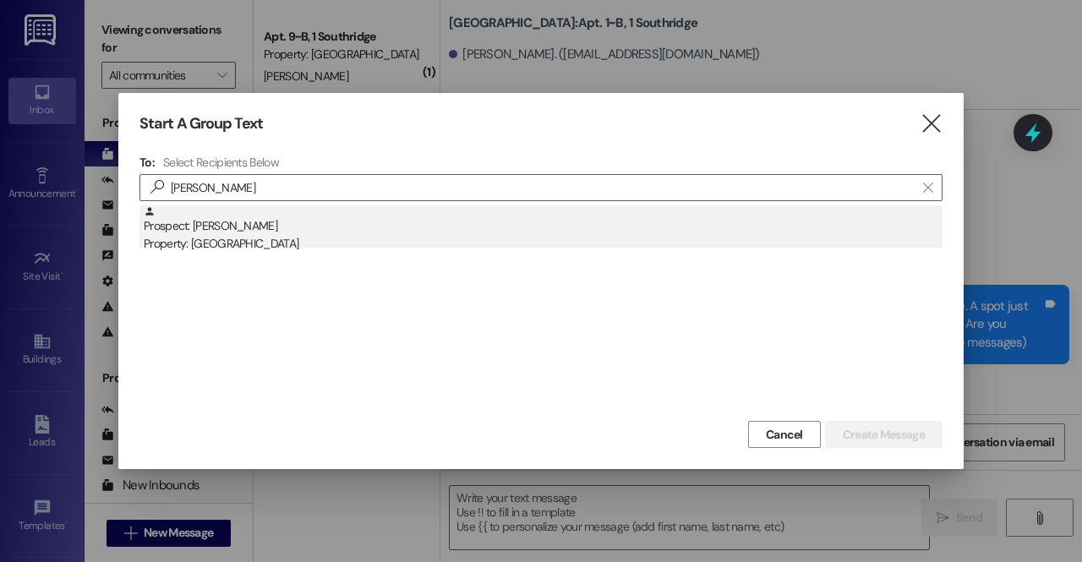
click at [255, 236] on div "Property: [GEOGRAPHIC_DATA]" at bounding box center [543, 244] width 799 height 18
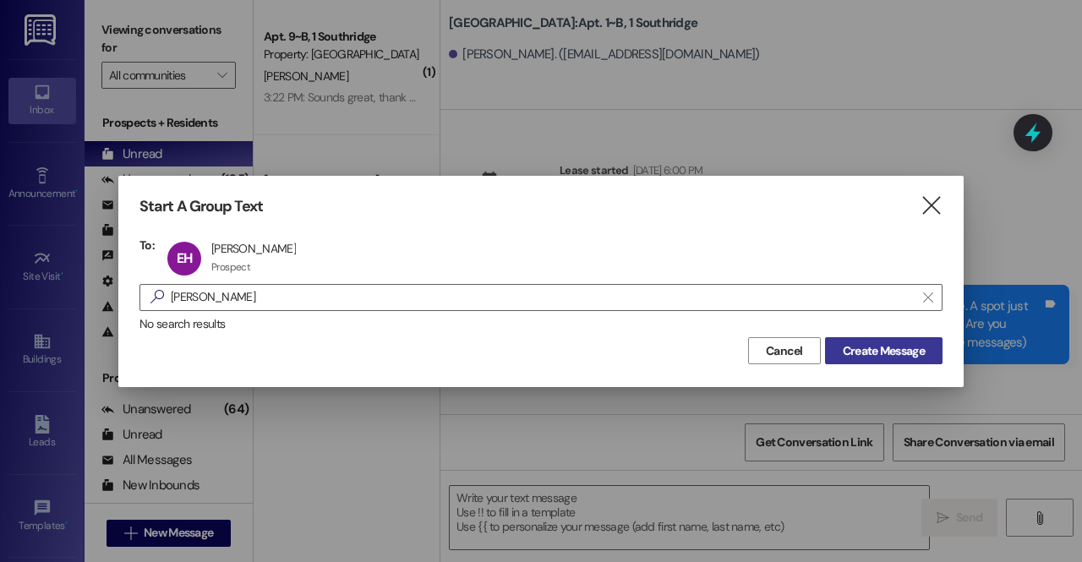
click at [887, 352] on span "Create Message" at bounding box center [884, 351] width 82 height 18
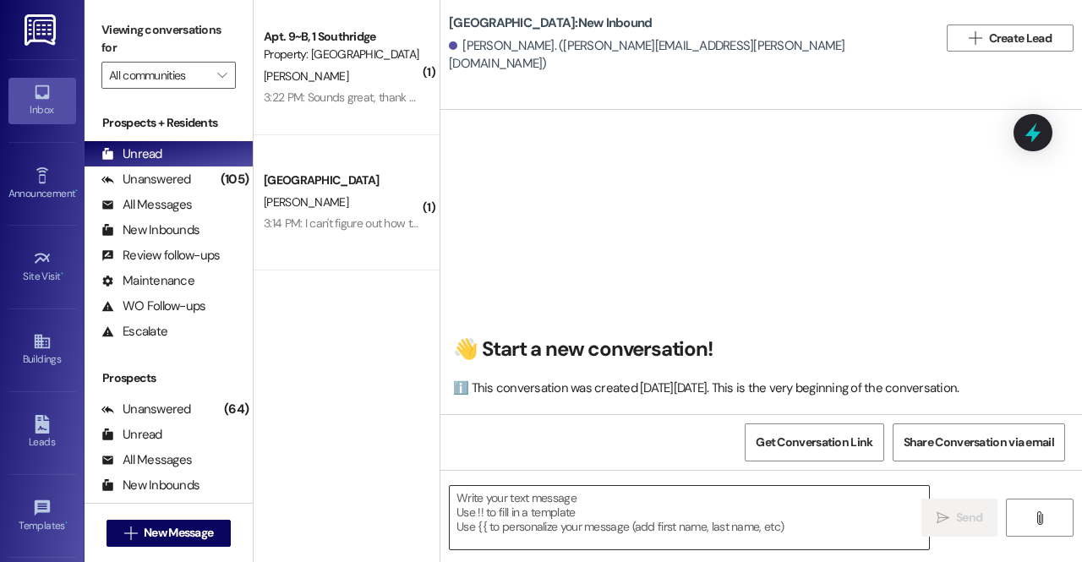
click at [670, 500] on textarea at bounding box center [689, 517] width 479 height 63
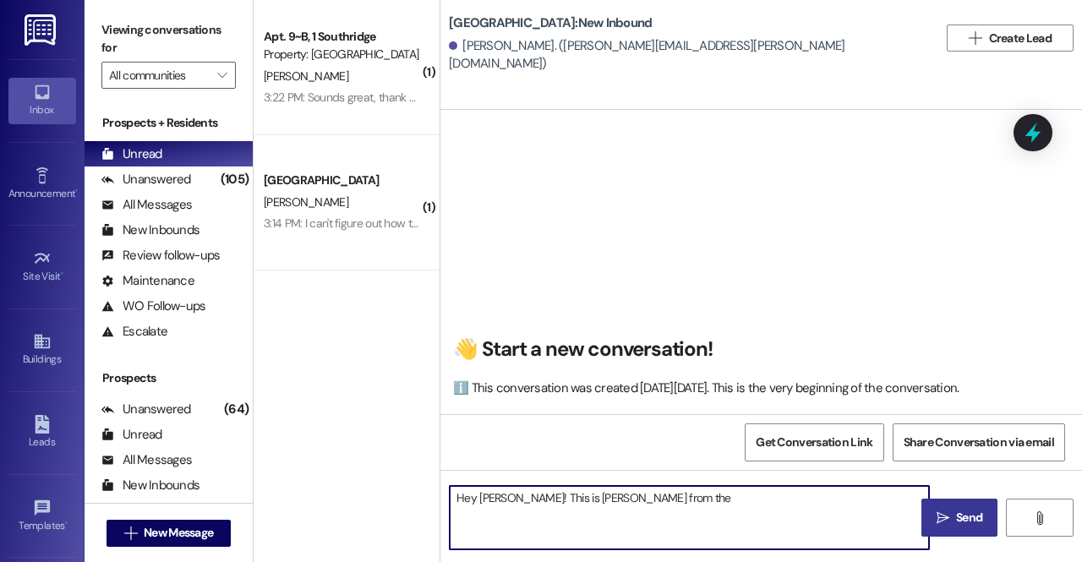
click at [666, 494] on textarea "Hey Elyse! This is Brielle from the" at bounding box center [689, 517] width 479 height 63
click at [853, 506] on textarea "Hey Elyse! This is Brielle from the Southridge leasing office. A parking spot i…" at bounding box center [689, 517] width 479 height 63
click at [853, 501] on textarea "Hey Elyse! This is Brielle from the Southridge leasing office. A parking spot i…" at bounding box center [689, 517] width 479 height 63
click at [848, 533] on textarea "Hey Elyse! This is Brielle from the Southridge leasing office. A parking spot i…" at bounding box center [689, 517] width 479 height 63
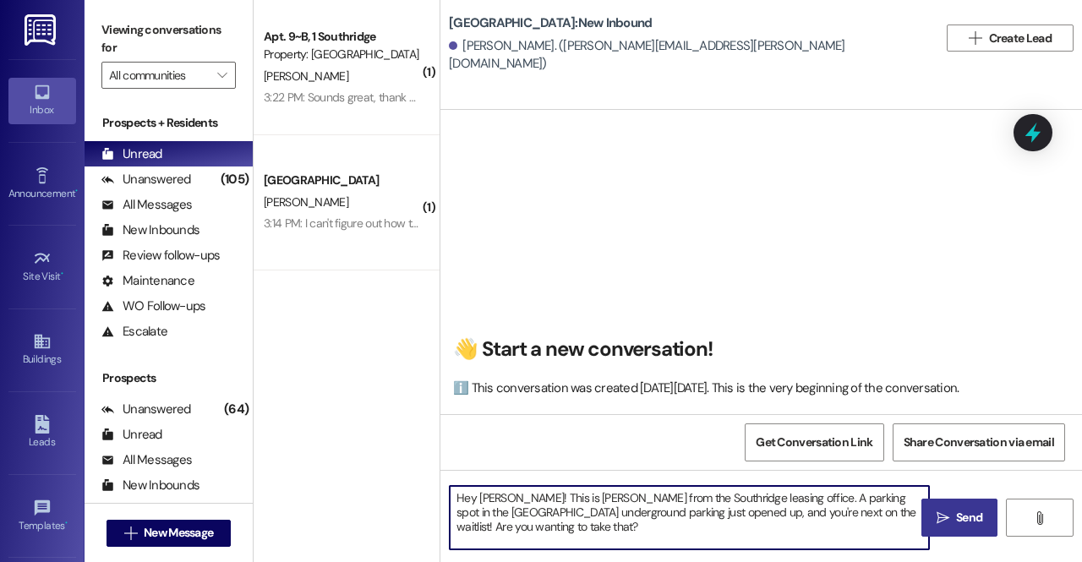
type textarea "Hey Elyse! This is Brielle from the Southridge leasing office. A parking spot i…"
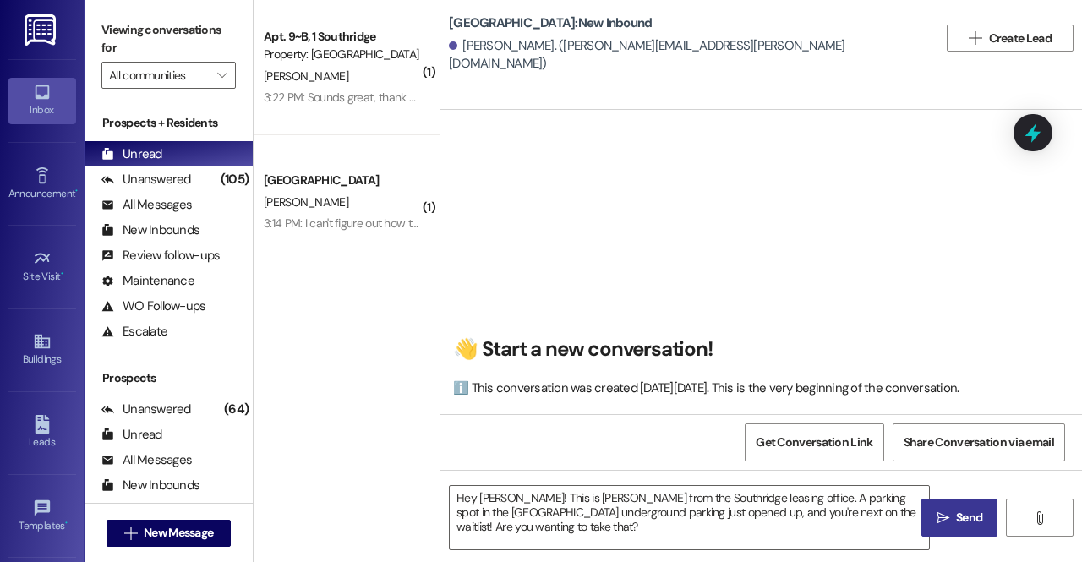
click at [970, 527] on span "Send" at bounding box center [969, 518] width 26 height 18
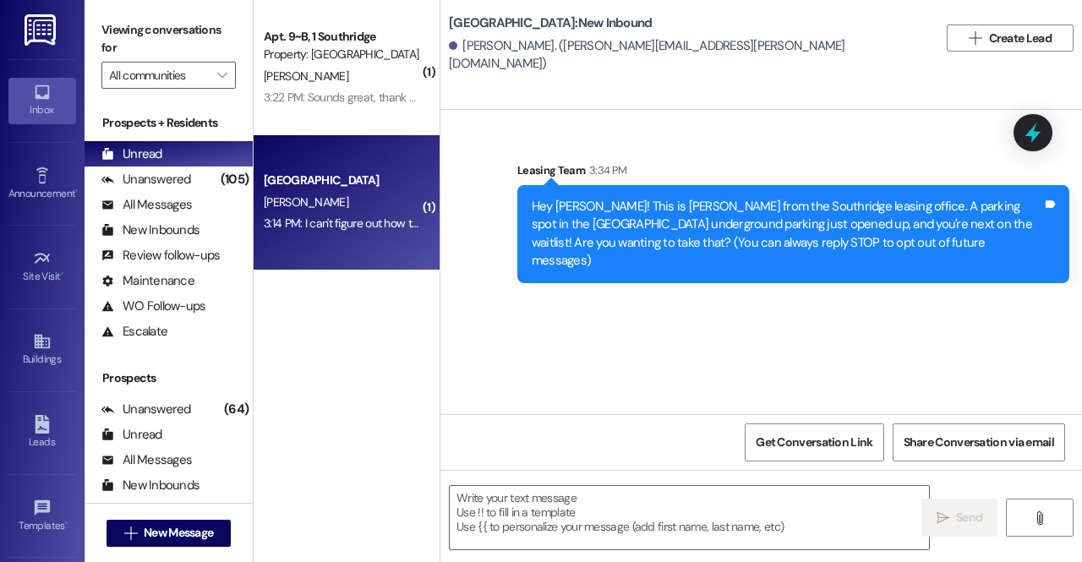
click at [331, 205] on span "D. Zimmerman" at bounding box center [306, 201] width 85 height 15
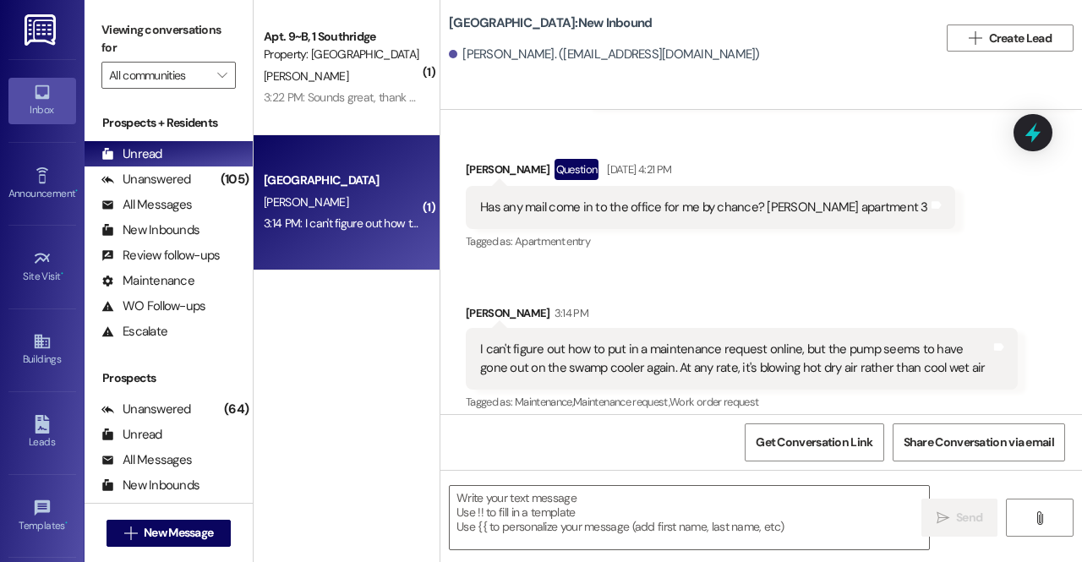
scroll to position [6119, 0]
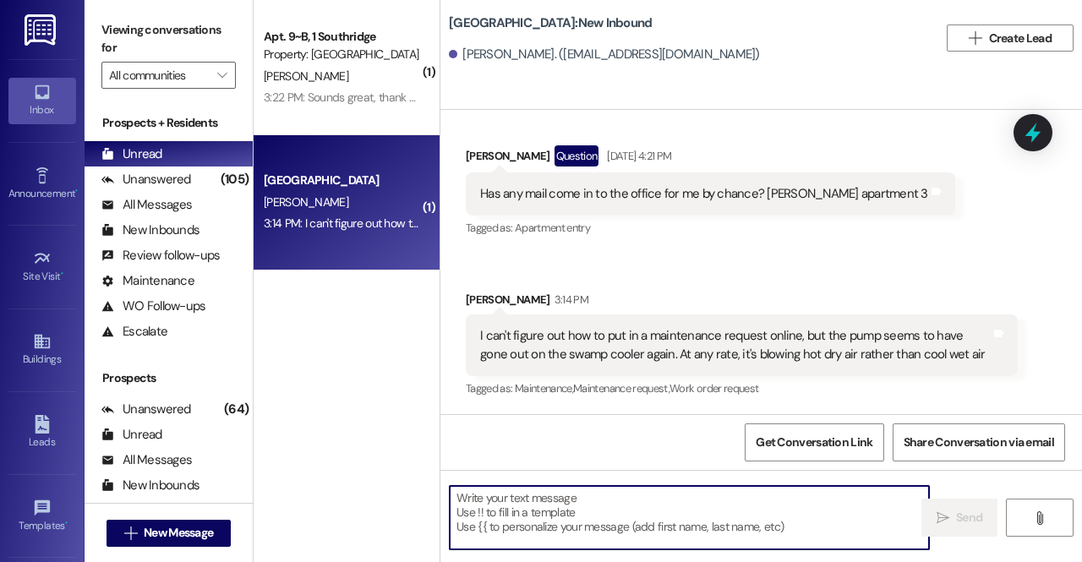
click at [590, 513] on textarea at bounding box center [689, 517] width 479 height 63
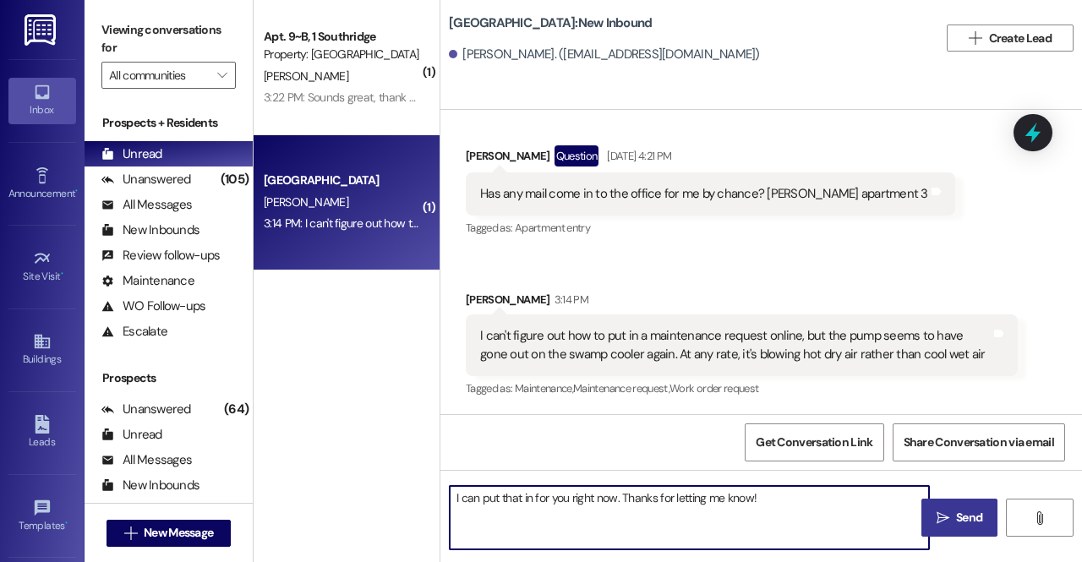
type textarea "I can put that in for you right now. Thanks for letting me know!"
click at [948, 518] on icon "" at bounding box center [943, 518] width 13 height 14
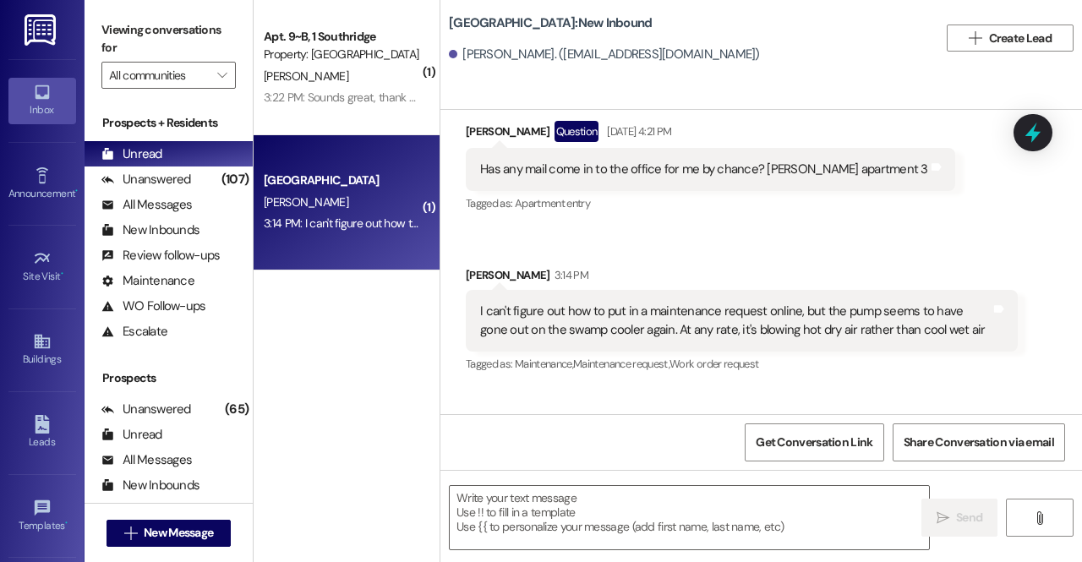
scroll to position [6237, 0]
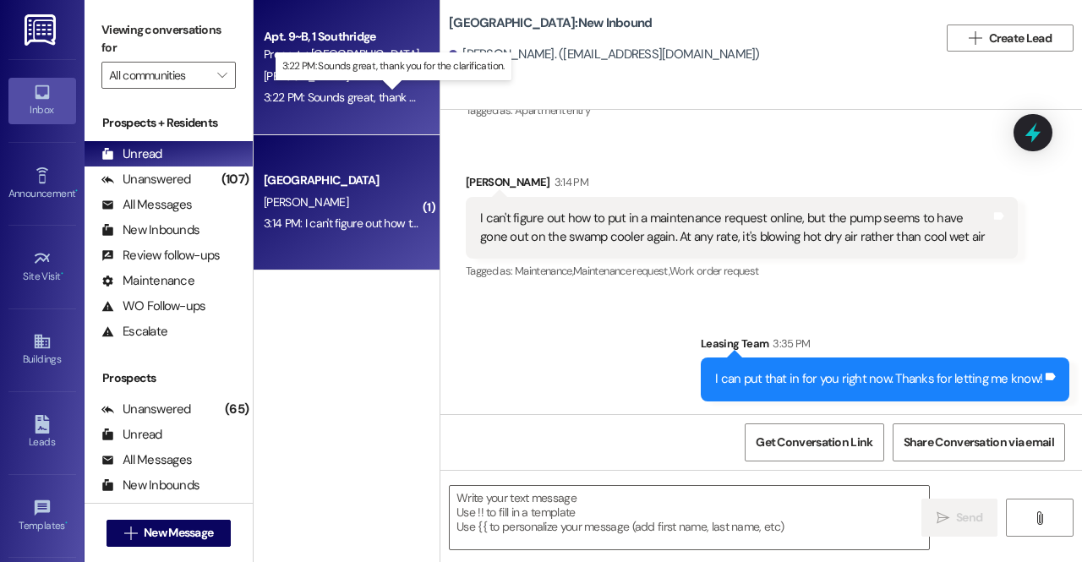
click at [317, 90] on div "3:22 PM: Sounds great, thank you for the clarification. 3:22 PM: Sounds great, …" at bounding box center [393, 97] width 259 height 15
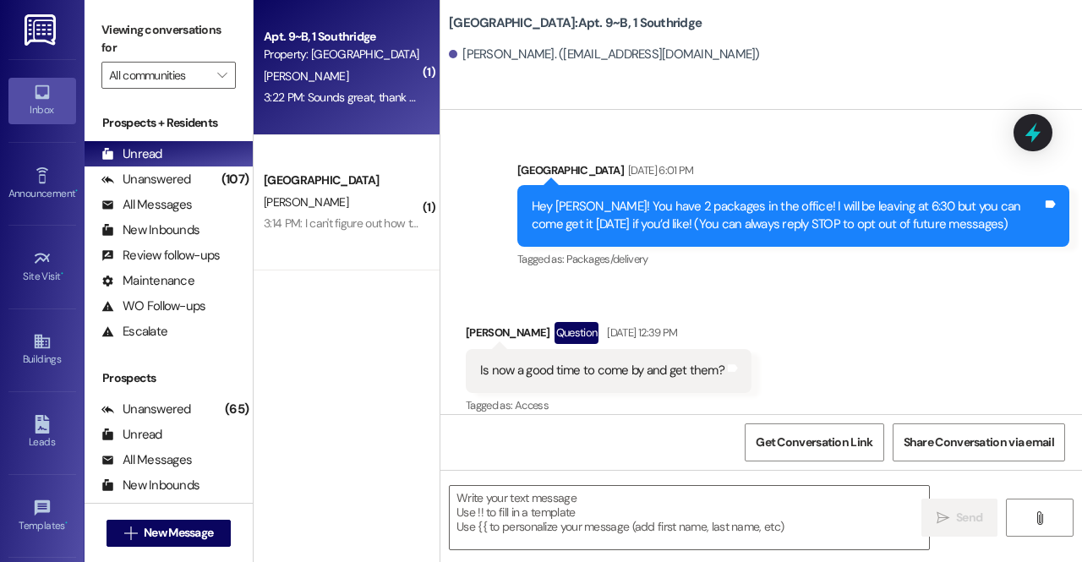
scroll to position [73901, 0]
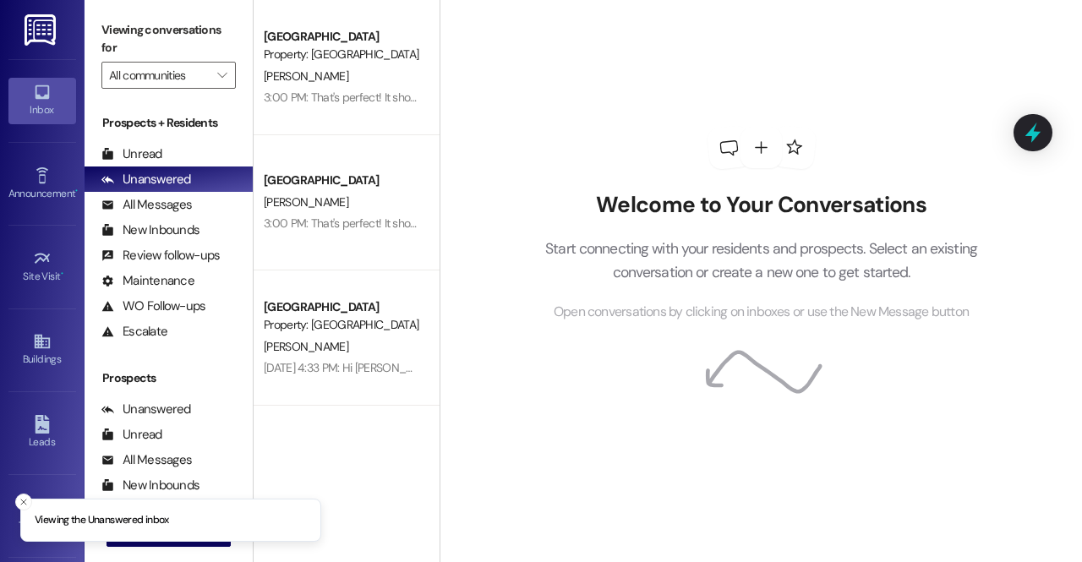
click at [155, 139] on div "Prospects + Residents Unread (0) Unread: Any message you haven't read yet will …" at bounding box center [169, 229] width 168 height 230
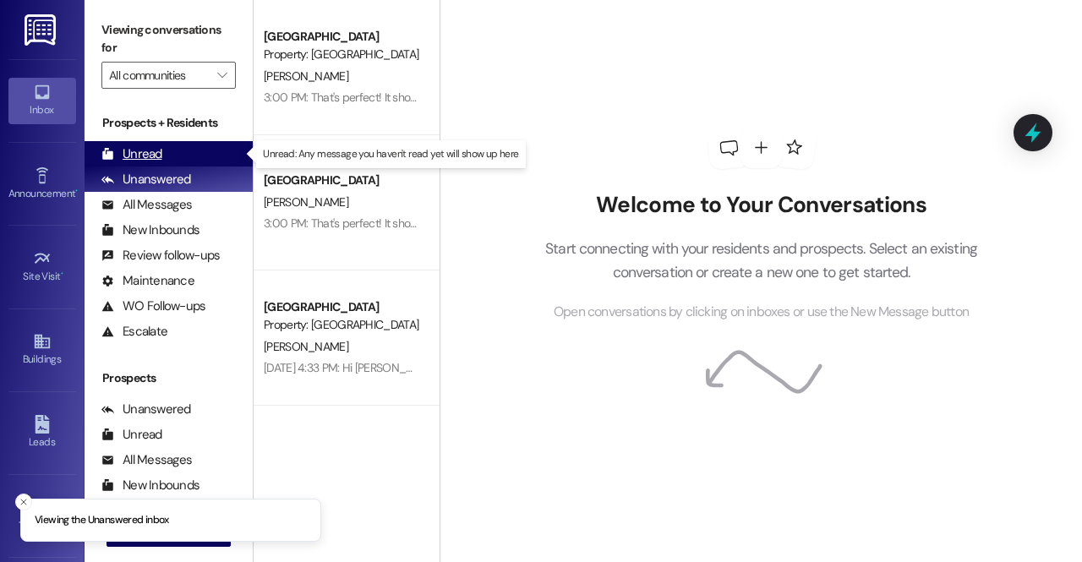
click at [159, 151] on div "Unread" at bounding box center [131, 154] width 61 height 18
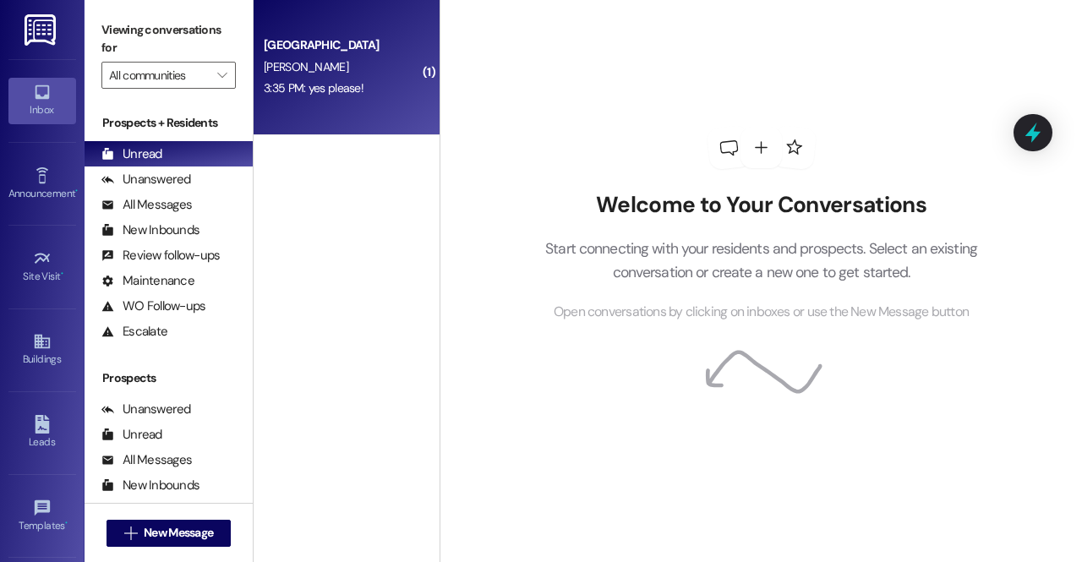
click at [339, 107] on div "Southridge Prospect [PERSON_NAME] 3:35 PM: yes please! 3:35 PM: yes please!" at bounding box center [347, 67] width 186 height 135
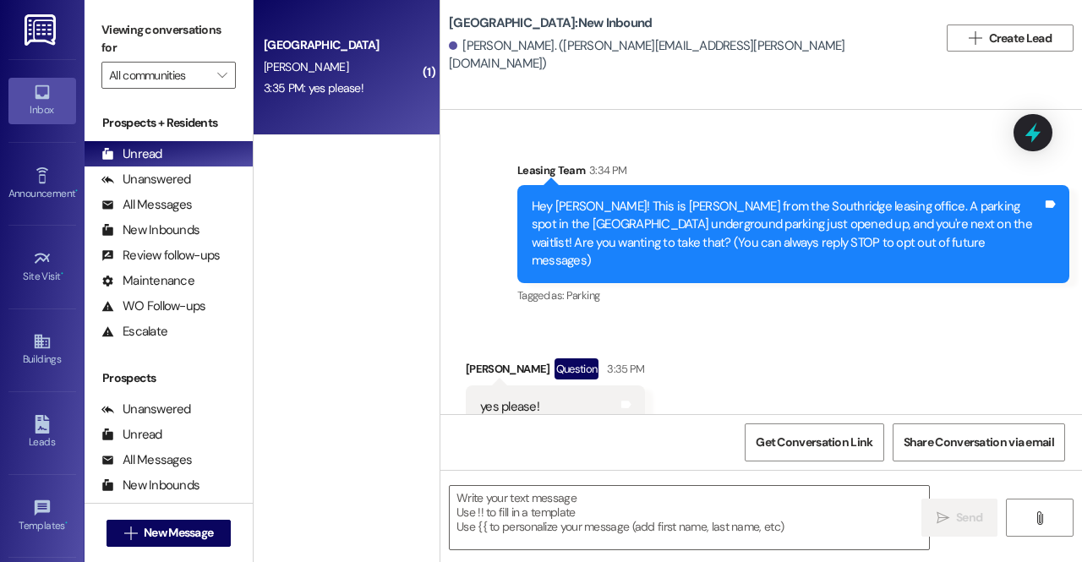
scroll to position [34, 0]
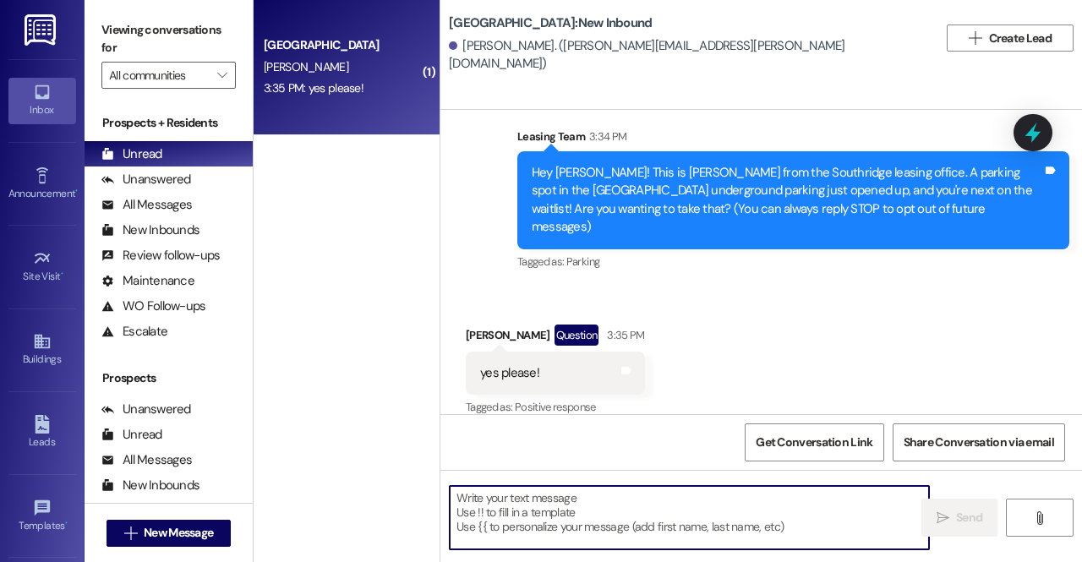
click at [561, 505] on textarea at bounding box center [689, 517] width 479 height 63
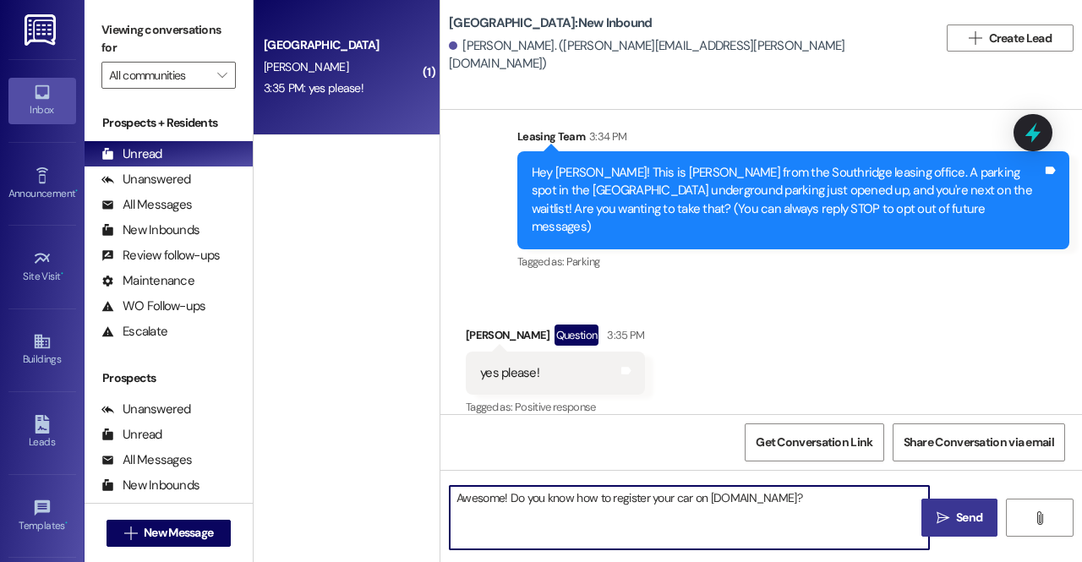
type textarea "Awesome! Do you know how to register your car on [DOMAIN_NAME]?"
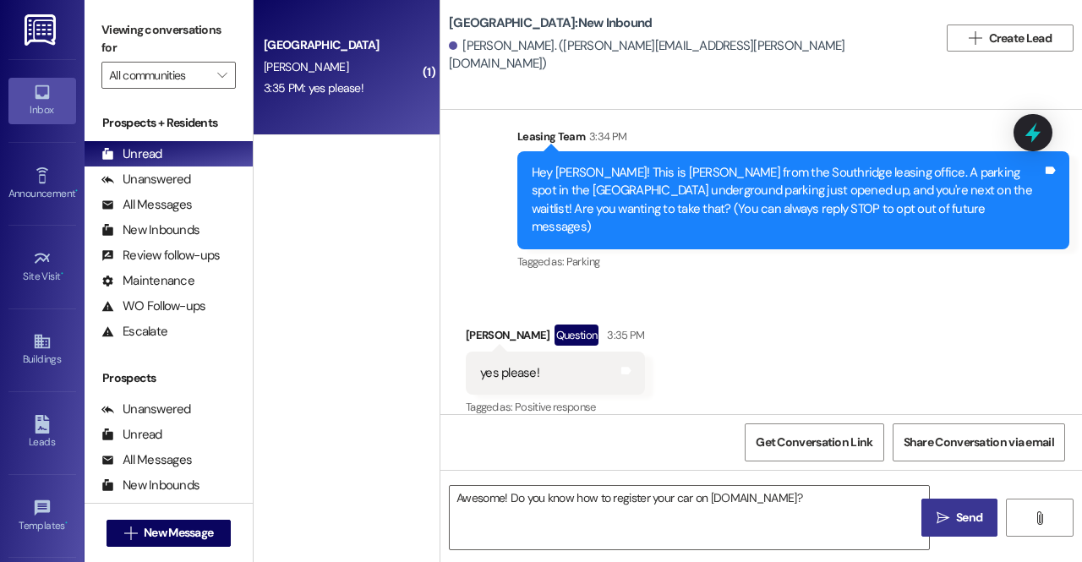
click at [941, 516] on icon "" at bounding box center [943, 518] width 13 height 14
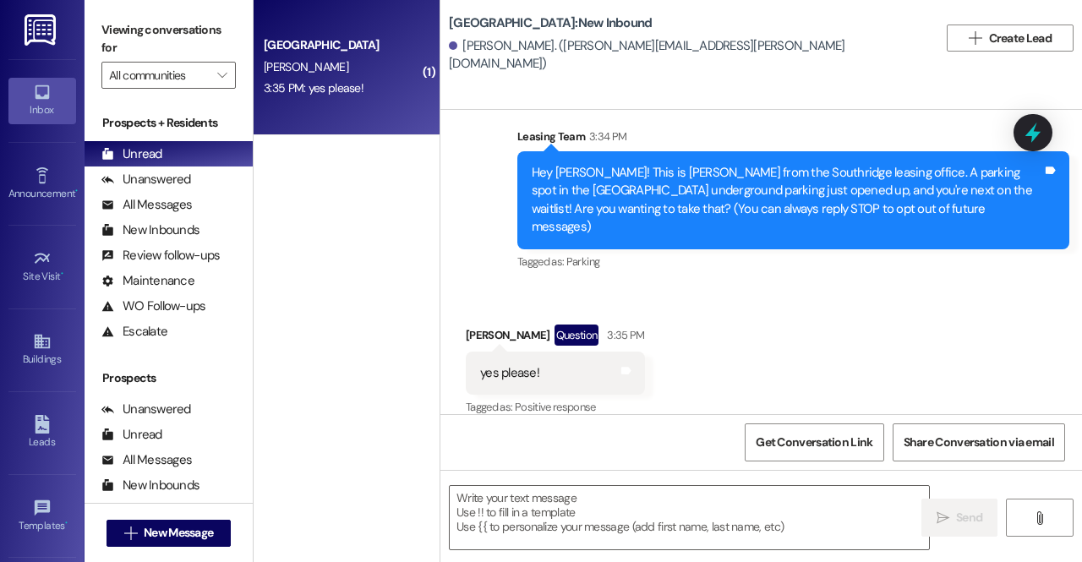
scroll to position [152, 0]
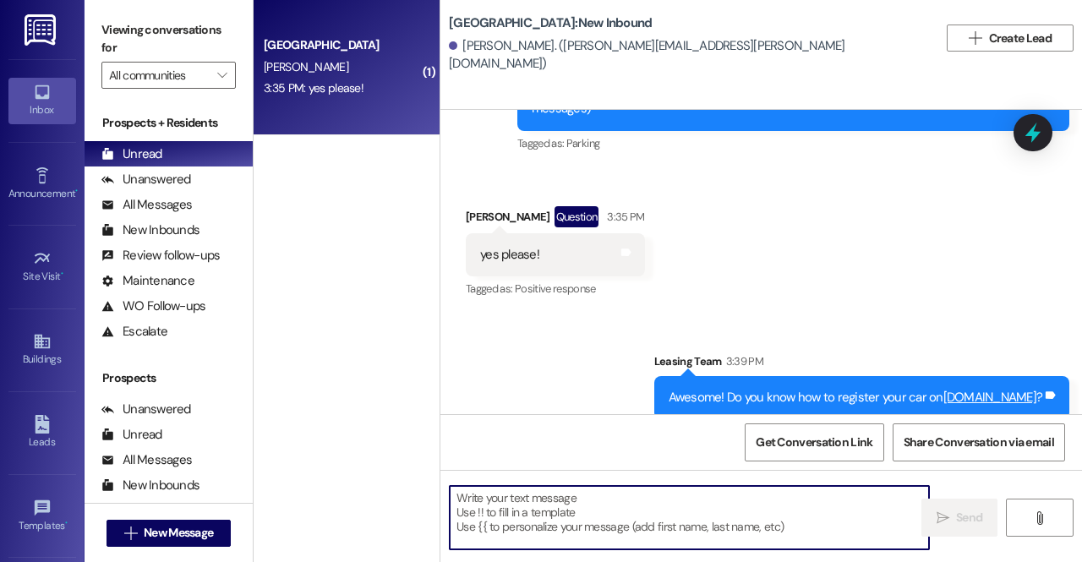
click at [640, 522] on textarea at bounding box center [689, 517] width 479 height 63
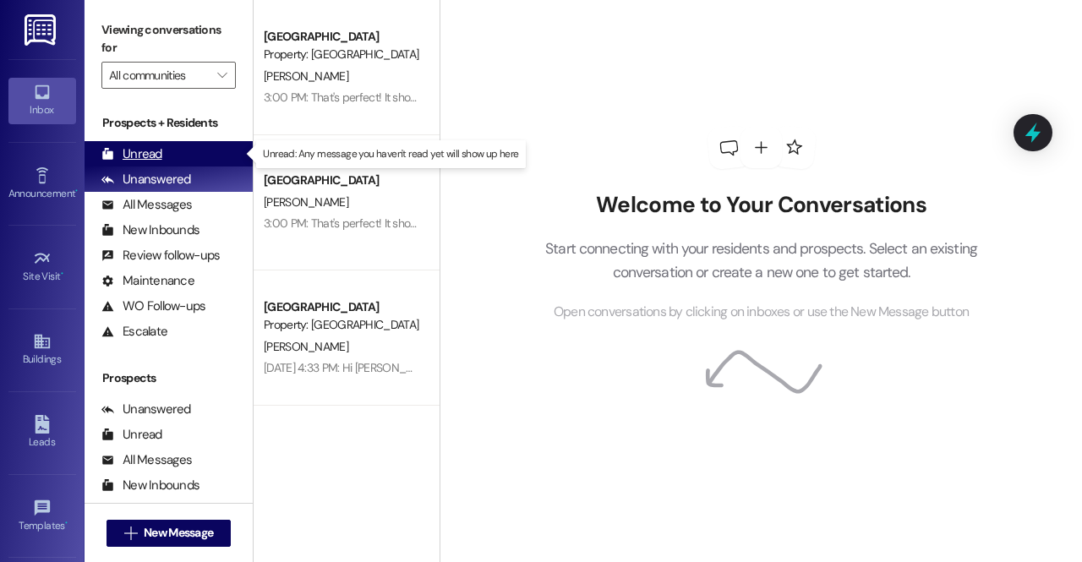
click at [194, 146] on div "Unread (0)" at bounding box center [169, 153] width 168 height 25
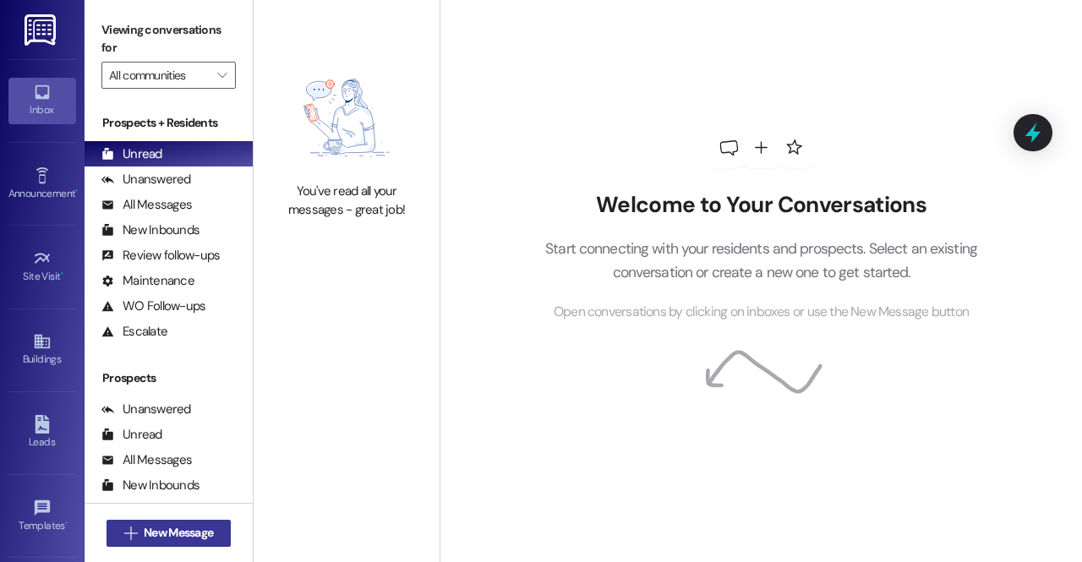
click at [178, 532] on span "New Message" at bounding box center [178, 533] width 69 height 18
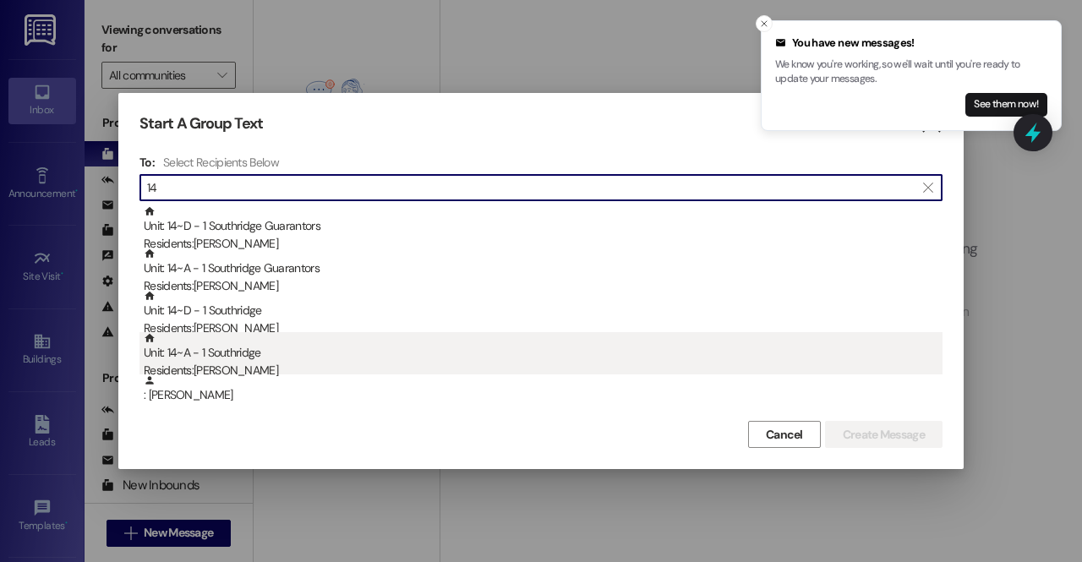
type input "14"
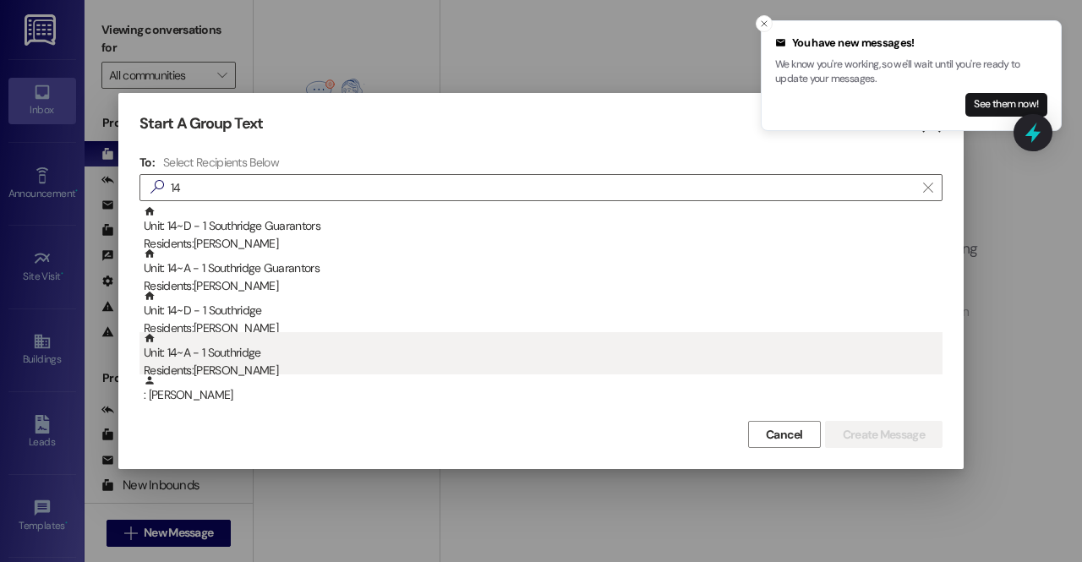
click at [276, 364] on div "Residents: [PERSON_NAME]" at bounding box center [543, 371] width 799 height 18
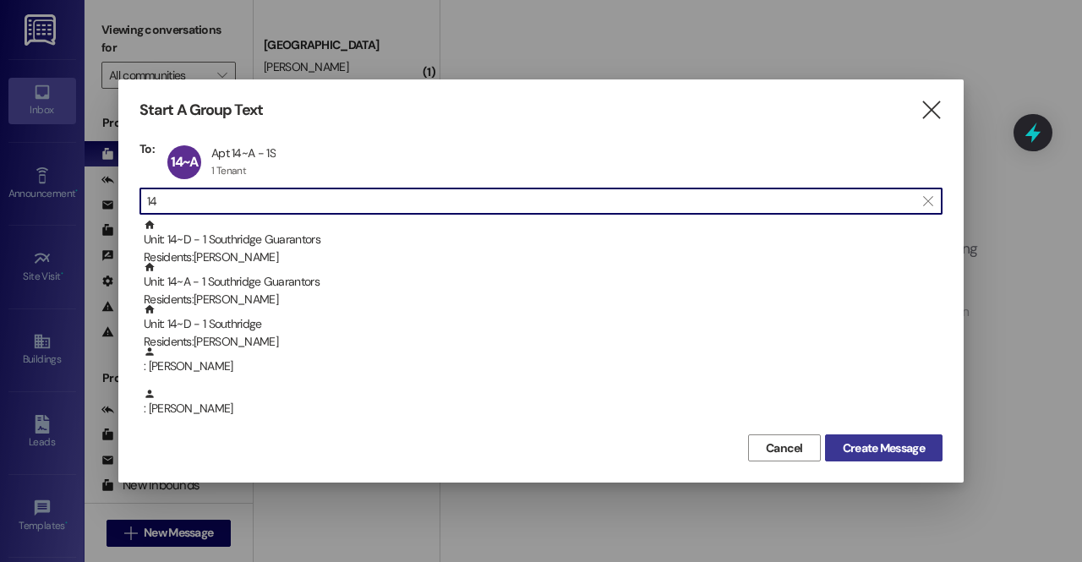
click at [908, 449] on span "Create Message" at bounding box center [884, 449] width 82 height 18
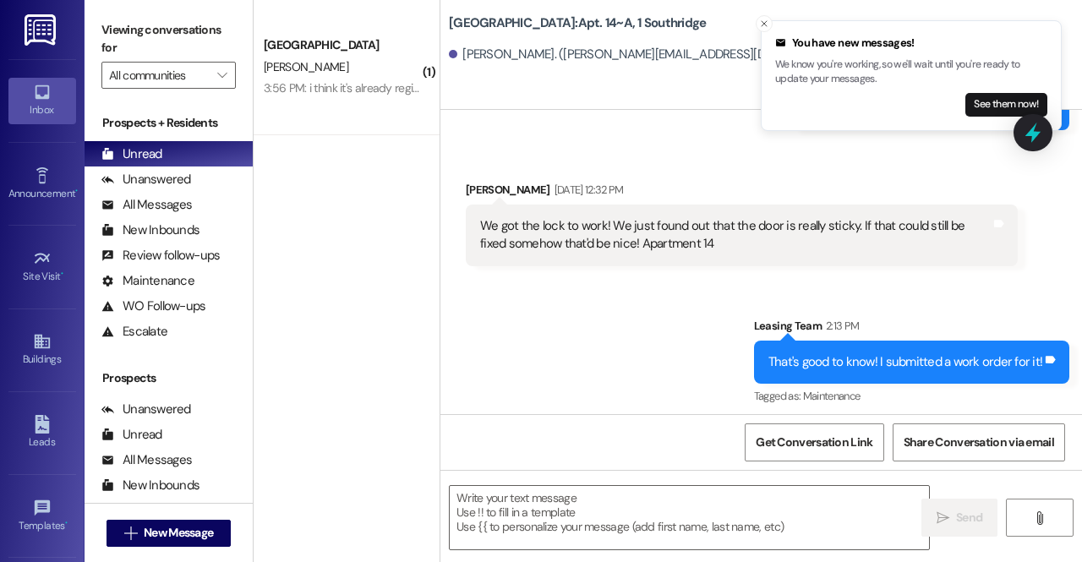
scroll to position [2329, 0]
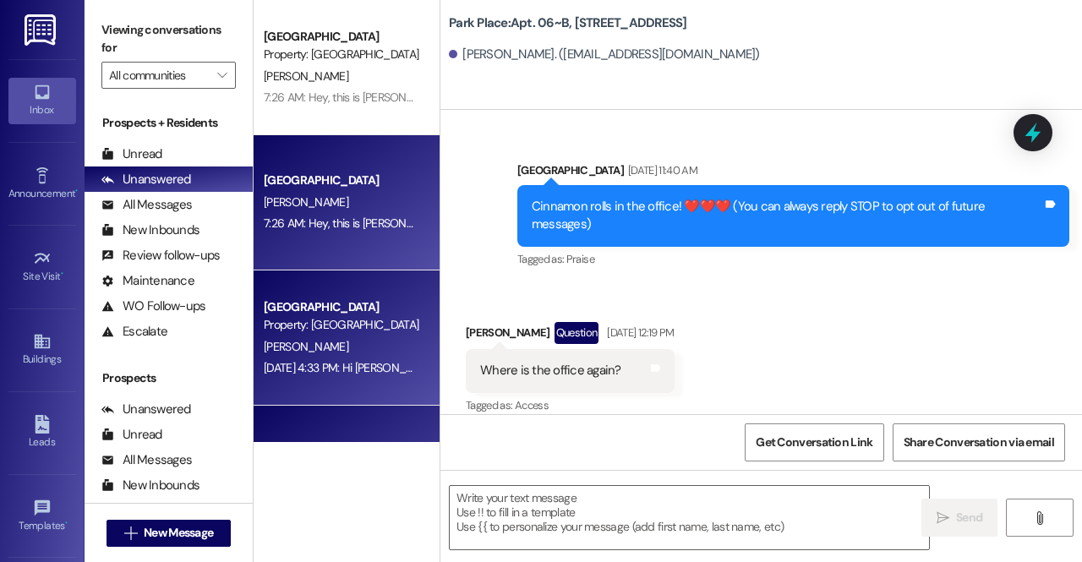
scroll to position [53646, 0]
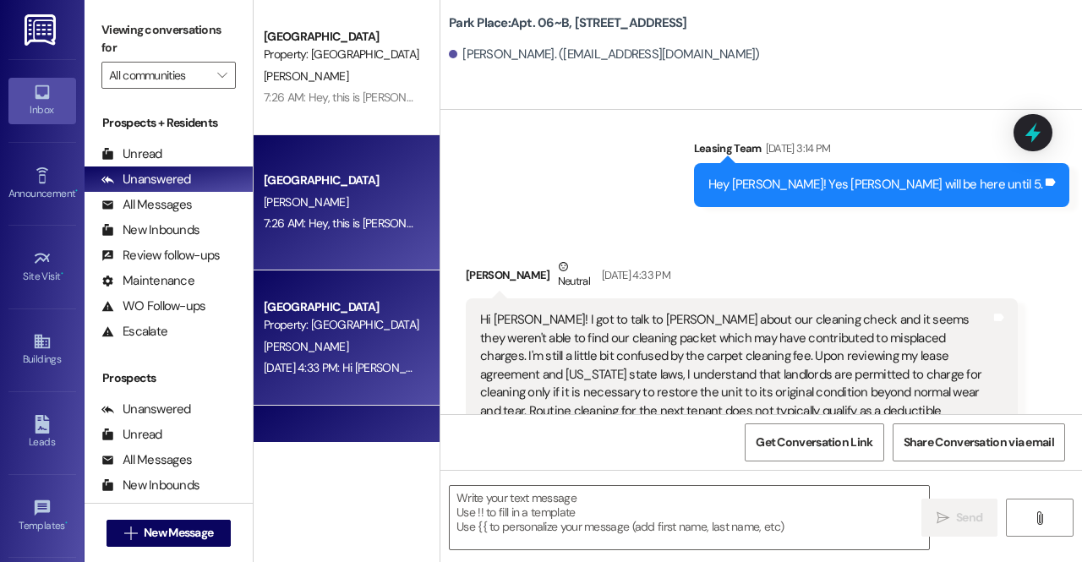
click at [380, 207] on div "[PERSON_NAME]" at bounding box center [342, 202] width 160 height 21
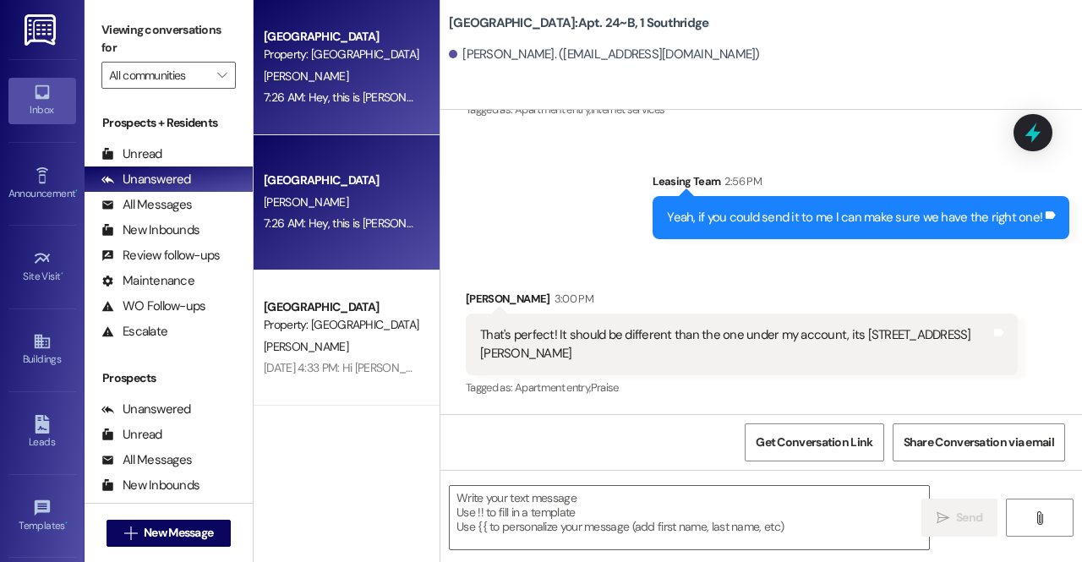
scroll to position [13482, 0]
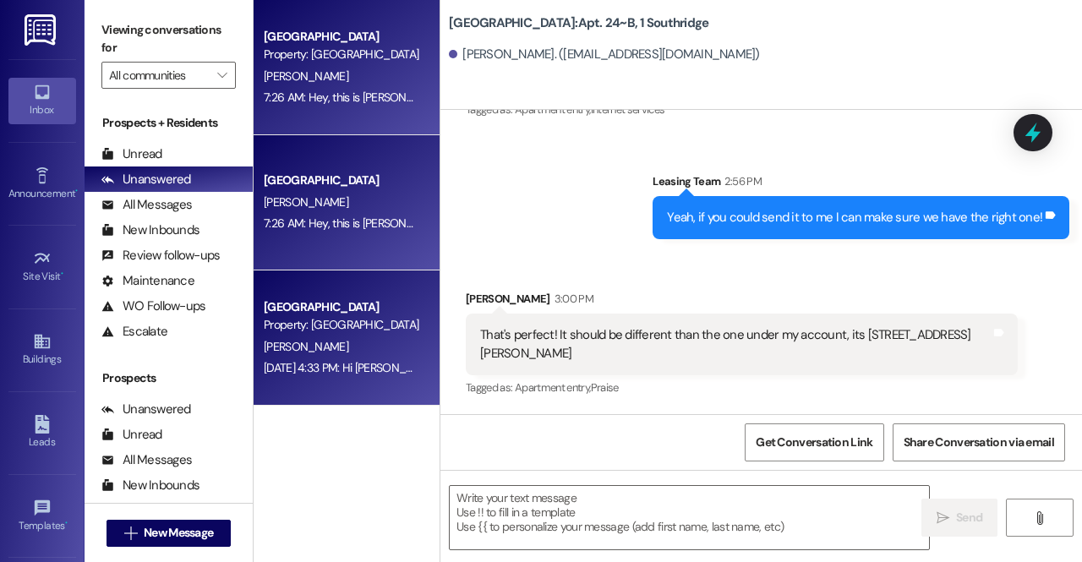
click at [329, 339] on div "[PERSON_NAME]" at bounding box center [342, 346] width 160 height 21
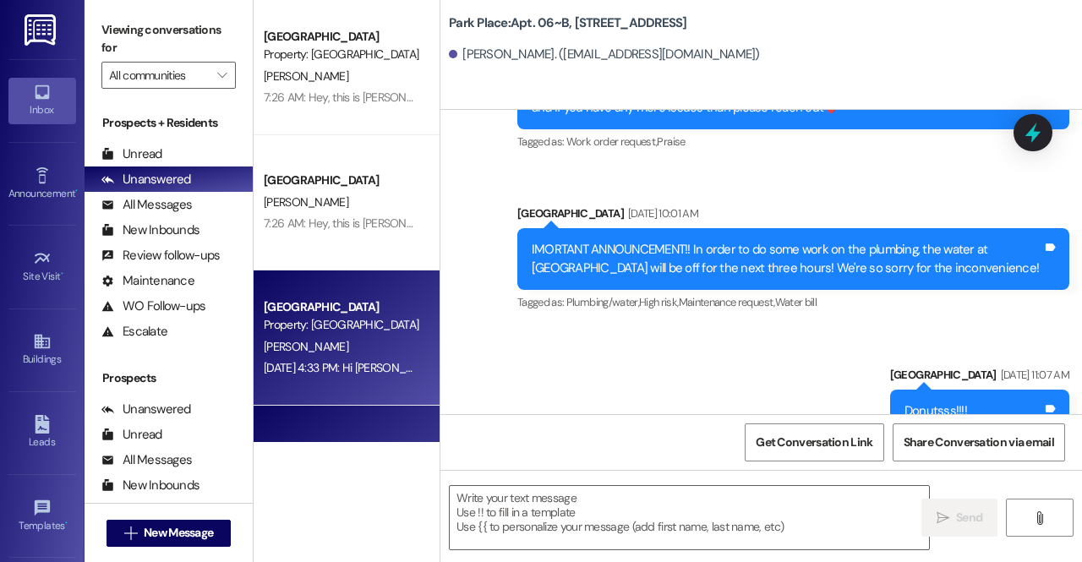
scroll to position [53646, 0]
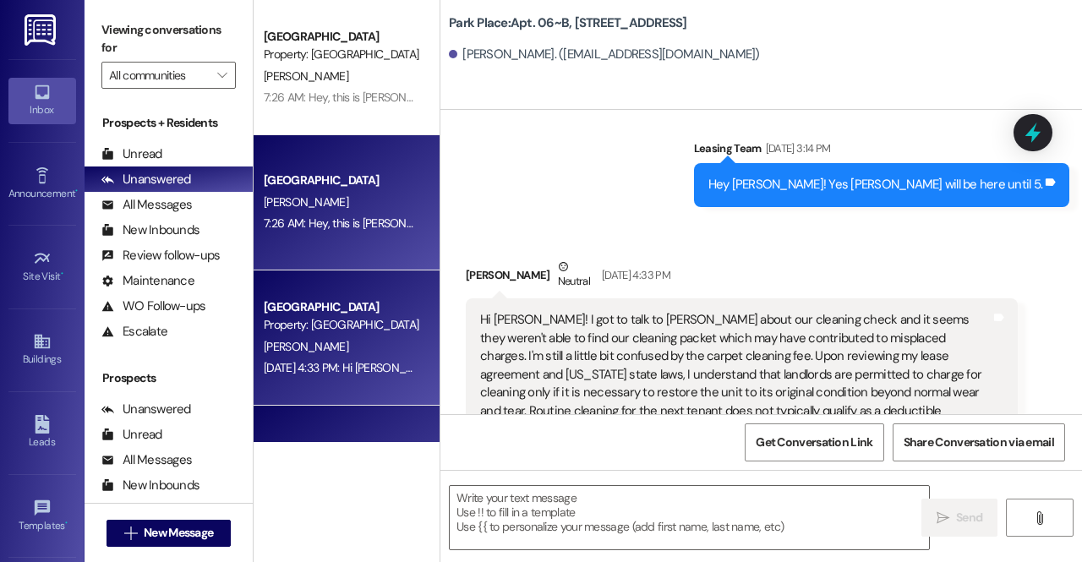
click at [345, 203] on div "[PERSON_NAME]" at bounding box center [342, 202] width 160 height 21
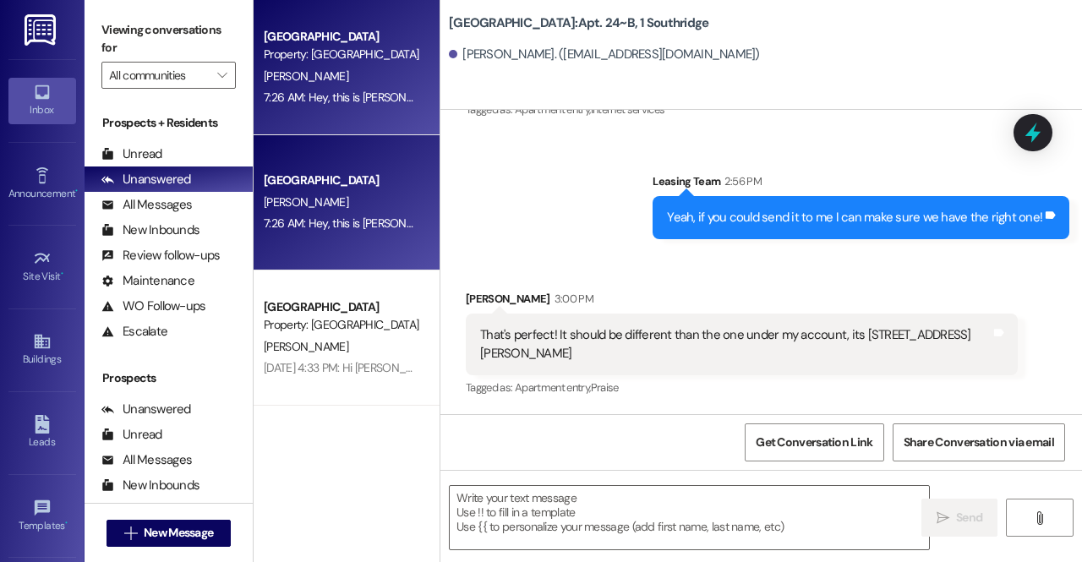
scroll to position [13481, 0]
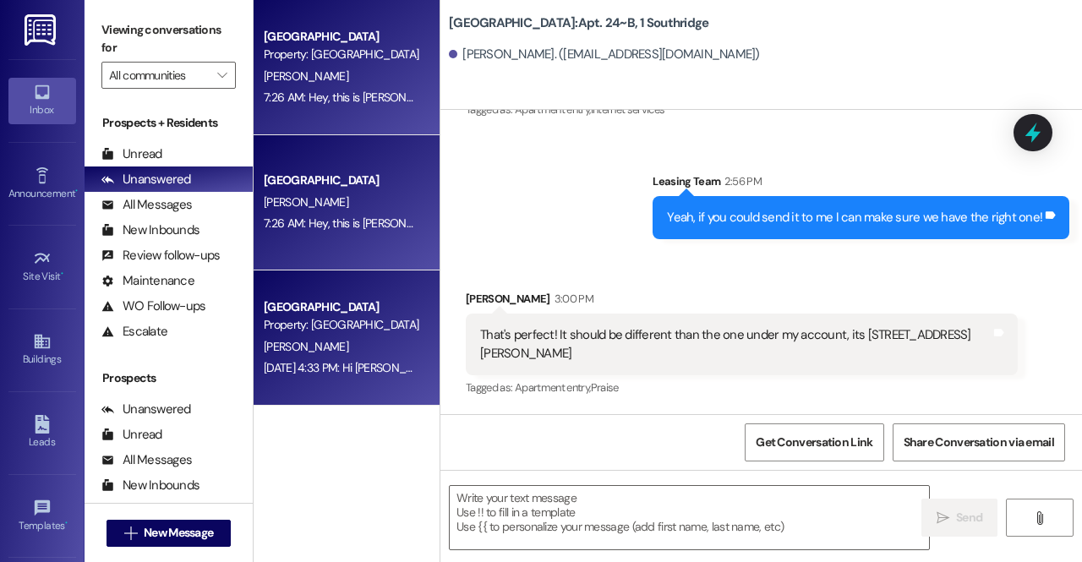
click at [334, 331] on div "Property: [GEOGRAPHIC_DATA]" at bounding box center [342, 325] width 156 height 18
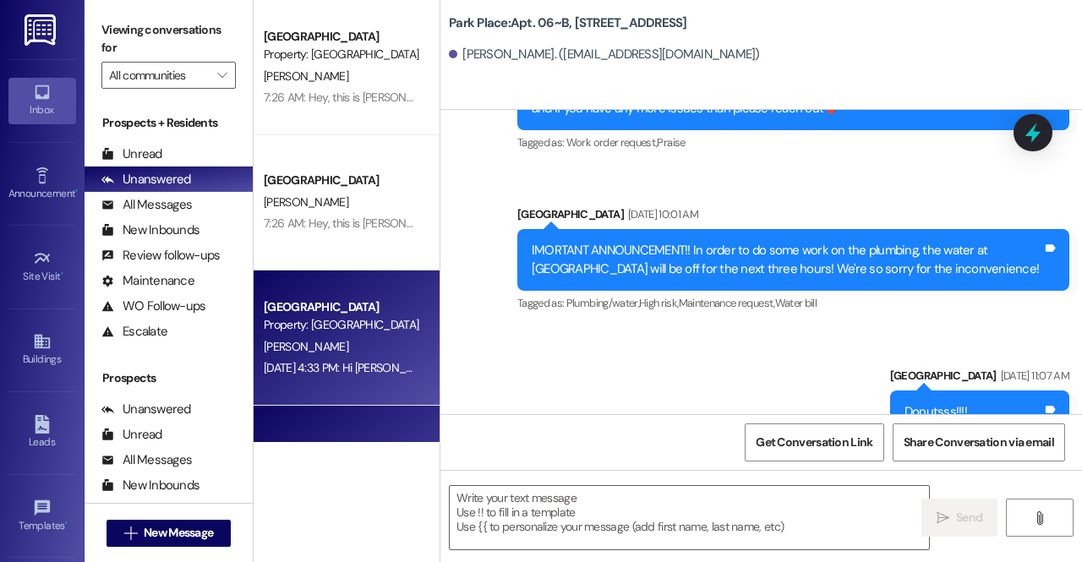
scroll to position [53646, 0]
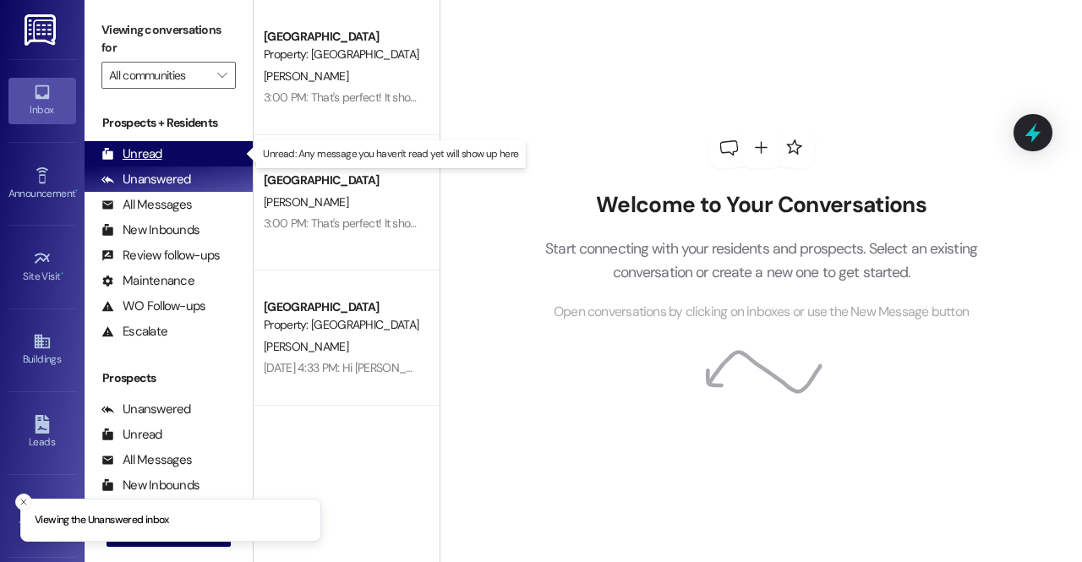
click at [150, 152] on div "Unread" at bounding box center [131, 154] width 61 height 18
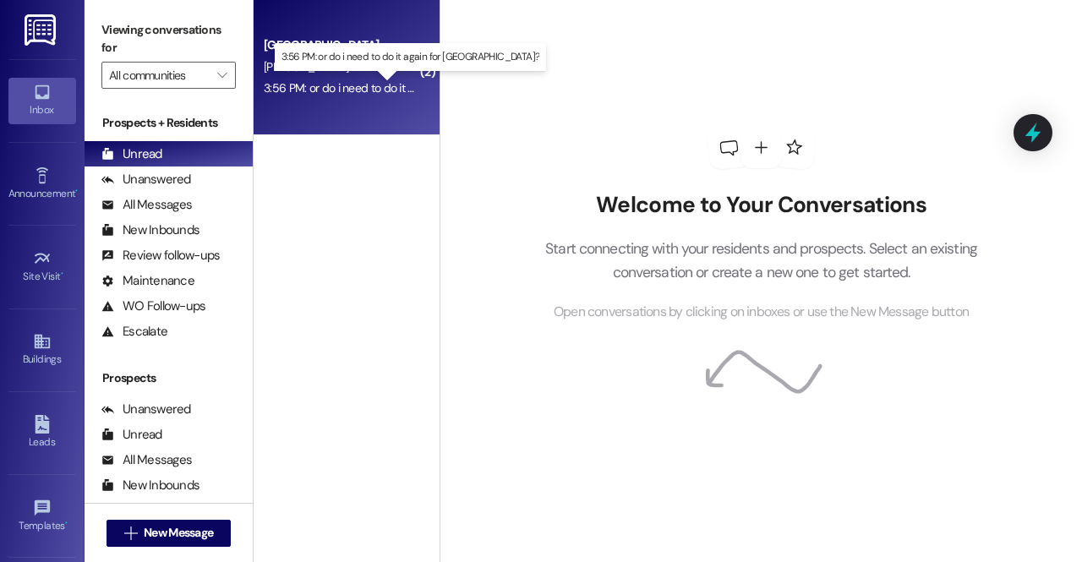
click at [326, 90] on div "3:56 PM: or do i need to do it again for [GEOGRAPHIC_DATA]? 3:56 PM: or do i ne…" at bounding box center [415, 87] width 303 height 15
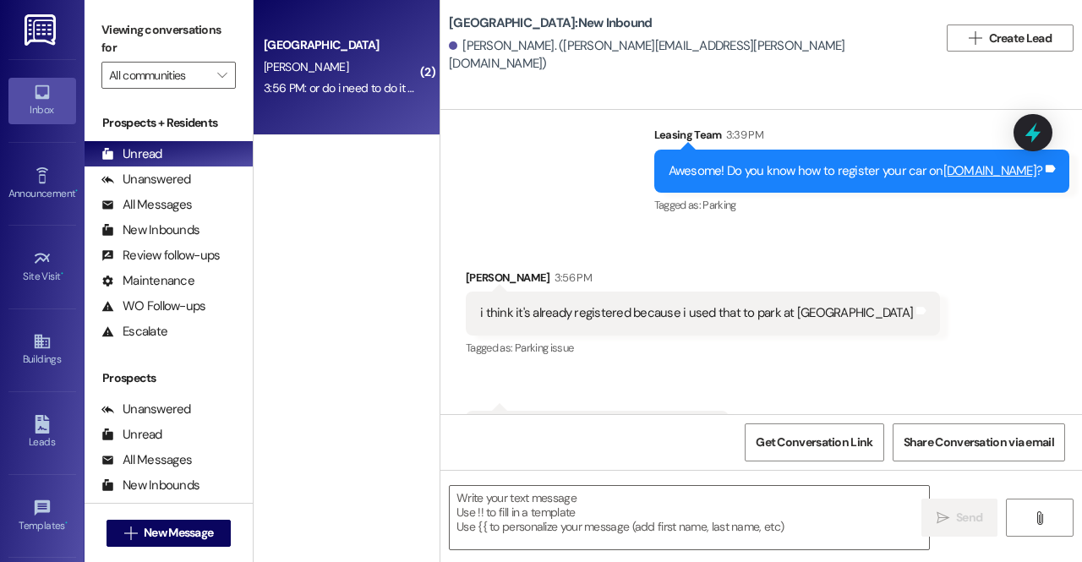
scroll to position [438, 0]
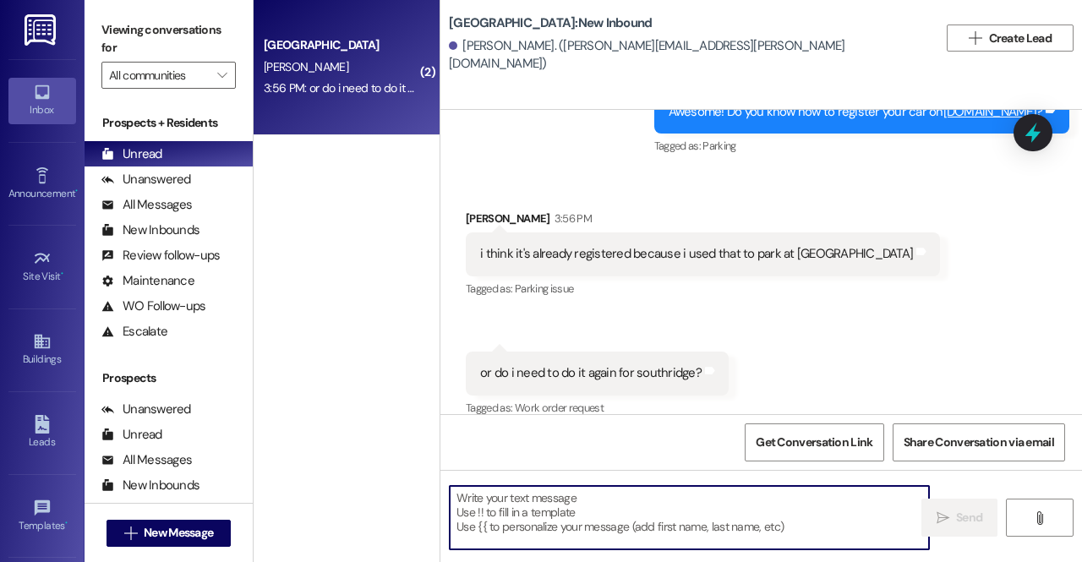
click at [604, 513] on textarea at bounding box center [689, 517] width 479 height 63
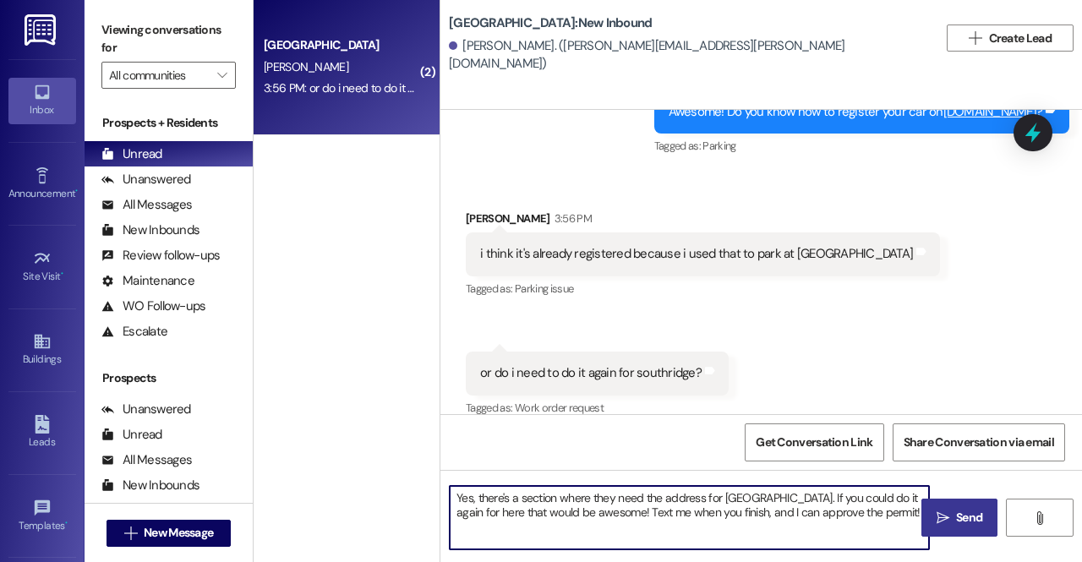
type textarea "Yes, there's a section where they need the address for [GEOGRAPHIC_DATA]. If yo…"
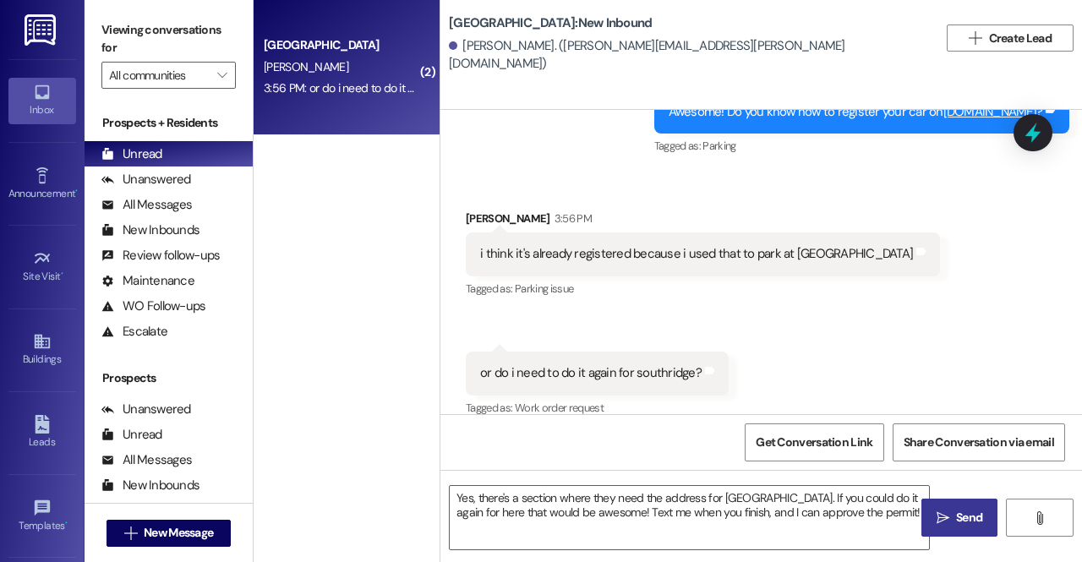
click at [960, 507] on button " Send" at bounding box center [959, 518] width 76 height 38
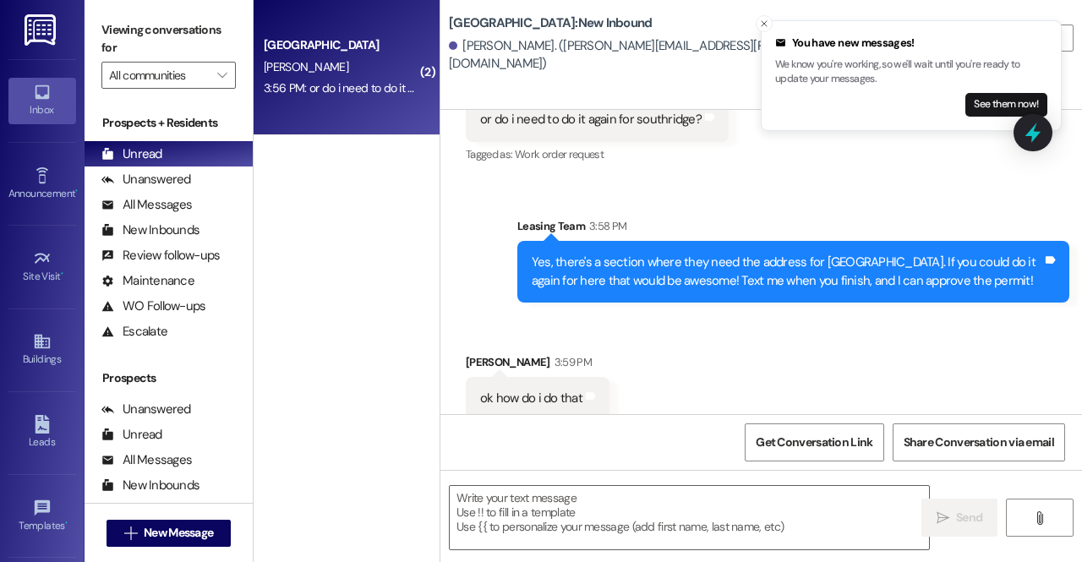
scroll to position [692, 0]
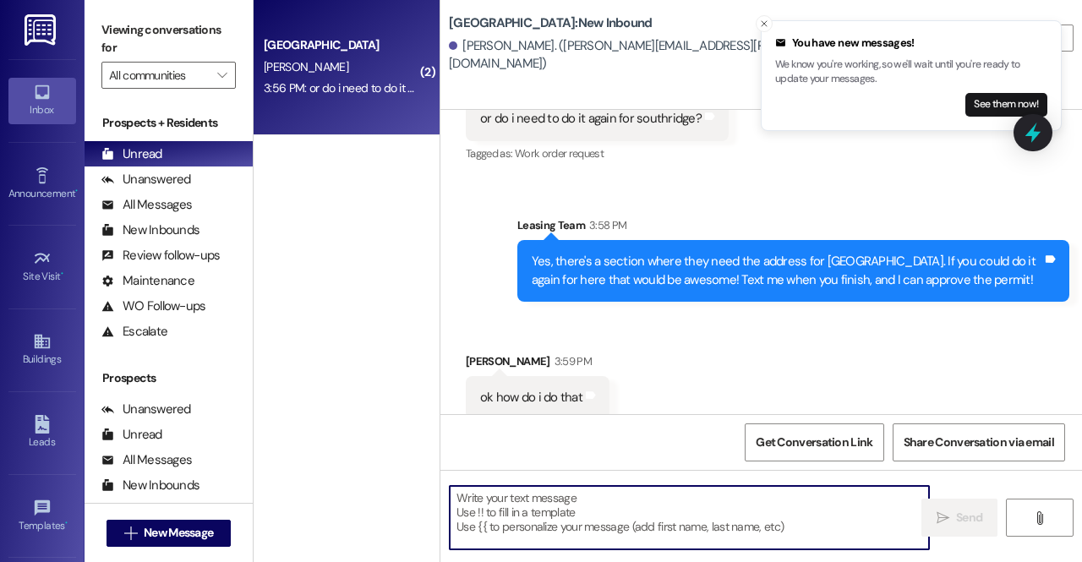
click at [556, 519] on textarea at bounding box center [689, 517] width 479 height 63
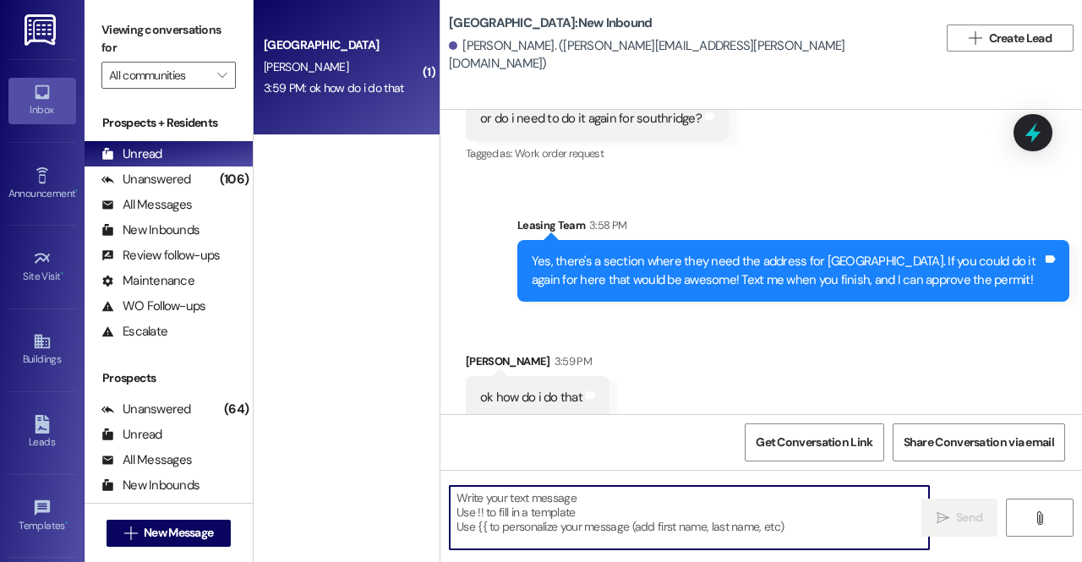
click at [615, 529] on textarea at bounding box center [689, 517] width 479 height 63
click at [598, 516] on textarea at bounding box center [689, 517] width 479 height 63
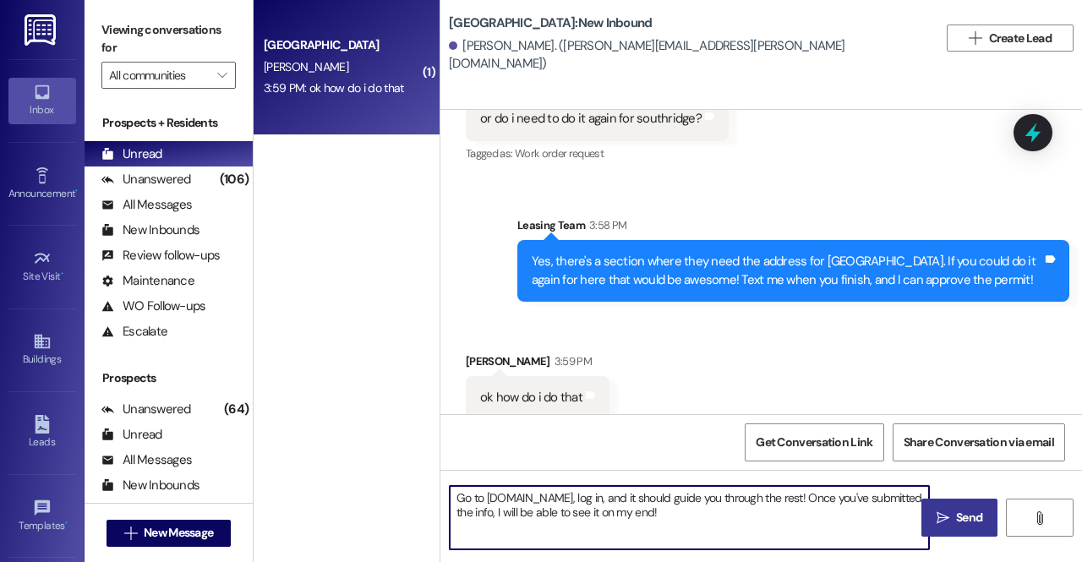
type textarea "Go to [DOMAIN_NAME], log in, and it should guide you through the rest! Once you…"
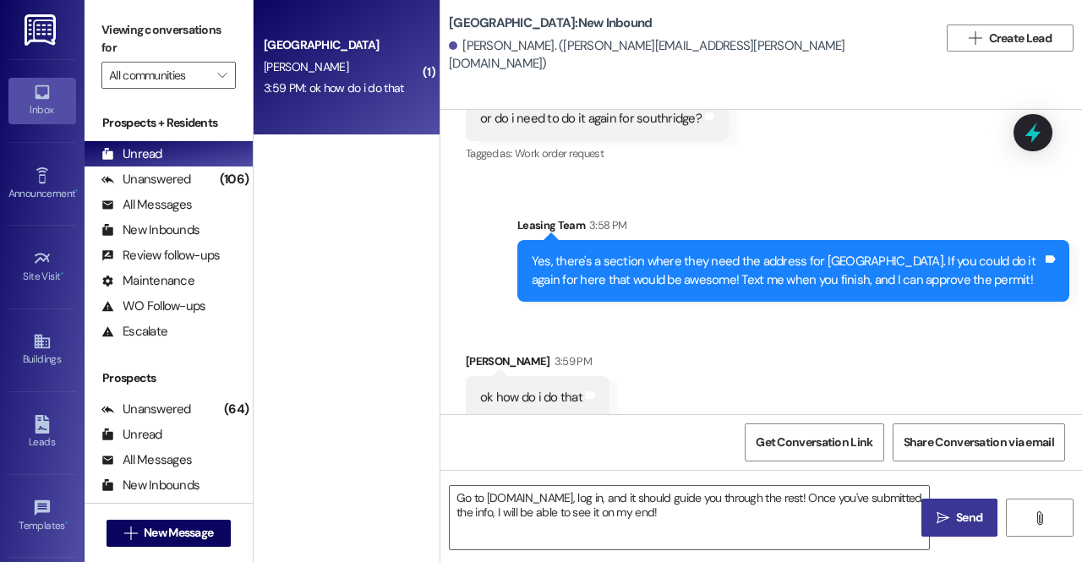
click at [958, 516] on span "Send" at bounding box center [969, 518] width 26 height 18
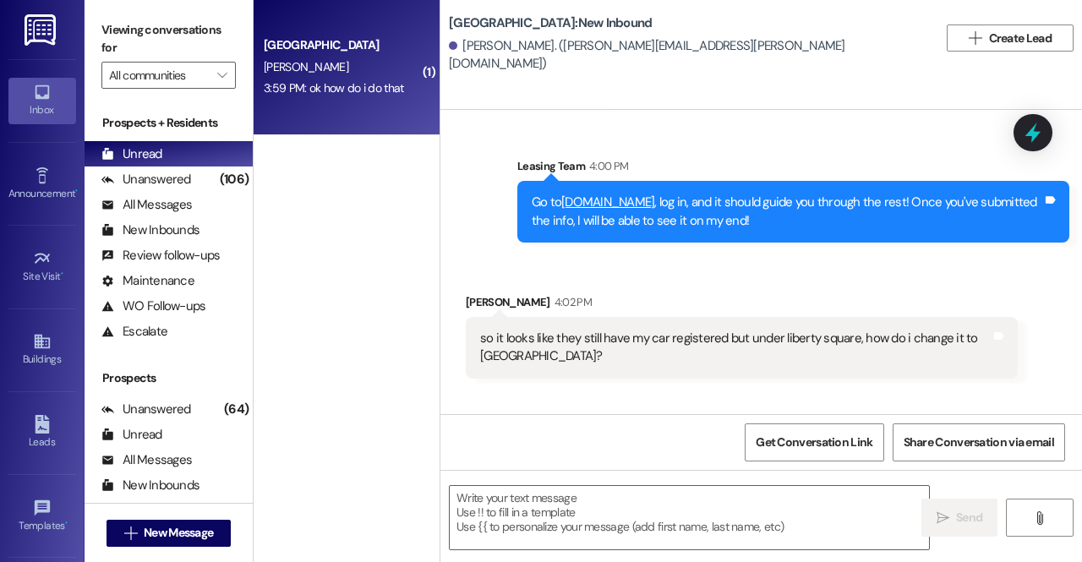
scroll to position [1100, 0]
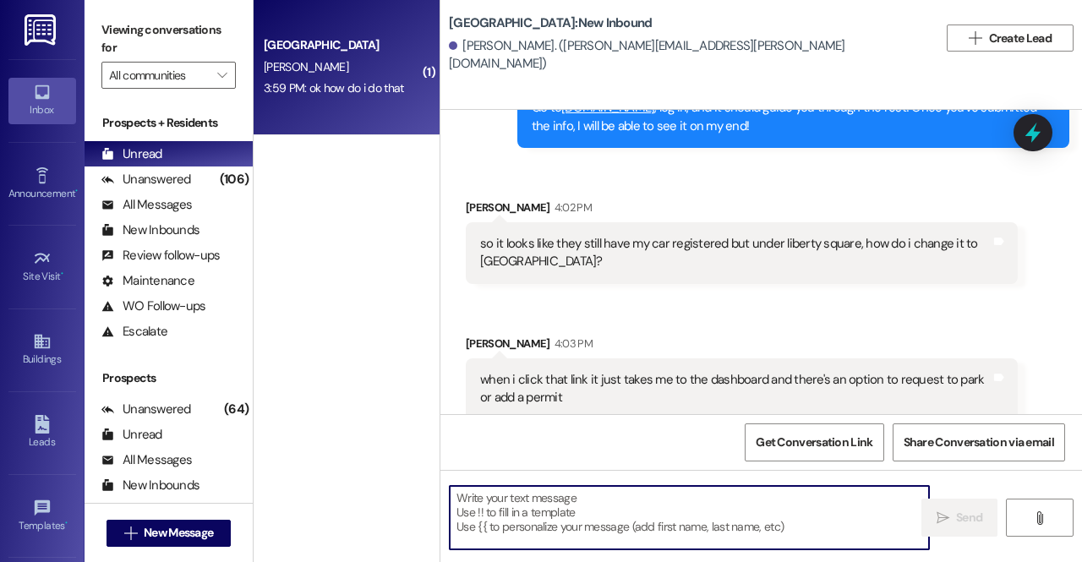
click at [630, 510] on textarea at bounding box center [689, 517] width 479 height 63
click at [607, 522] on textarea at bounding box center [689, 517] width 479 height 63
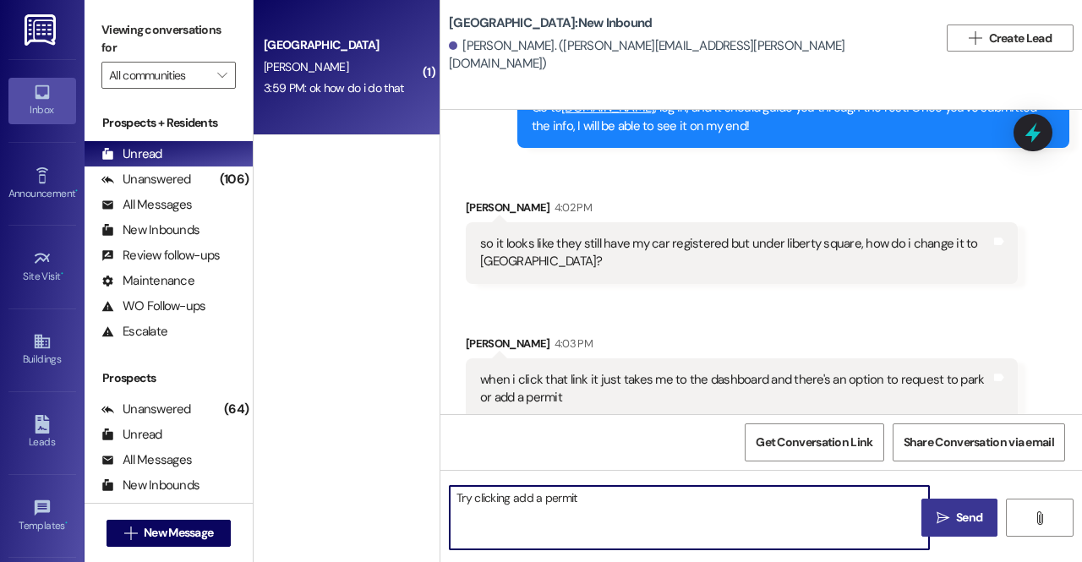
type textarea "Try clicking add a permit"
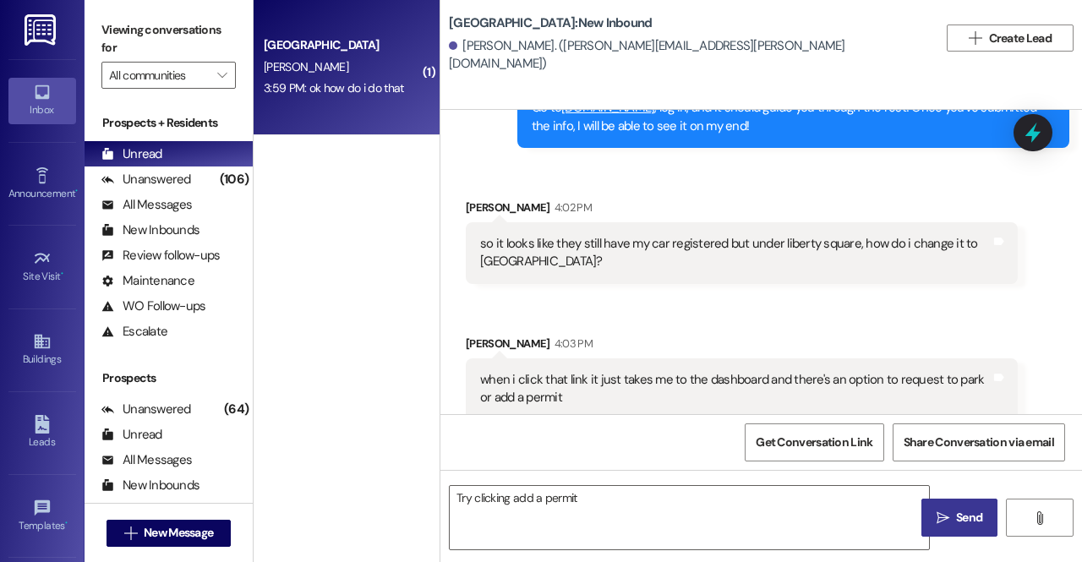
click at [954, 523] on span "Send" at bounding box center [969, 518] width 33 height 18
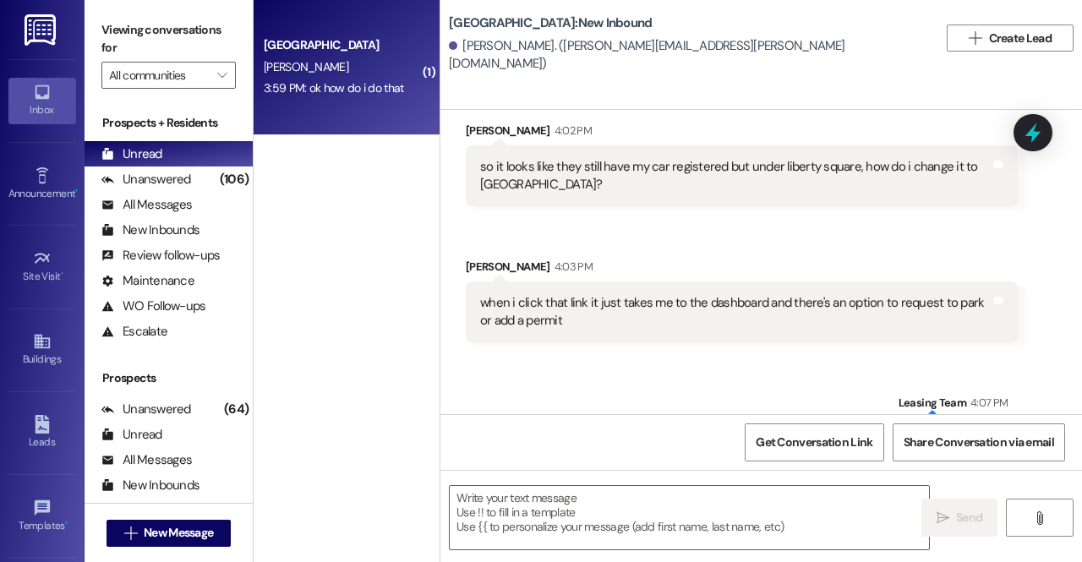
scroll to position [1218, 0]
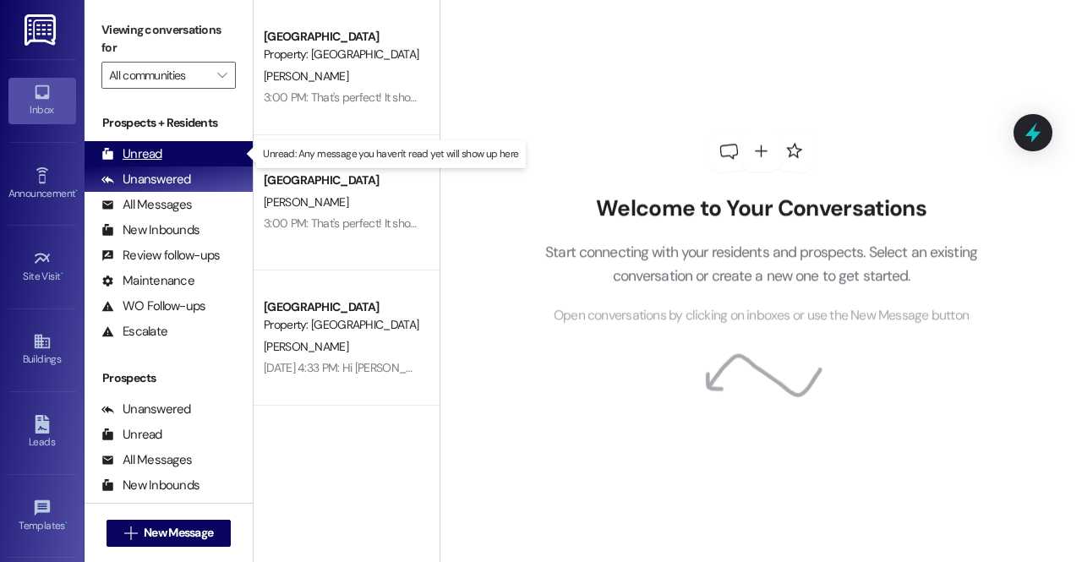
click at [165, 146] on div "Unread (0)" at bounding box center [169, 153] width 168 height 25
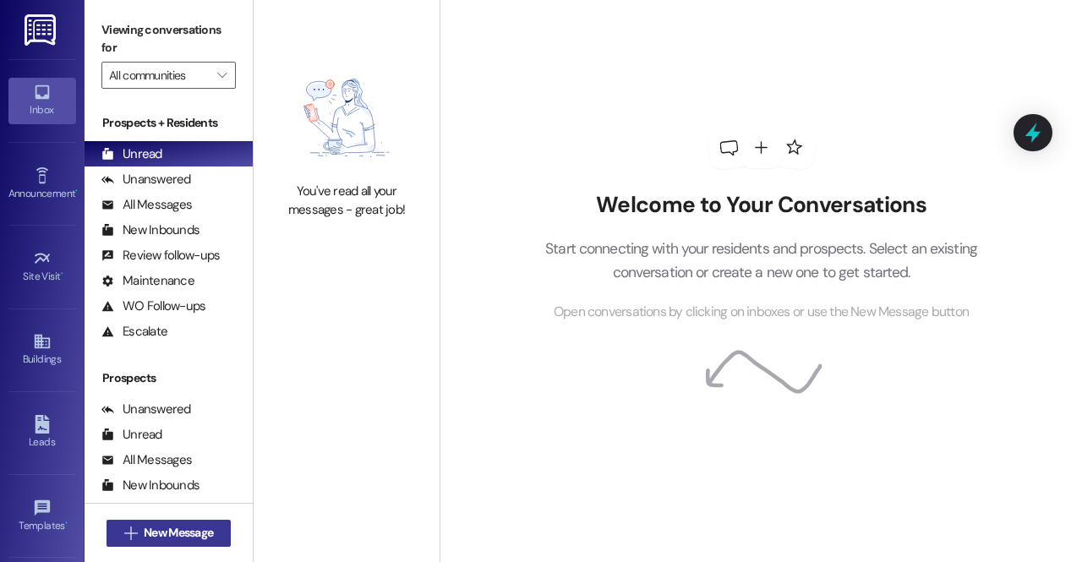
click at [144, 535] on span "New Message" at bounding box center [178, 533] width 69 height 18
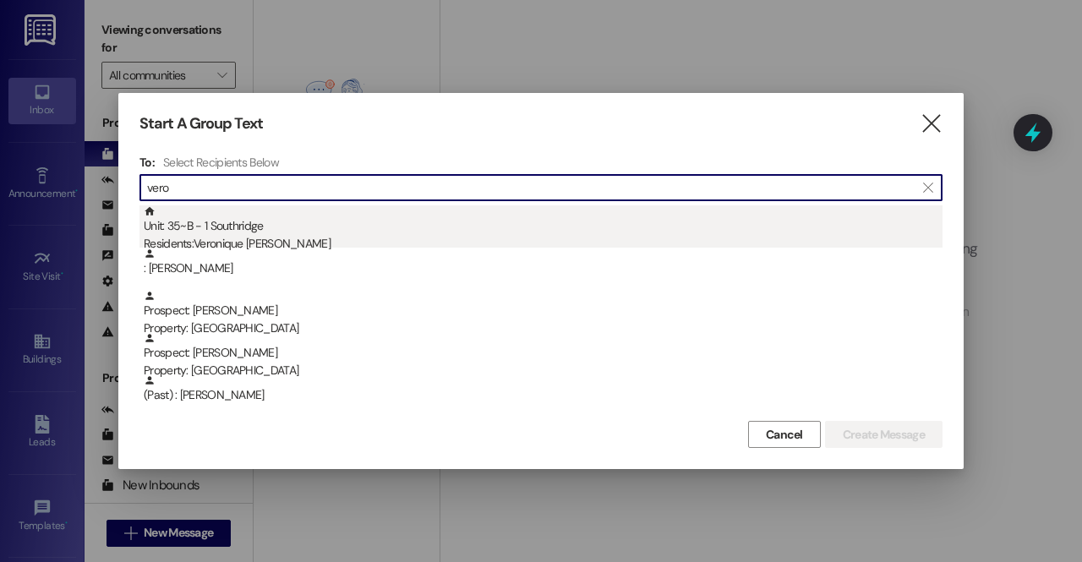
type input "vero"
click at [241, 229] on div "Unit: 35~B - 1 Southridge Residents: Veronique Ninamou" at bounding box center [543, 229] width 799 height 48
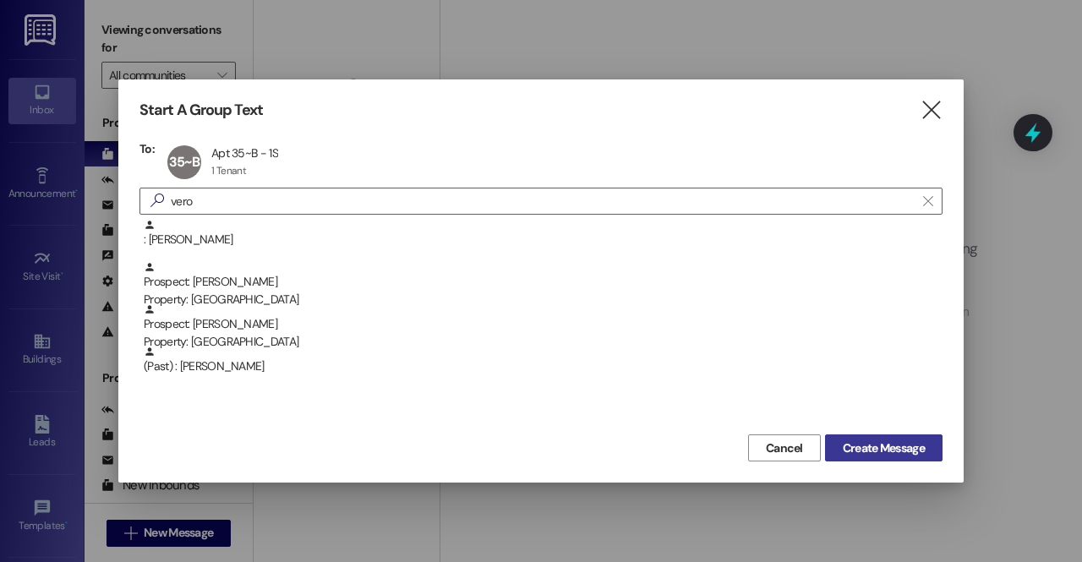
click at [844, 440] on span "Create Message" at bounding box center [884, 449] width 82 height 18
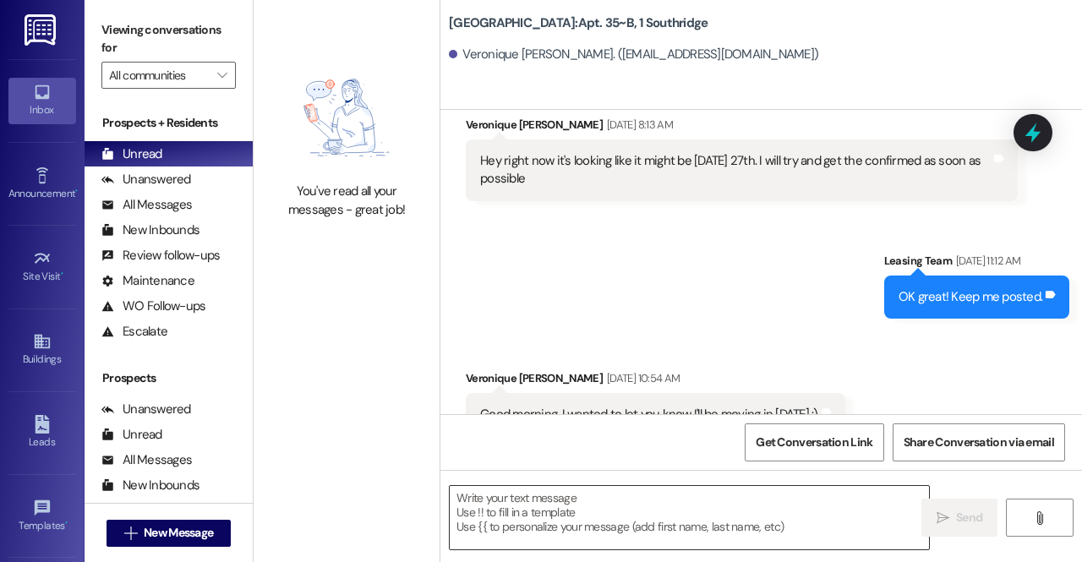
scroll to position [897, 0]
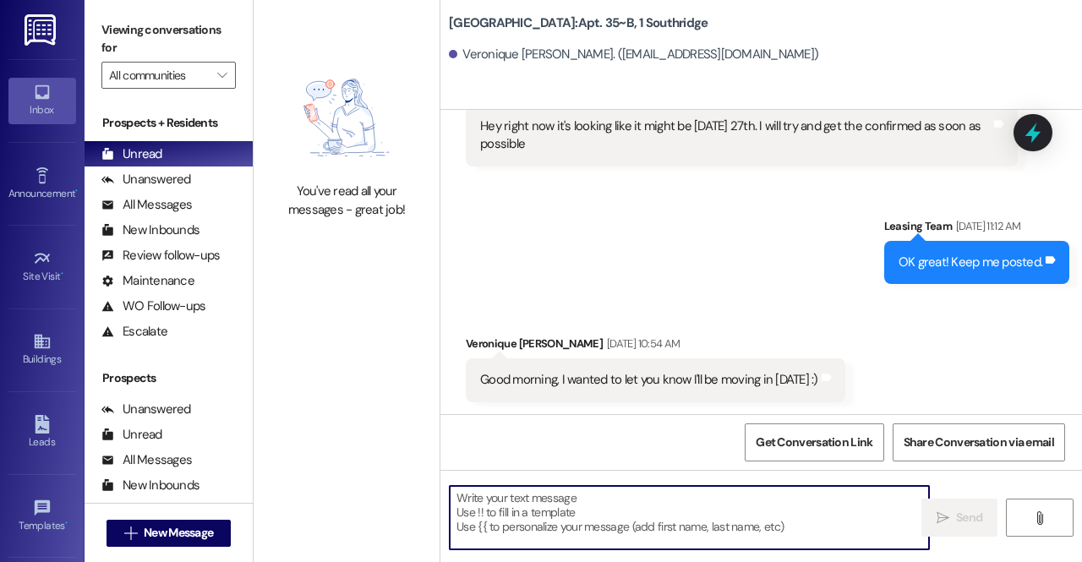
click at [550, 522] on textarea at bounding box center [689, 517] width 479 height 63
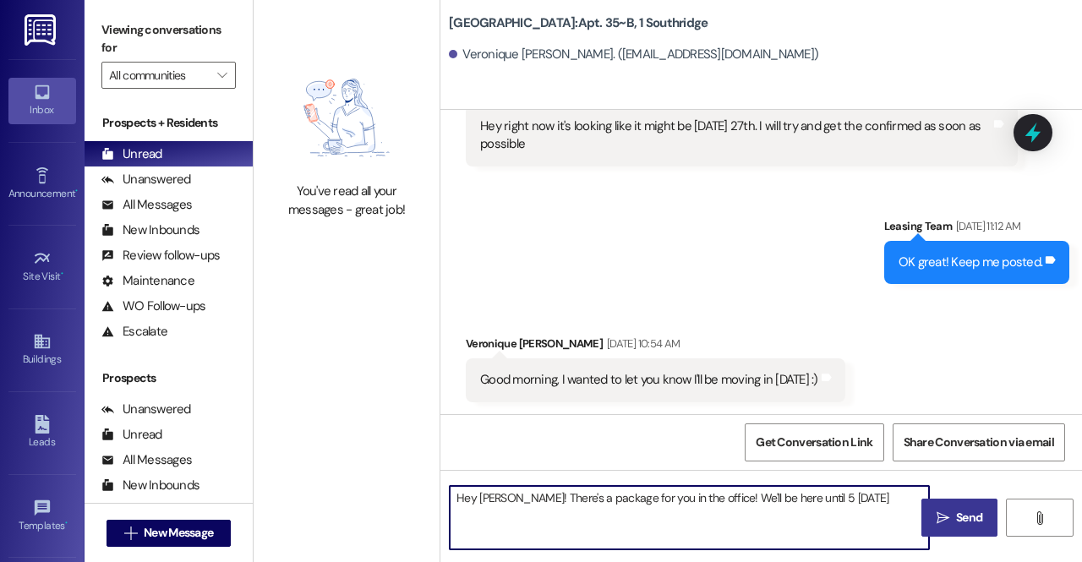
type textarea "Hey Veronique! There's a package for you in the office! We'll be here until 5 t…"
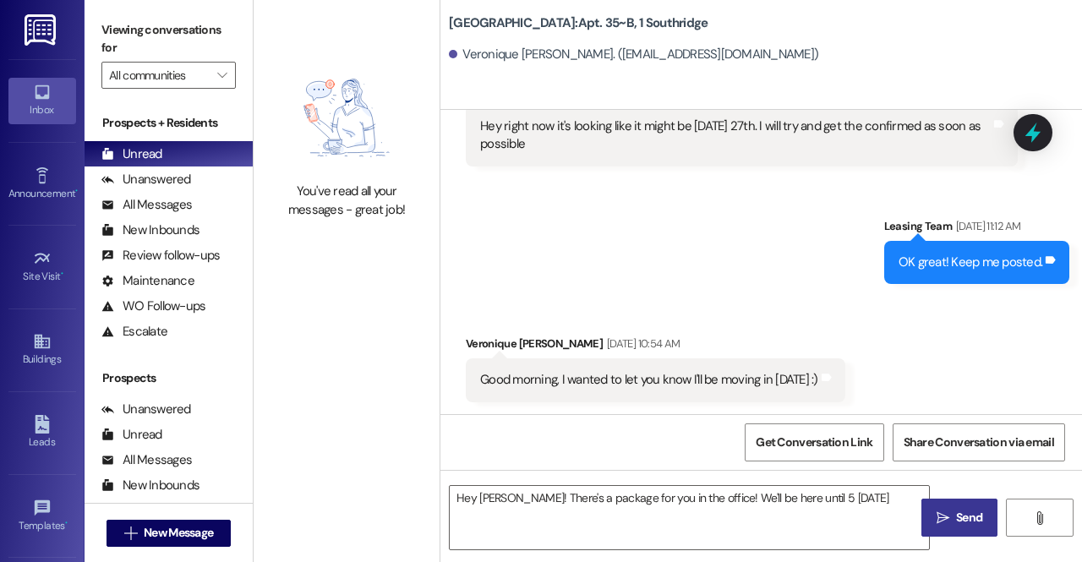
click at [943, 523] on icon "" at bounding box center [943, 518] width 13 height 14
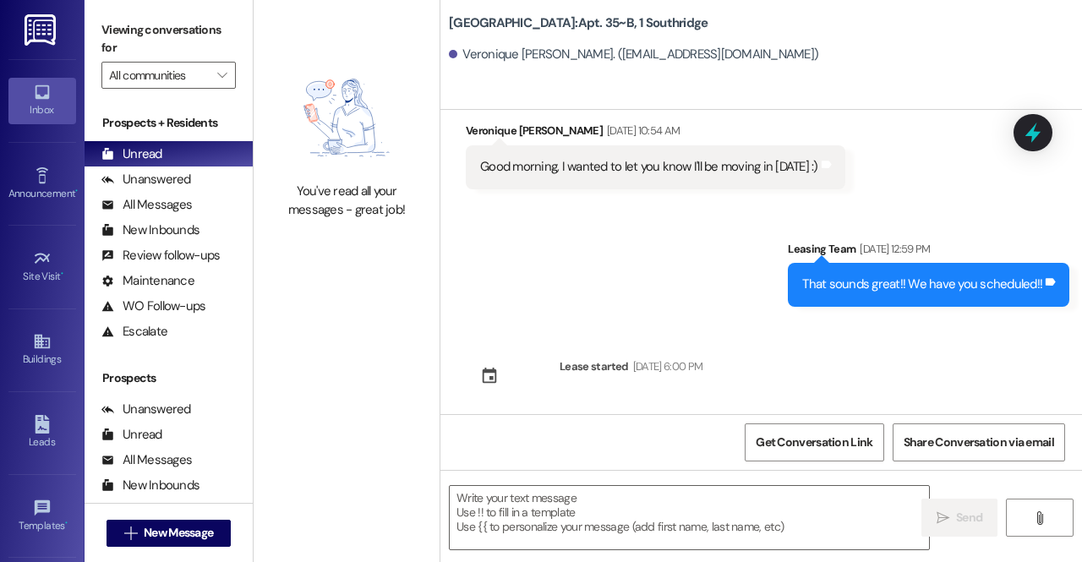
scroll to position [1232, 0]
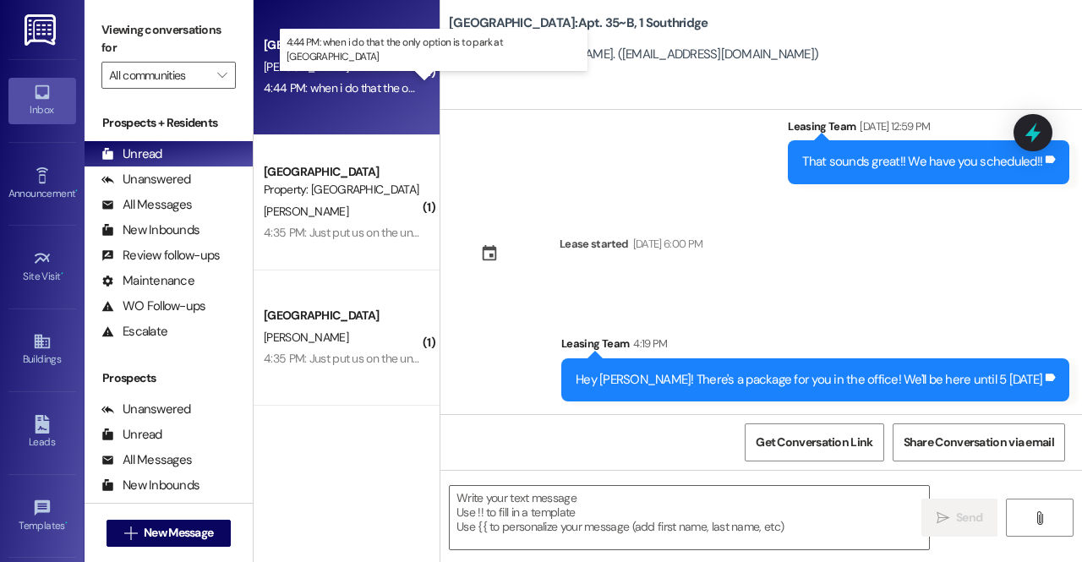
click at [368, 90] on div "4:44 PM: when i do that the only option is to park at liberty square 4:44 PM: w…" at bounding box center [445, 87] width 363 height 15
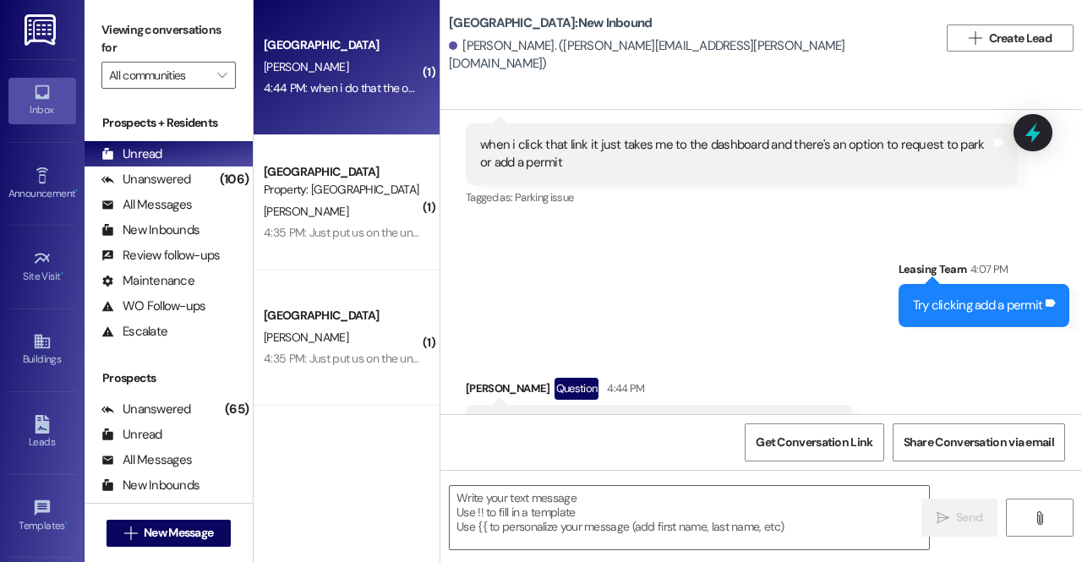
scroll to position [1418, 0]
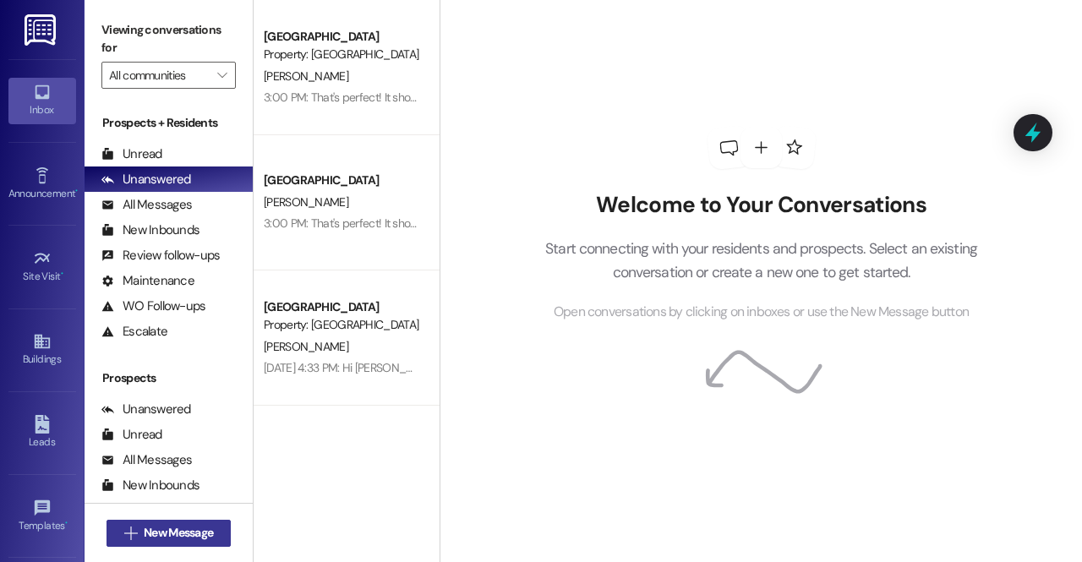
click at [189, 533] on span "New Message" at bounding box center [178, 533] width 69 height 18
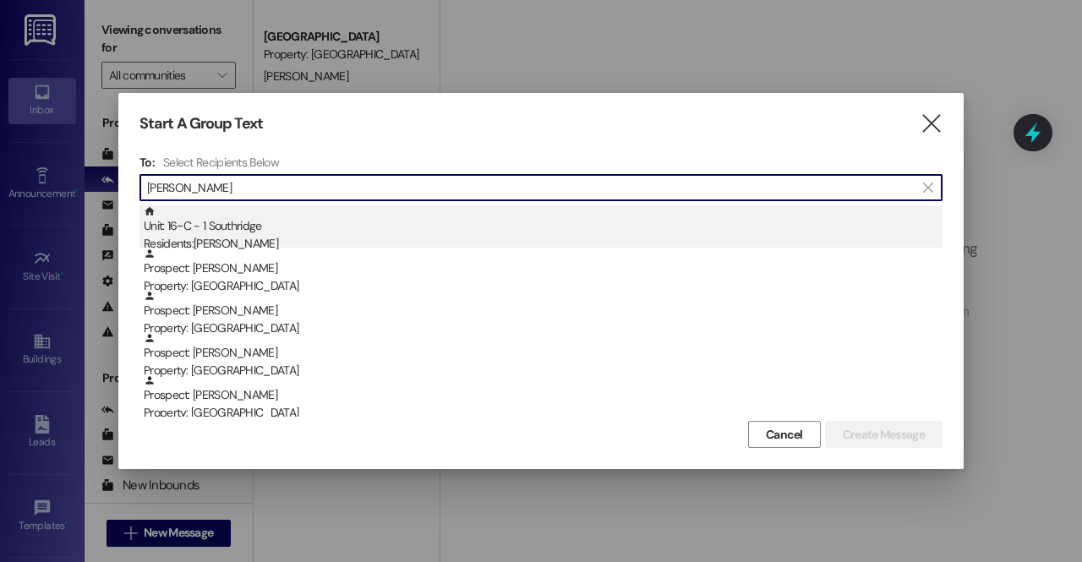
type input "[PERSON_NAME]"
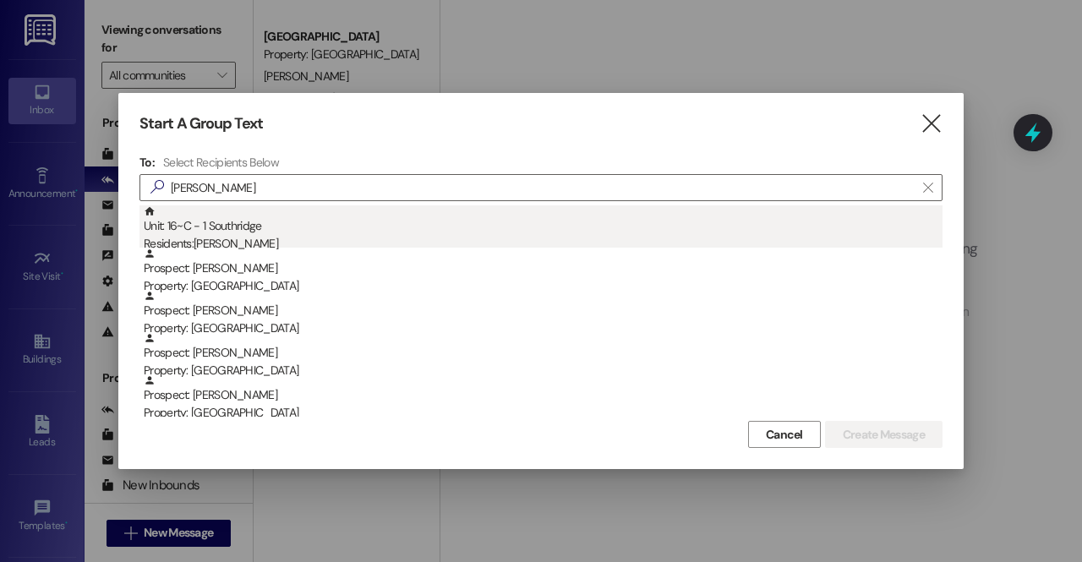
click at [290, 232] on div "Unit: 16~C - 1 Southridge Residents: [PERSON_NAME]" at bounding box center [543, 229] width 799 height 48
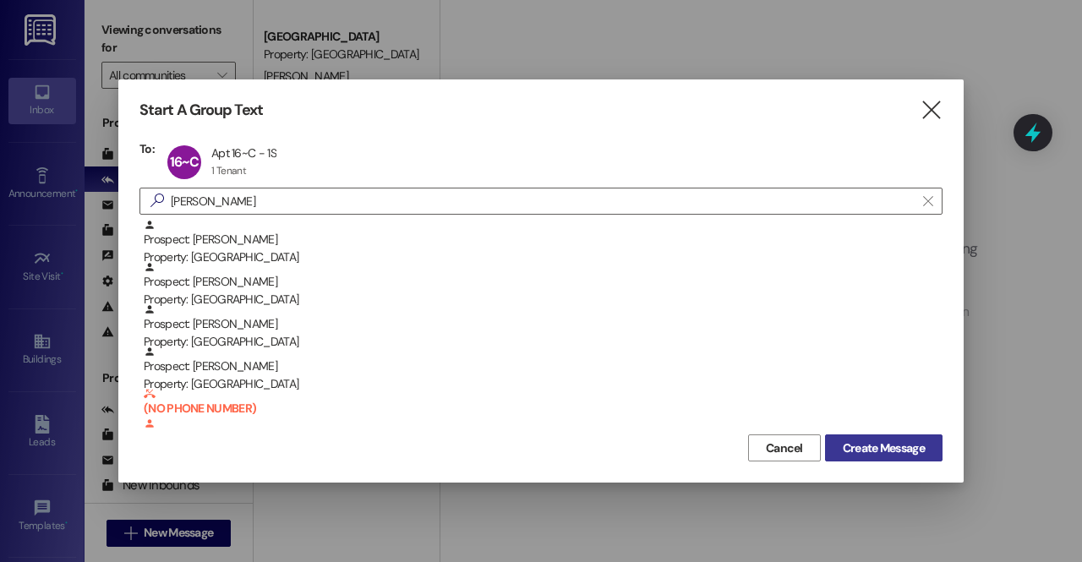
click at [871, 456] on span "Create Message" at bounding box center [884, 449] width 82 height 18
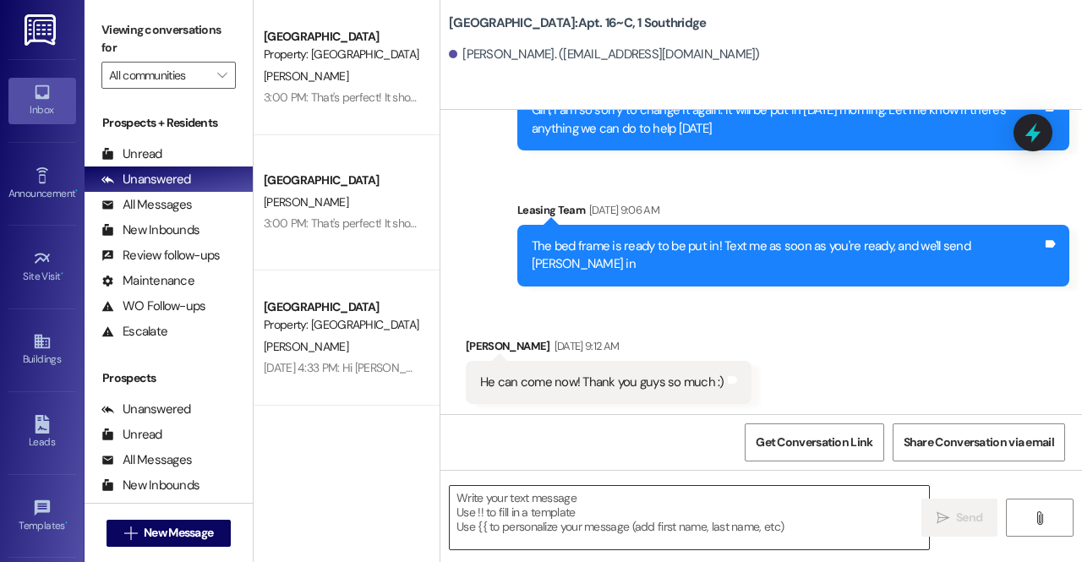
scroll to position [1940, 0]
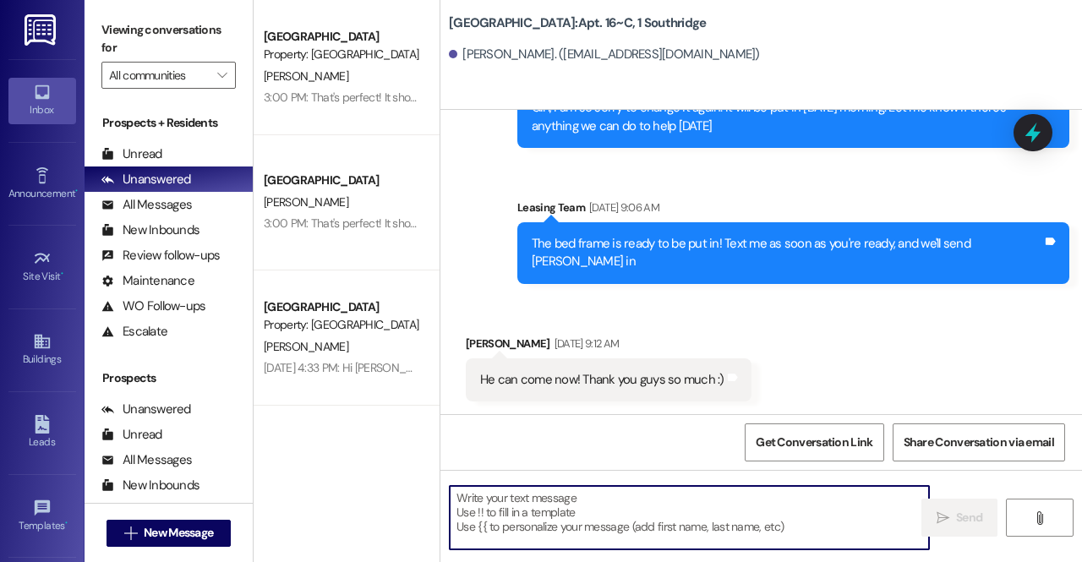
click at [609, 522] on textarea at bounding box center [689, 517] width 479 height 63
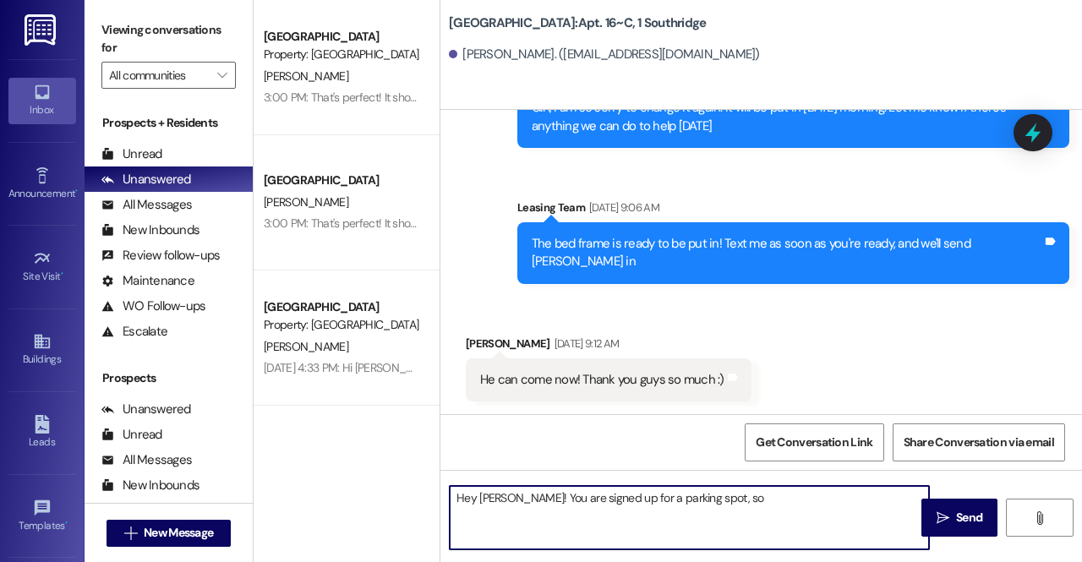
click at [671, 499] on textarea "Hey [PERSON_NAME]! You are signed up for a parking spot, so" at bounding box center [689, 517] width 479 height 63
click at [762, 510] on textarea "Hey [PERSON_NAME]! You are signed up for a parking spot, so" at bounding box center [689, 517] width 479 height 63
paste textarea "You’ll go to [DOMAIN_NAME] and set up an account if you haven’t already. Then f…"
click at [854, 514] on textarea "Hey [PERSON_NAME]! You are signed up for a parking spot. You’ll go to [DOMAIN_N…" at bounding box center [689, 517] width 479 height 63
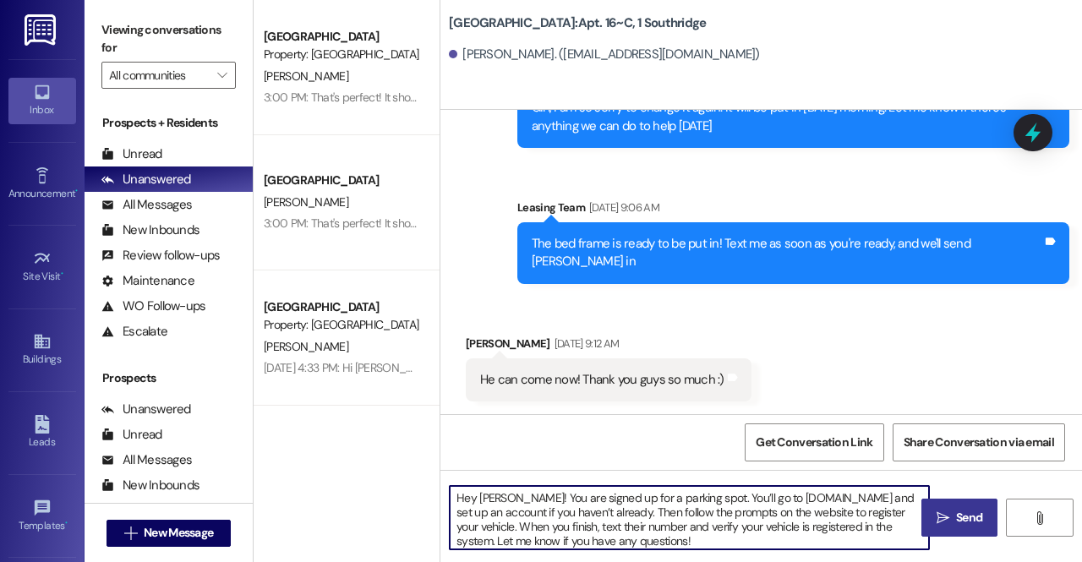
type textarea "Hey [PERSON_NAME]! You are signed up for a parking spot. You’ll go to [DOMAIN_N…"
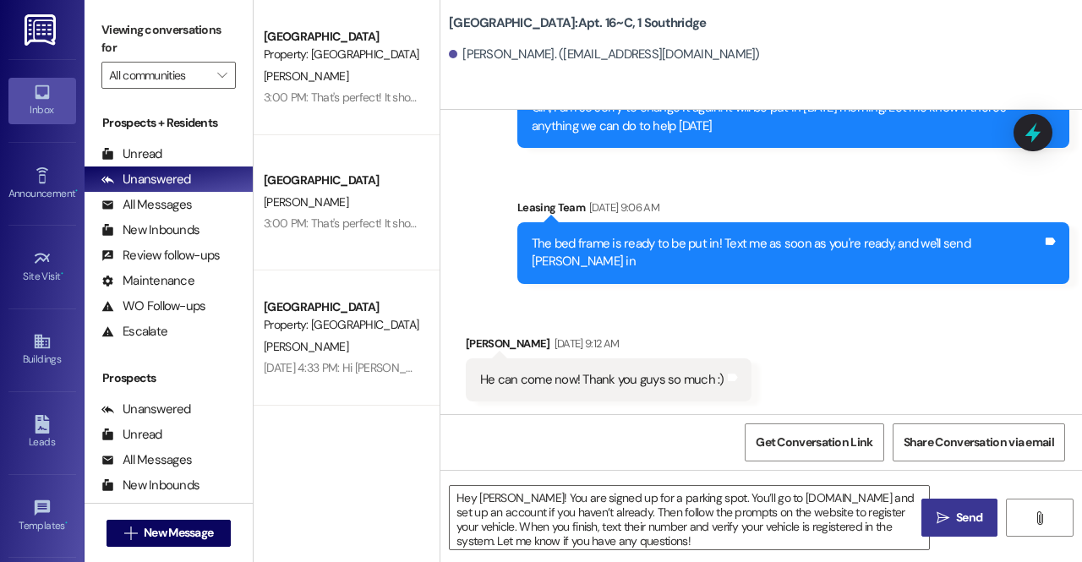
click at [921, 534] on button " Send" at bounding box center [959, 518] width 76 height 38
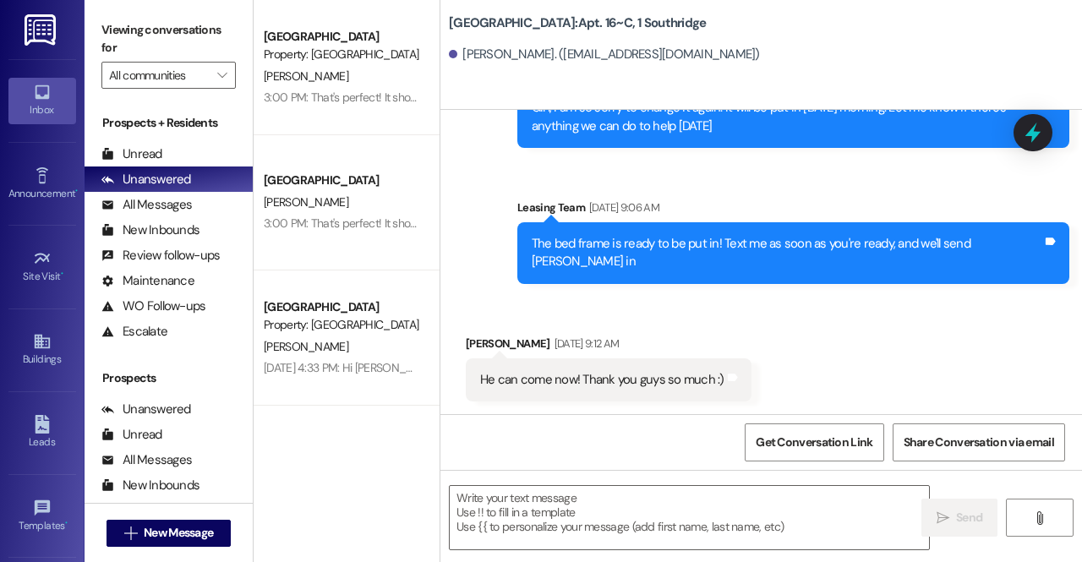
scroll to position [2212, 0]
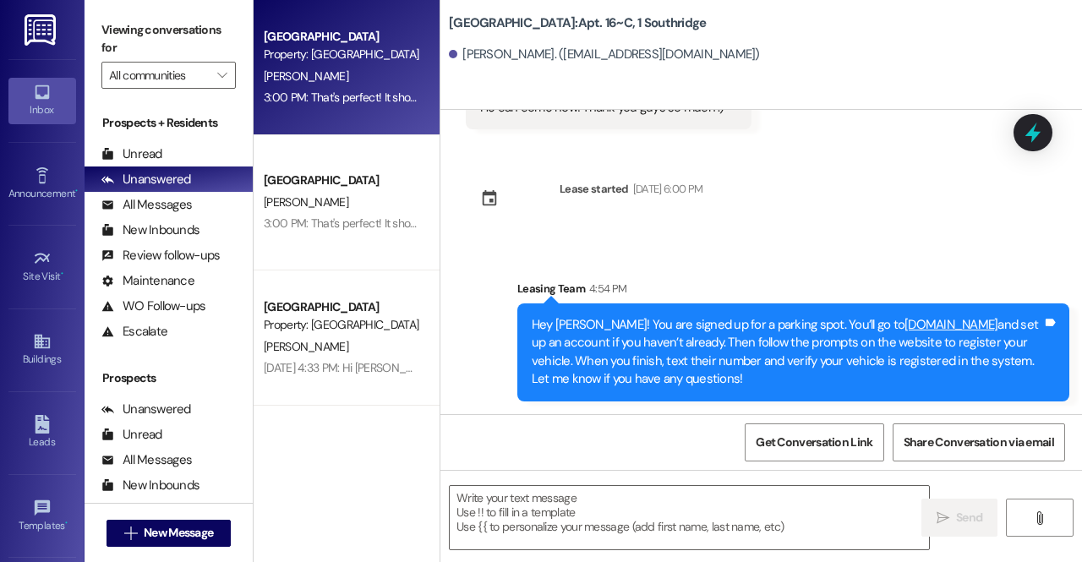
click at [316, 87] on div "3:00 PM: That's perfect! It should be different than the one under my account, …" at bounding box center [342, 97] width 160 height 21
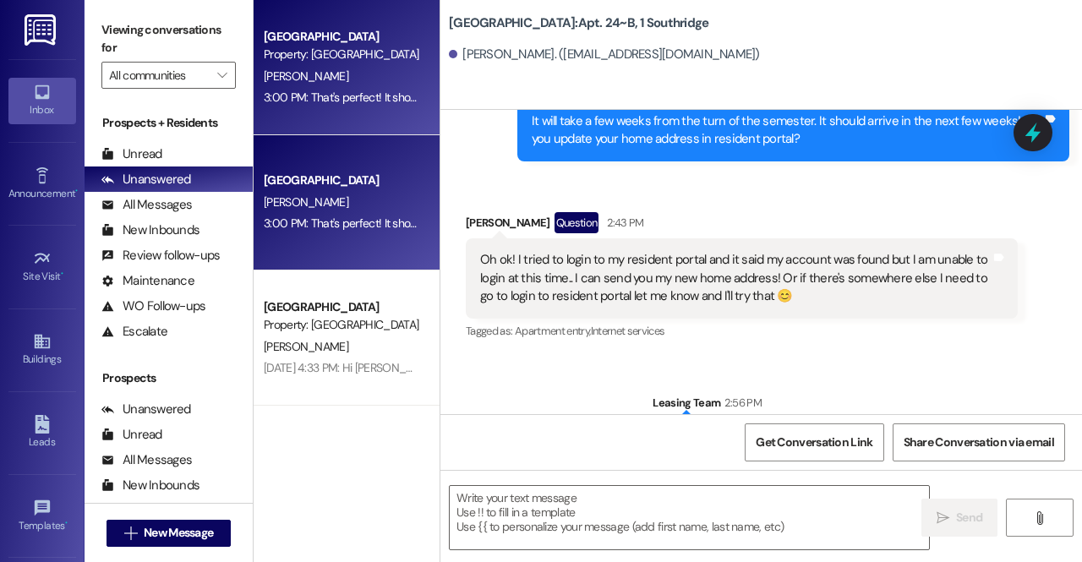
scroll to position [13482, 0]
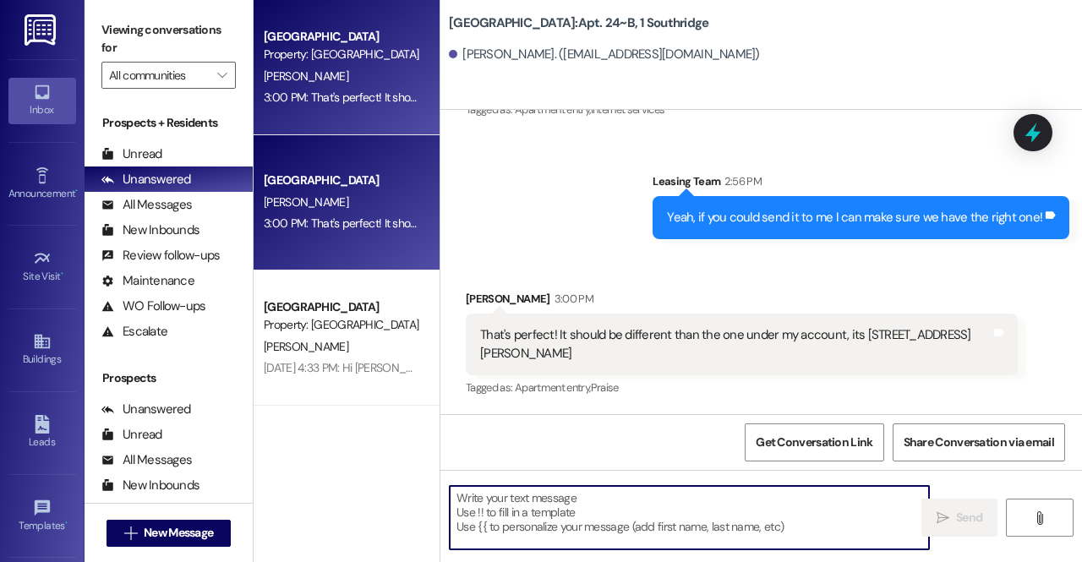
click at [632, 526] on textarea at bounding box center [689, 517] width 479 height 63
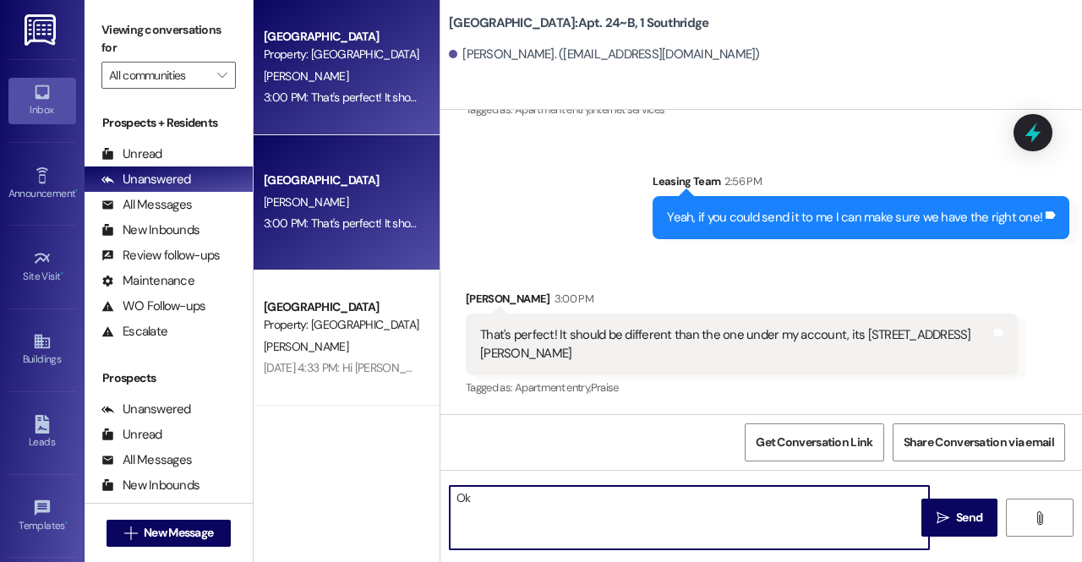
type textarea "O"
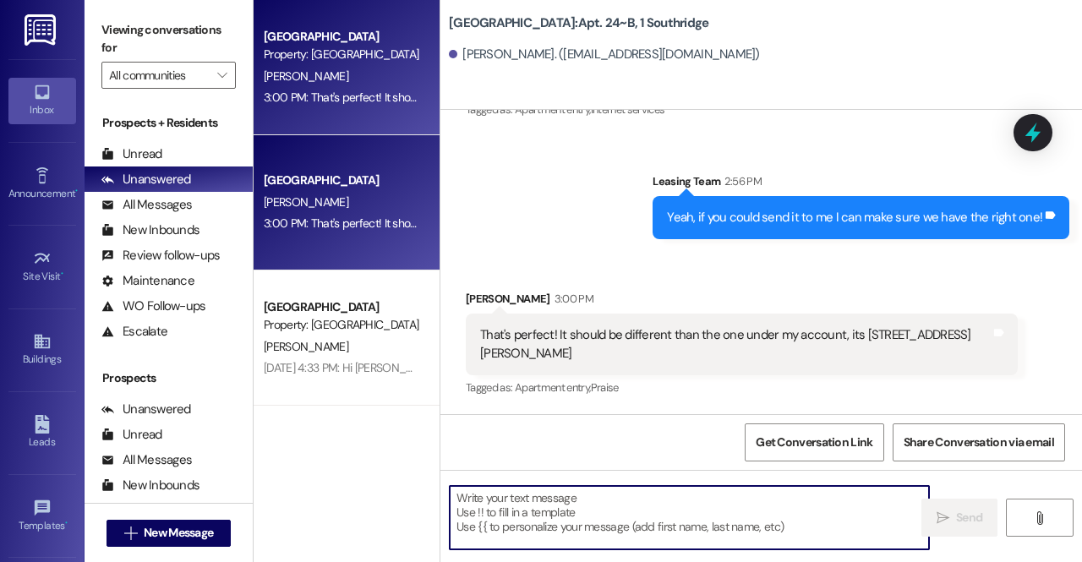
click at [41, 102] on div "Inbox" at bounding box center [42, 109] width 85 height 17
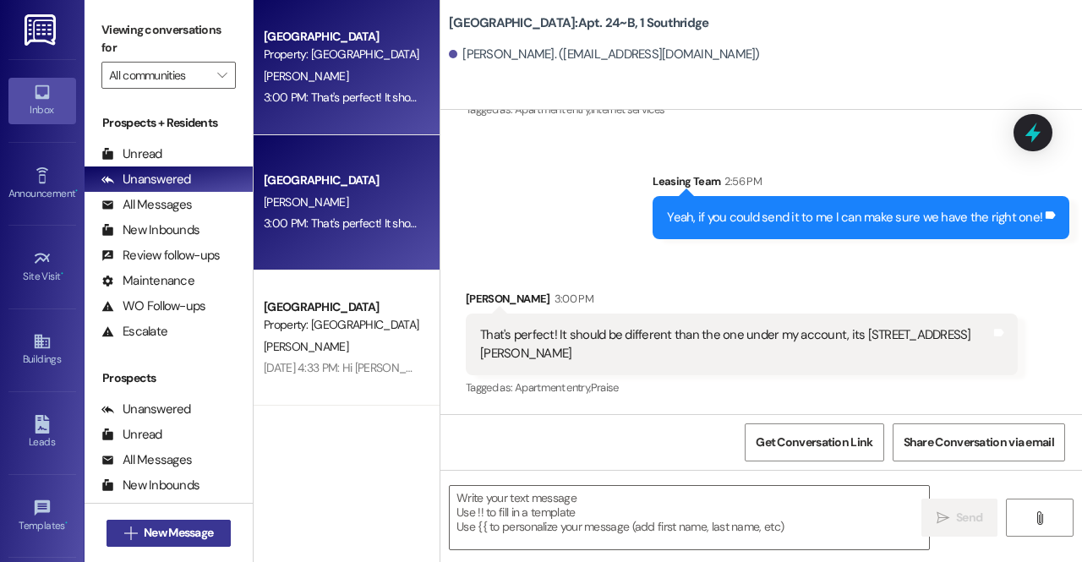
click at [190, 533] on span "New Message" at bounding box center [178, 533] width 69 height 18
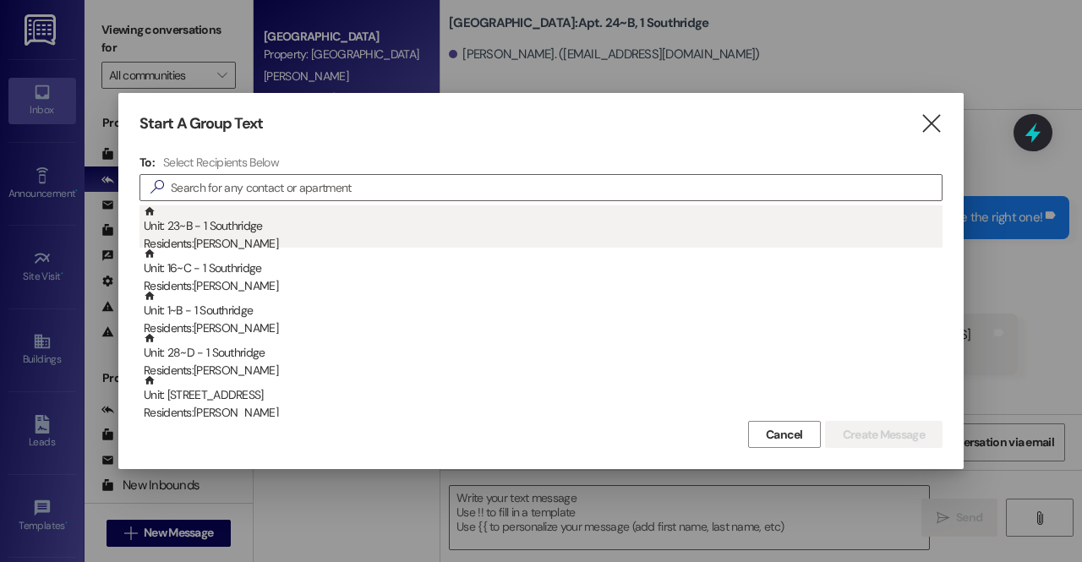
click at [381, 212] on div "Unit: 23~B - 1 Southridge Residents: Elyce Lindsey" at bounding box center [543, 229] width 799 height 48
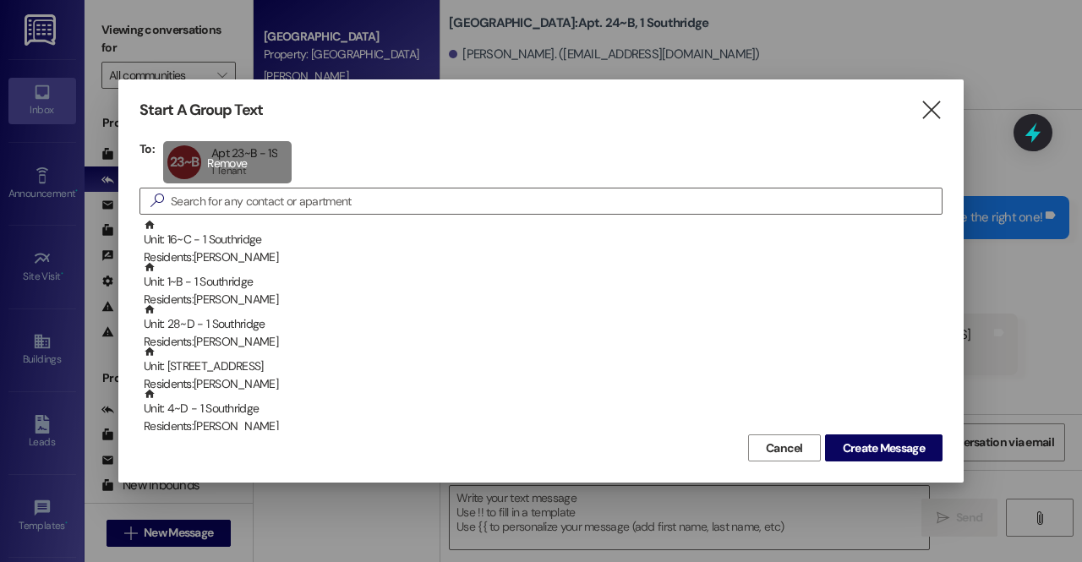
click at [254, 161] on div "23~B Apt 23~B - 1S Apt 23~B - 1S 1 Tenant 1 Tenant click to remove" at bounding box center [227, 162] width 128 height 42
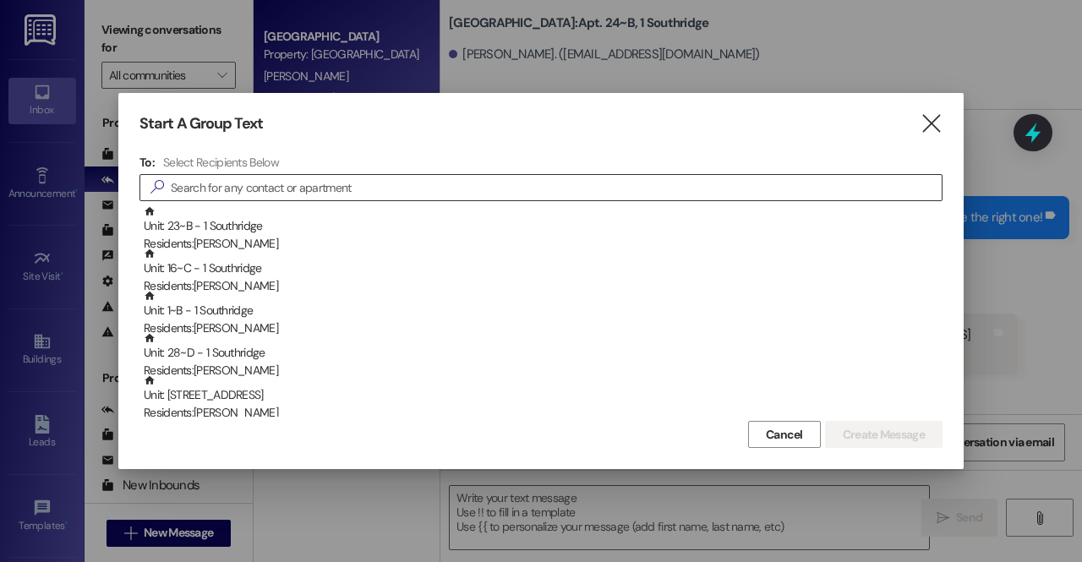
click at [314, 188] on input at bounding box center [556, 188] width 771 height 24
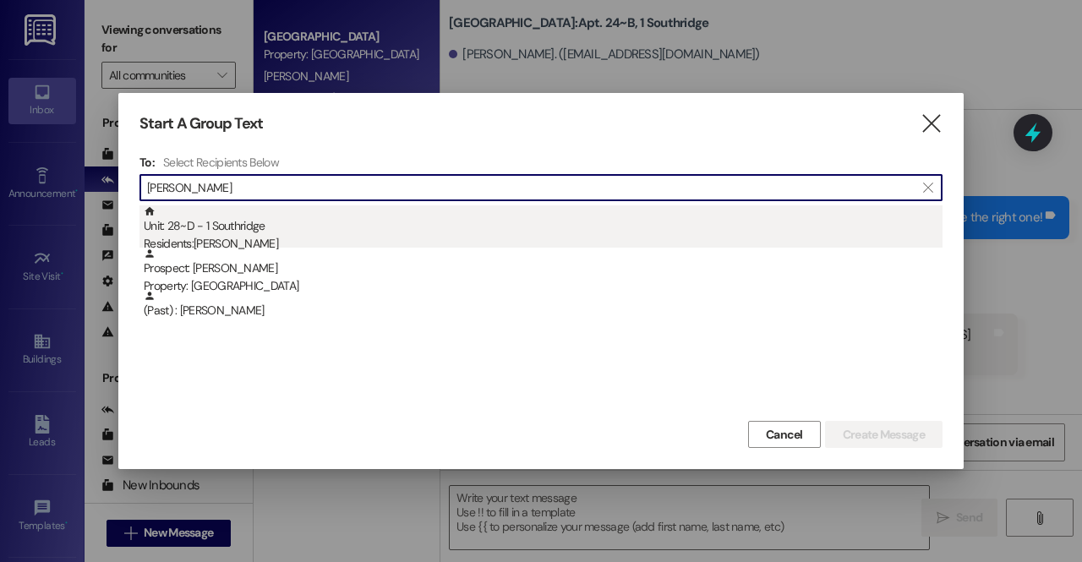
type input "margaret"
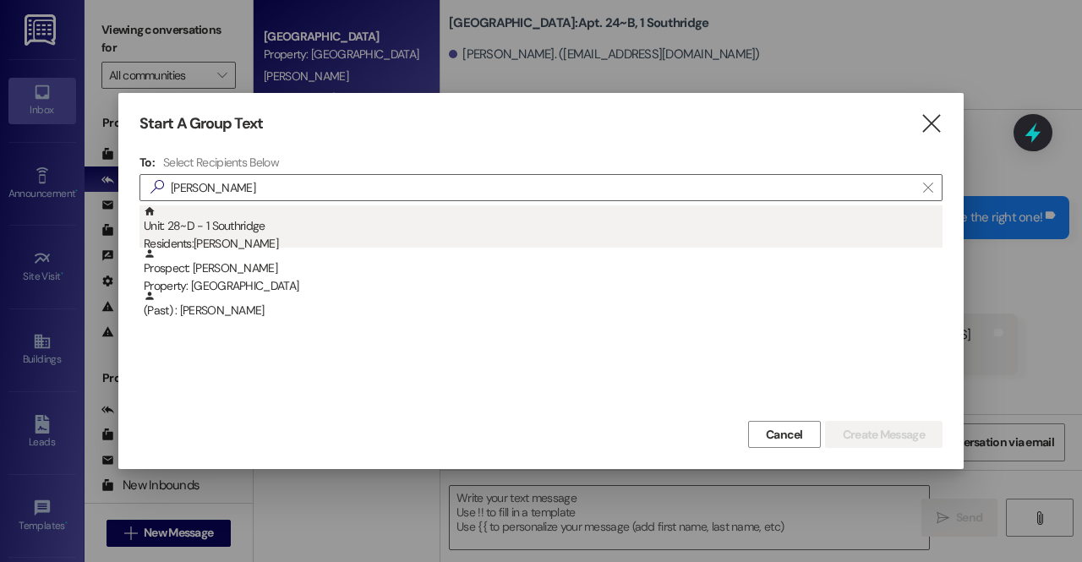
click at [281, 227] on div "Unit: 28~D - 1 Southridge Residents: Margaret Truman" at bounding box center [543, 229] width 799 height 48
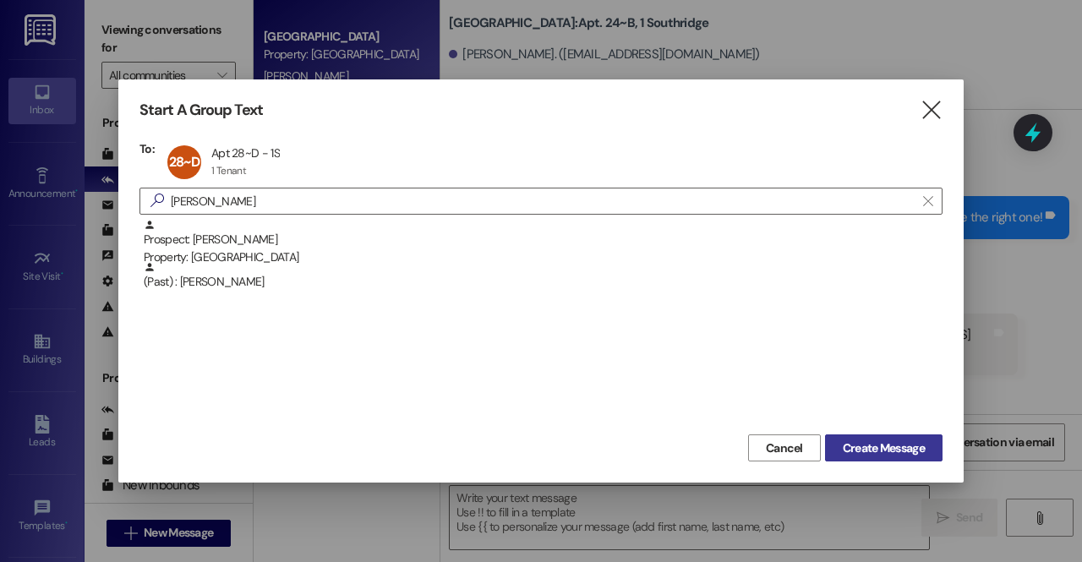
click at [847, 451] on span "Create Message" at bounding box center [884, 449] width 82 height 18
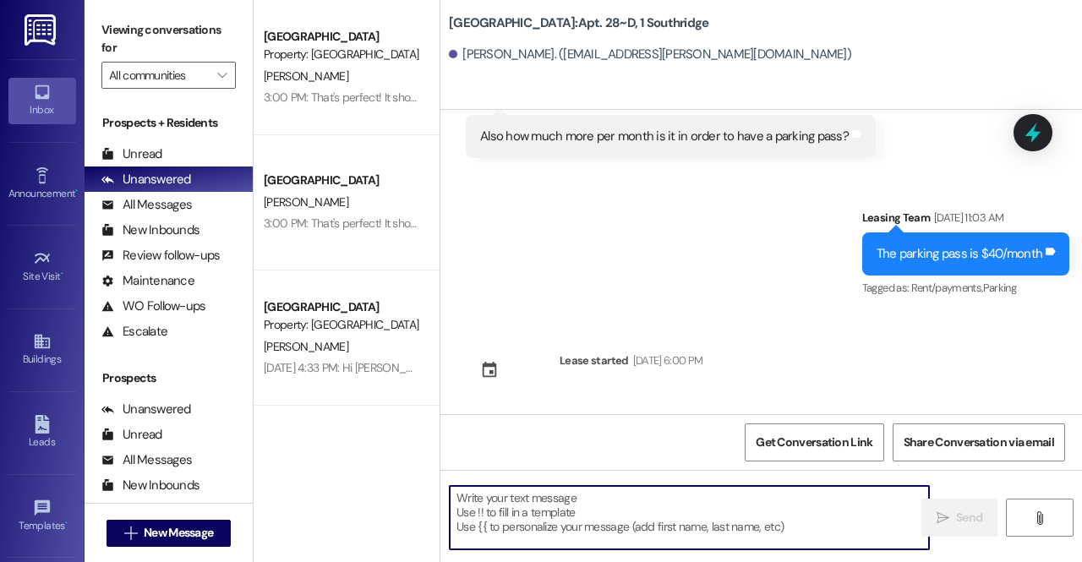
click at [676, 489] on textarea at bounding box center [689, 517] width 479 height 63
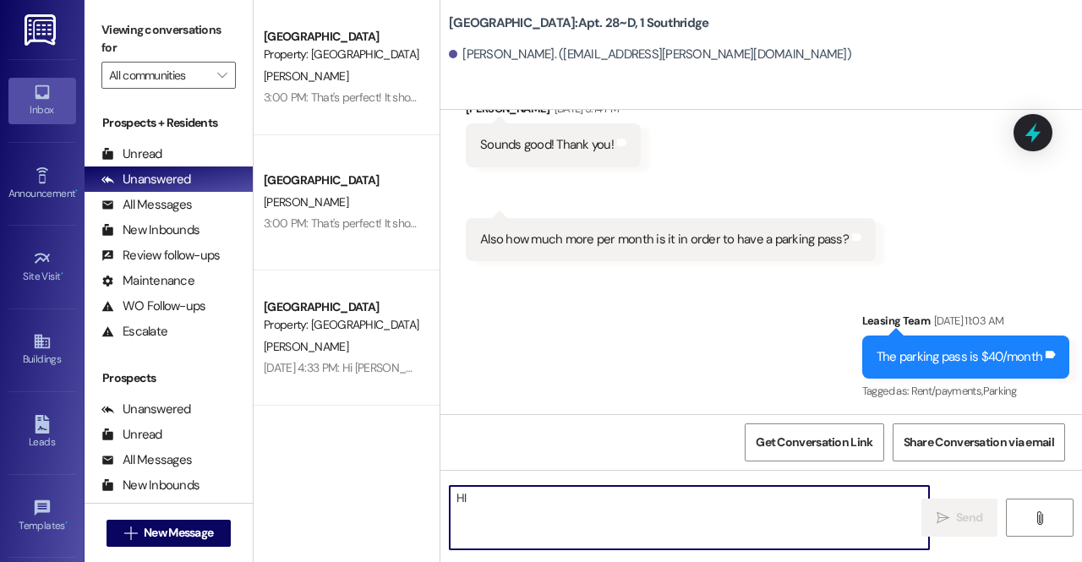
scroll to position [1353, 0]
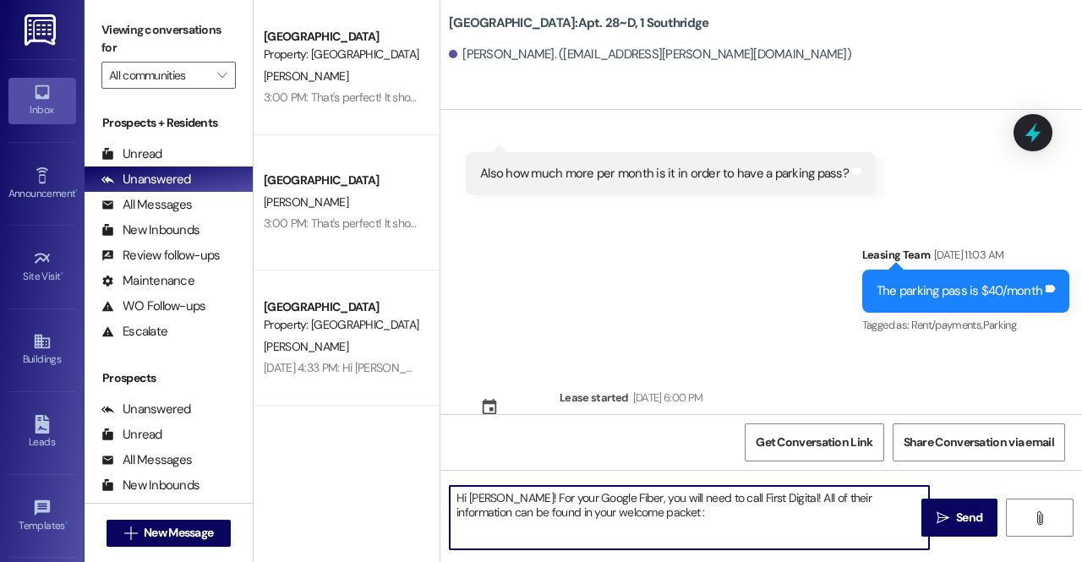
type textarea "Hi Margaret! For your Google Fiber, you will need to call First Digital! All of…"
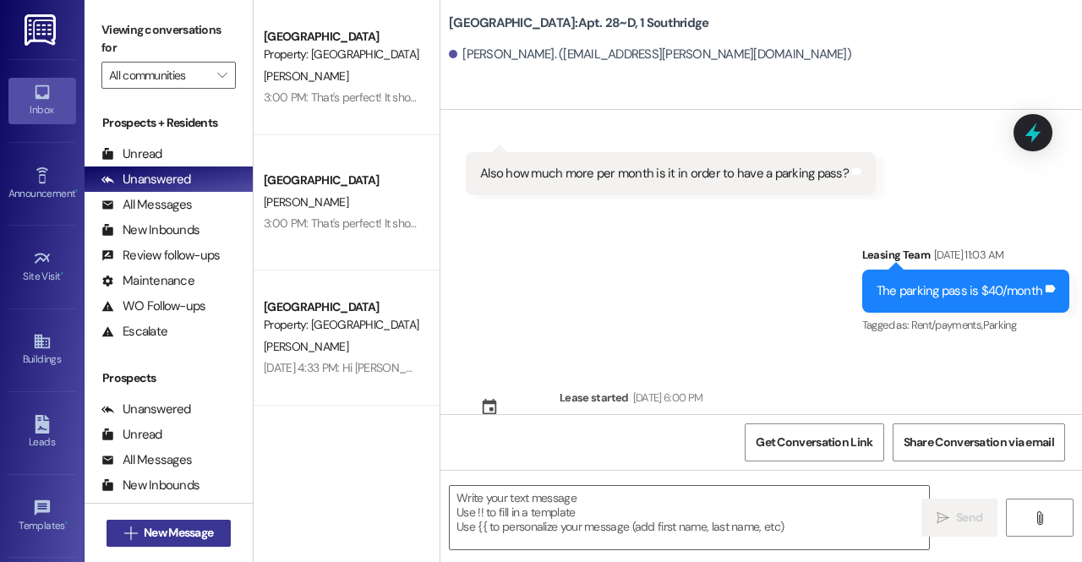
click at [151, 527] on span "New Message" at bounding box center [178, 533] width 69 height 18
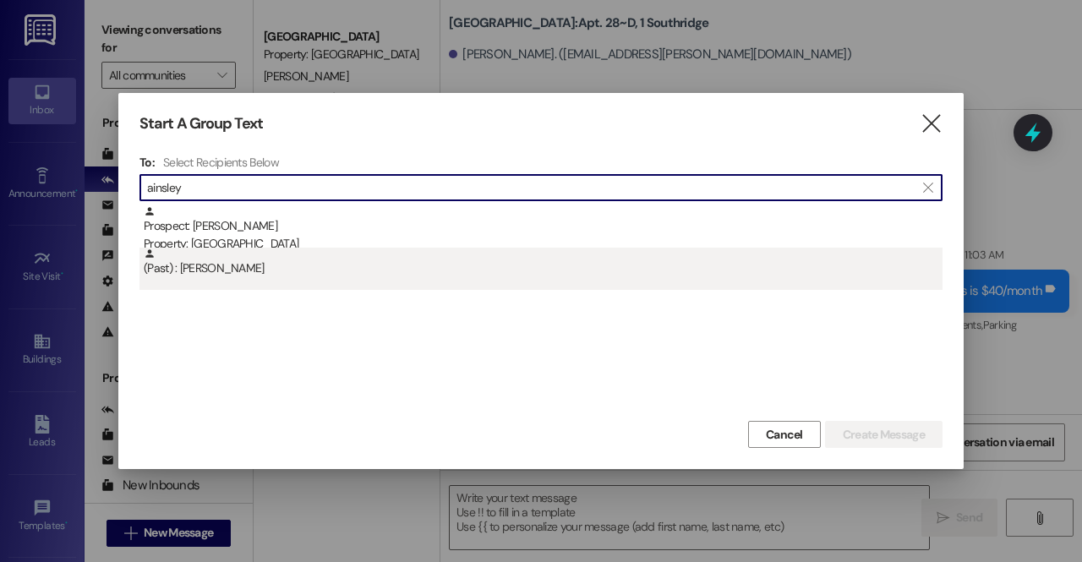
type input "ainsley"
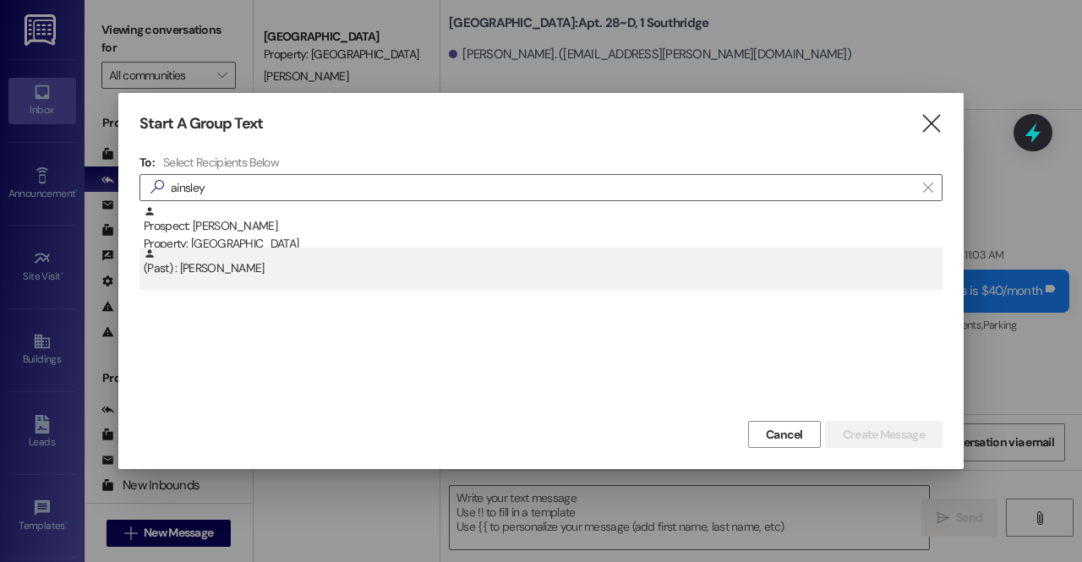
click at [455, 266] on div "(Past) : Ainsley Davis" at bounding box center [543, 263] width 799 height 30
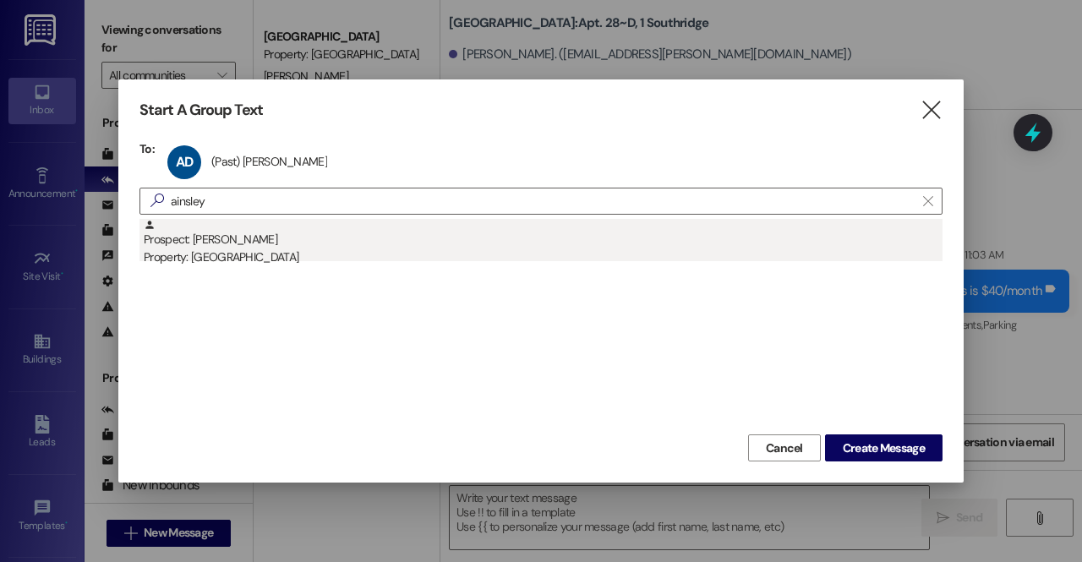
click at [448, 237] on div "Prospect: Ainsley Barlow Property: Park Place" at bounding box center [543, 243] width 799 height 48
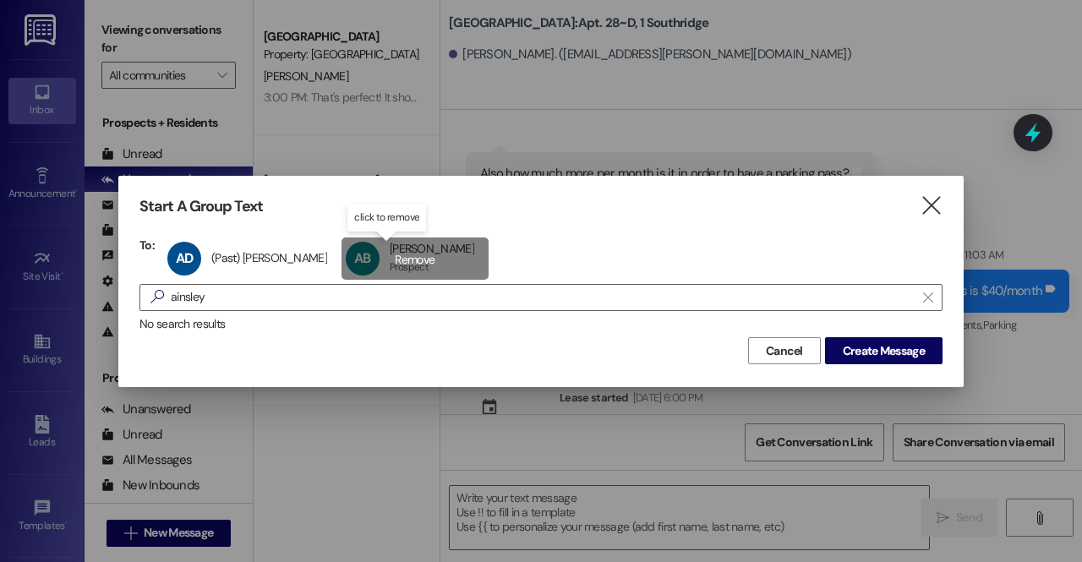
click at [392, 239] on div "AB Ainsley Barlow Ainsley Barlow Prospect Prospect click to remove" at bounding box center [415, 259] width 147 height 42
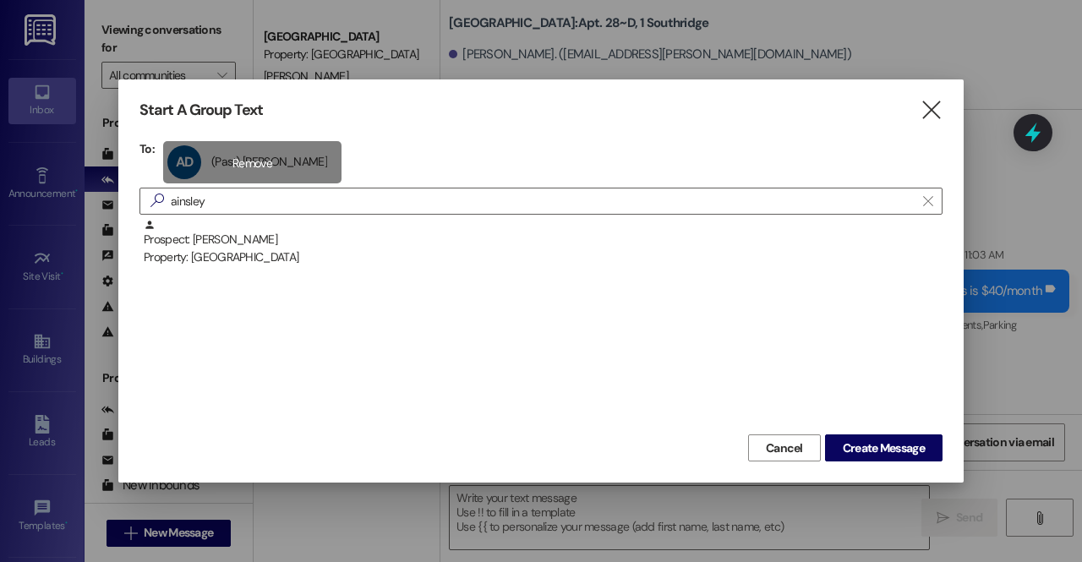
click at [287, 173] on div "AD (Past) Ainsley Davis (Past) Ainsley Davis click to remove" at bounding box center [252, 162] width 178 height 42
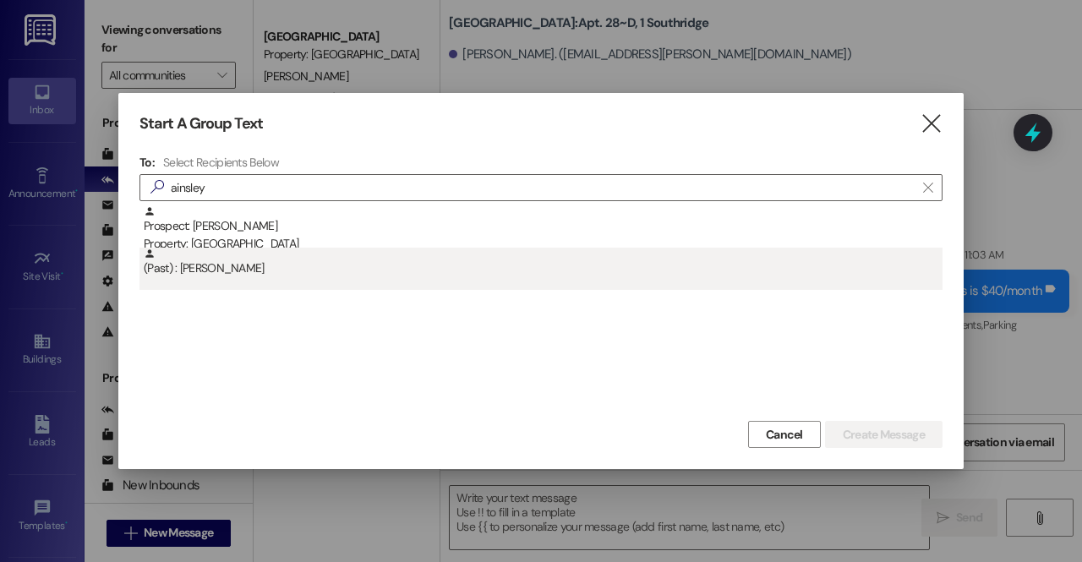
click at [230, 273] on div "(Past) : Ainsley Davis" at bounding box center [543, 263] width 799 height 30
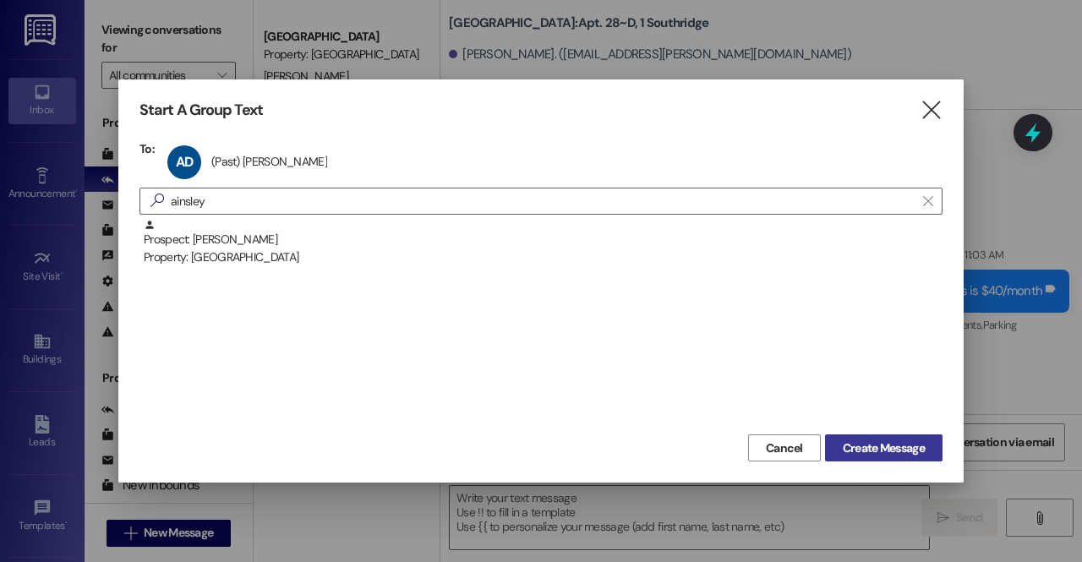
click at [894, 460] on button "Create Message" at bounding box center [883, 447] width 117 height 27
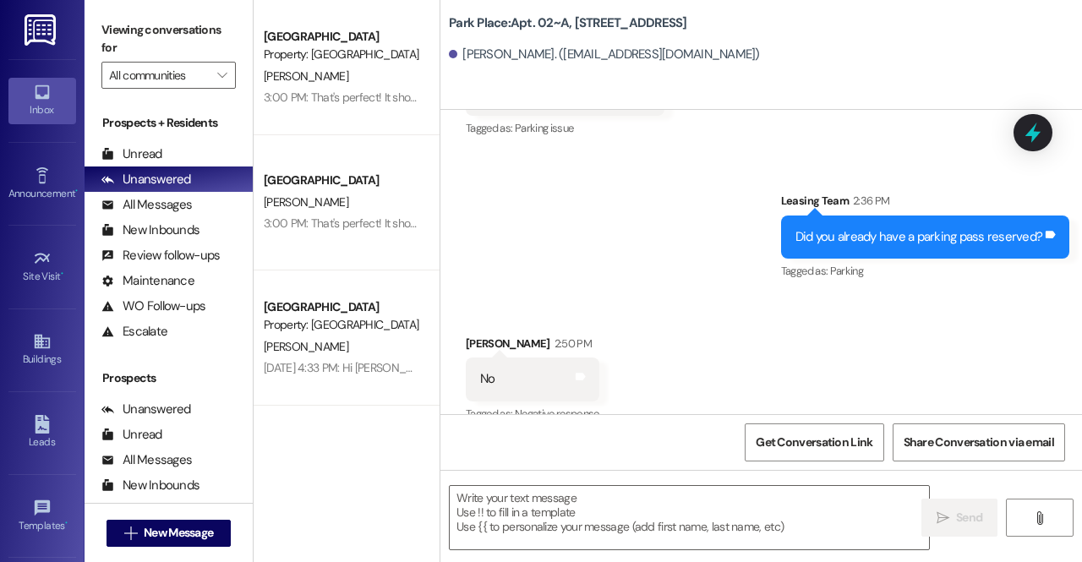
scroll to position [106678, 0]
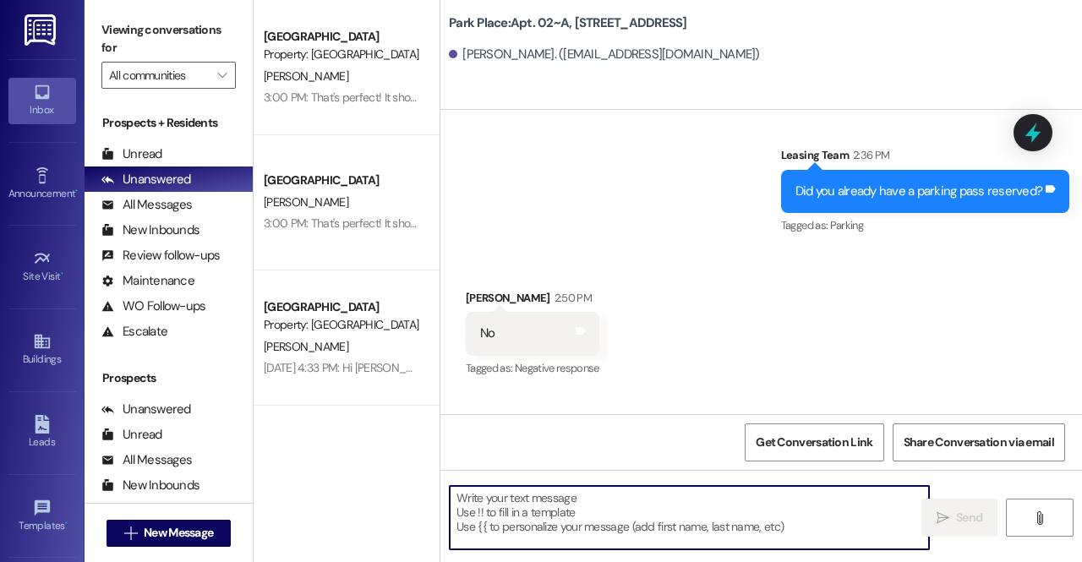
click at [609, 492] on textarea at bounding box center [689, 517] width 479 height 63
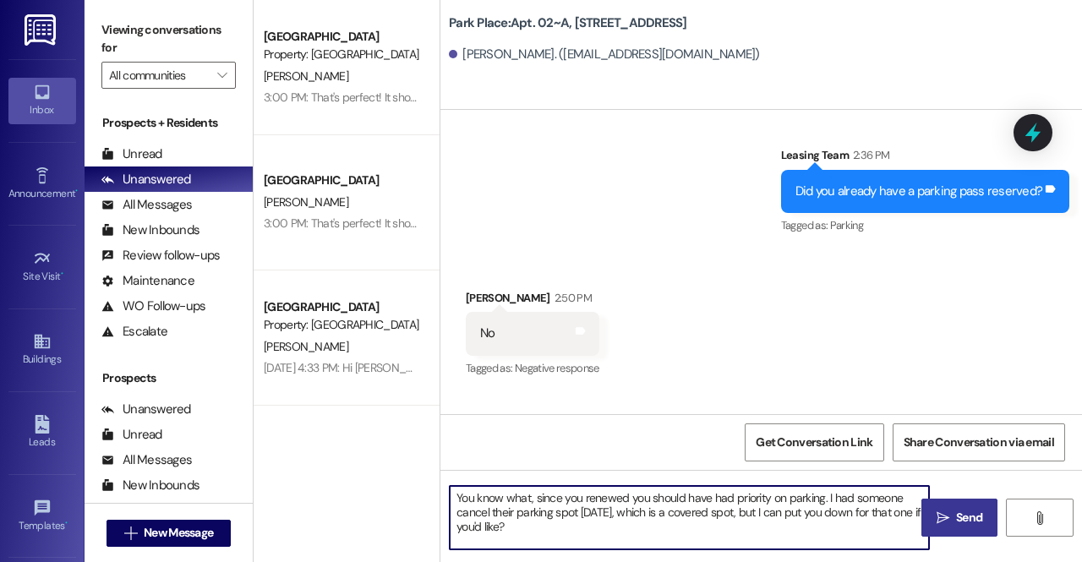
type textarea "You know what, since you renewed you should have had priority on parking. I had…"
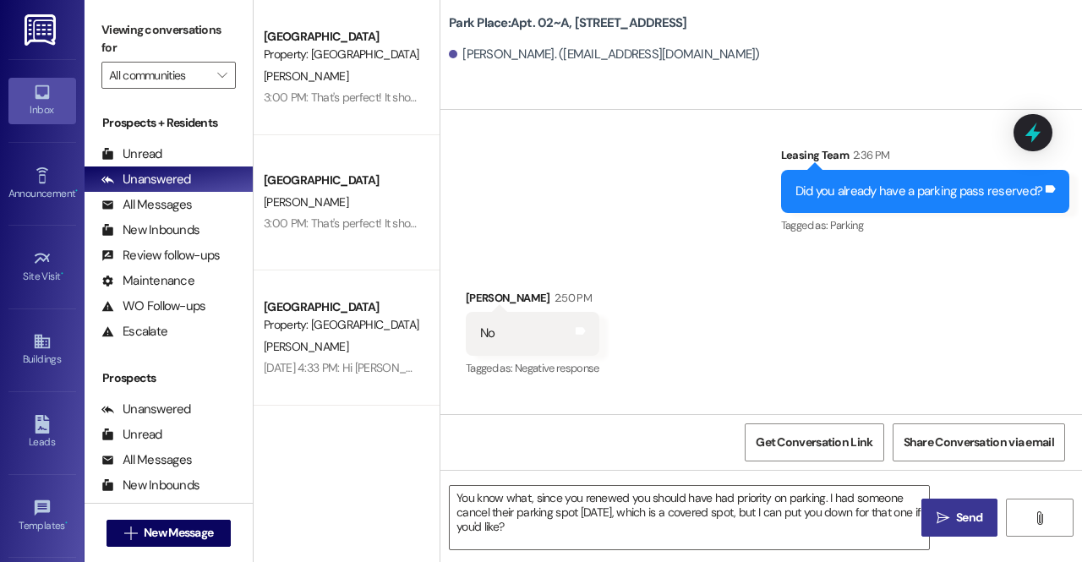
click at [959, 514] on span "Send" at bounding box center [969, 518] width 26 height 18
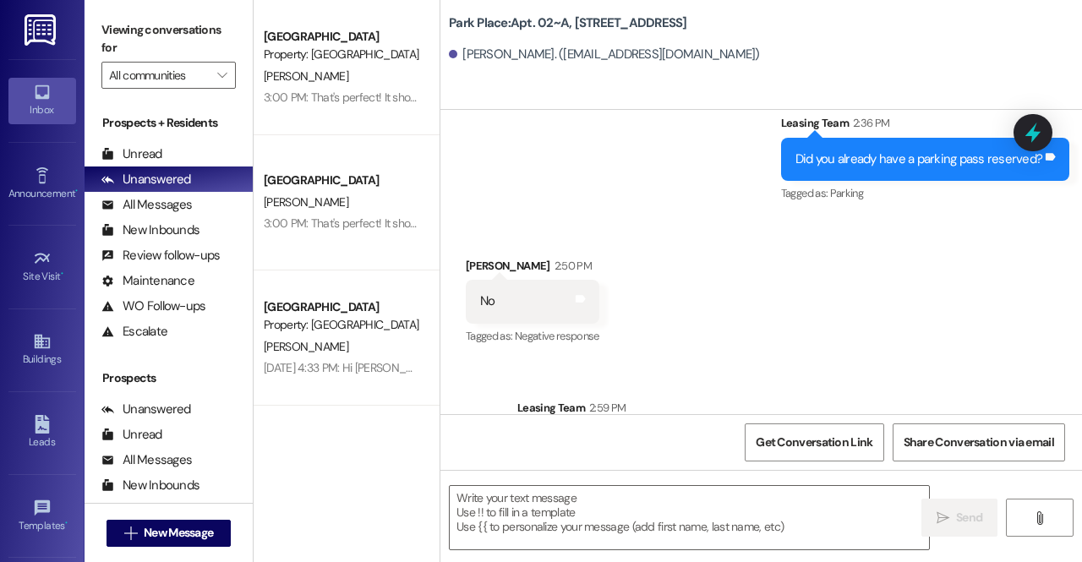
scroll to position [106832, 0]
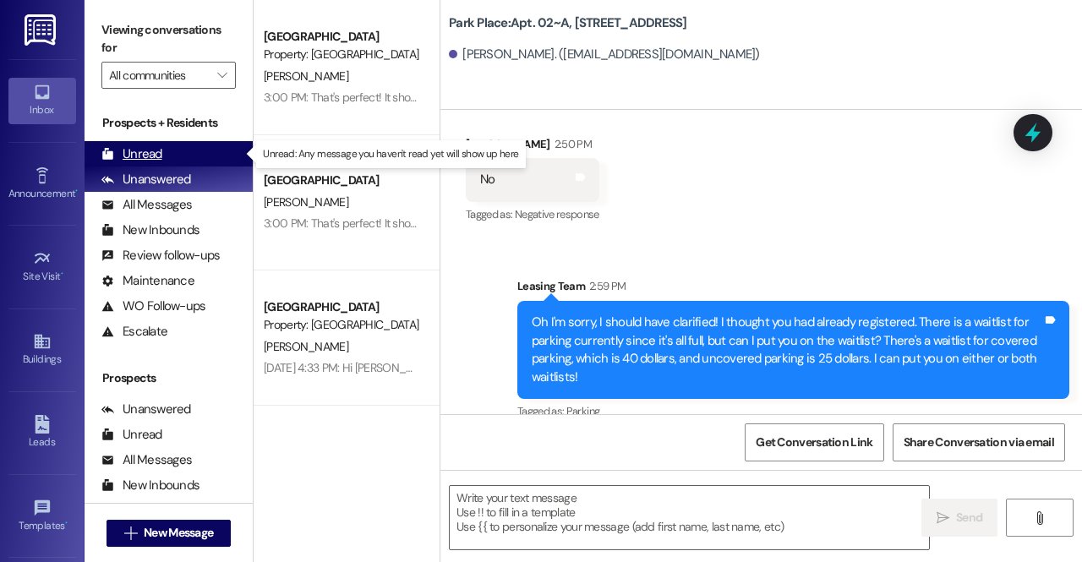
click at [134, 163] on div "Unread (0)" at bounding box center [169, 153] width 168 height 25
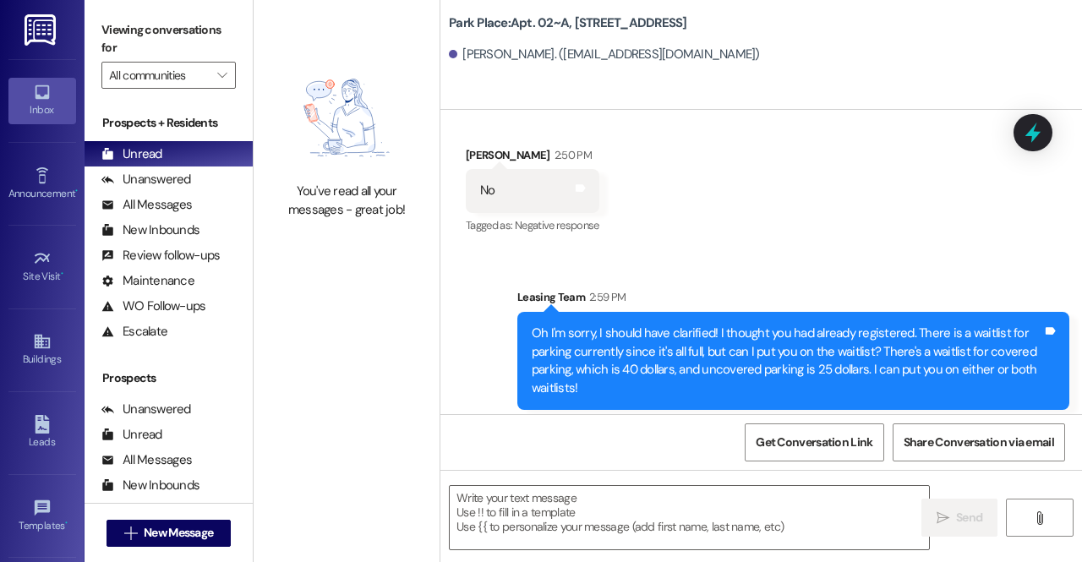
scroll to position [106857, 0]
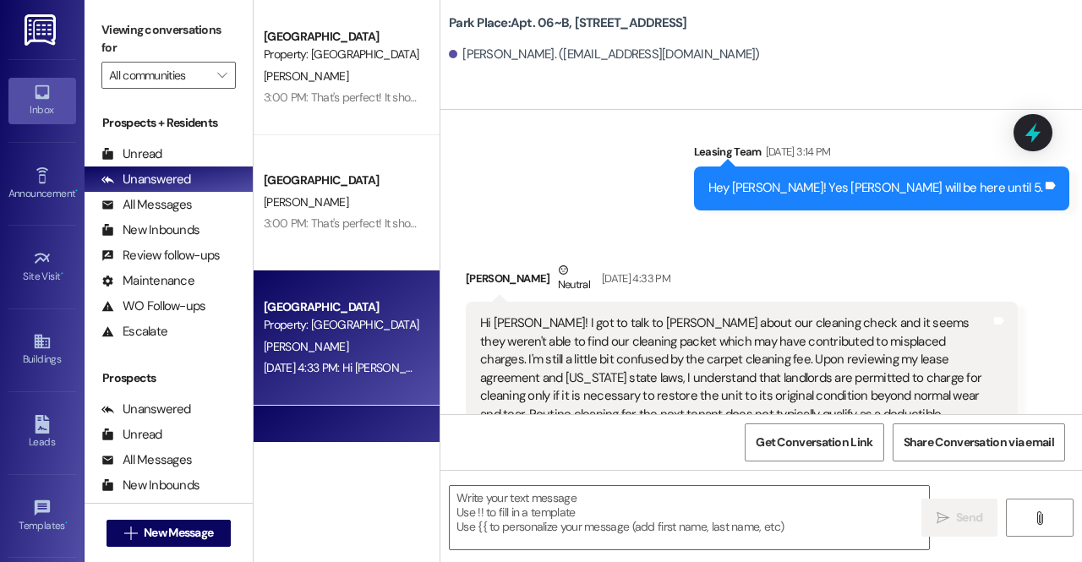
scroll to position [53646, 0]
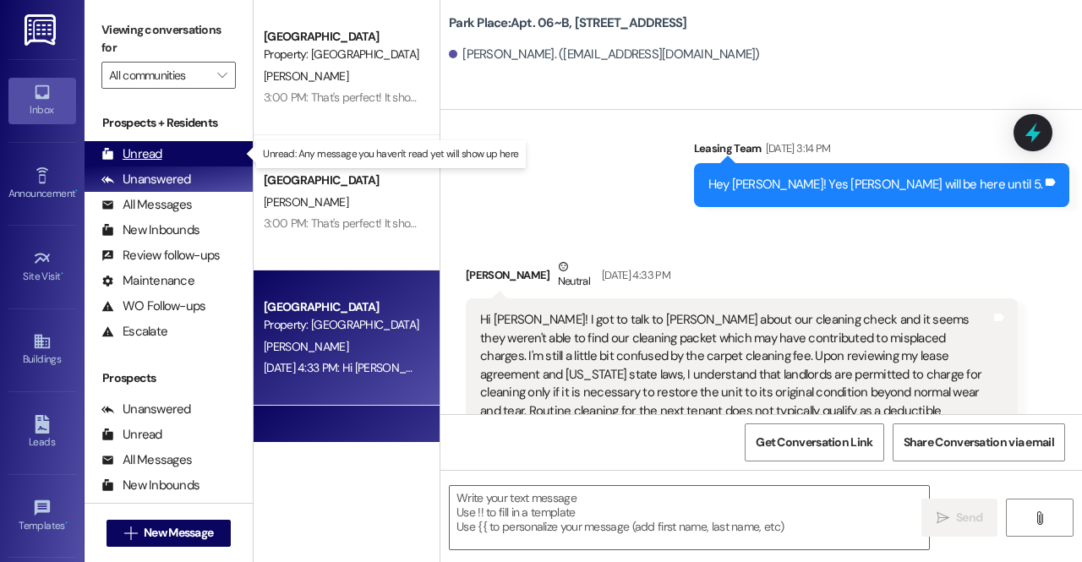
click at [194, 158] on div "Unread (0)" at bounding box center [169, 153] width 168 height 25
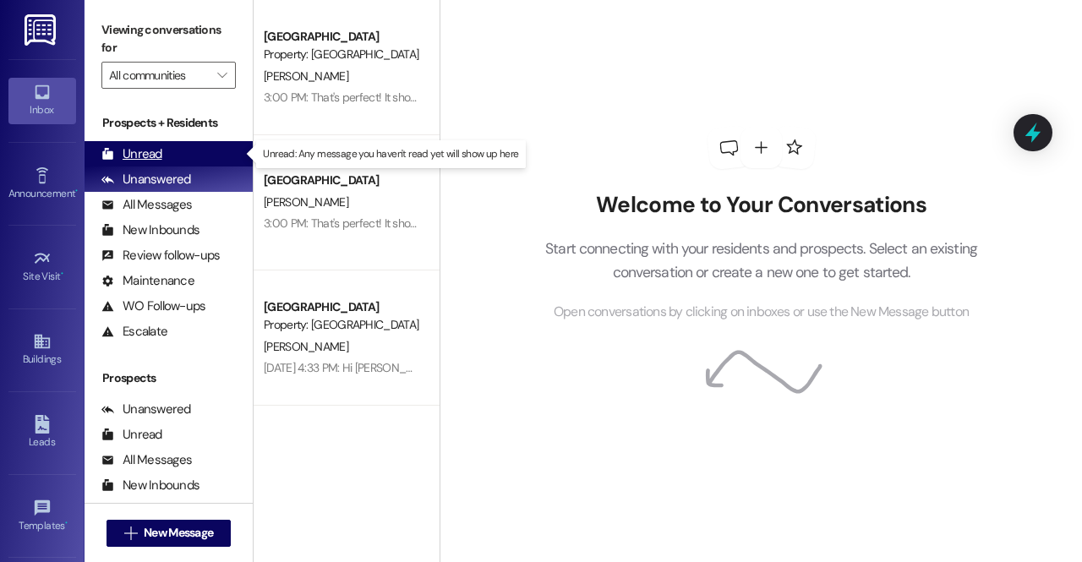
click at [179, 154] on div "Unread (0)" at bounding box center [169, 153] width 168 height 25
